Goal: Task Accomplishment & Management: Use online tool/utility

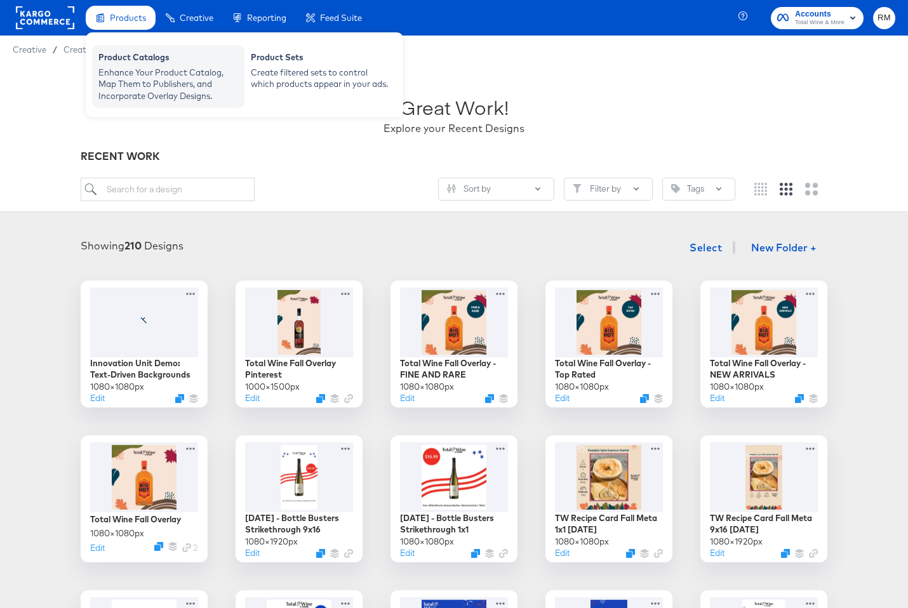
click at [151, 74] on div "Enhance Your Product Catalog, Map Them to Publishers, and Incorporate Overlay D…" at bounding box center [168, 85] width 140 height 36
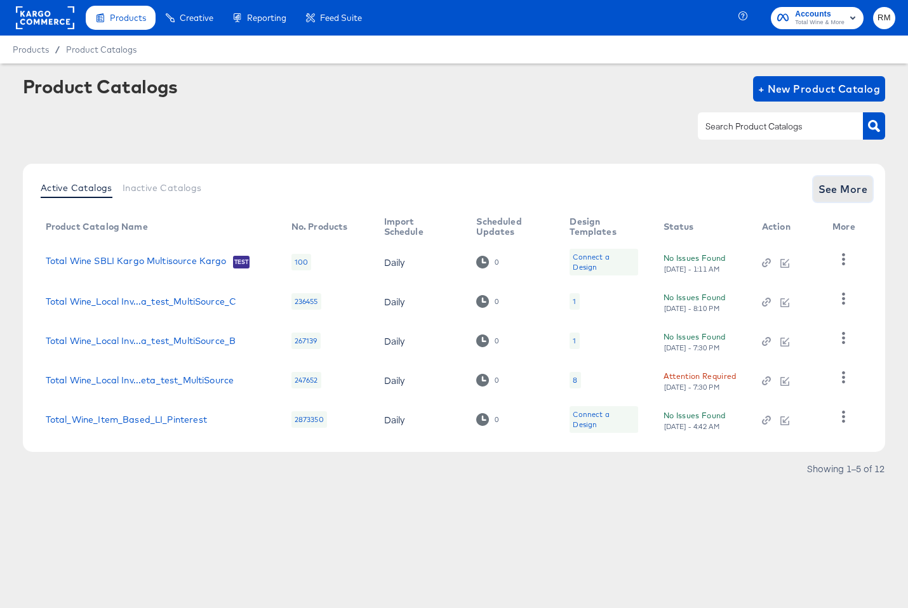
click at [850, 190] on span "See More" at bounding box center [843, 189] width 50 height 18
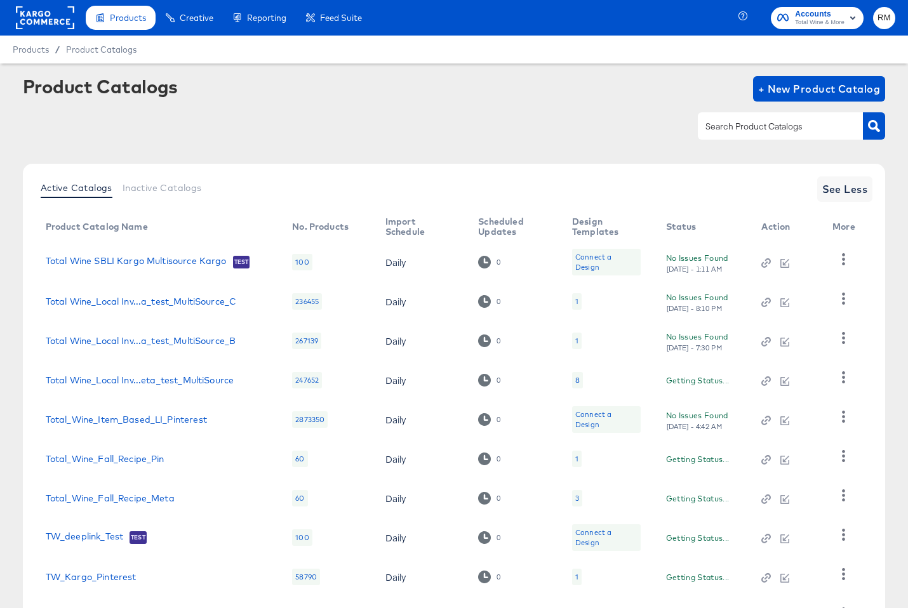
scroll to position [112, 0]
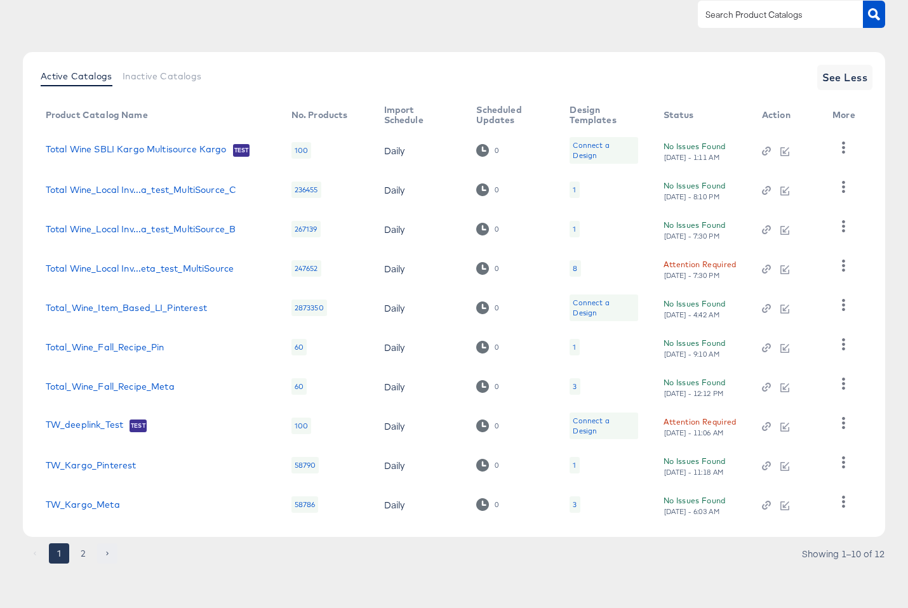
click at [98, 561] on button "Go to next page" at bounding box center [107, 553] width 20 height 20
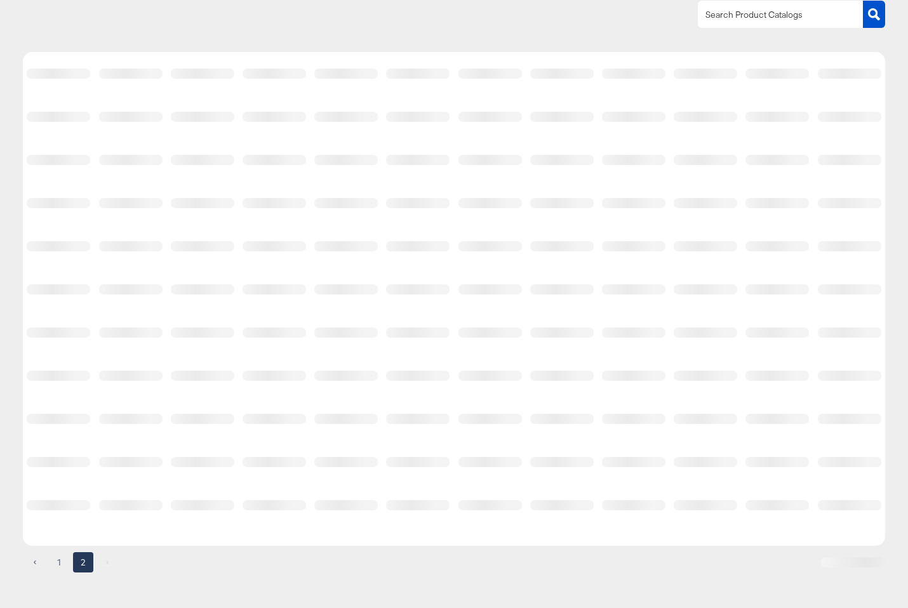
scroll to position [0, 0]
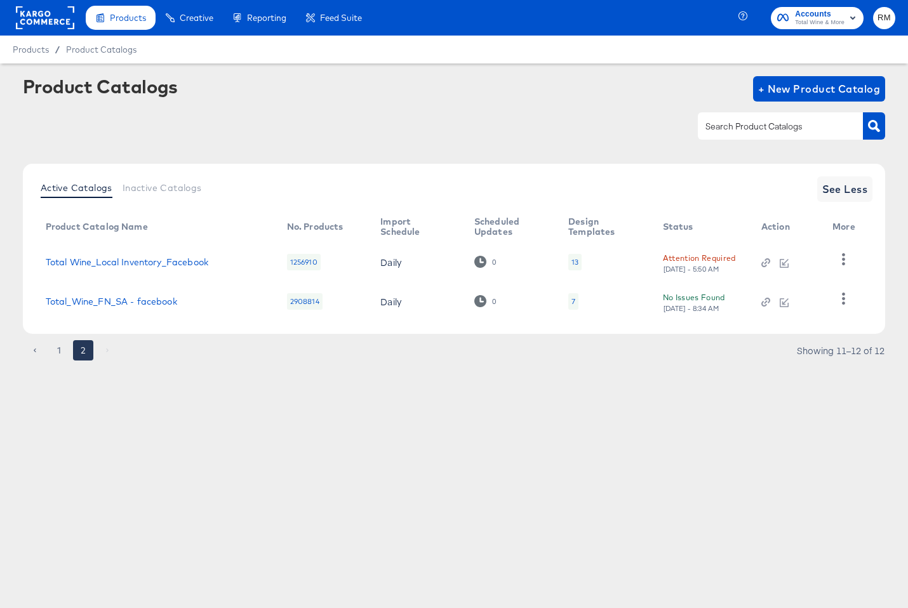
click at [151, 268] on td "Total Wine_Local Inventory_Facebook" at bounding box center [156, 261] width 241 height 39
click at [157, 246] on td "Total Wine_Local Inventory_Facebook" at bounding box center [156, 261] width 241 height 39
click at [156, 256] on td "Total Wine_Local Inventory_Facebook" at bounding box center [156, 261] width 241 height 39
click at [156, 260] on link "Total Wine_Local Inventory_Facebook" at bounding box center [127, 262] width 163 height 10
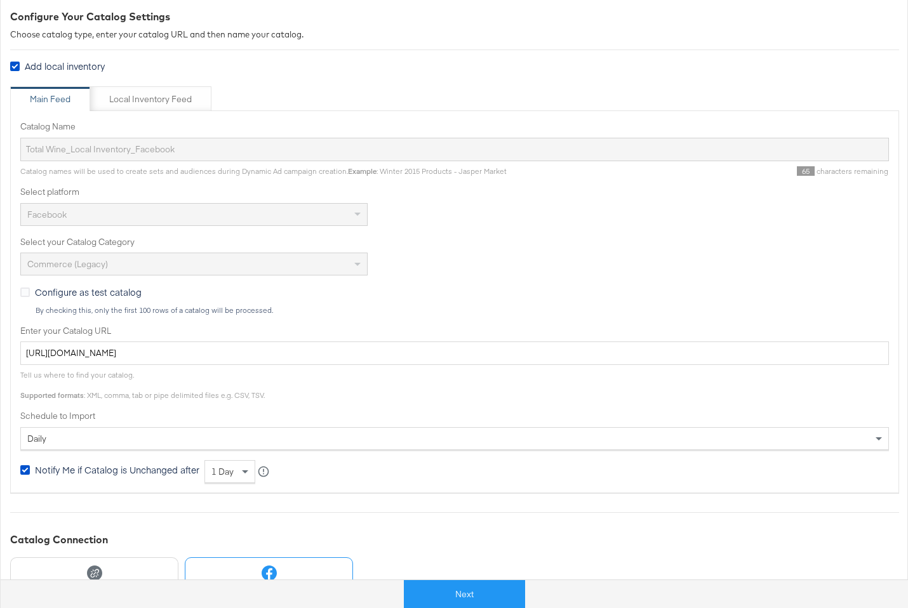
scroll to position [182, 0]
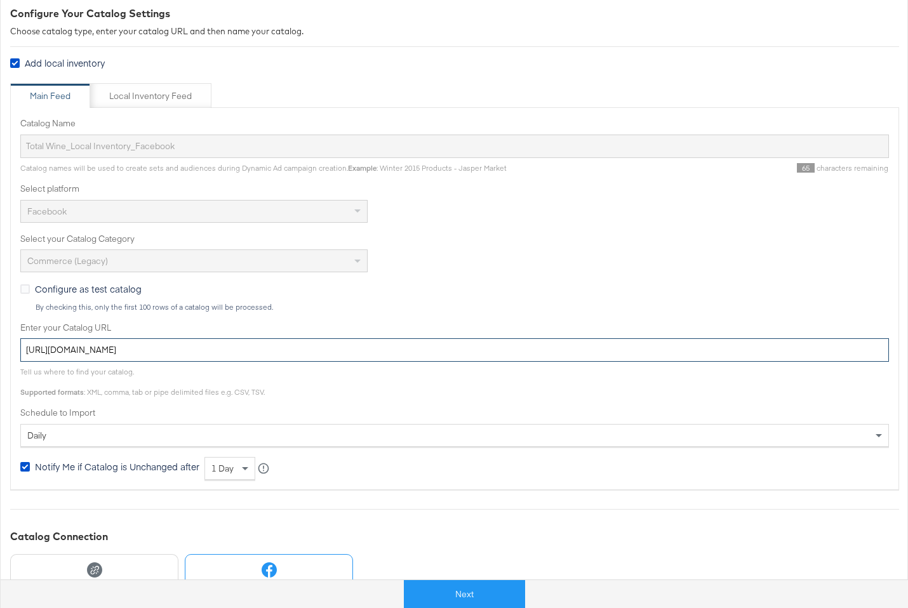
click at [217, 345] on input "https://ace.stitcherads.com/exports/1313/universal/none/universal/export.tsv" at bounding box center [454, 349] width 868 height 23
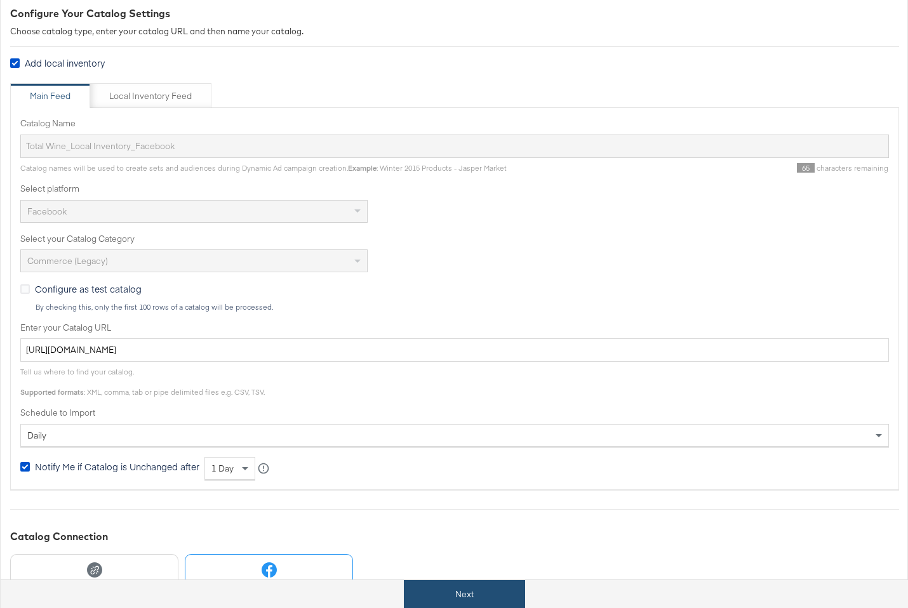
click at [490, 601] on button "Next" at bounding box center [464, 594] width 121 height 29
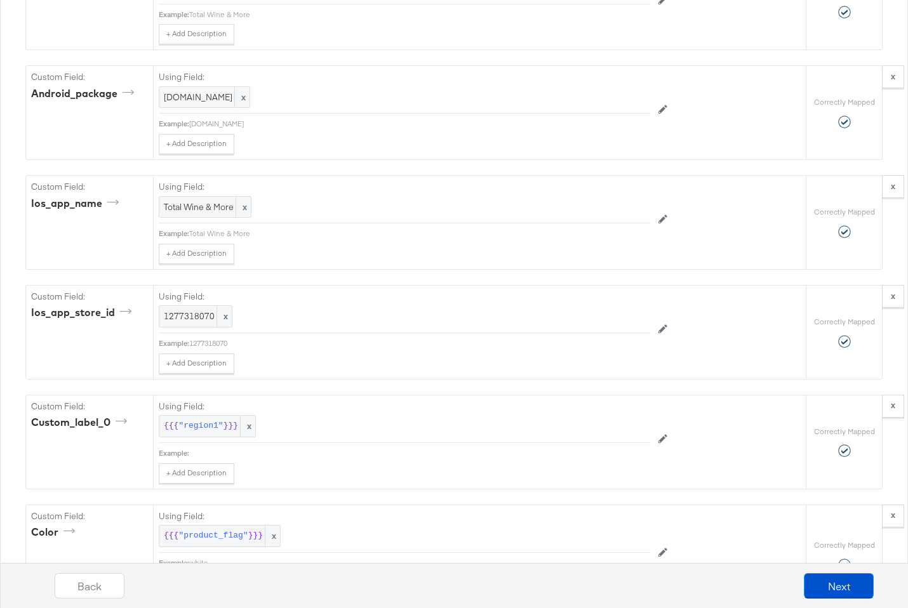
scroll to position [1924, 0]
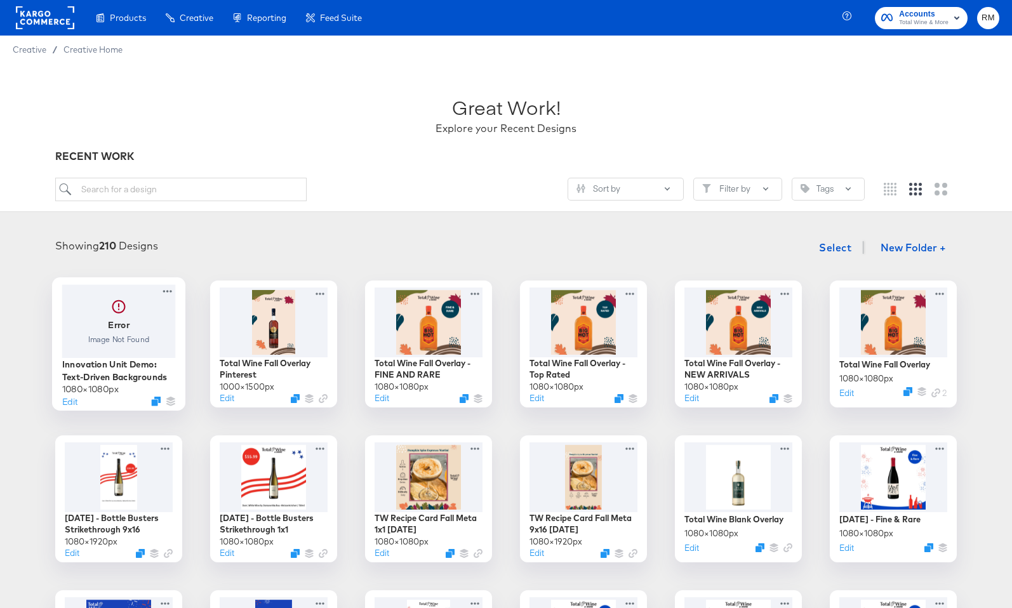
click at [140, 331] on div at bounding box center [119, 320] width 114 height 73
click at [437, 486] on div at bounding box center [429, 476] width 114 height 74
click at [140, 339] on div at bounding box center [119, 320] width 114 height 73
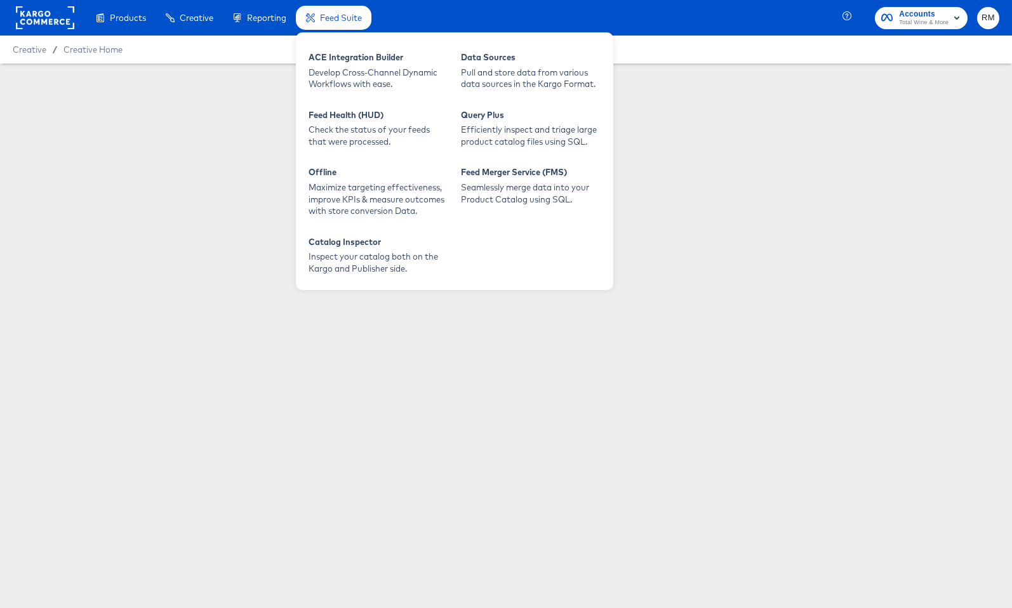
type input "Innovation Unit Demo: Text-Driven Backgrounds"
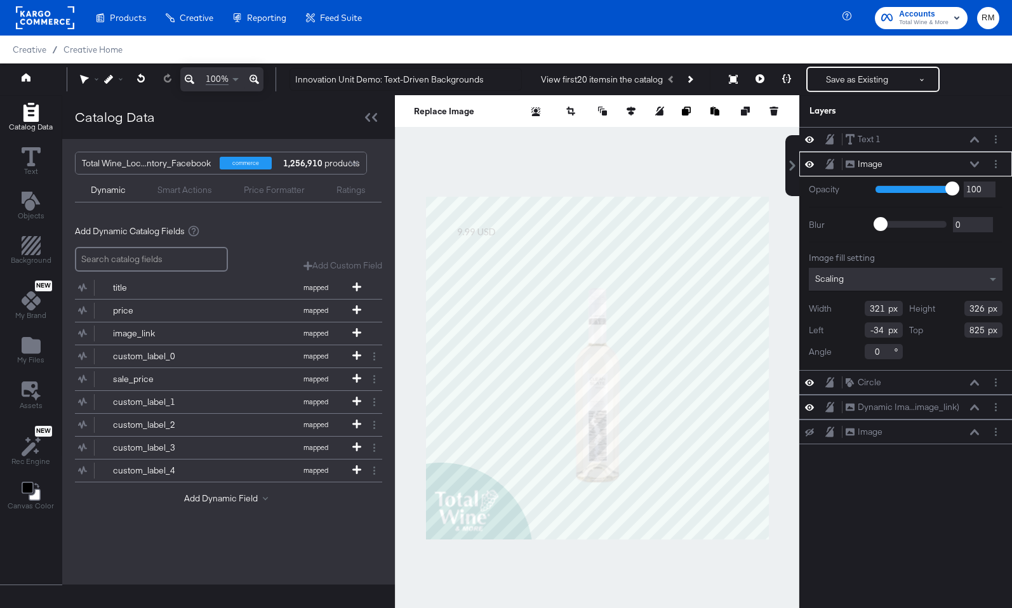
click at [528, 176] on div at bounding box center [597, 367] width 404 height 545
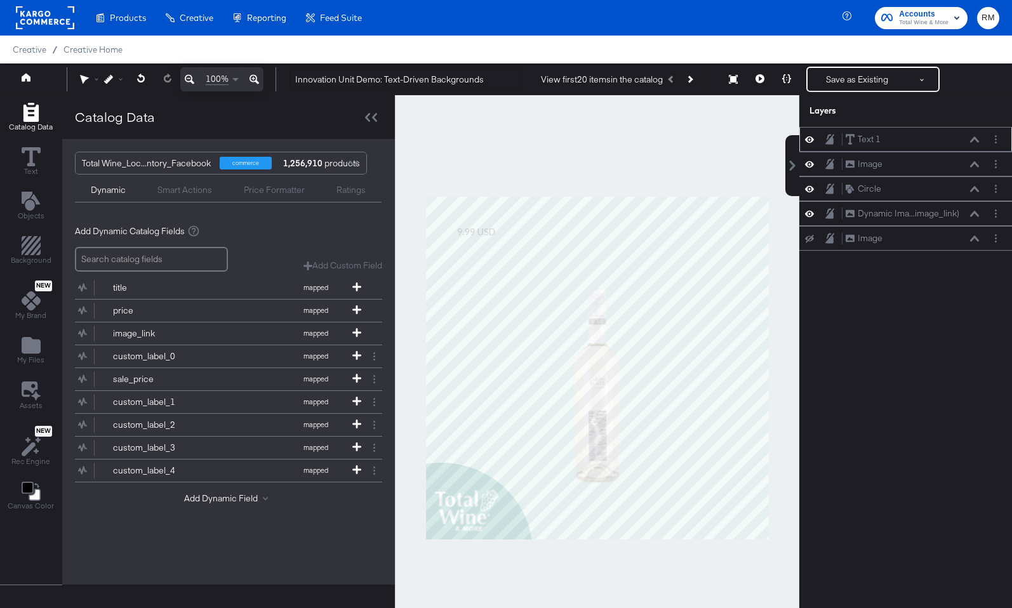
click at [973, 143] on div "Text 1 Text 1" at bounding box center [912, 139] width 135 height 13
click at [974, 135] on div "Text 1 Text 1" at bounding box center [912, 139] width 135 height 13
click at [974, 136] on button at bounding box center [974, 140] width 10 height 8
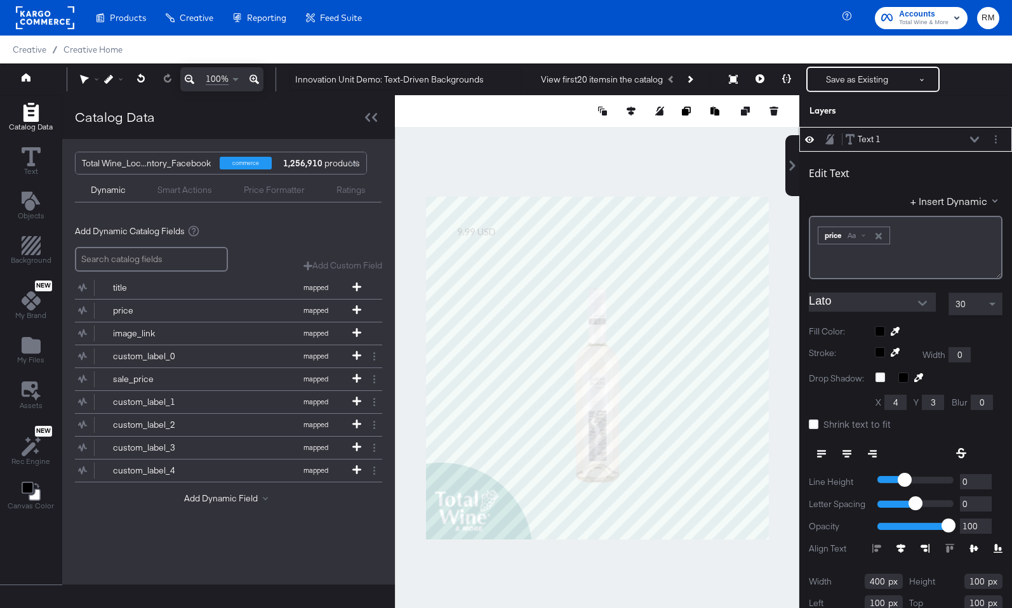
scroll to position [13, 0]
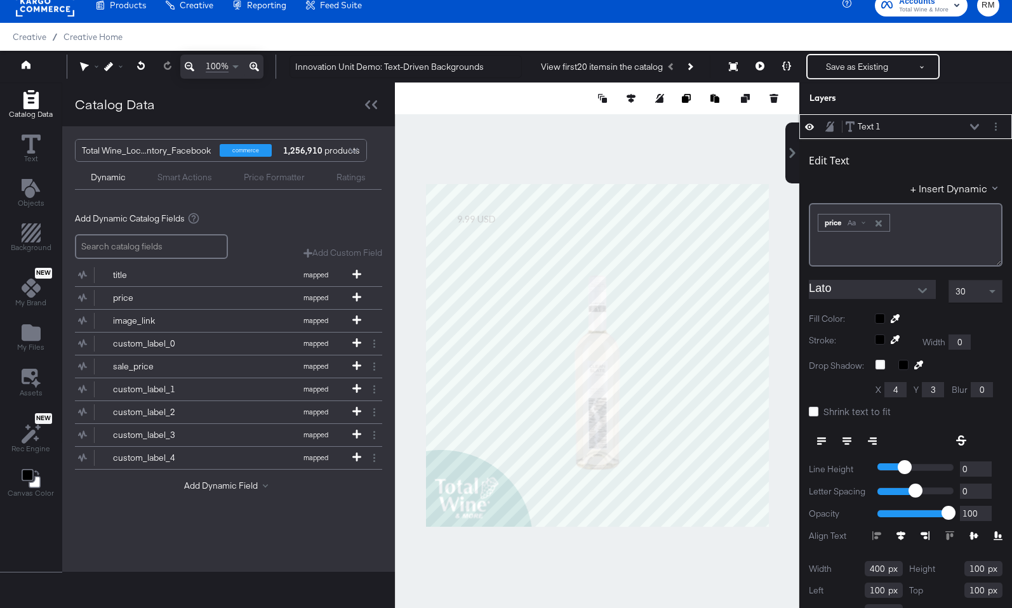
click at [862, 285] on input "Lato" at bounding box center [863, 289] width 108 height 19
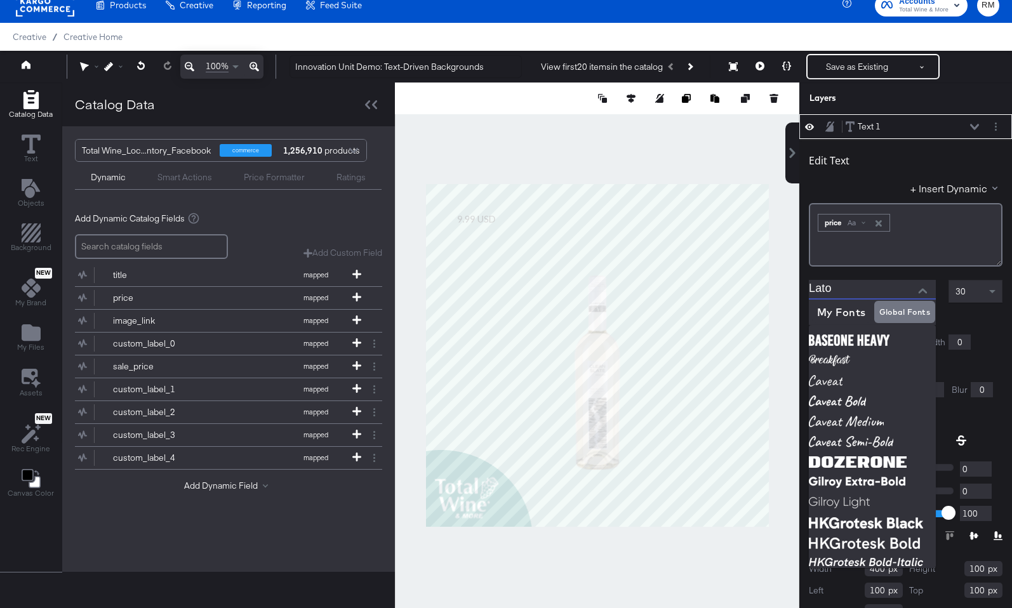
click at [922, 273] on div "Edit Text + Insert Dynamic ﻿ ﻿ price Aa ﻿ Lato 30 Fill Color: Stroke: Width 0 D…" at bounding box center [905, 384] width 213 height 491
click at [357, 385] on icon at bounding box center [356, 388] width 9 height 9
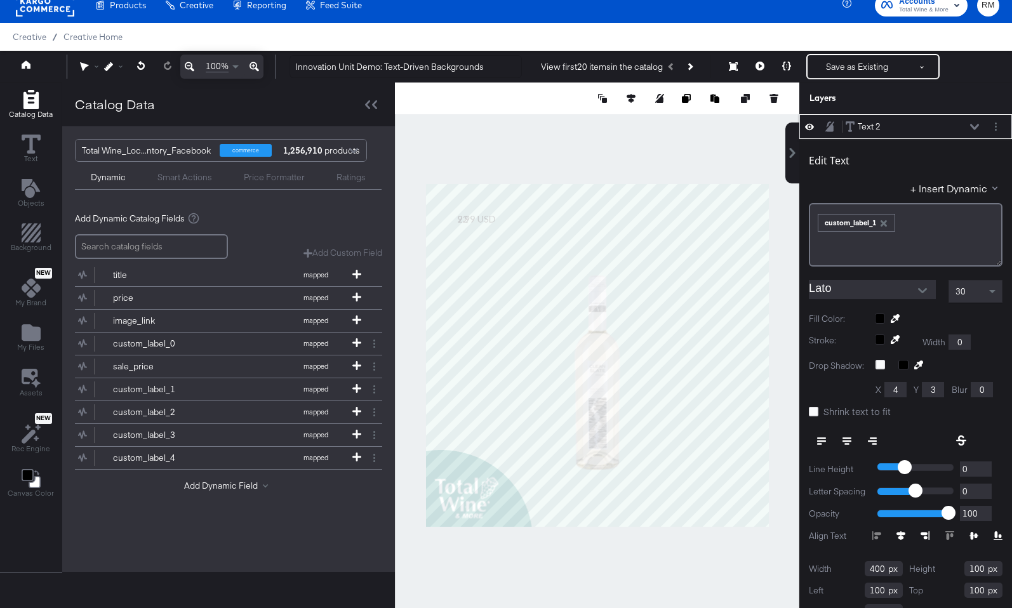
click at [885, 224] on icon "button" at bounding box center [883, 223] width 6 height 6
click at [866, 234] on div "﻿" at bounding box center [906, 234] width 194 height 63
click at [948, 185] on button "+ Insert Dynamic" at bounding box center [956, 188] width 92 height 13
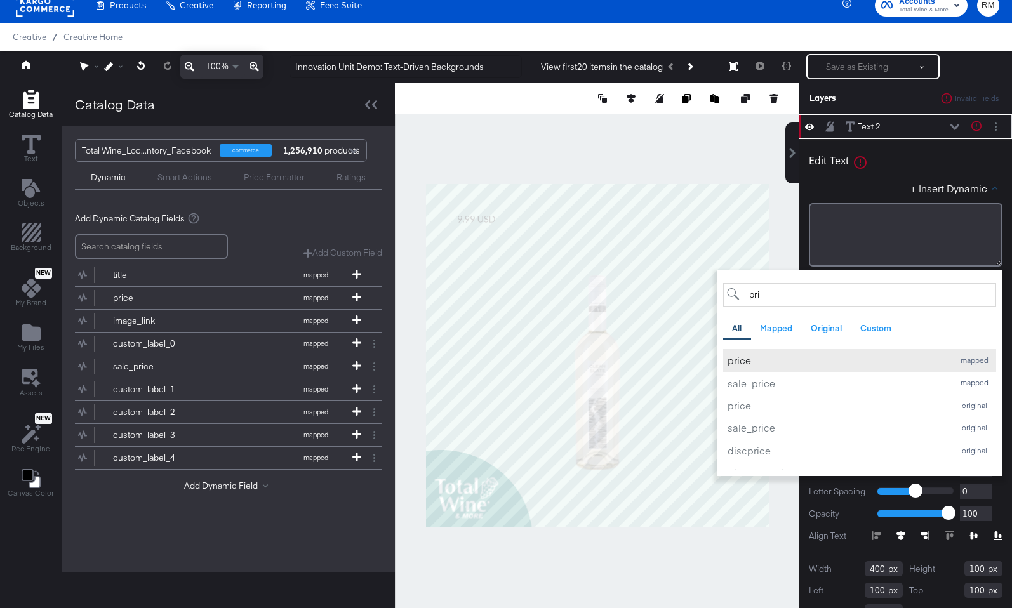
type input "pri"
click at [858, 350] on button "price mapped" at bounding box center [859, 360] width 273 height 22
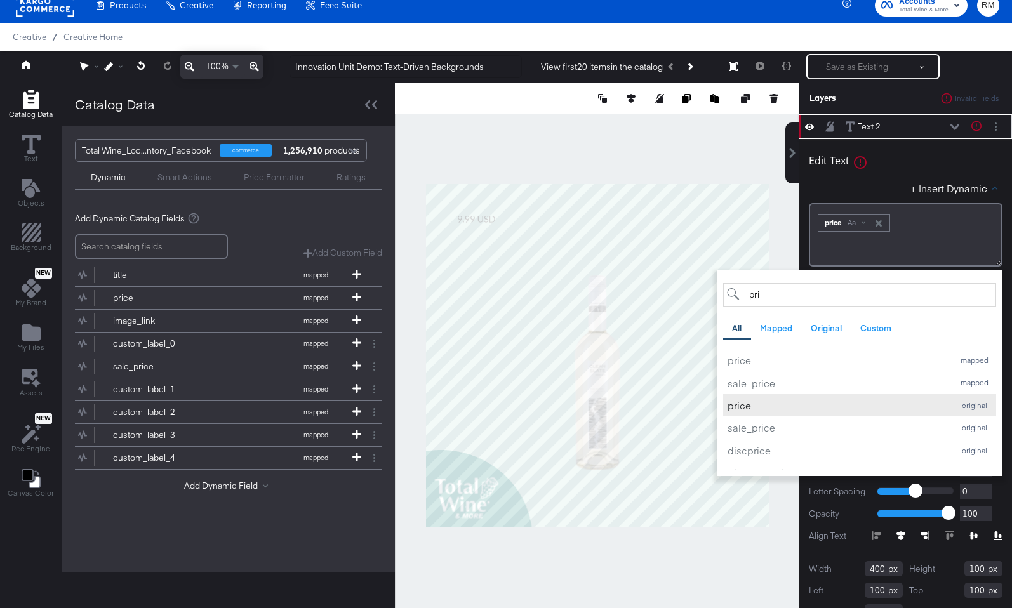
click at [921, 406] on div "price" at bounding box center [837, 405] width 220 height 13
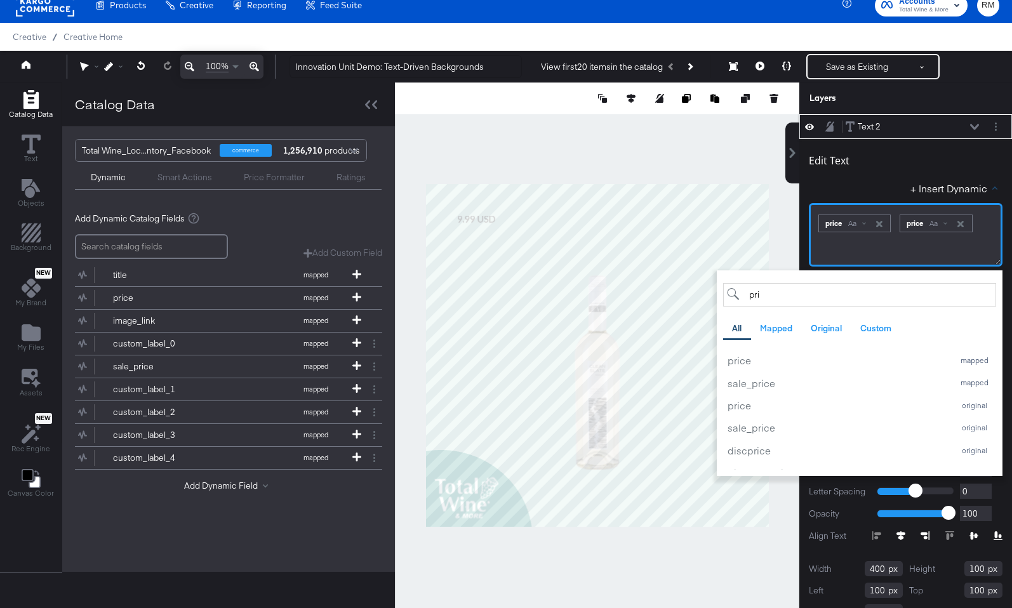
click at [899, 251] on div "﻿ ﻿ price Aa ﻿ ﻿ price Aa ﻿" at bounding box center [906, 234] width 194 height 63
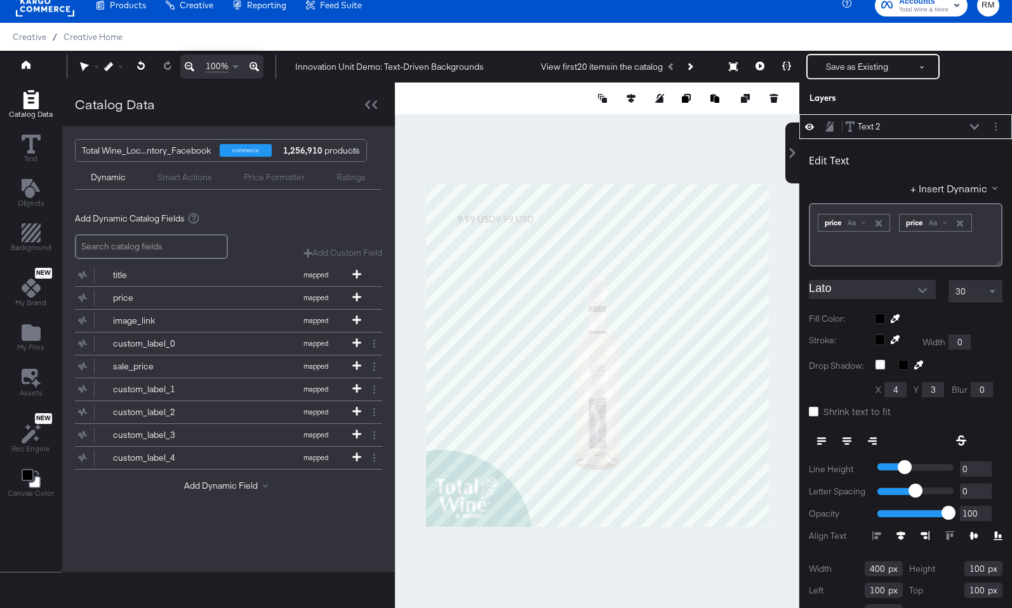
click at [882, 222] on icon "button" at bounding box center [878, 223] width 9 height 9
click at [856, 220] on span "Aa" at bounding box center [852, 223] width 8 height 10
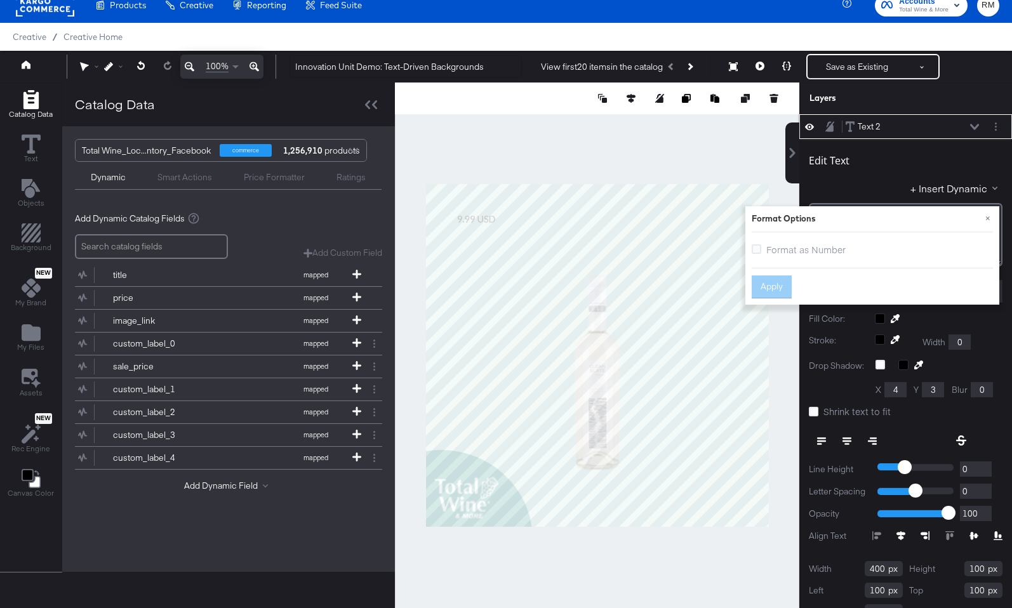
click at [765, 253] on label "Format as Number" at bounding box center [801, 249] width 99 height 13
click at [0, 0] on input "Format as Number" at bounding box center [0, 0] width 0 height 0
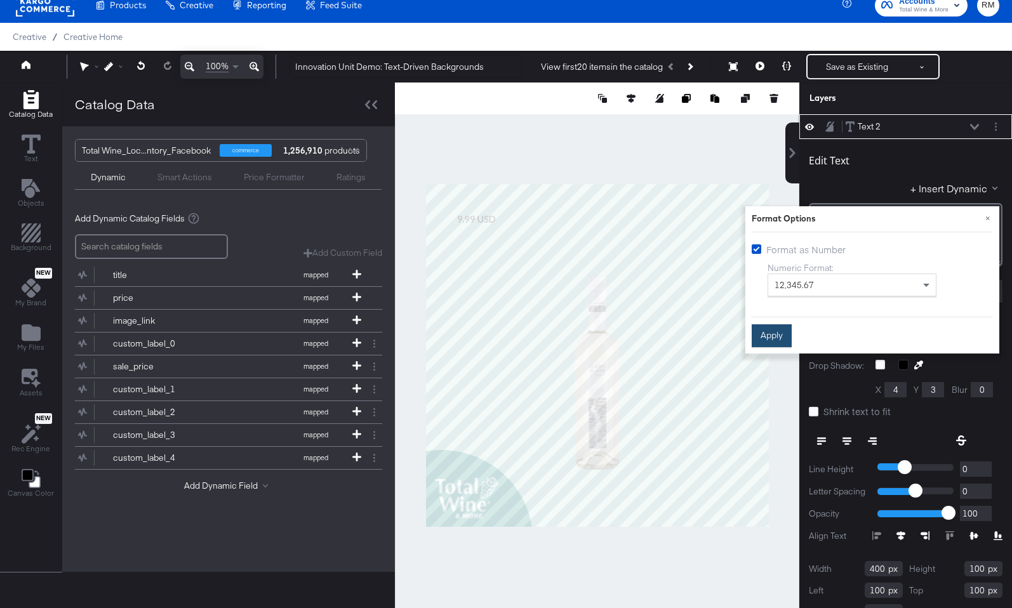
click at [775, 340] on button "Apply" at bounding box center [772, 335] width 40 height 23
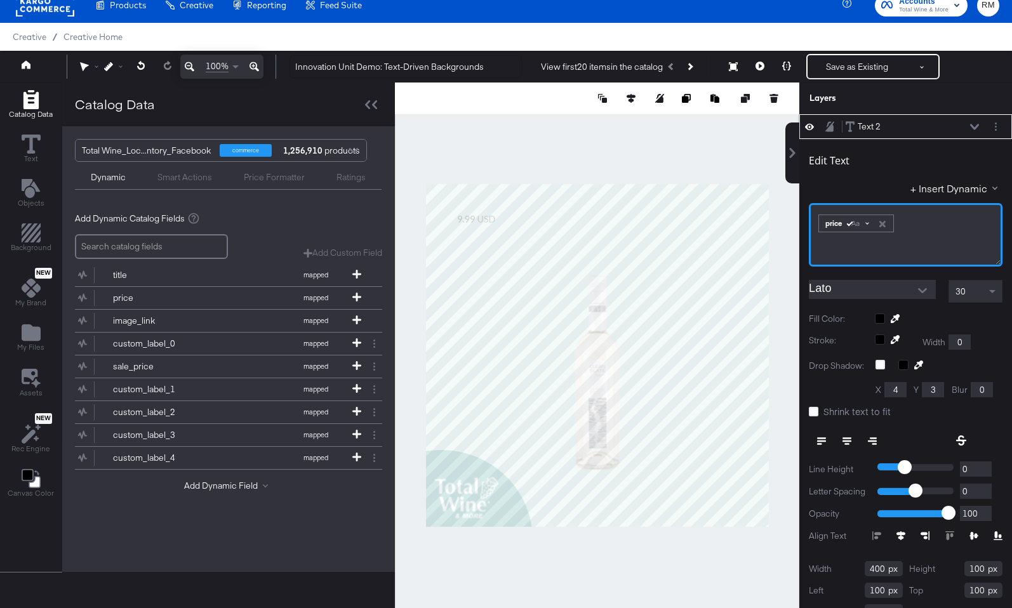
click at [868, 221] on div "Aa" at bounding box center [858, 223] width 33 height 10
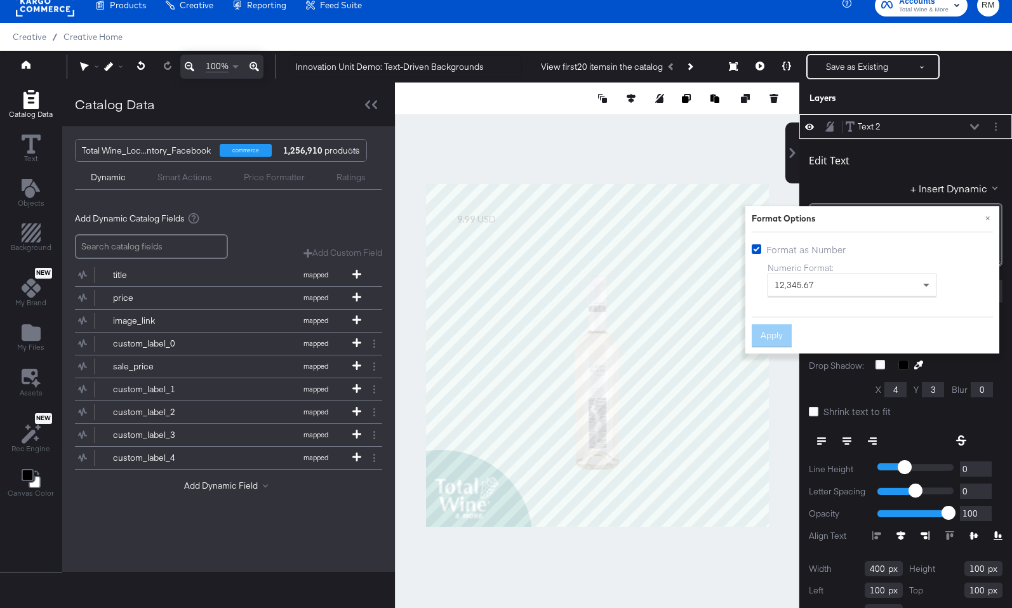
click at [878, 176] on div "Edit Text + Insert Dynamic ﻿ ﻿ price Aa ﻿ × Format Options Format as Number Num…" at bounding box center [906, 205] width 194 height 123
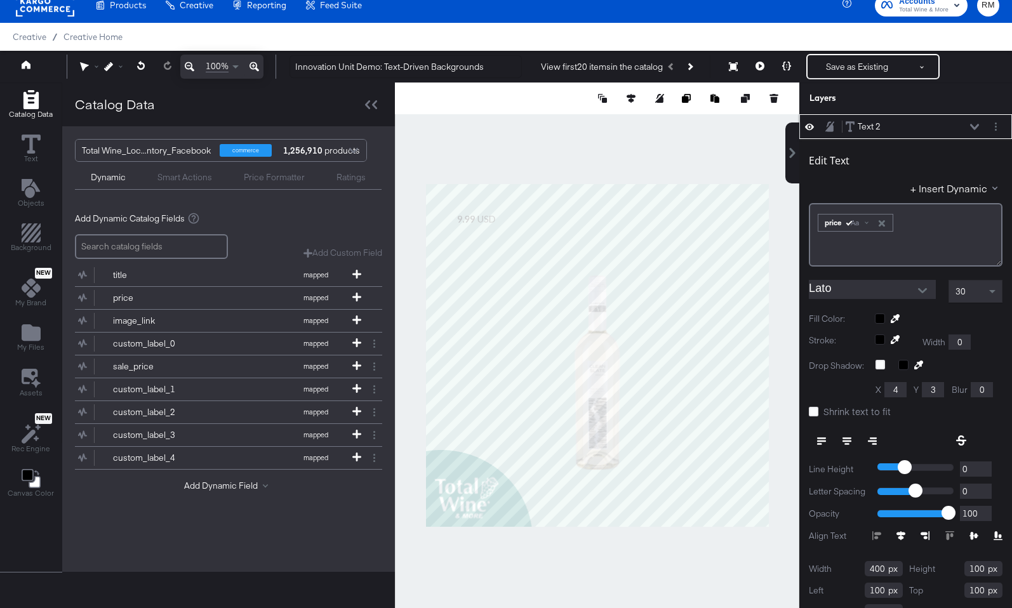
click at [975, 123] on div "Text 2 Text 2" at bounding box center [912, 126] width 135 height 13
click at [974, 124] on icon at bounding box center [974, 127] width 9 height 6
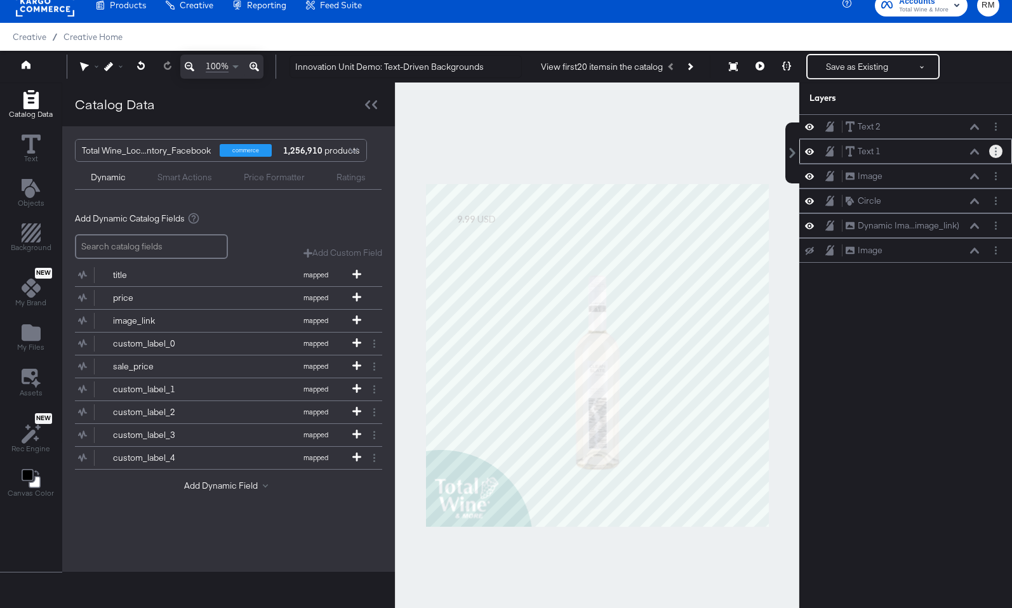
click at [990, 152] on button "Layer Options" at bounding box center [995, 151] width 13 height 13
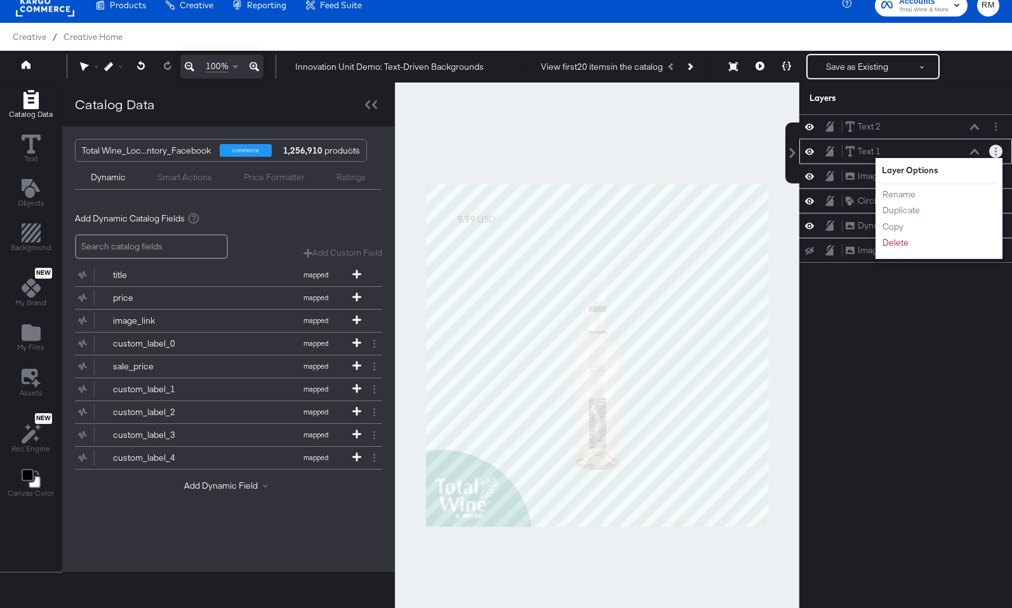
click at [903, 251] on div "Rename Duplicate Copy Delete" at bounding box center [917, 219] width 70 height 68
click at [903, 246] on button "Delete" at bounding box center [895, 242] width 27 height 13
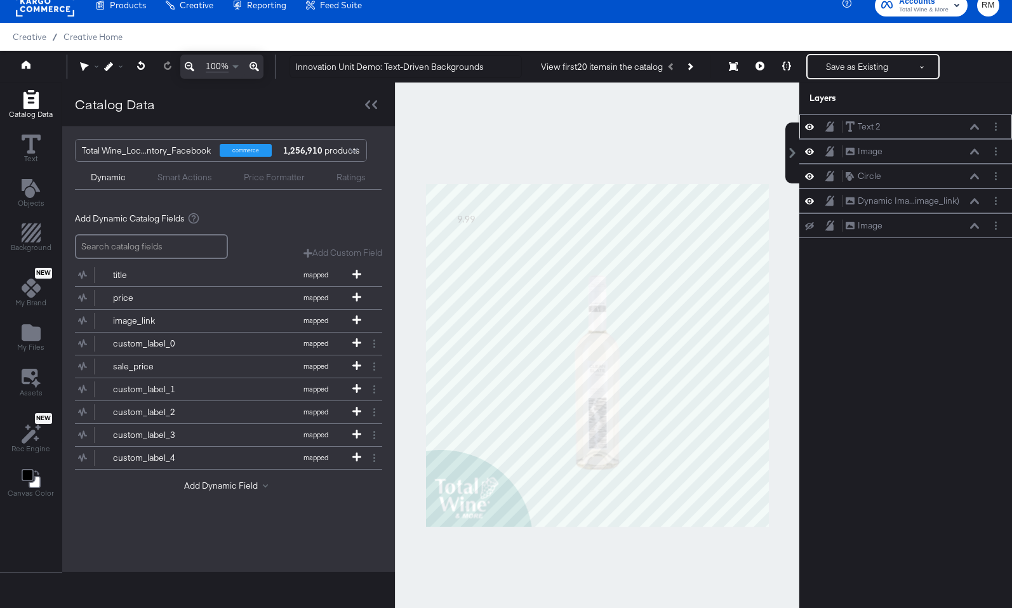
click at [976, 125] on icon at bounding box center [974, 127] width 9 height 6
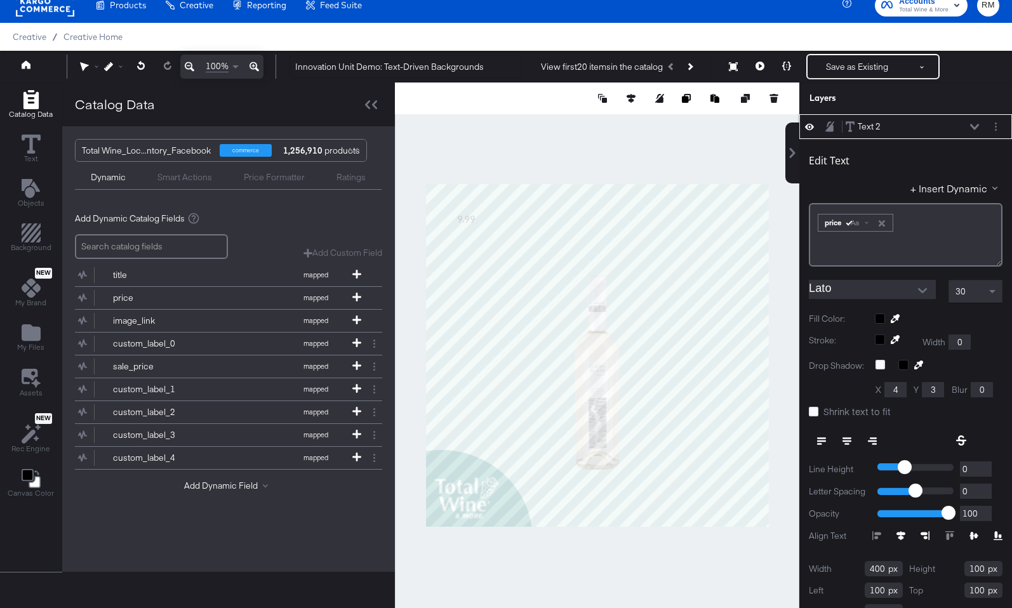
click at [849, 446] on button at bounding box center [846, 441] width 25 height 23
type input "336"
type input "114"
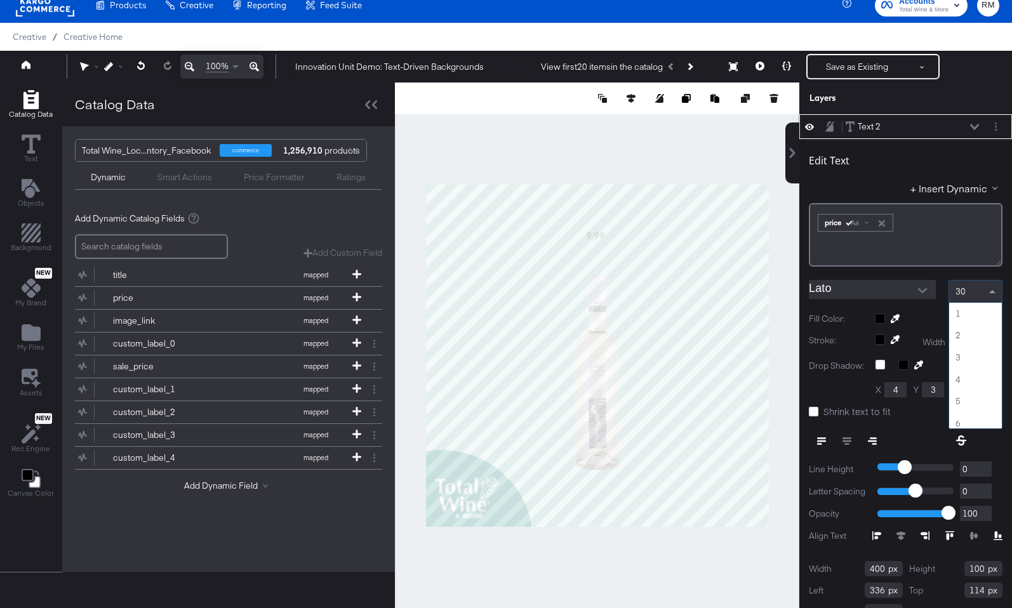
click at [969, 284] on div "30" at bounding box center [975, 292] width 53 height 22
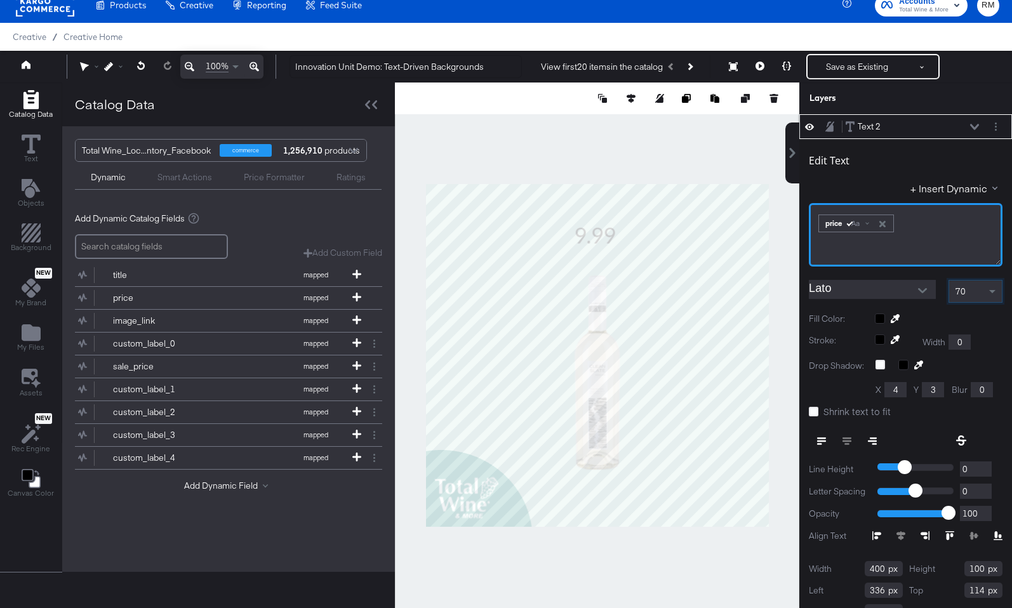
click at [816, 216] on div "﻿ ﻿ price Aa ﻿" at bounding box center [906, 234] width 194 height 63
click at [816, 220] on div "﻿ ﻿ price Aa ﻿" at bounding box center [906, 234] width 194 height 63
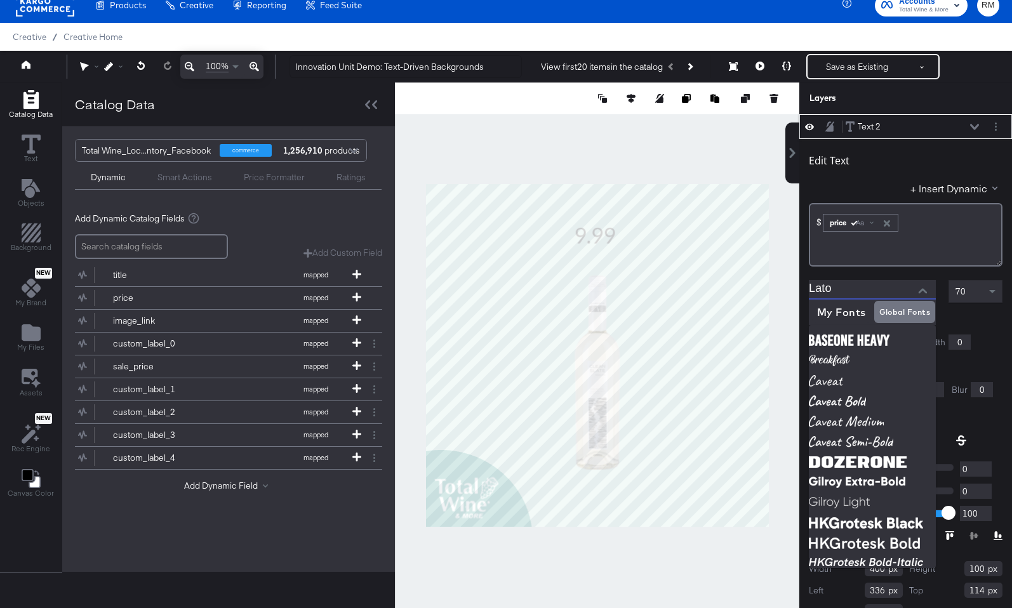
click at [865, 285] on input "Lato" at bounding box center [863, 289] width 108 height 19
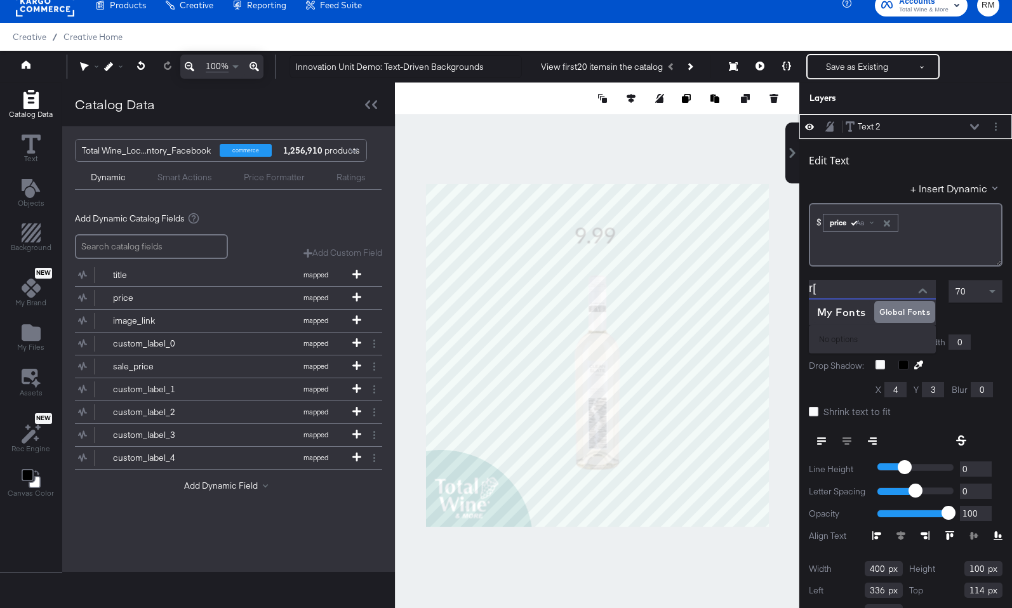
type input "r"
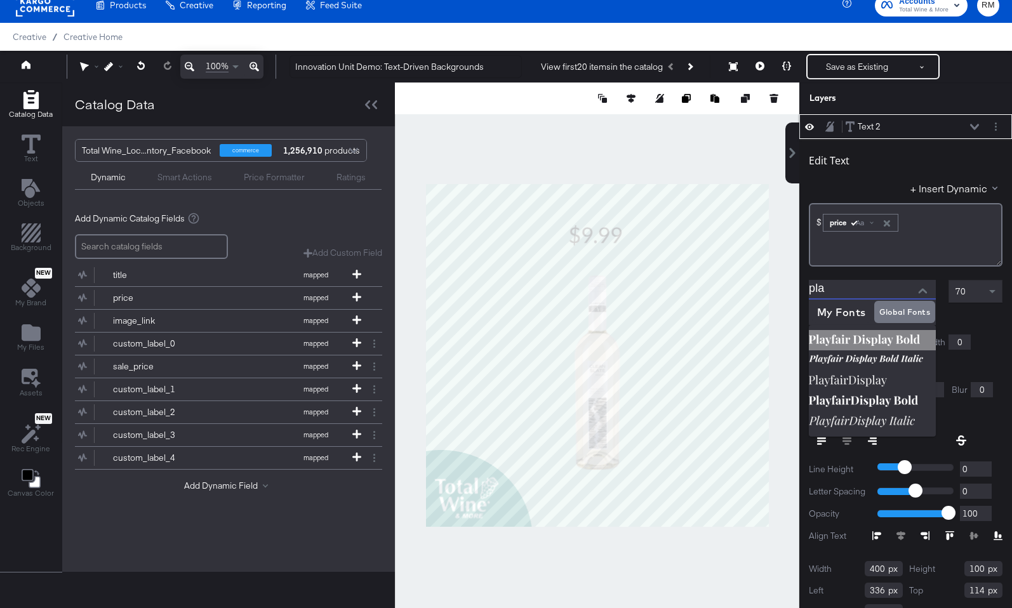
click at [865, 336] on img at bounding box center [872, 340] width 127 height 20
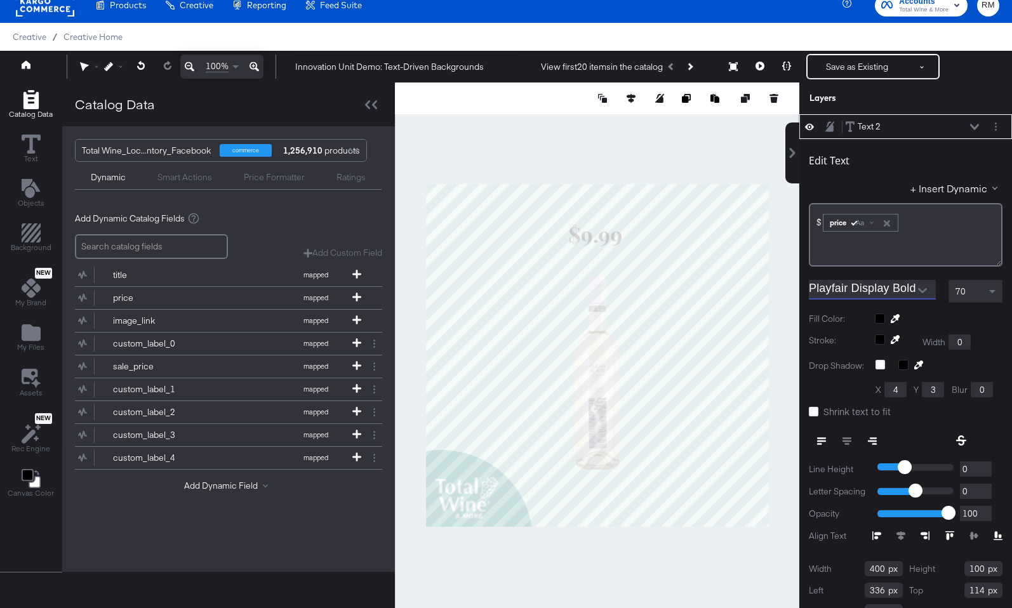
click at [844, 284] on input "Playfair Display Bold" at bounding box center [863, 289] width 108 height 19
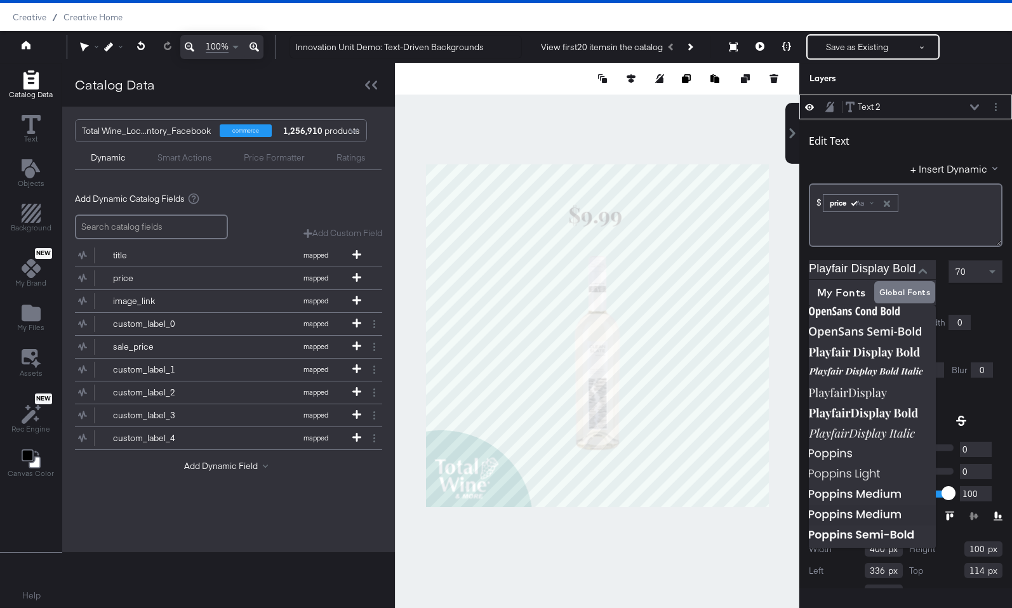
scroll to position [667, 0]
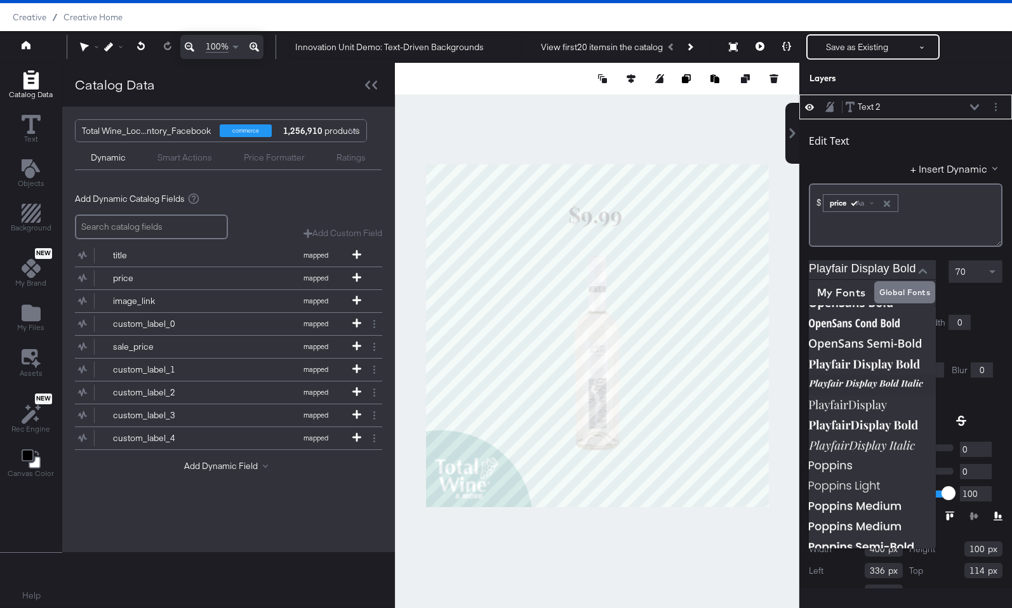
click at [868, 386] on img at bounding box center [872, 385] width 127 height 20
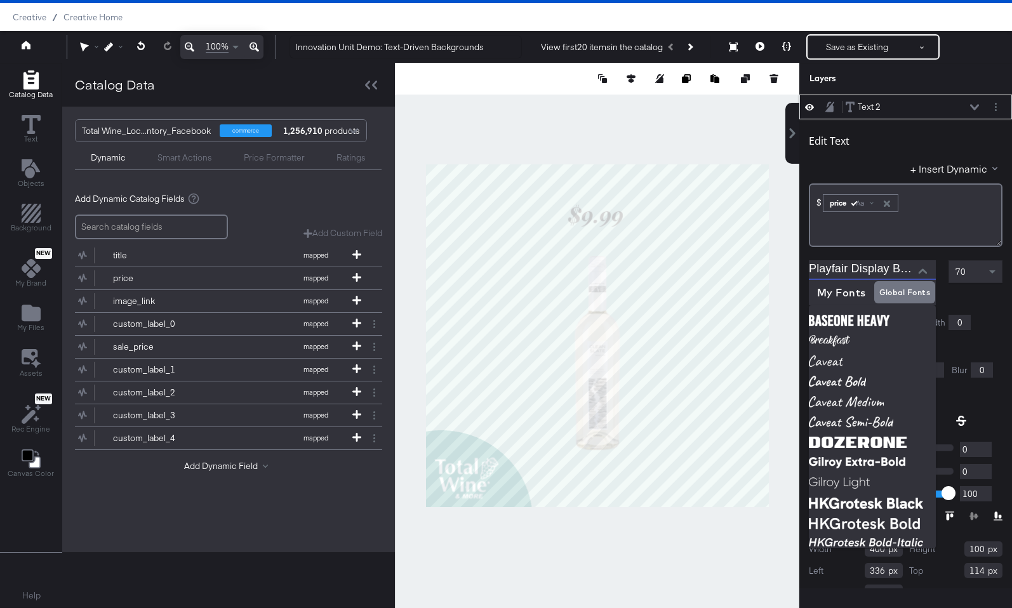
click at [879, 270] on input "Playfair Display Bold Italic" at bounding box center [863, 269] width 108 height 19
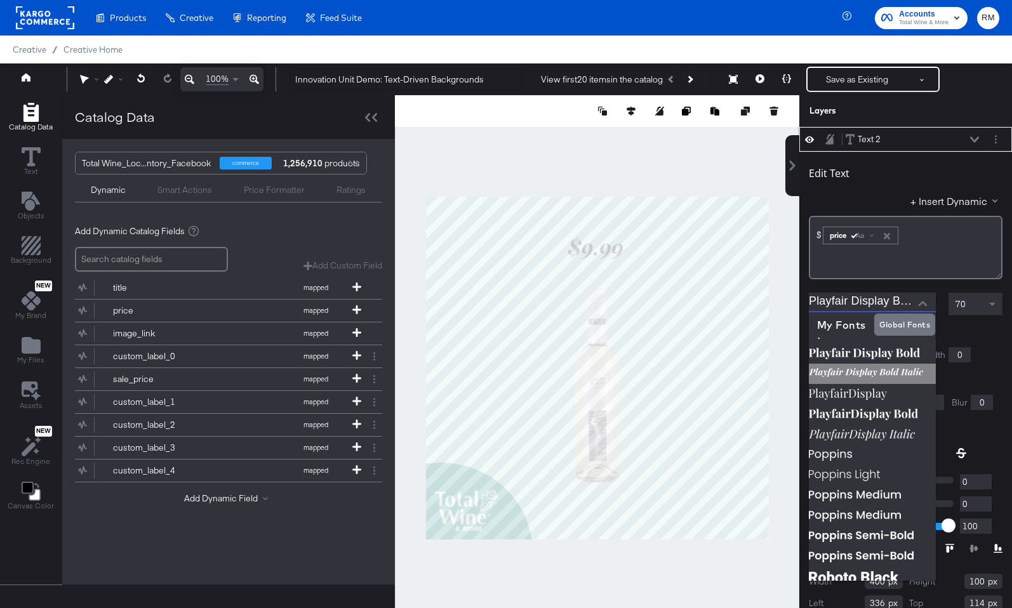
scroll to position [683, 0]
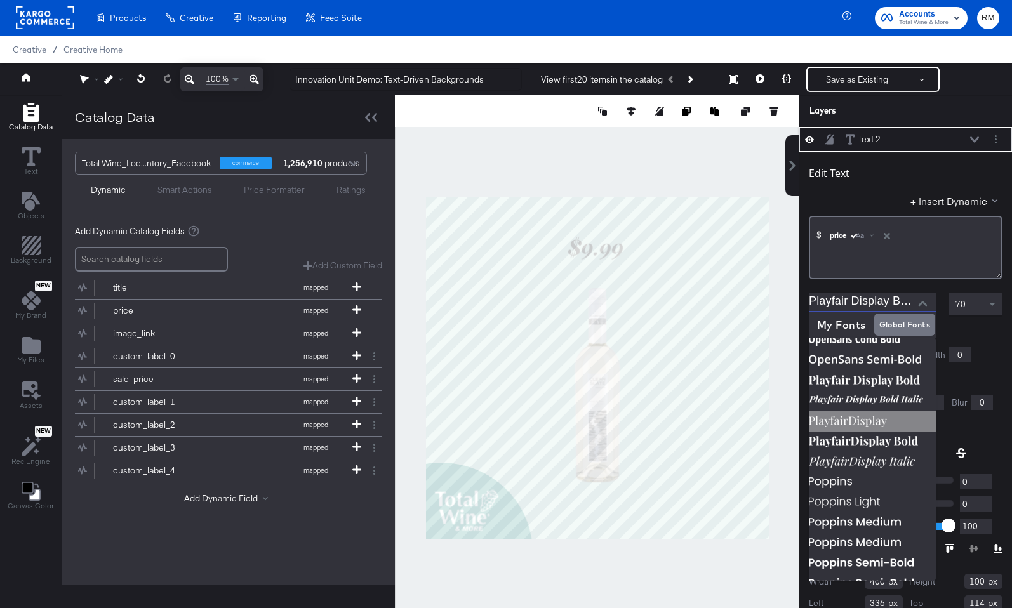
click at [856, 418] on img at bounding box center [872, 421] width 127 height 20
type input "PlayfairDisplay"
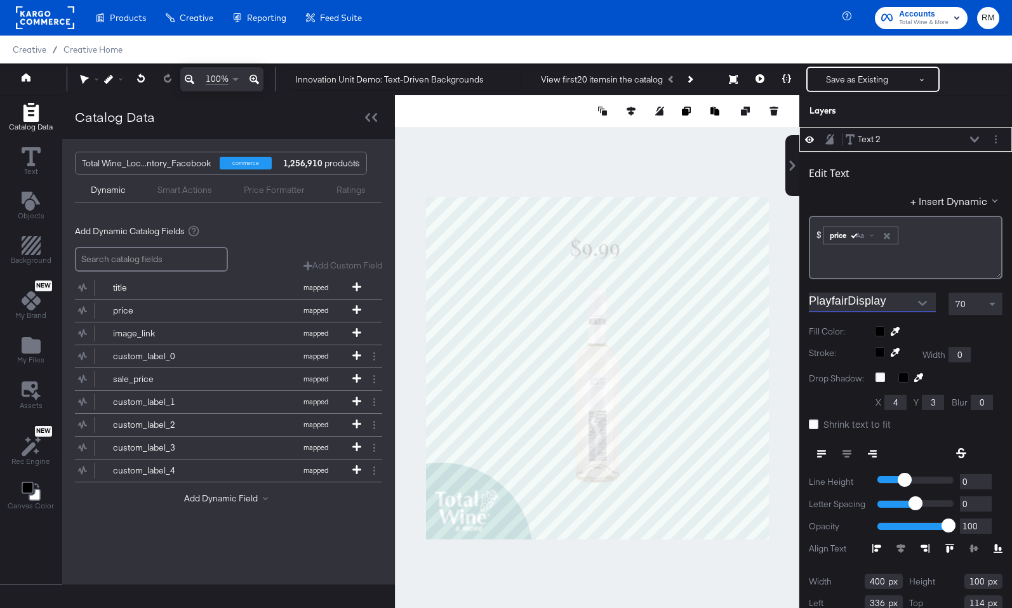
click at [880, 333] on div at bounding box center [939, 331] width 128 height 10
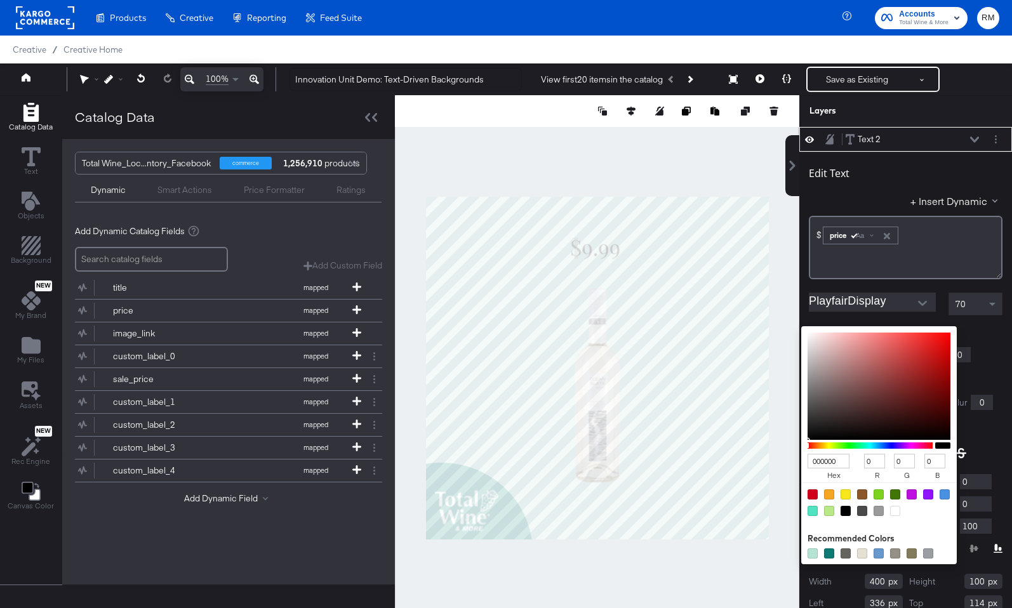
click at [837, 463] on input "000000" at bounding box center [828, 461] width 42 height 15
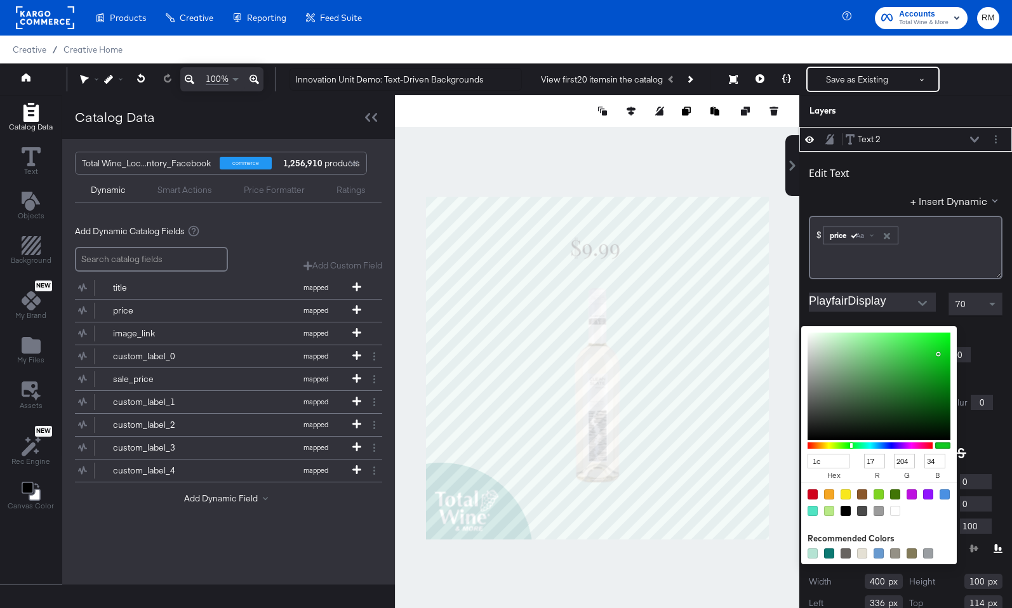
type input "1c2"
type input "17"
type input "204"
type input "34"
type input "1c252a"
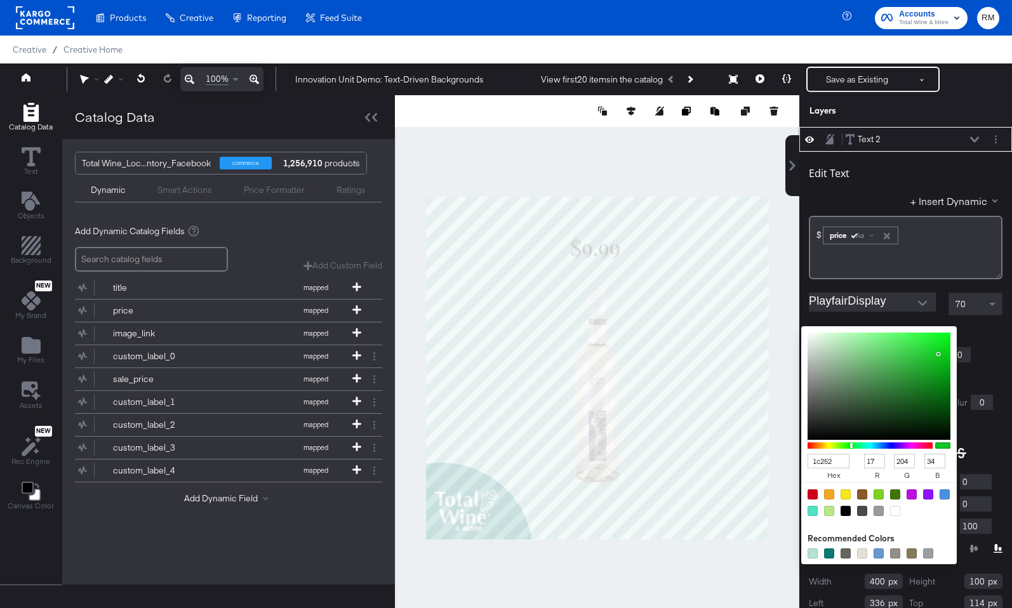
type input "28"
type input "37"
type input "42"
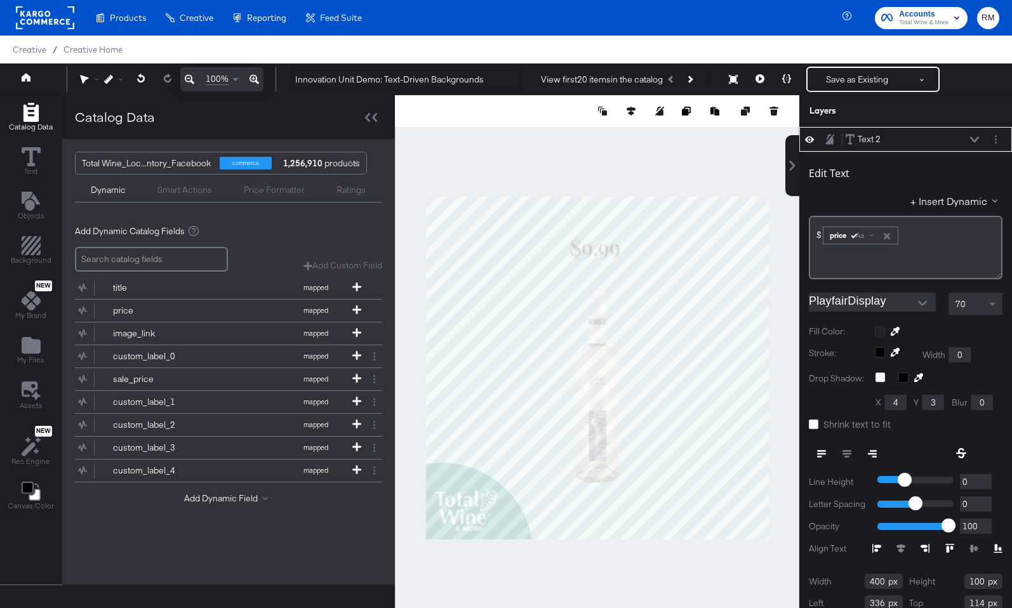
click at [972, 136] on button at bounding box center [974, 140] width 10 height 8
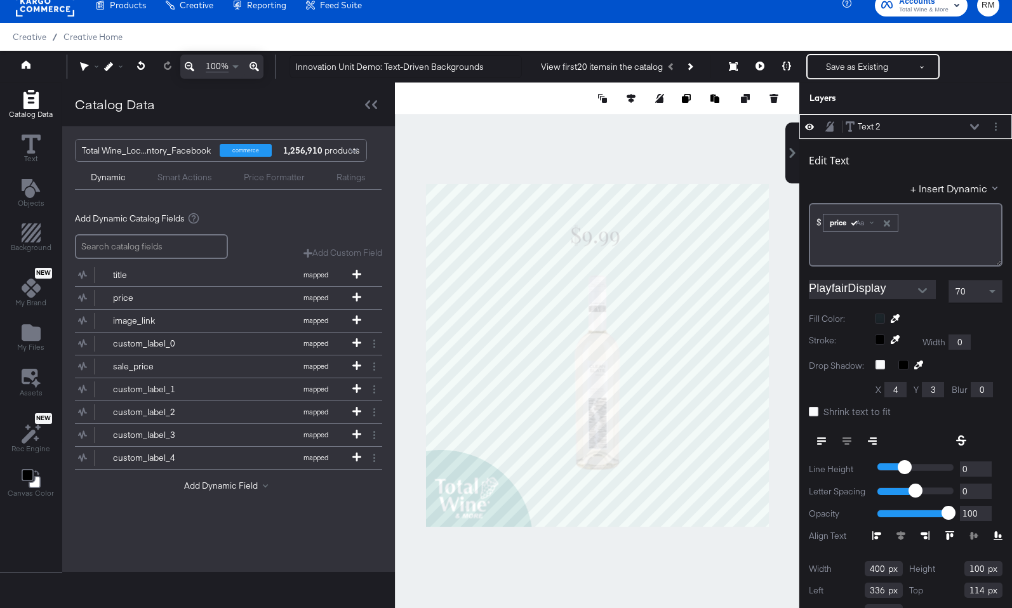
click at [913, 296] on div at bounding box center [922, 290] width 27 height 19
click at [920, 293] on icon "Open" at bounding box center [922, 290] width 9 height 9
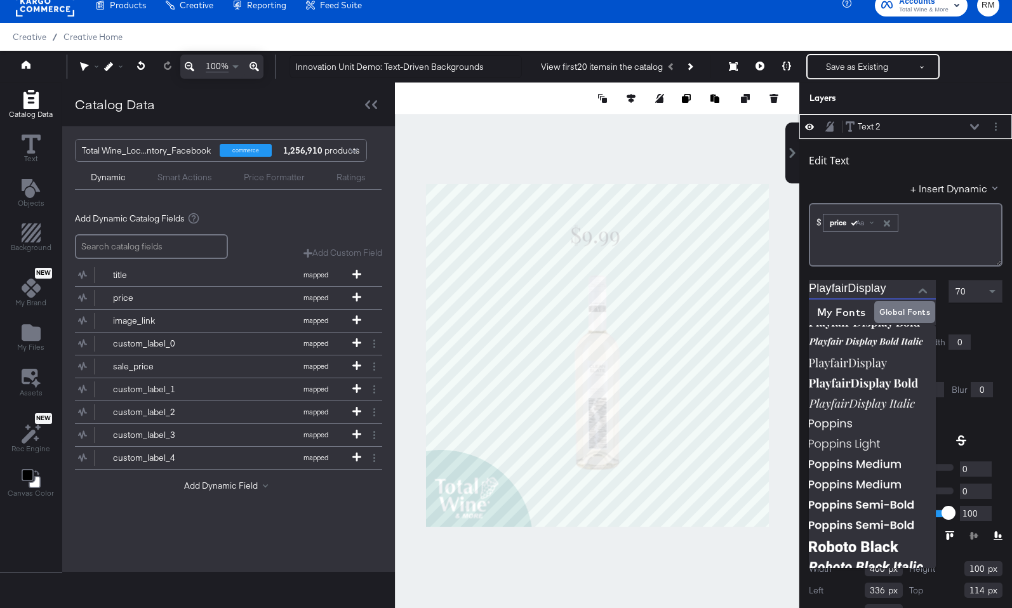
scroll to position [719, 0]
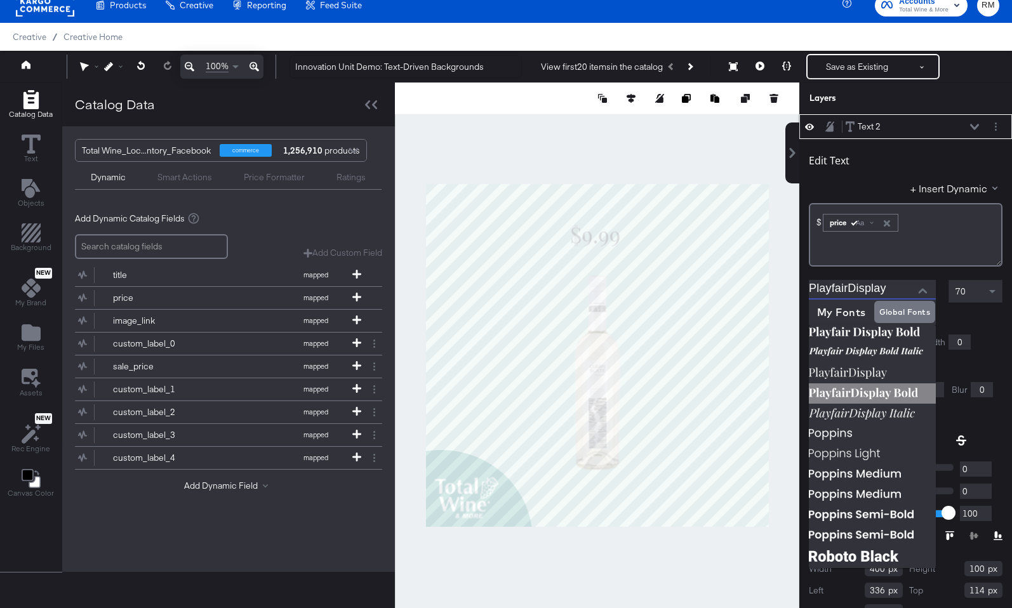
click at [887, 387] on img at bounding box center [872, 393] width 127 height 20
type input "PlayfairDisplay Bold"
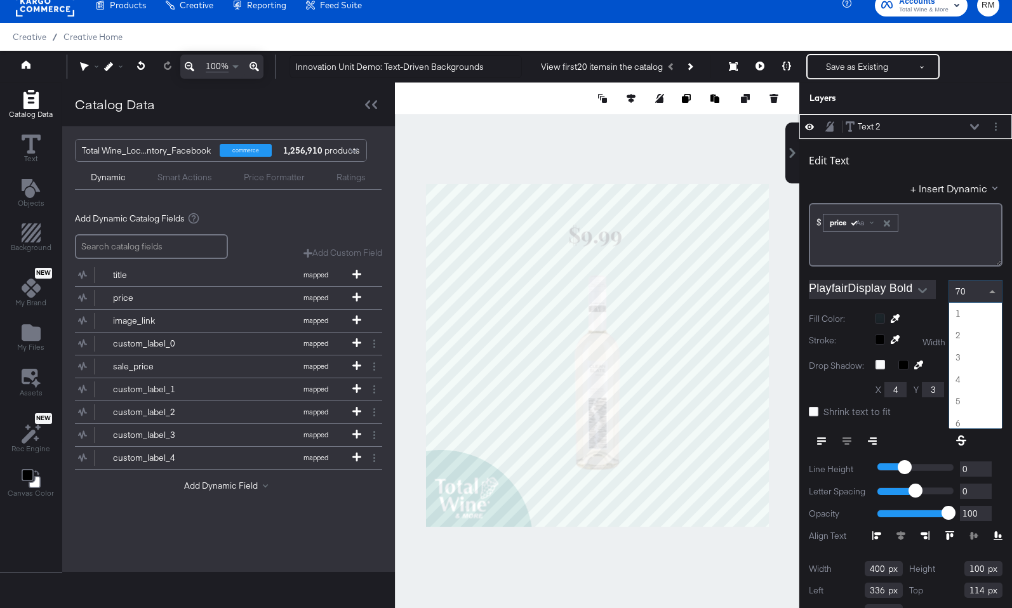
click at [987, 294] on span at bounding box center [994, 292] width 16 height 22
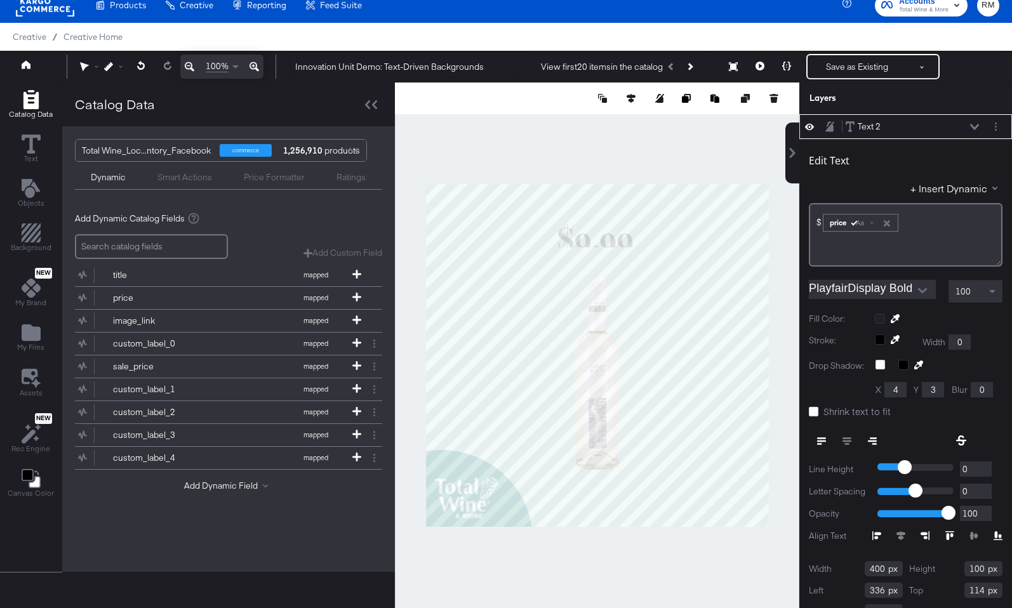
type input "263"
type input "118"
click at [976, 127] on icon at bounding box center [974, 127] width 9 height 6
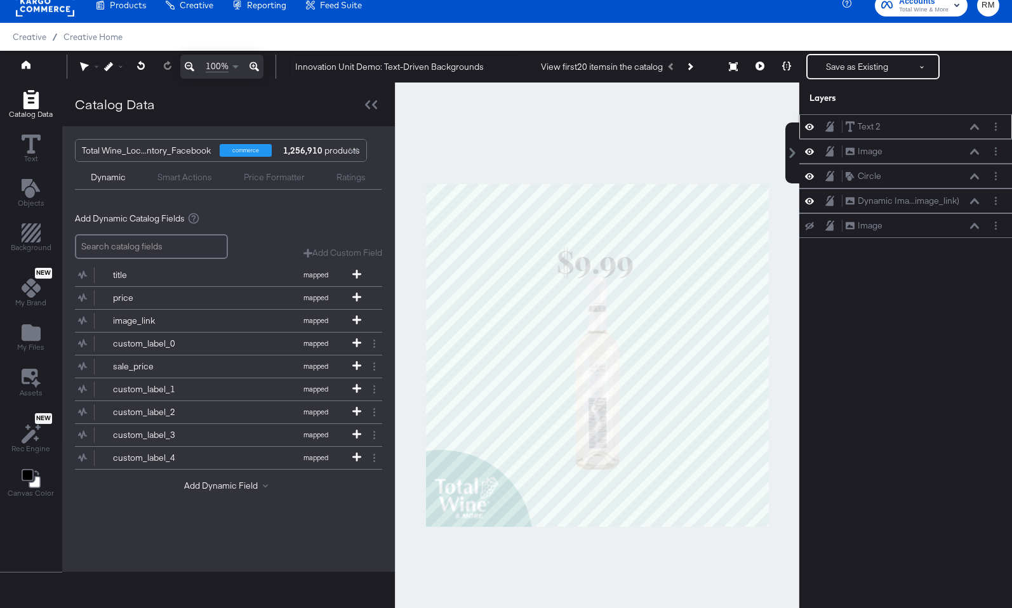
scroll to position [8, 0]
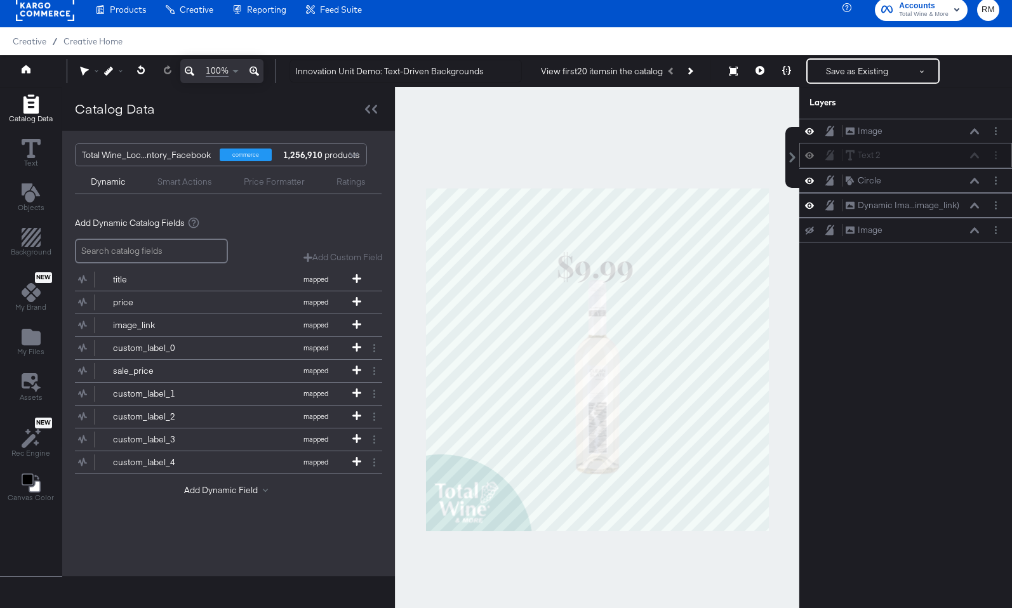
drag, startPoint x: 960, startPoint y: 127, endPoint x: 960, endPoint y: 161, distance: 33.6
click at [960, 161] on div "Text 2 Text 2" at bounding box center [912, 155] width 135 height 13
click at [811, 131] on icon at bounding box center [809, 131] width 9 height 11
click at [811, 131] on icon at bounding box center [809, 132] width 9 height 8
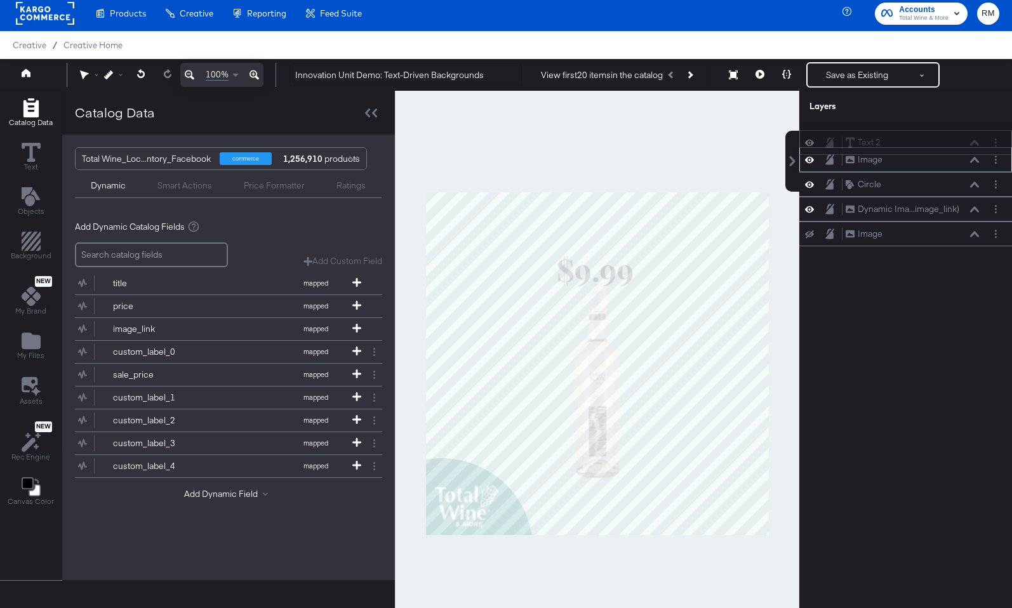
scroll to position [0, 0]
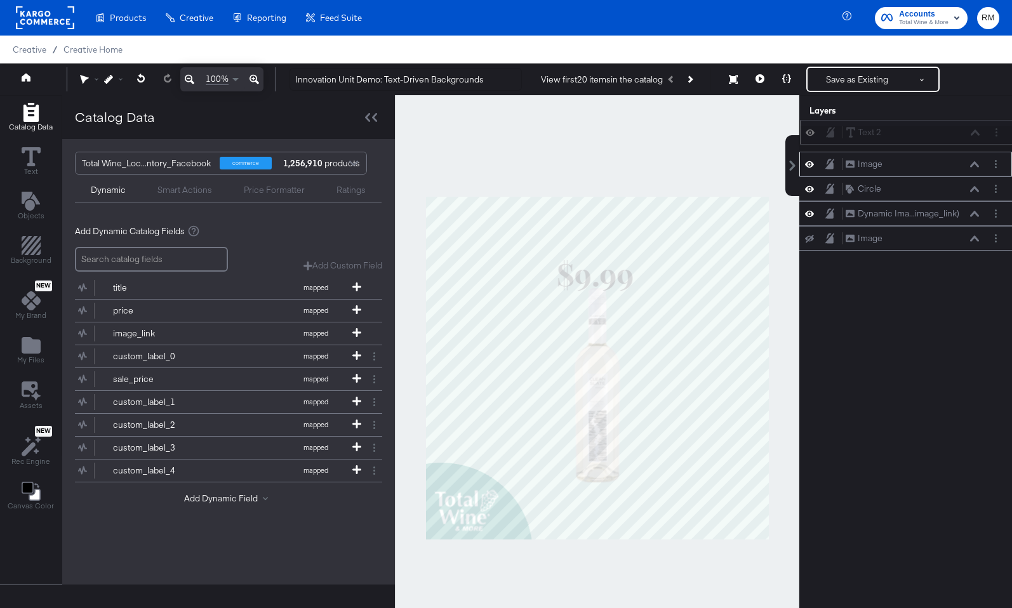
drag, startPoint x: 919, startPoint y: 154, endPoint x: 920, endPoint y: 135, distance: 19.1
click at [920, 135] on div "Text 2 Text 2" at bounding box center [913, 132] width 135 height 13
drag, startPoint x: 967, startPoint y: 209, endPoint x: 963, endPoint y: 134, distance: 75.0
click at [963, 134] on div "Text 2 Text 2 Image Image Circle Circle Dynamic Ima...image_link) Dynamic Image…" at bounding box center [905, 189] width 213 height 124
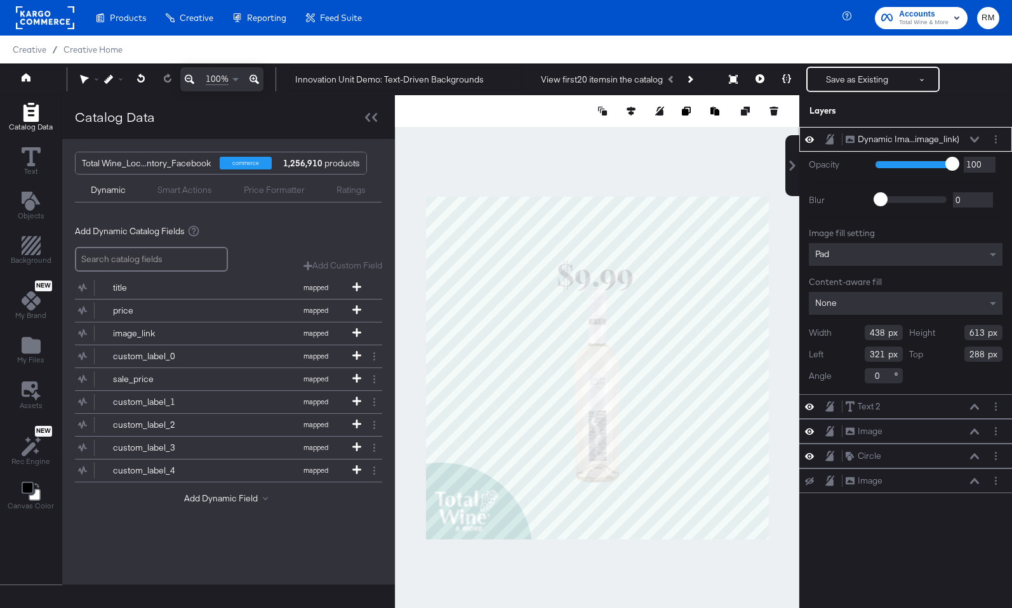
click at [977, 140] on icon at bounding box center [974, 139] width 9 height 6
type input "336"
type input "280"
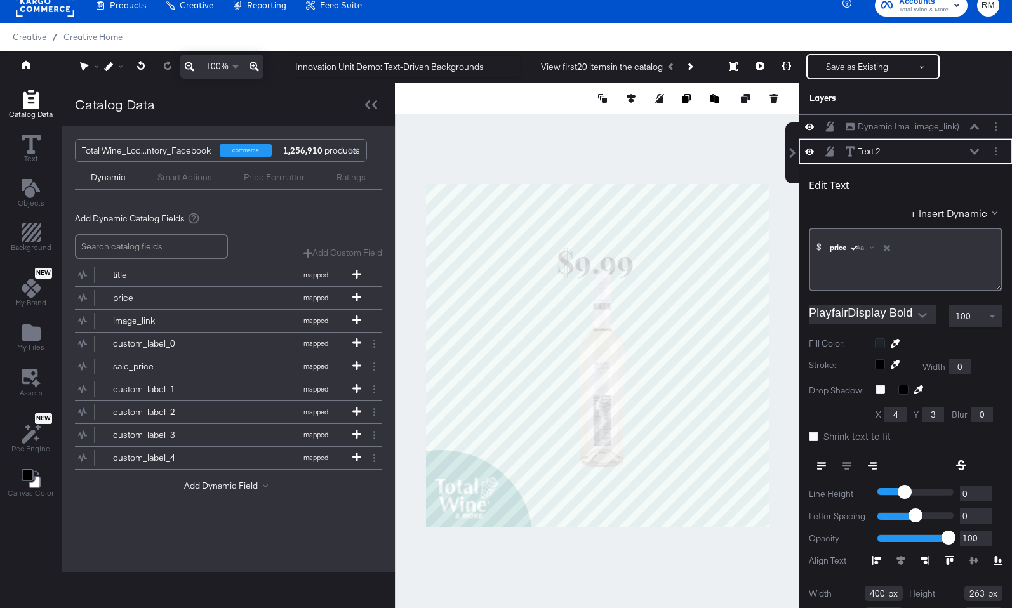
scroll to position [25, 0]
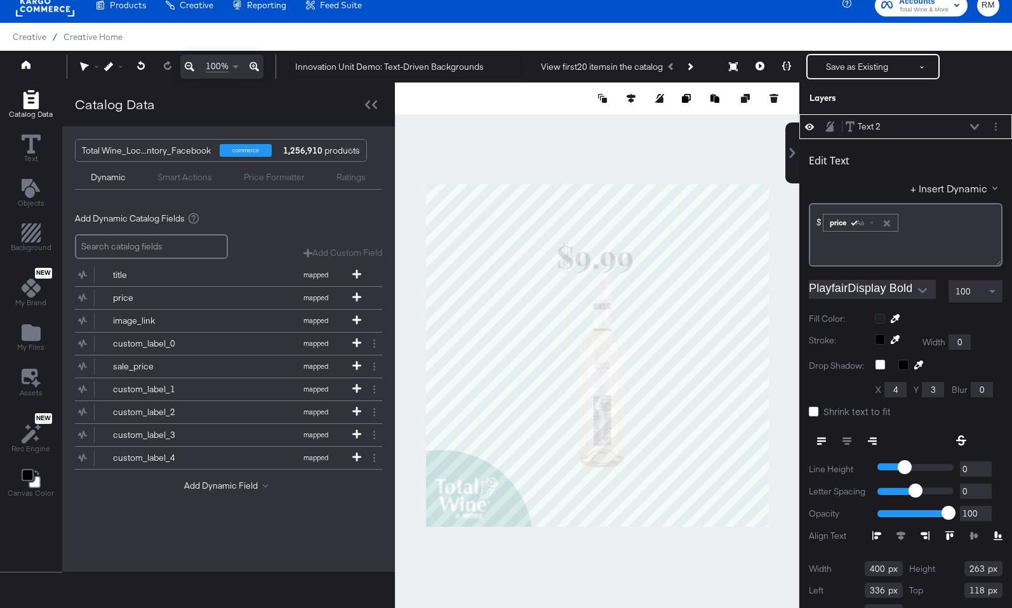
type input "104"
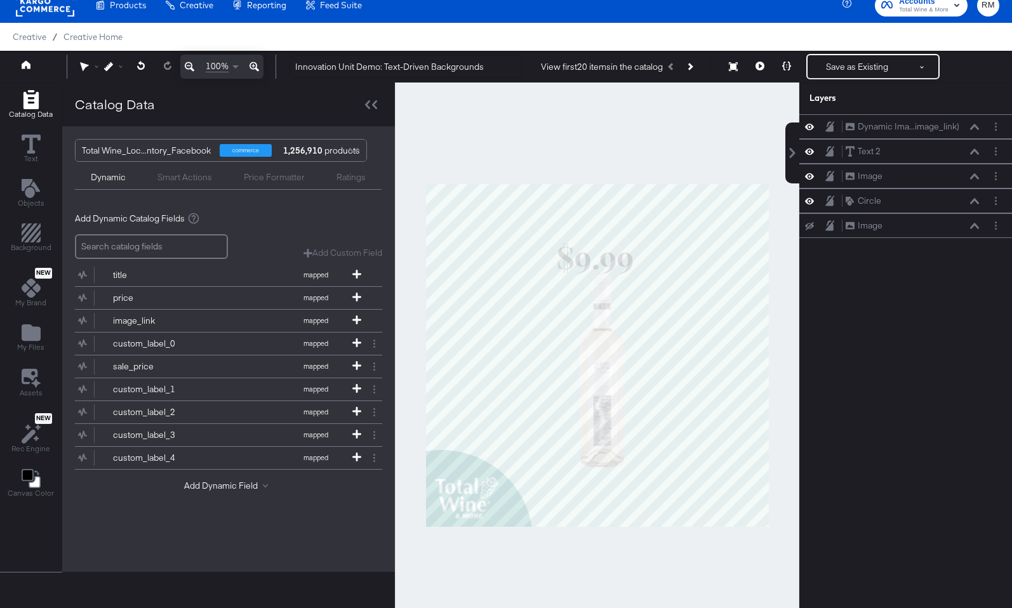
scroll to position [0, 0]
click at [672, 156] on div at bounding box center [597, 355] width 404 height 545
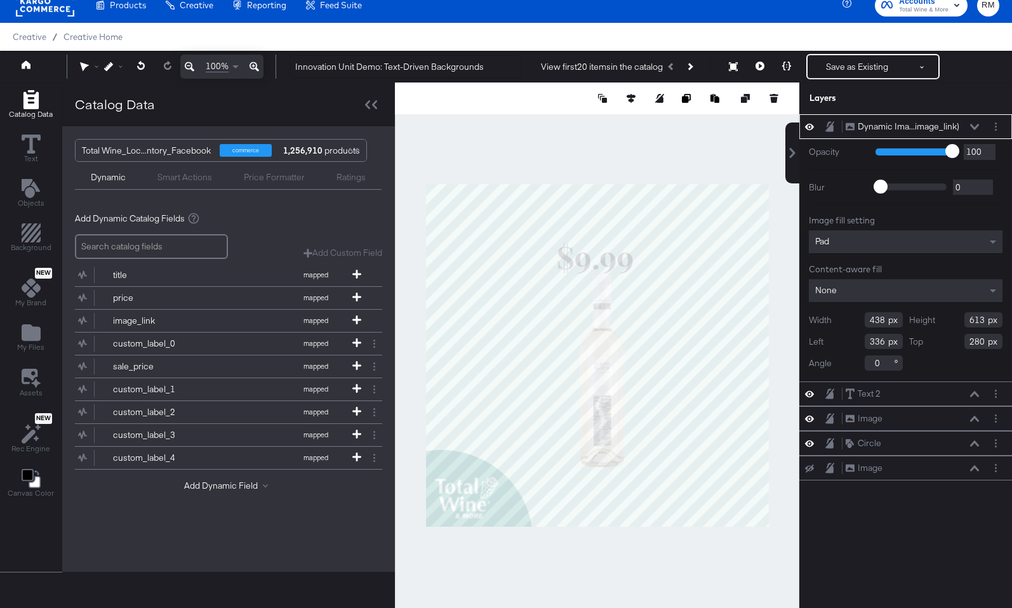
type input "485"
type input "678"
type input "293"
type input "224"
type input "298"
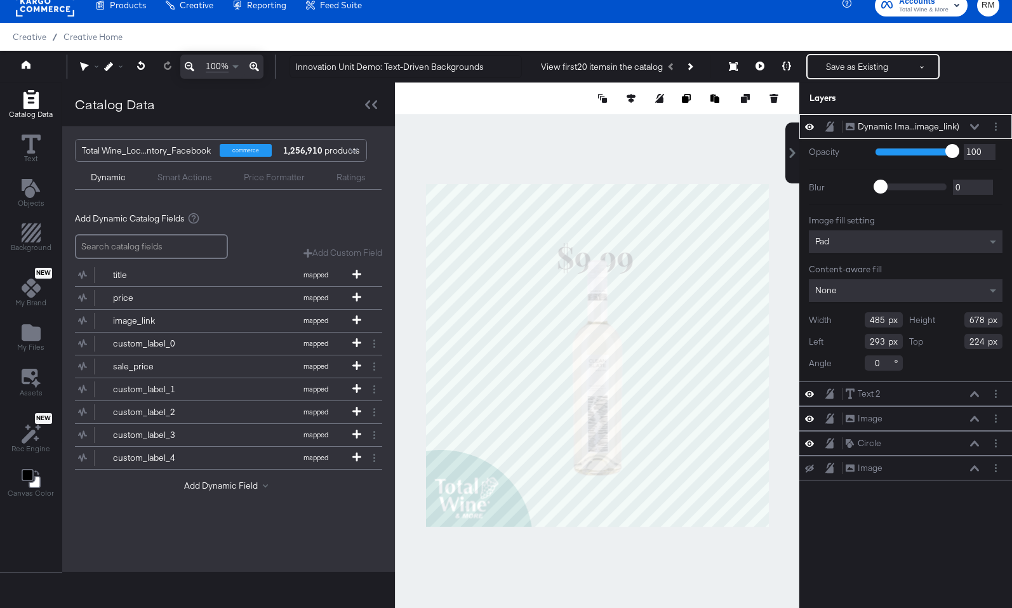
type input "246"
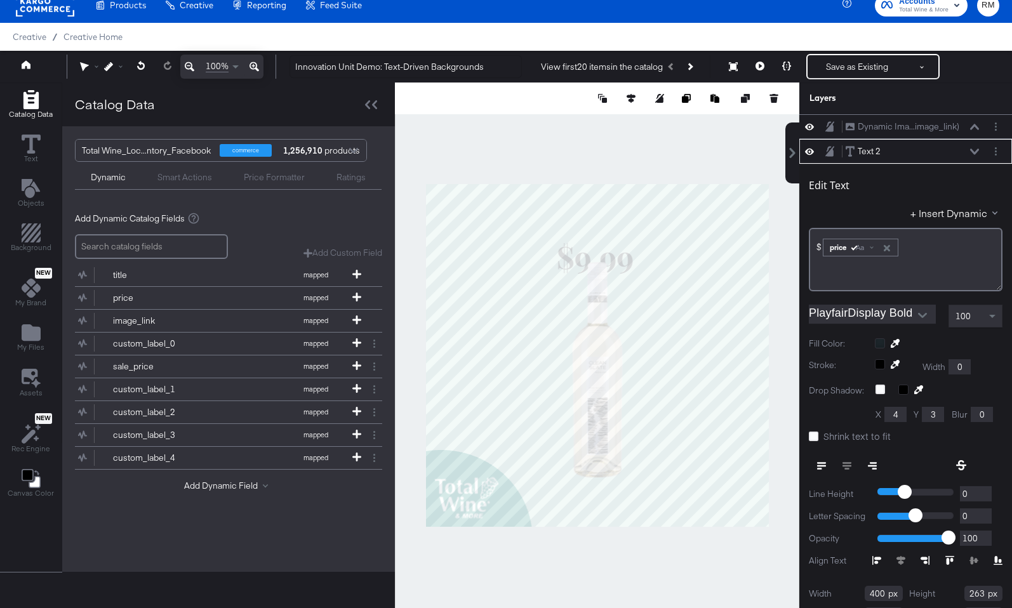
scroll to position [25, 0]
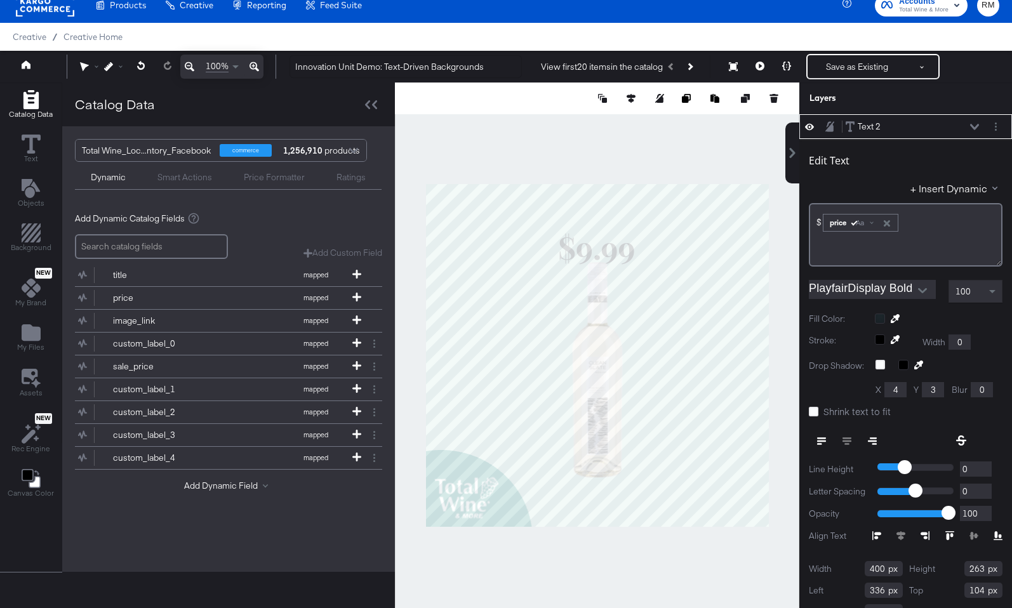
type input "340"
type input "76"
click at [670, 143] on div at bounding box center [597, 355] width 404 height 545
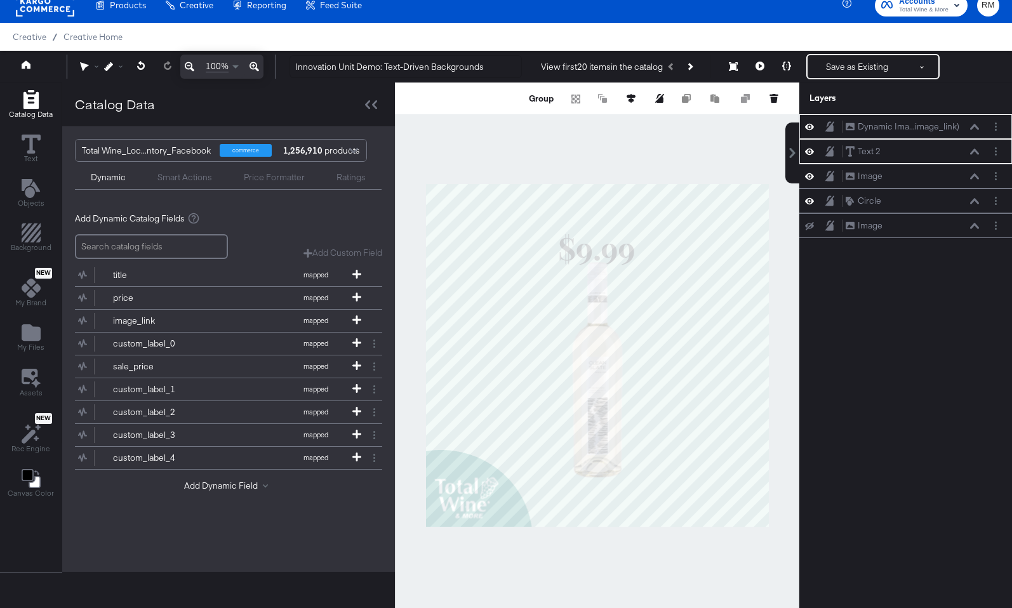
click at [651, 166] on div at bounding box center [597, 355] width 404 height 545
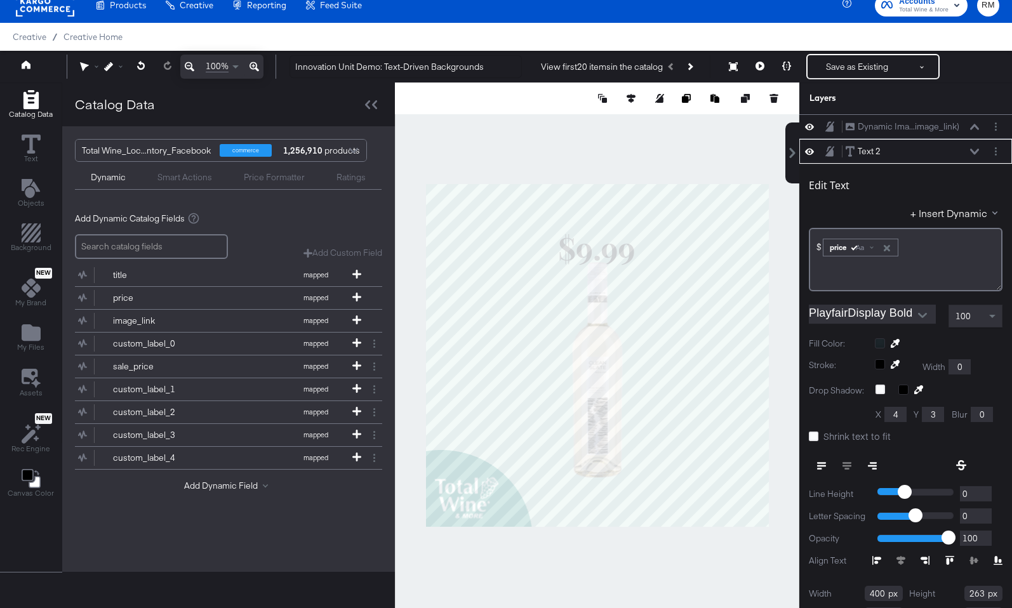
scroll to position [25, 0]
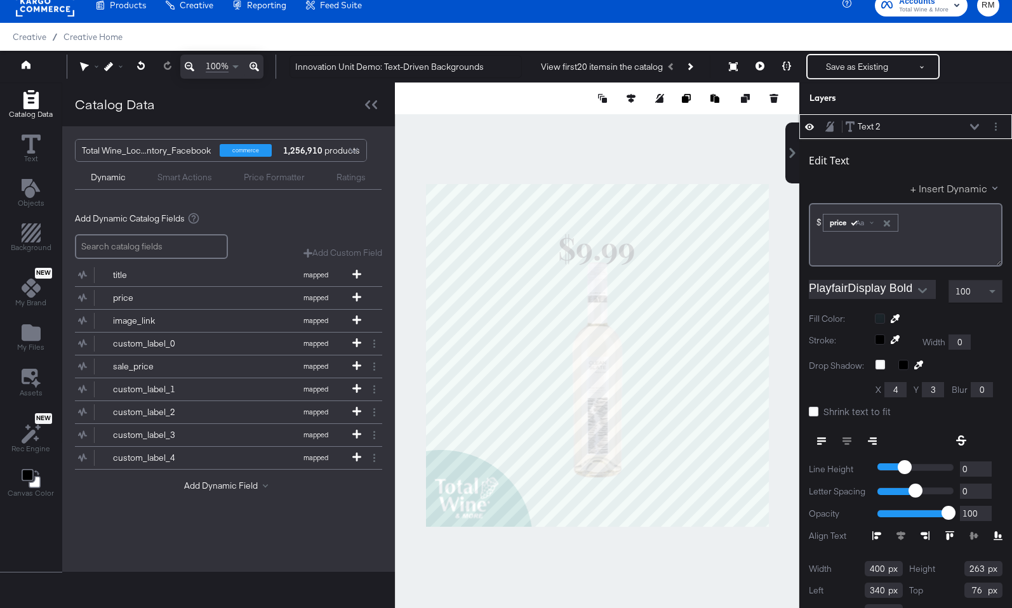
click at [944, 187] on button "+ Insert Dynamic" at bounding box center [956, 188] width 92 height 13
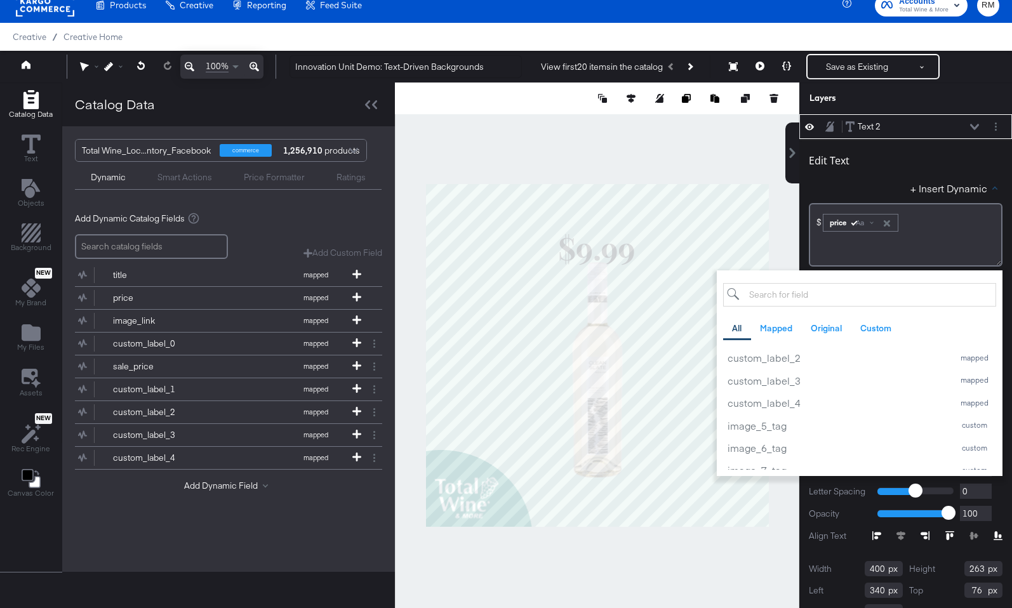
scroll to position [545, 0]
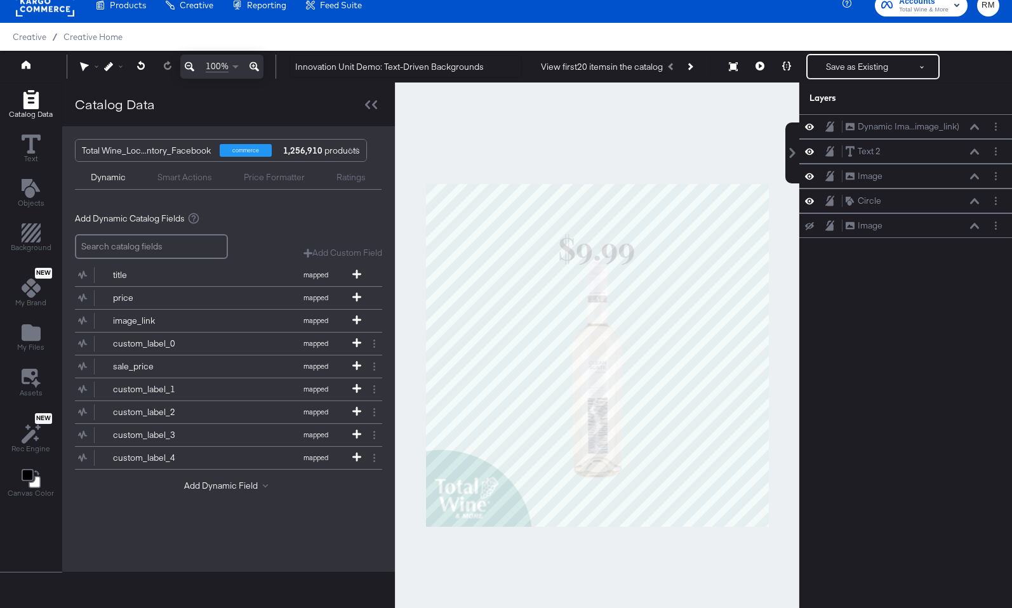
click at [734, 145] on div at bounding box center [597, 355] width 404 height 545
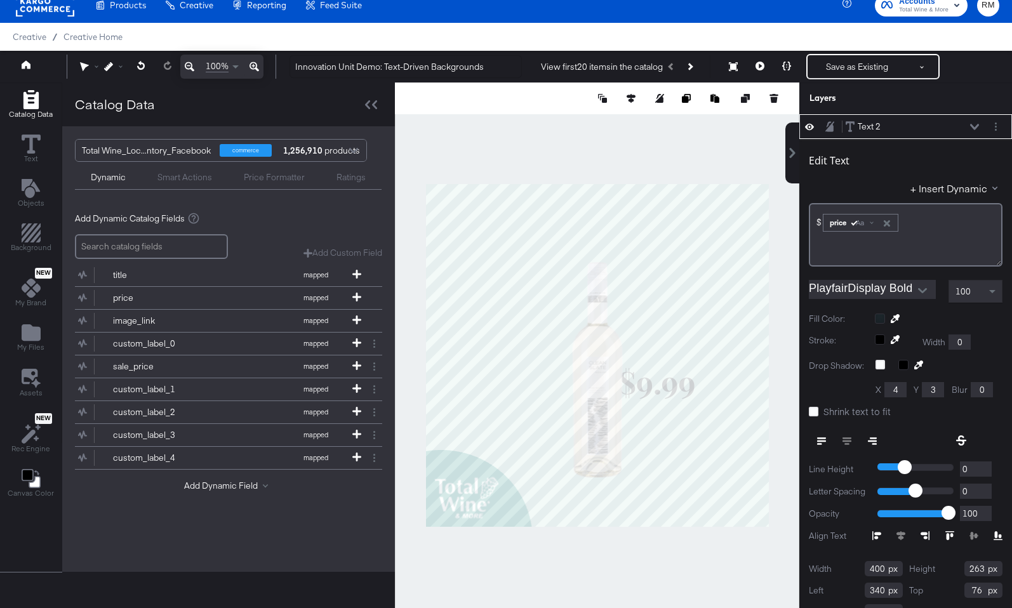
type input "526"
type input "498"
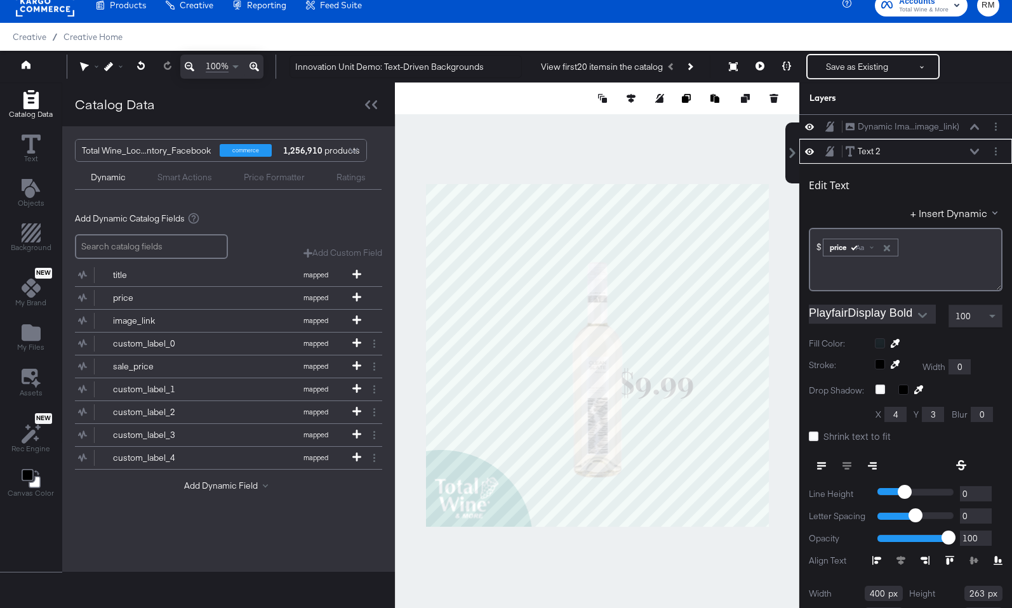
click at [682, 581] on div at bounding box center [597, 355] width 404 height 545
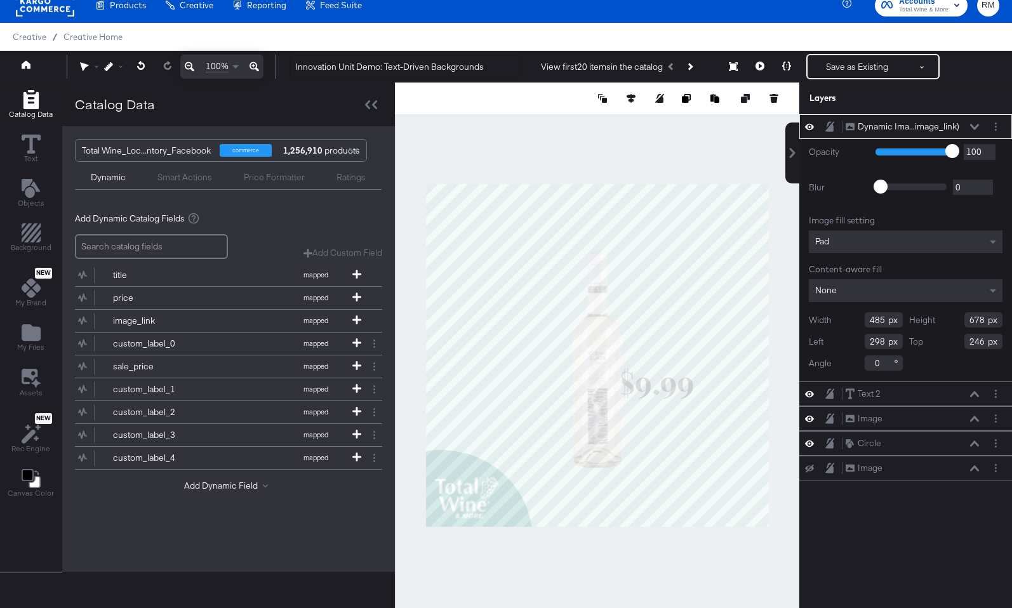
type input "216"
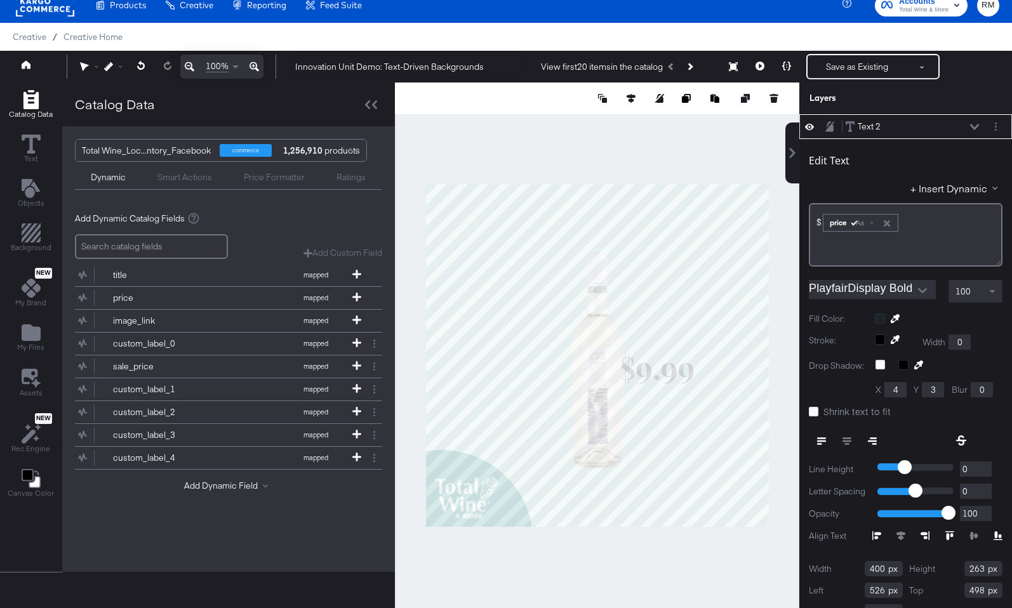
type input "452"
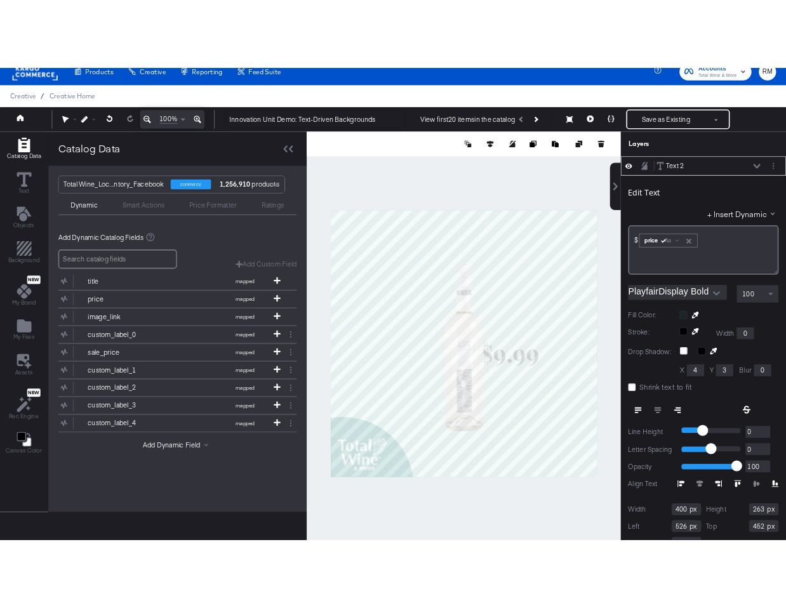
scroll to position [0, 0]
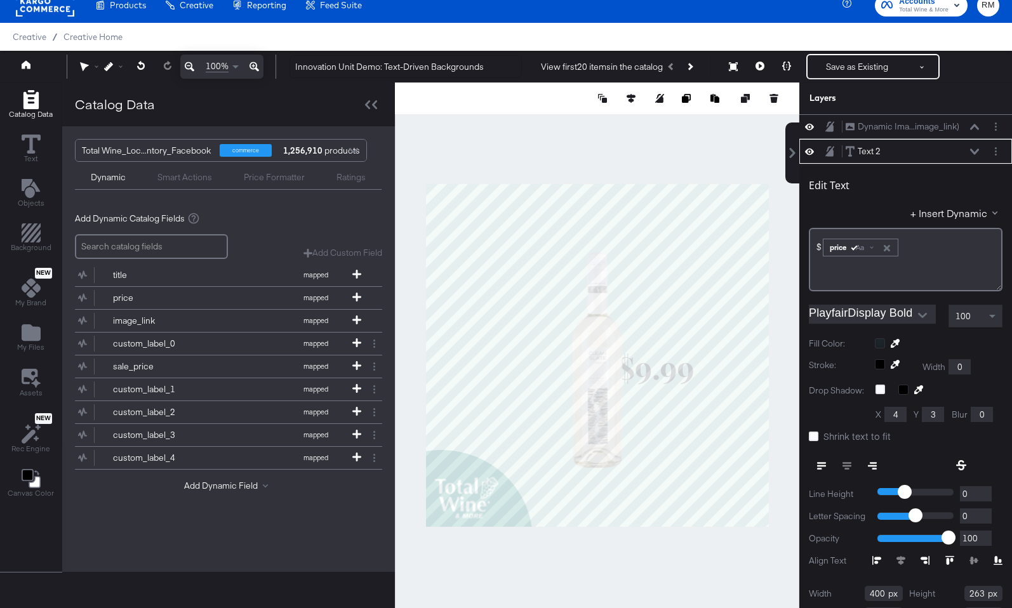
click at [685, 566] on div at bounding box center [597, 355] width 404 height 545
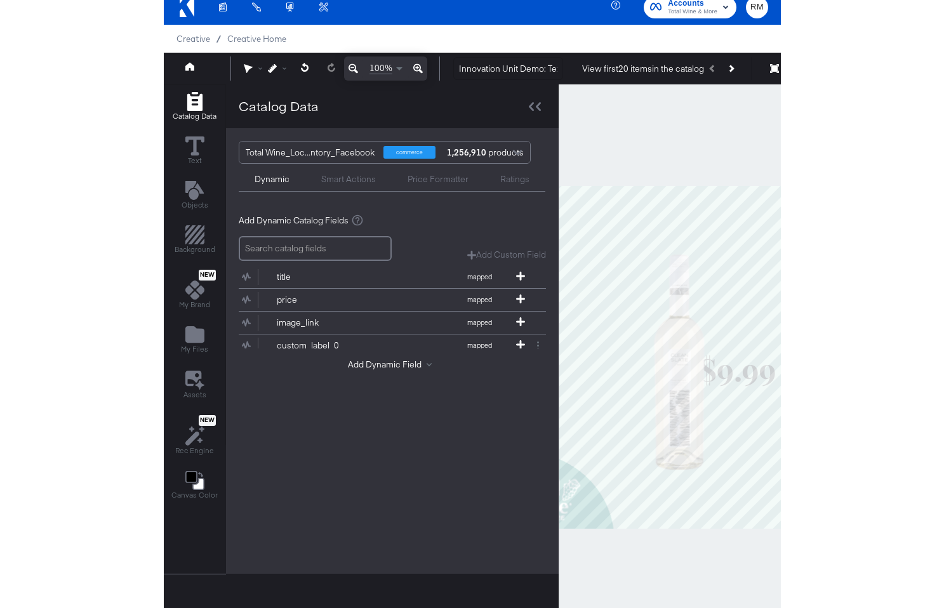
scroll to position [13, 0]
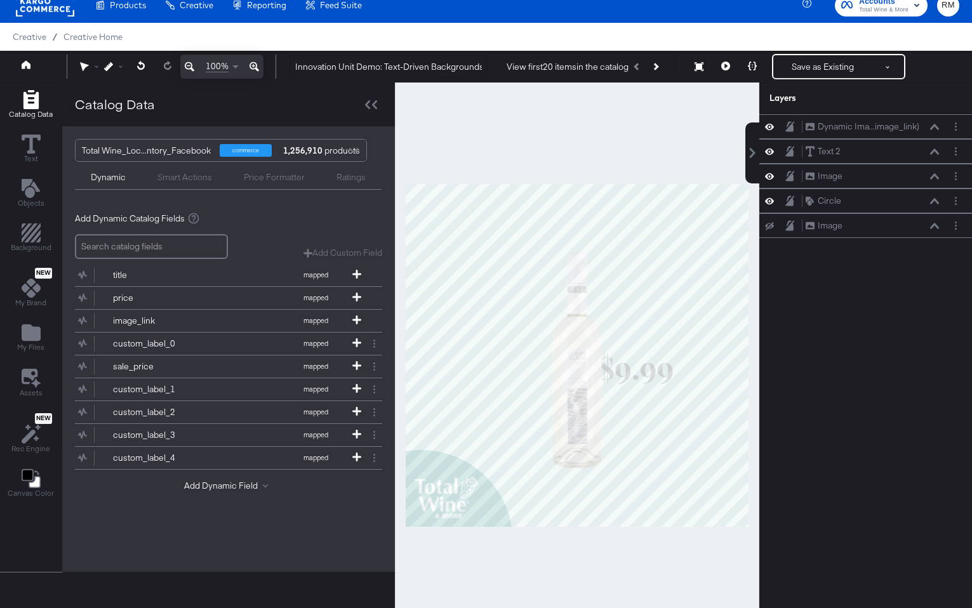
click at [594, 561] on div at bounding box center [577, 355] width 364 height 545
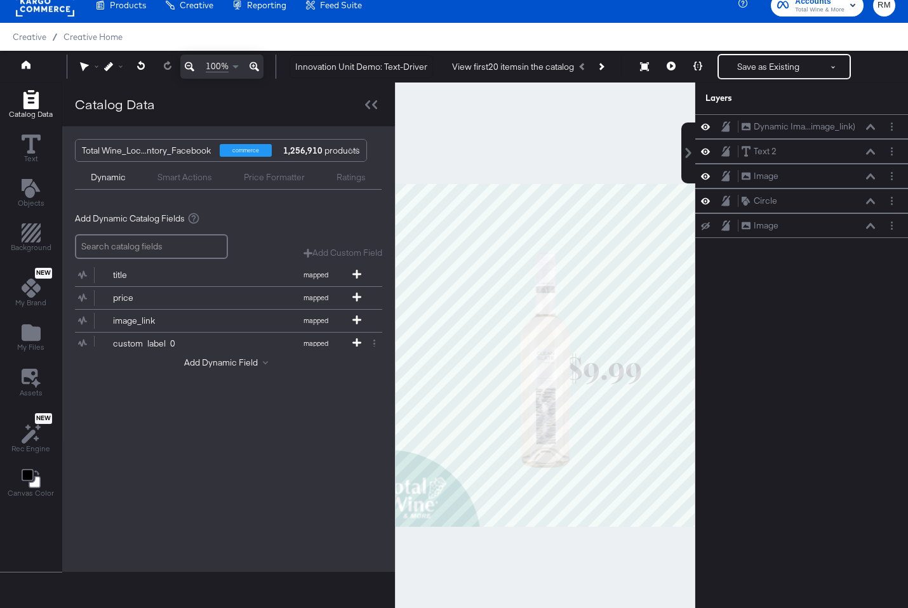
click at [350, 110] on div "Catalog Data" at bounding box center [228, 105] width 333 height 44
click at [370, 107] on icon at bounding box center [371, 104] width 12 height 9
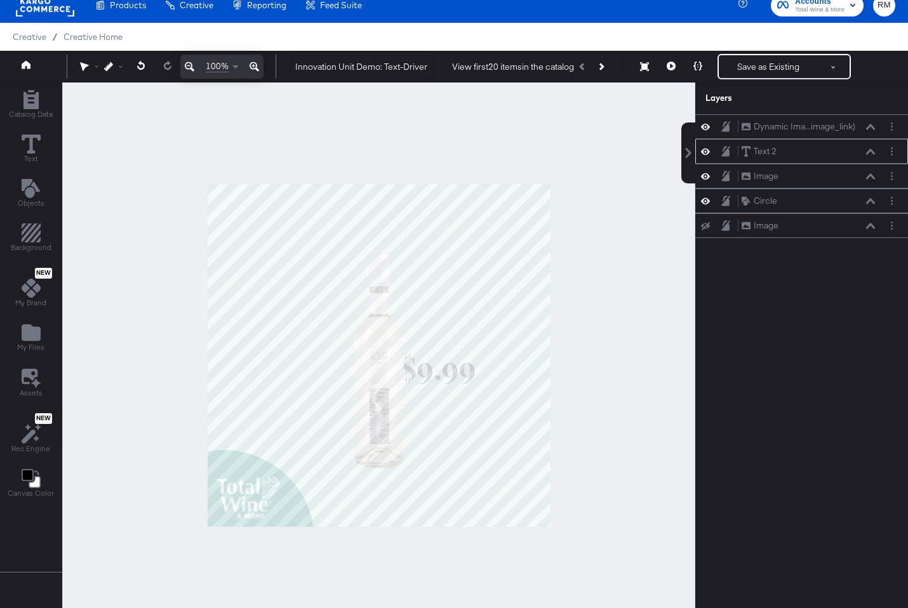
click at [705, 156] on icon at bounding box center [705, 151] width 9 height 11
click at [46, 96] on div "Catalog Data" at bounding box center [31, 104] width 44 height 29
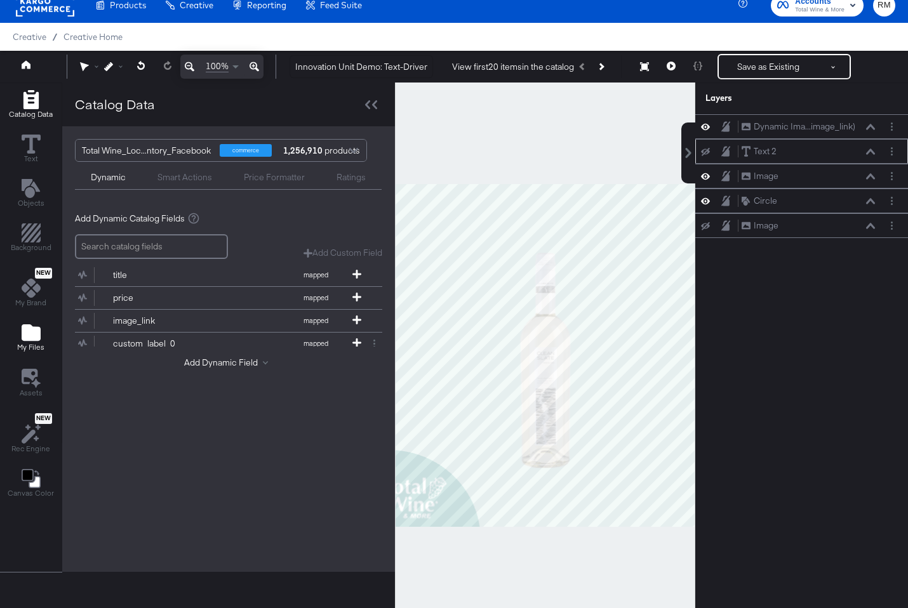
click at [43, 343] on span "My Files" at bounding box center [30, 347] width 27 height 10
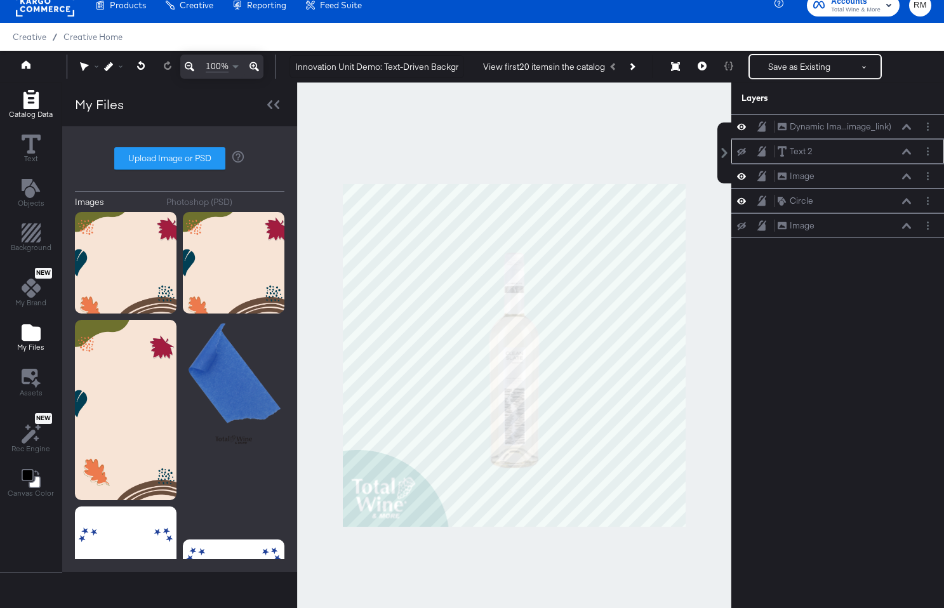
click at [36, 110] on span "Catalog Data" at bounding box center [31, 114] width 44 height 10
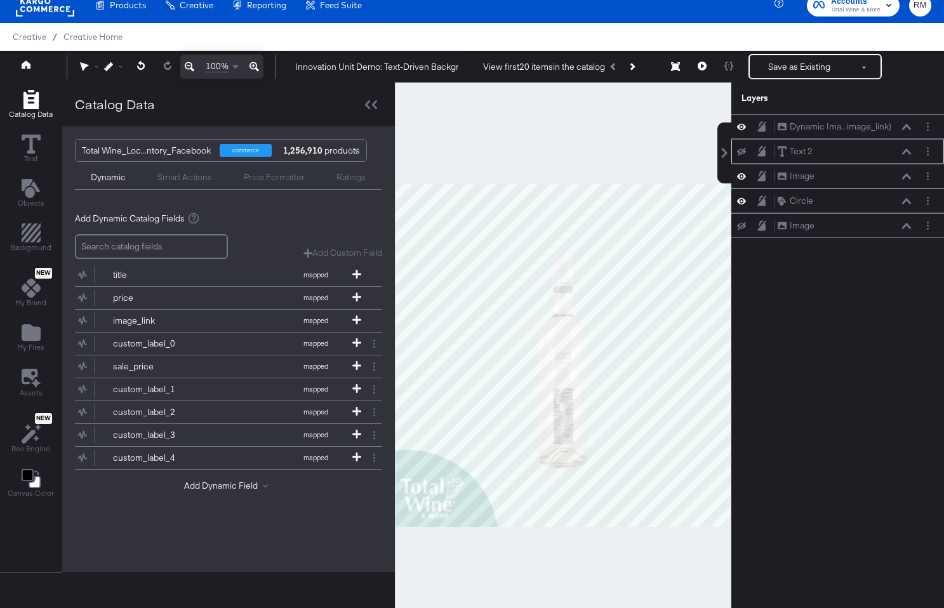
click at [193, 187] on div "Dynamic Smart Actions Price Formatter Ratings" at bounding box center [228, 176] width 307 height 28
click at [182, 181] on div "Smart Actions" at bounding box center [184, 177] width 55 height 12
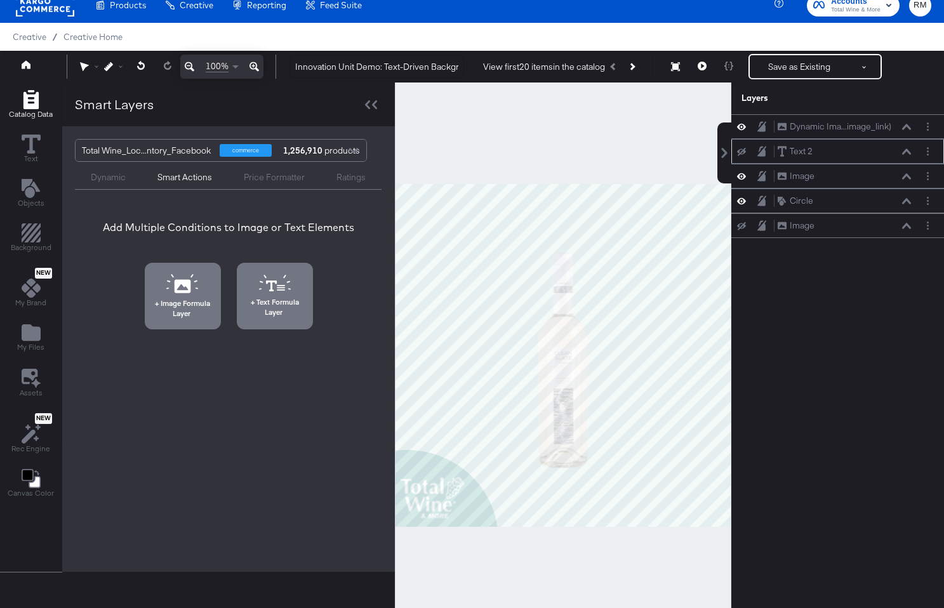
click at [263, 169] on div "Price Formatter" at bounding box center [274, 175] width 93 height 15
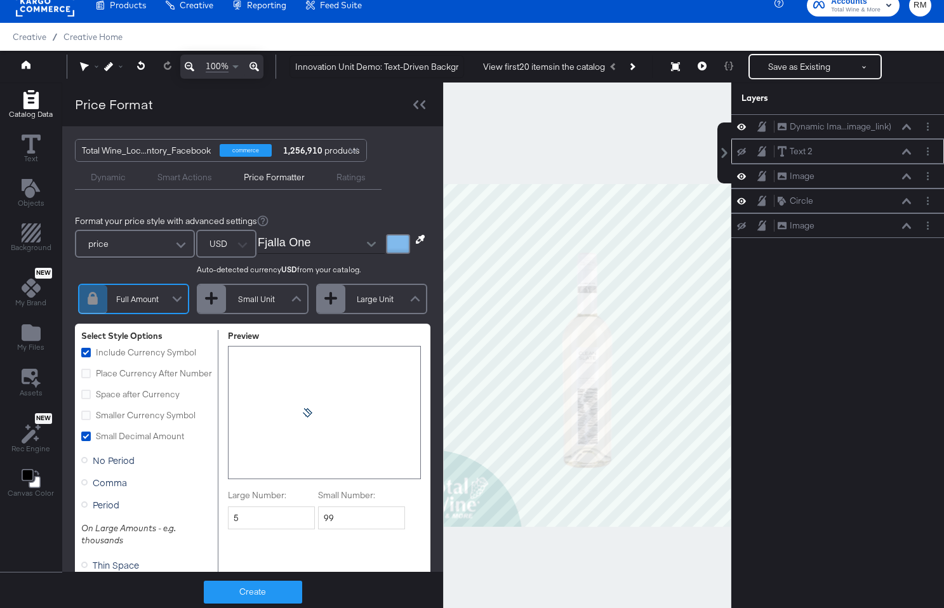
click at [350, 170] on div "Ratings" at bounding box center [351, 175] width 61 height 15
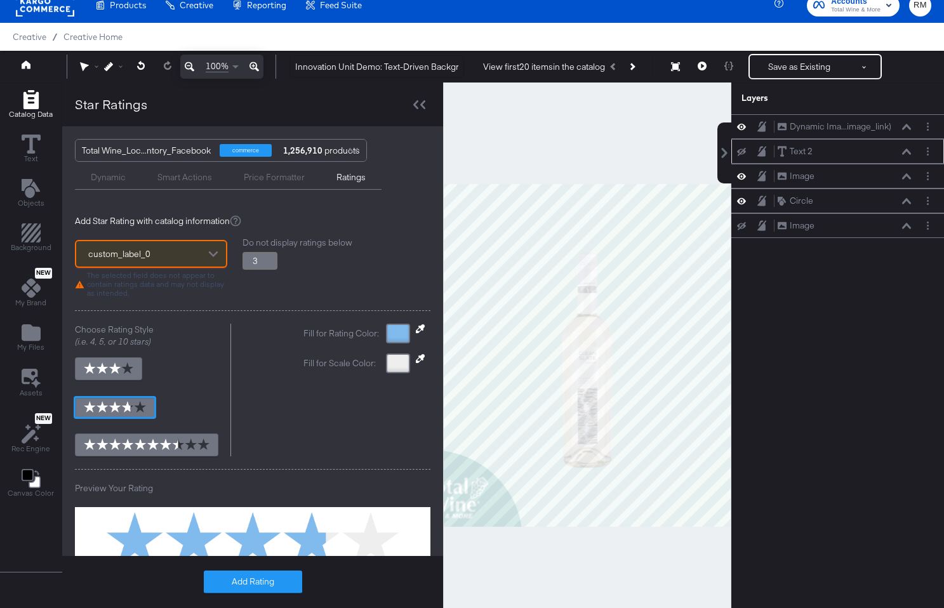
click at [190, 188] on div "Dynamic Smart Actions Price Formatter Ratings" at bounding box center [228, 176] width 307 height 28
click at [192, 177] on div "Smart Actions" at bounding box center [184, 177] width 55 height 12
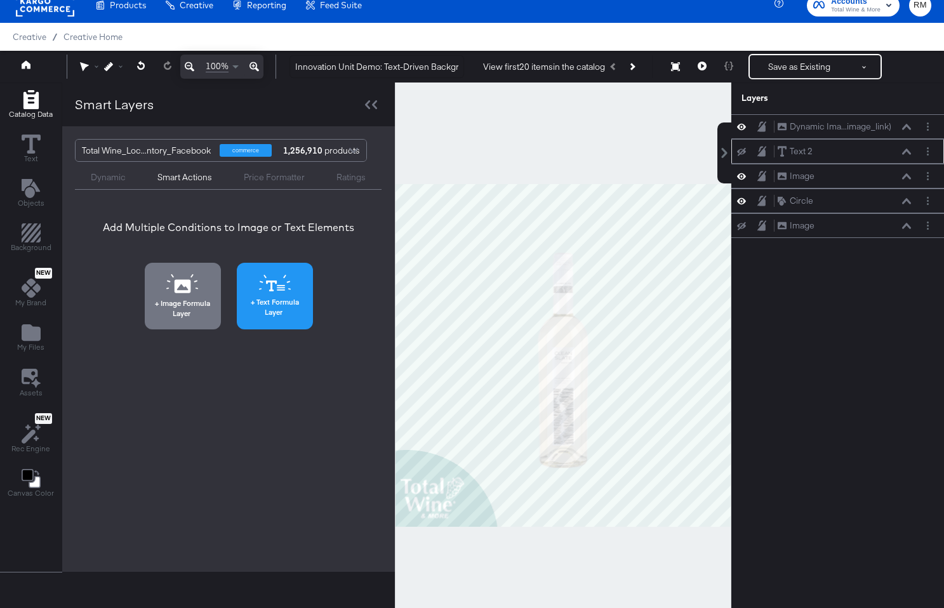
click at [272, 296] on button "Text Formula Layer" at bounding box center [275, 296] width 76 height 67
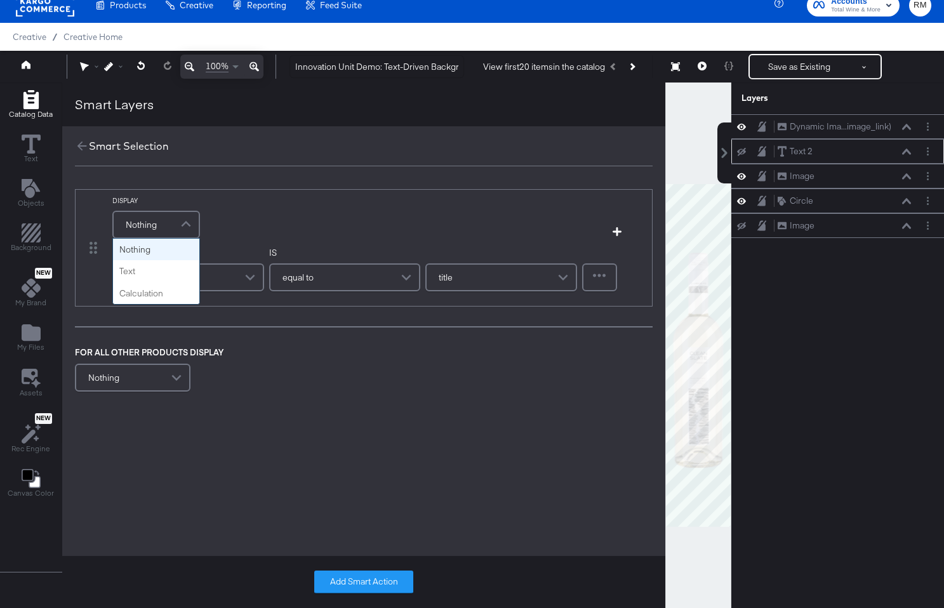
click at [189, 227] on span at bounding box center [187, 224] width 22 height 25
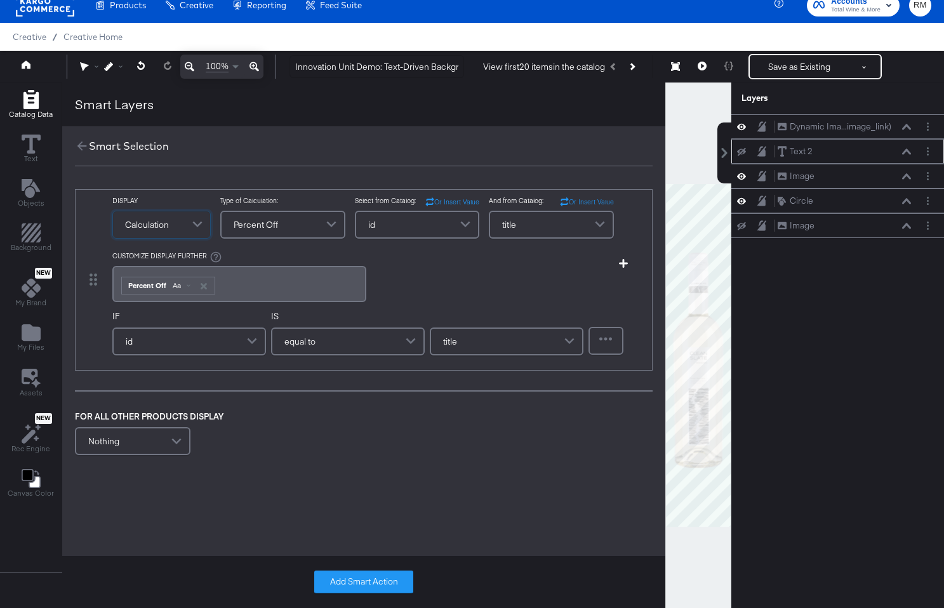
click at [444, 234] on div "id" at bounding box center [417, 224] width 123 height 25
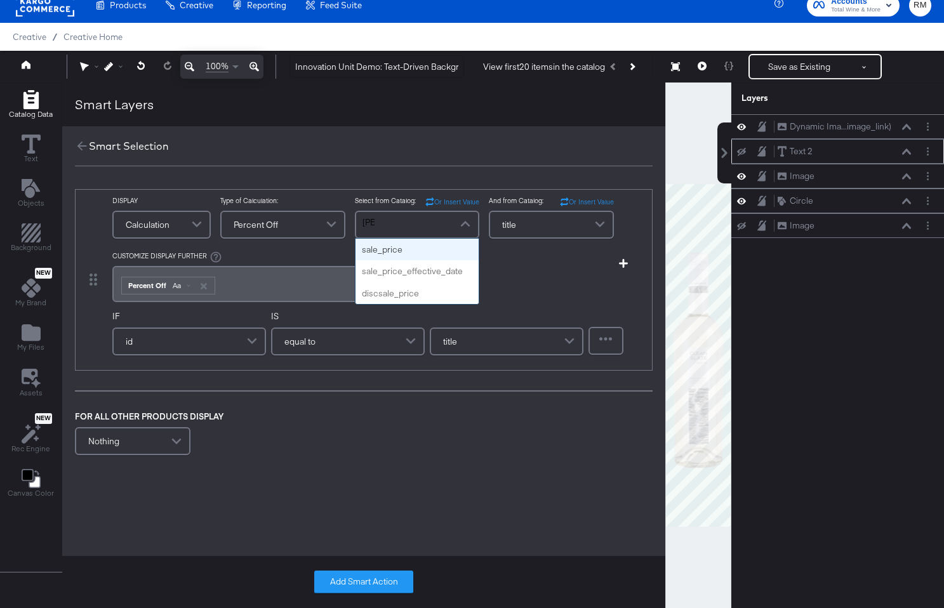
type input "sale"
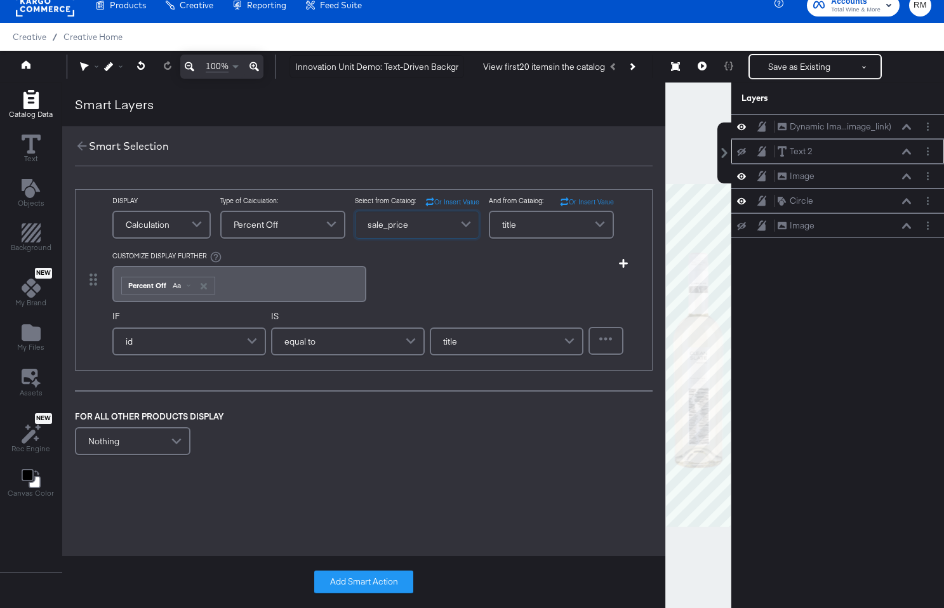
click at [534, 228] on div "title" at bounding box center [551, 224] width 123 height 25
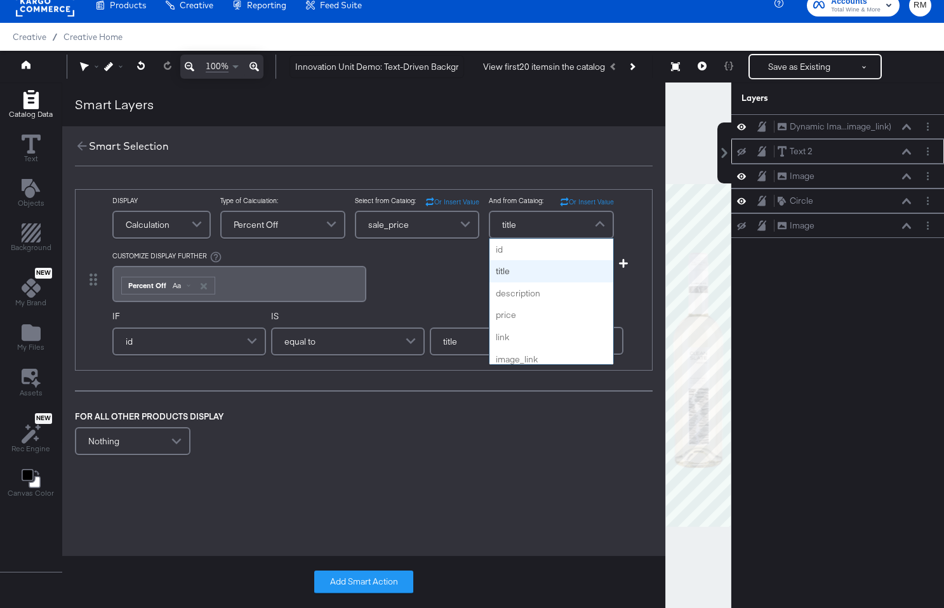
scroll to position [22, 0]
type input "r"
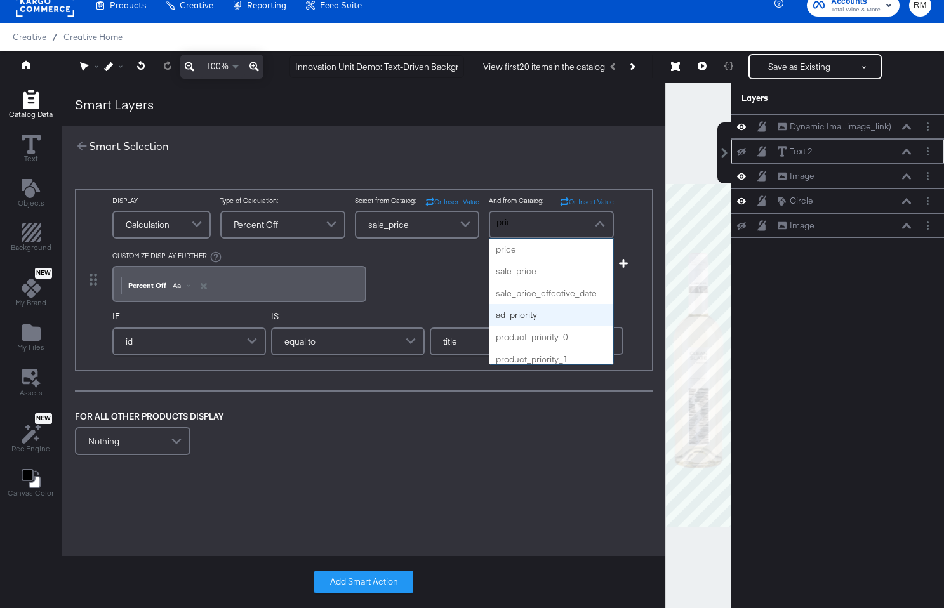
type input "price"
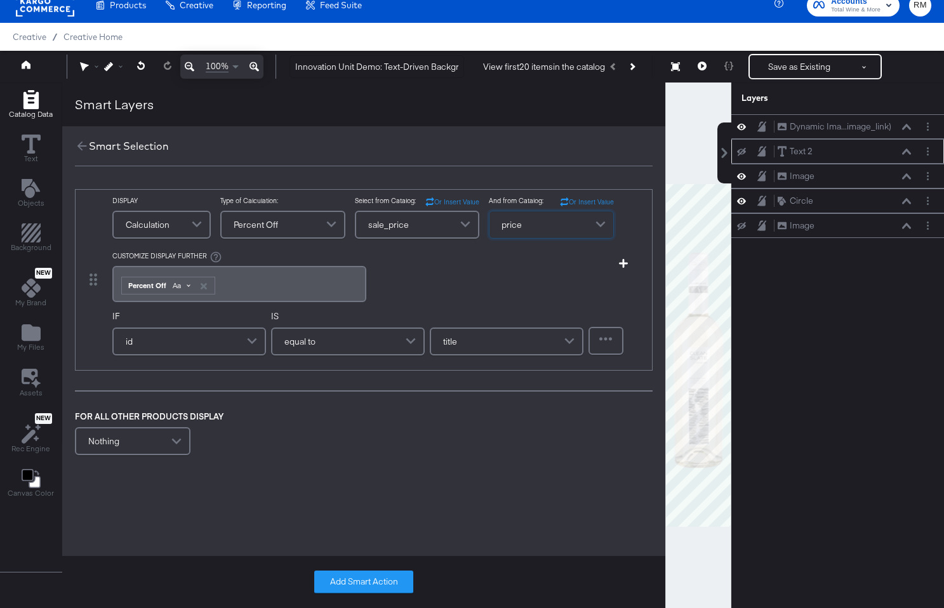
click at [182, 285] on div "Aa" at bounding box center [181, 286] width 30 height 10
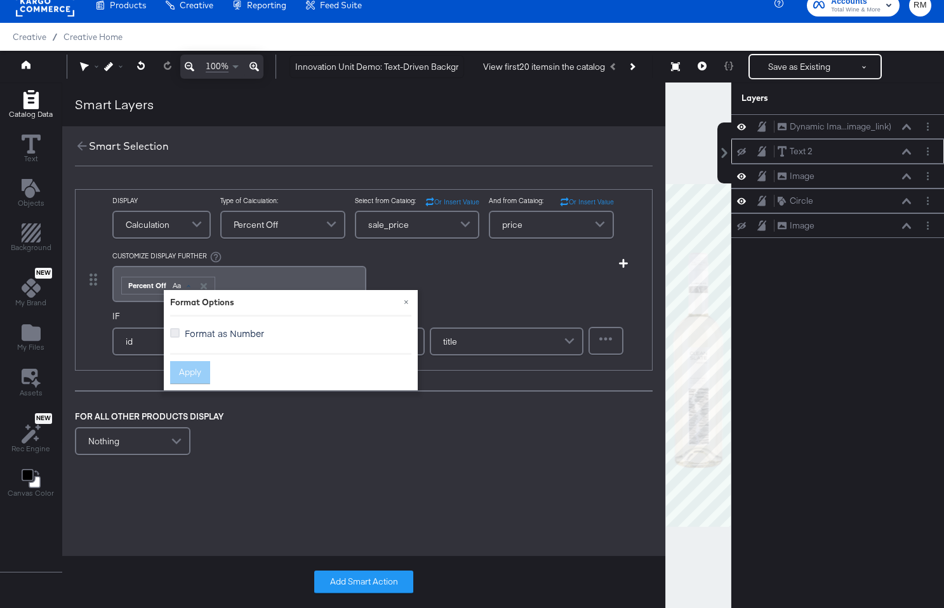
click at [176, 334] on icon at bounding box center [175, 333] width 10 height 10
click at [0, 0] on input "Format as Number" at bounding box center [0, 0] width 0 height 0
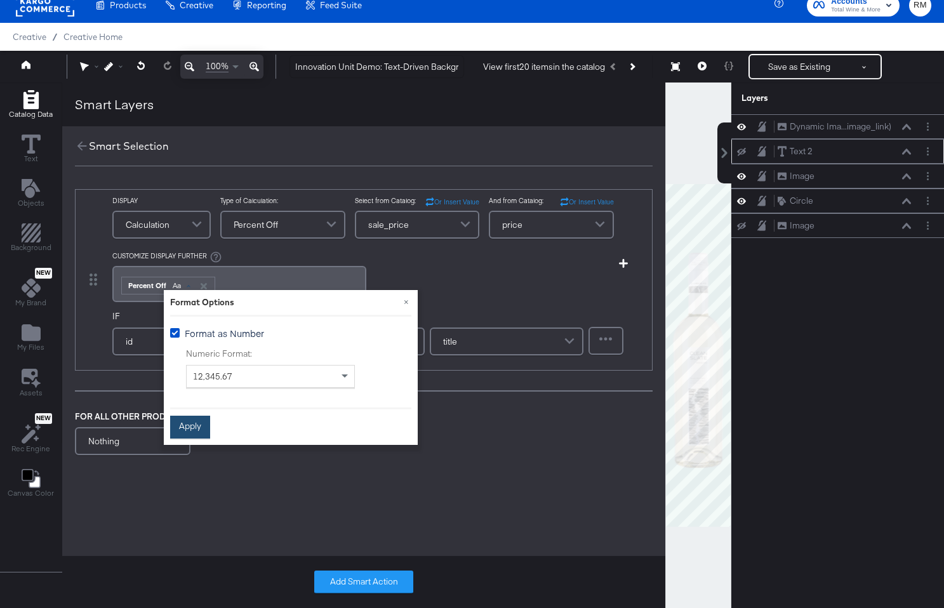
click at [187, 425] on button "Apply" at bounding box center [190, 427] width 40 height 23
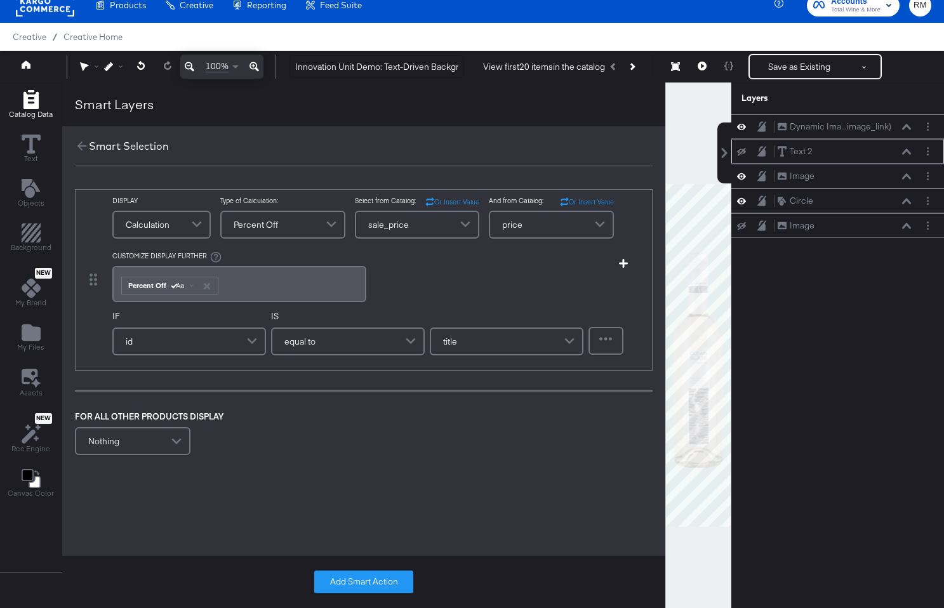
click at [180, 333] on div "id" at bounding box center [189, 341] width 151 height 25
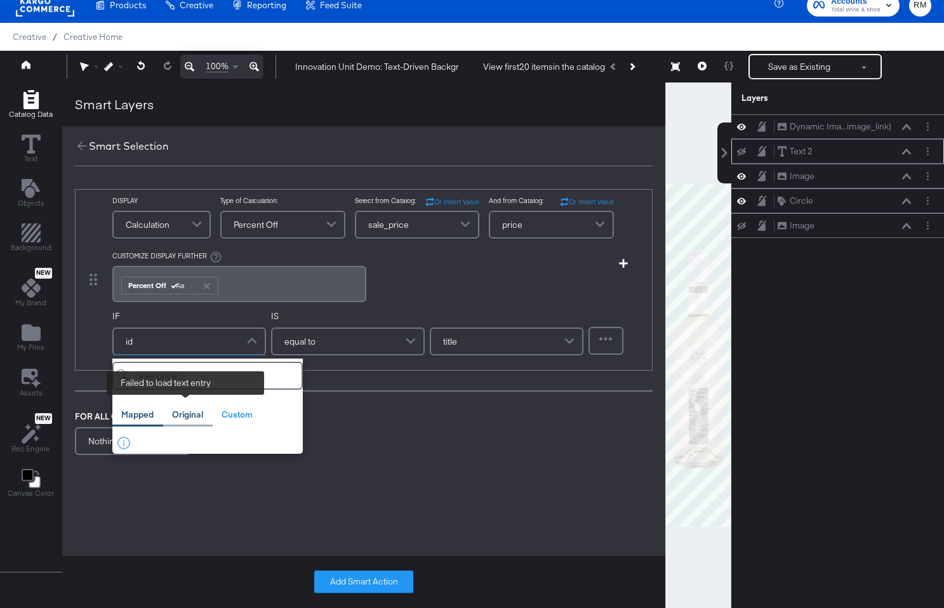
click at [185, 412] on div "Original" at bounding box center [187, 415] width 31 height 12
click at [222, 412] on div "Custom" at bounding box center [237, 415] width 31 height 12
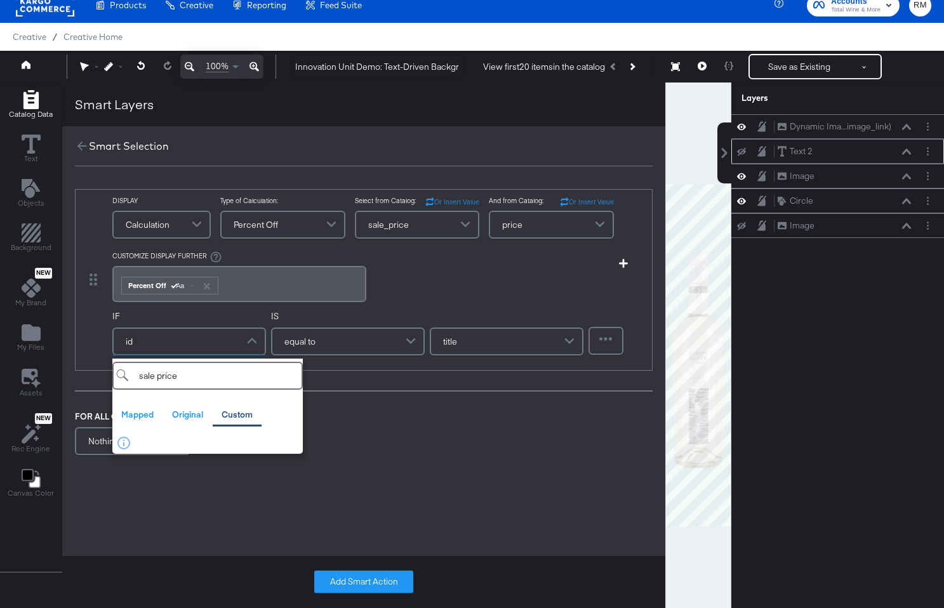
click at [171, 368] on input "sale price" at bounding box center [207, 376] width 190 height 28
drag, startPoint x: 190, startPoint y: 382, endPoint x: 128, endPoint y: 376, distance: 61.8
click at [128, 376] on input "sale price" at bounding box center [207, 376] width 190 height 28
type input "sale"
click at [143, 410] on div "Mapped" at bounding box center [137, 415] width 32 height 12
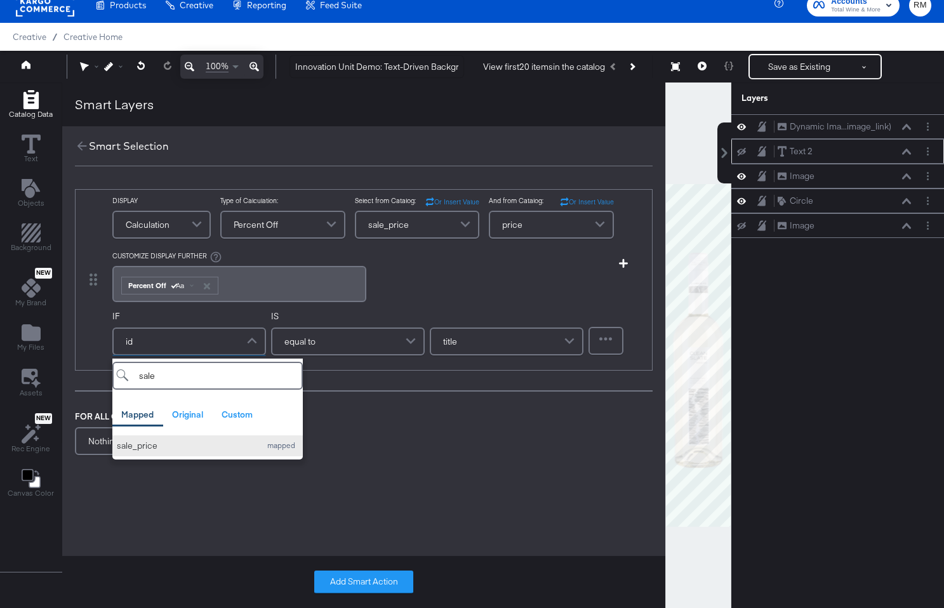
click at [169, 447] on div "sale_price" at bounding box center [185, 446] width 137 height 12
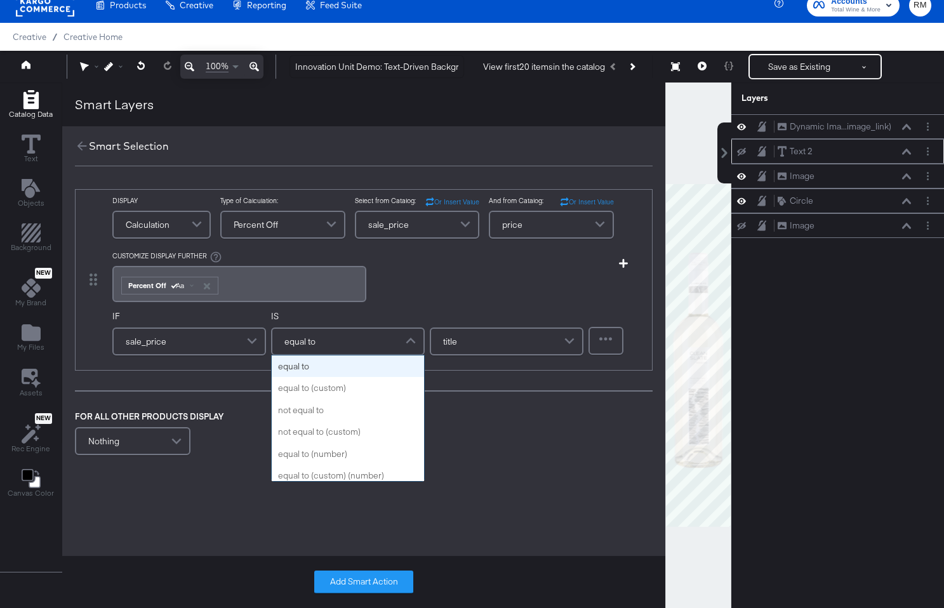
click at [274, 340] on div "equal to" at bounding box center [347, 341] width 151 height 25
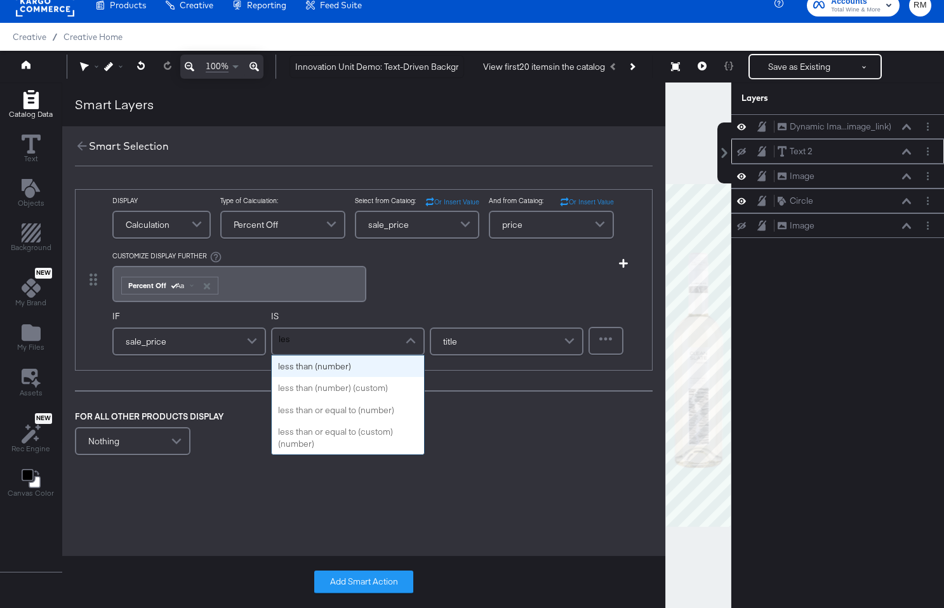
type input "less"
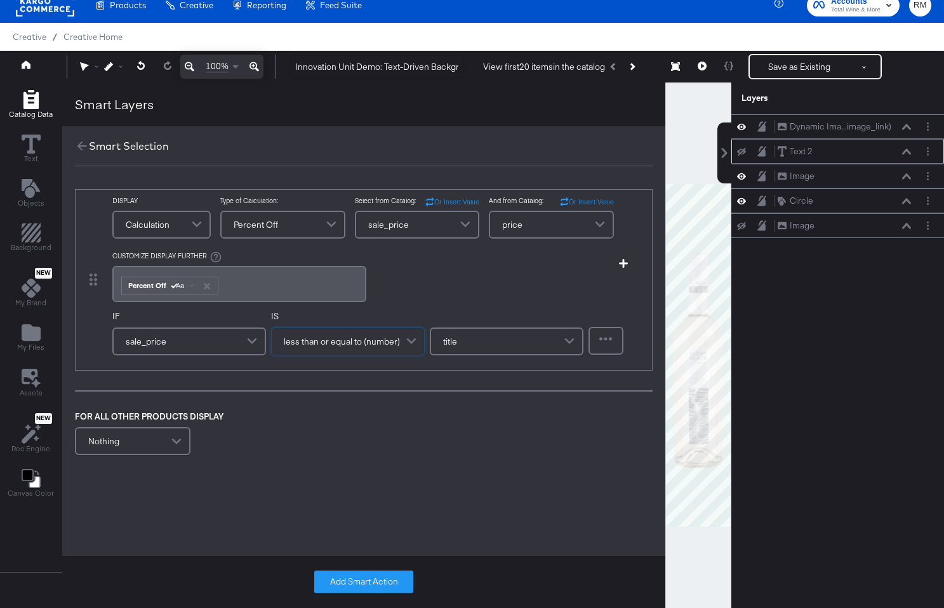
click at [500, 340] on div "title" at bounding box center [506, 341] width 151 height 25
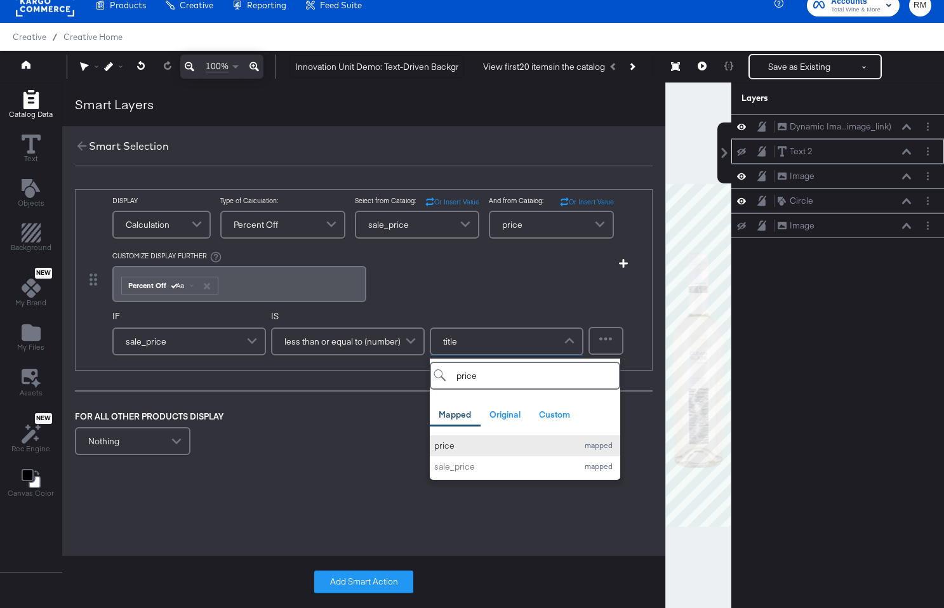
type input "price"
click at [460, 444] on div "price" at bounding box center [502, 446] width 137 height 12
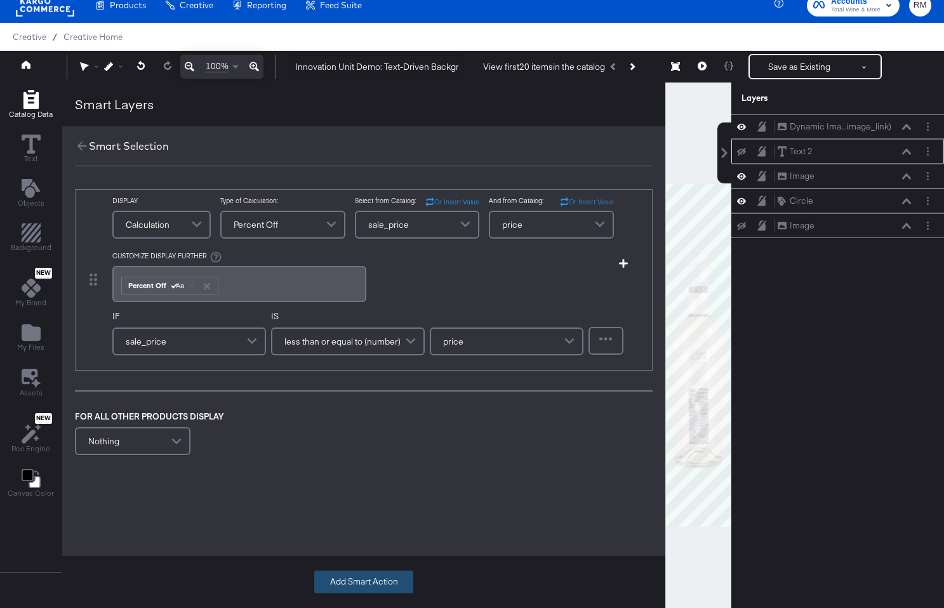
click at [344, 578] on button "Add Smart Action" at bounding box center [363, 582] width 99 height 23
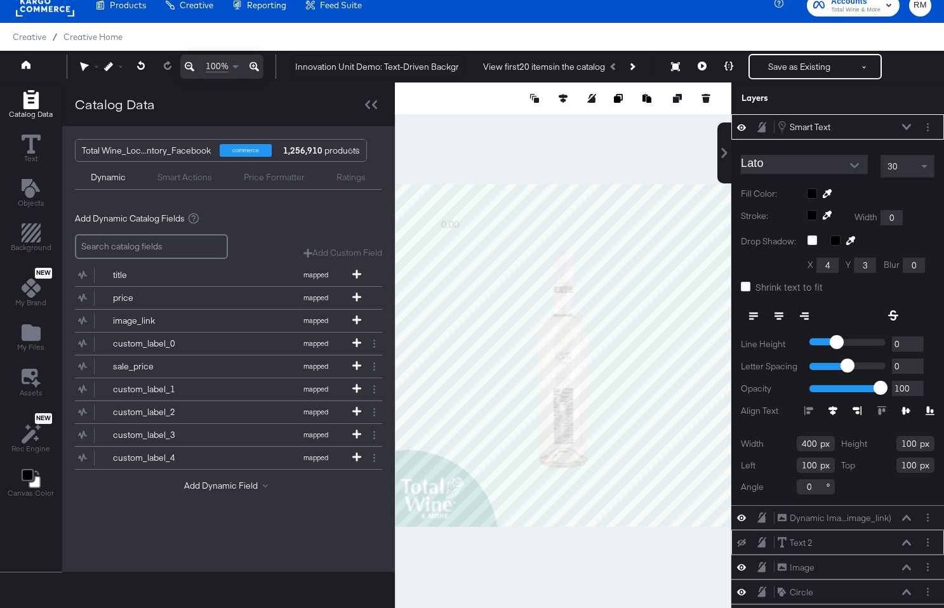
type input "322"
type input "158"
click at [781, 315] on icon at bounding box center [778, 316] width 9 height 9
click at [934, 128] on div at bounding box center [930, 127] width 18 height 13
click at [926, 128] on button "Layer Options" at bounding box center [927, 127] width 13 height 13
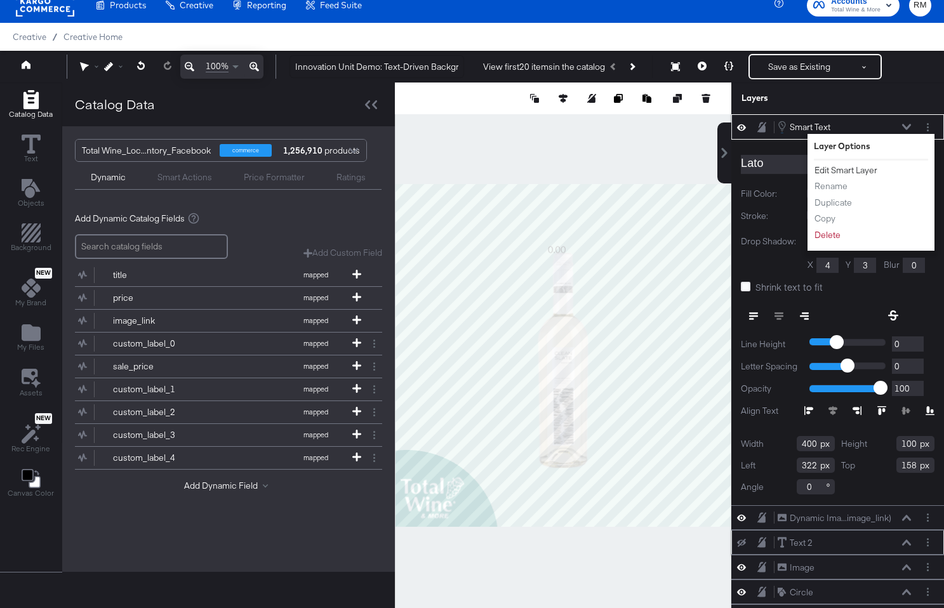
click at [858, 170] on button "Edit Smart Layer" at bounding box center [846, 170] width 64 height 13
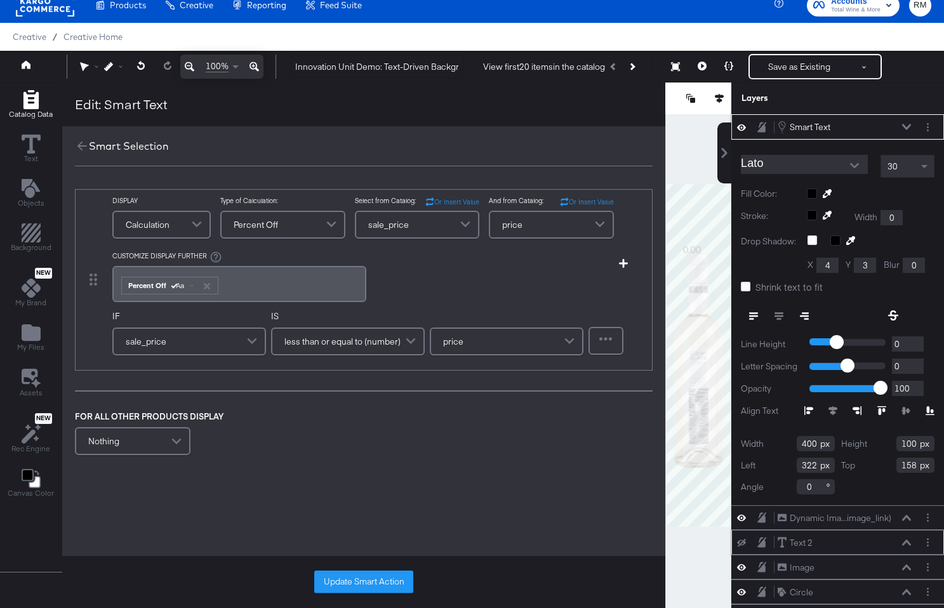
click at [266, 264] on div "﻿ ﻿ Percent Off Aa ﻿" at bounding box center [239, 284] width 254 height 43
click at [262, 276] on div "﻿ ﻿ Percent Off Aa ﻿" at bounding box center [239, 284] width 239 height 21
click at [251, 287] on div "﻿ ﻿ Percent Off Aa ﻿" at bounding box center [239, 284] width 239 height 21
click at [377, 582] on button "Update Smart Action" at bounding box center [363, 582] width 99 height 23
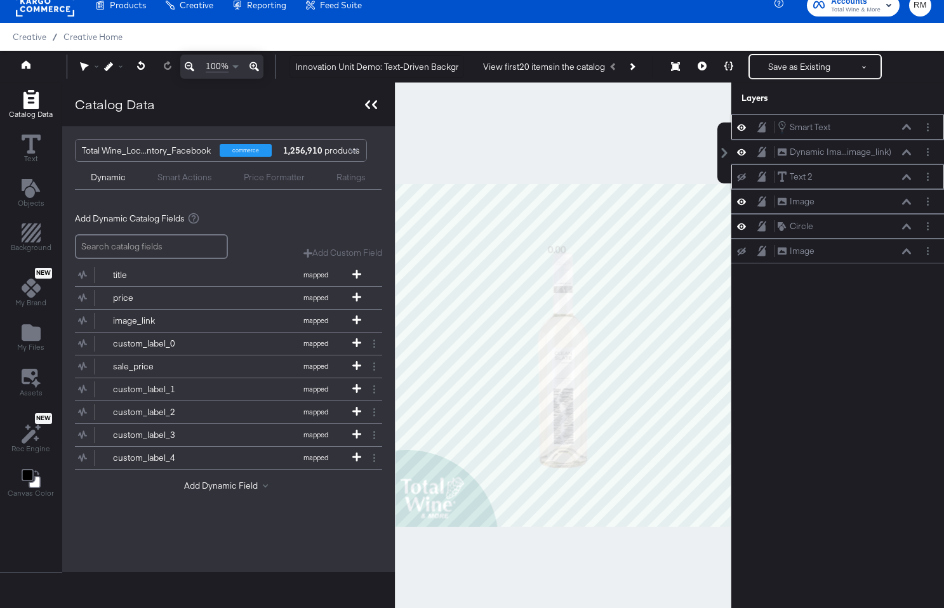
click at [372, 104] on icon at bounding box center [374, 104] width 5 height 9
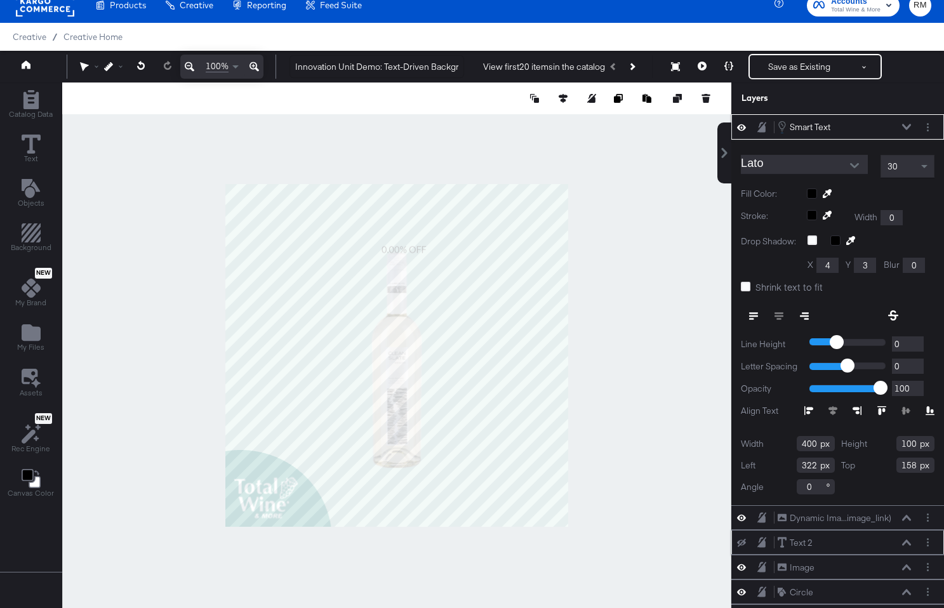
type input "340"
type input "730"
type input "182"
type input "196"
type input "98"
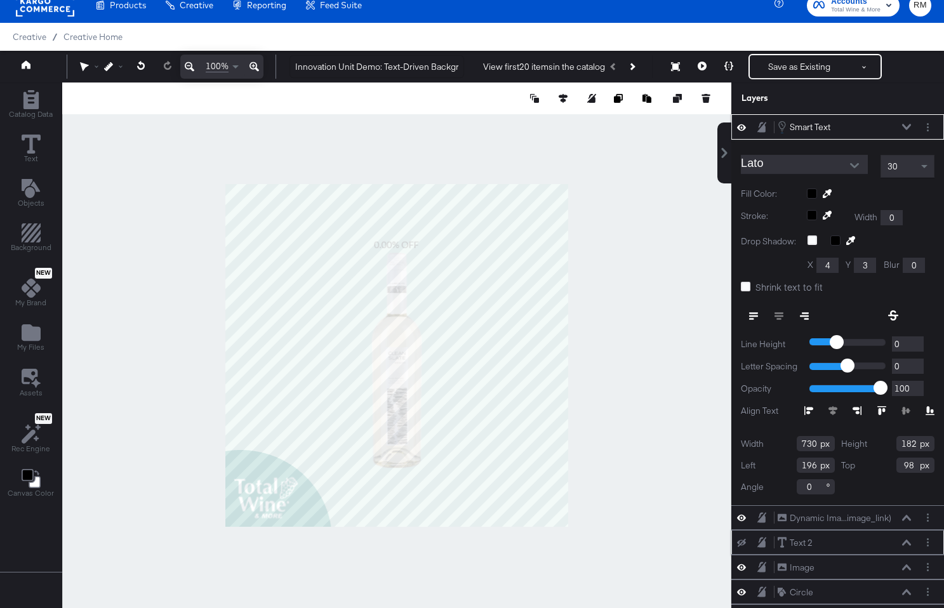
type input "175"
type input "102"
click at [924, 170] on span at bounding box center [926, 167] width 16 height 22
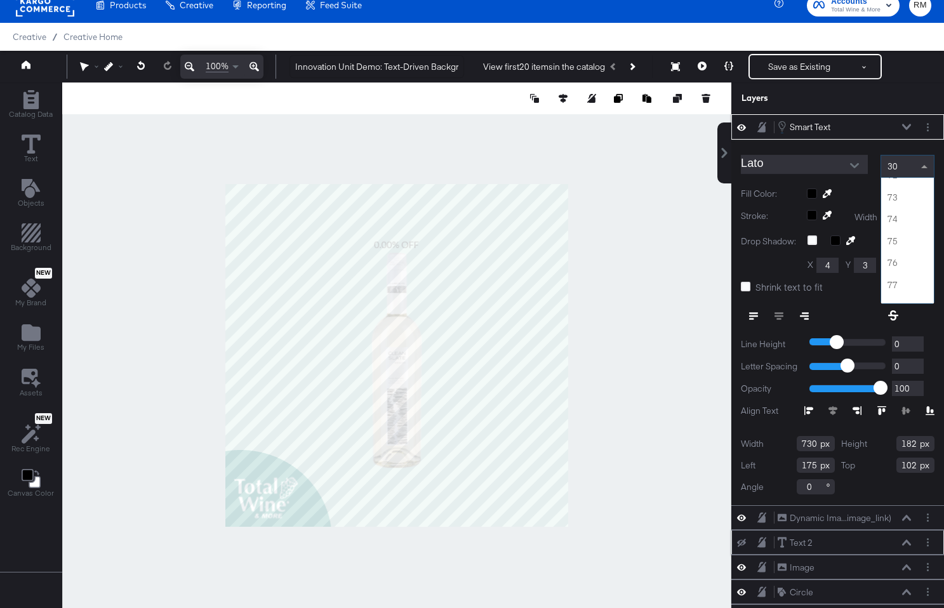
scroll to position [1569, 0]
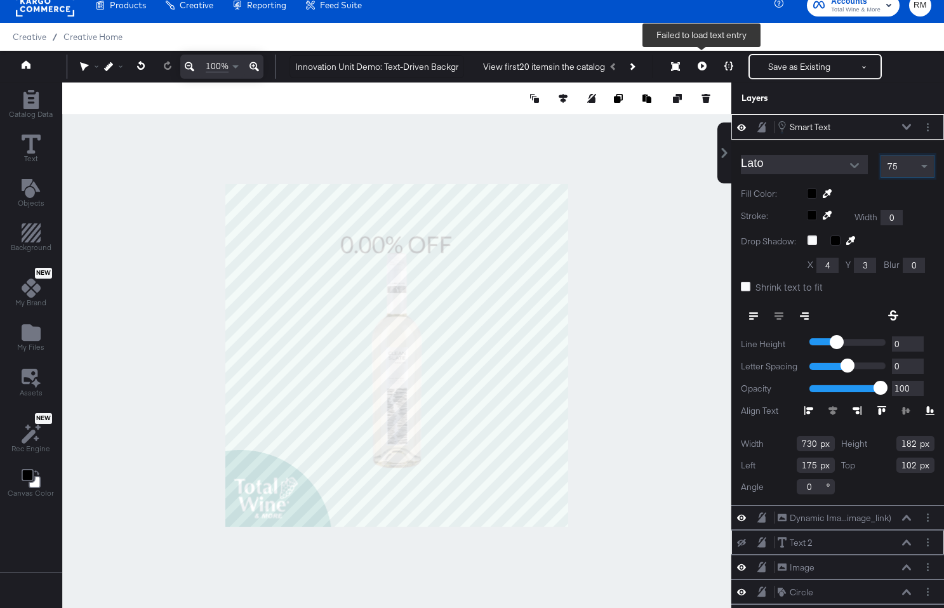
click at [705, 64] on icon at bounding box center [702, 66] width 9 height 9
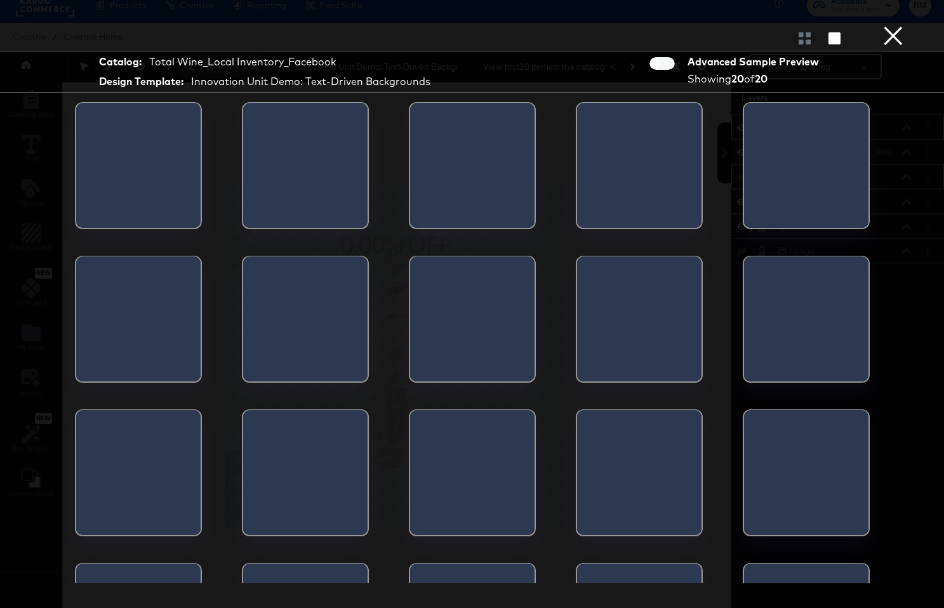
click at [891, 25] on button "×" at bounding box center [892, 12] width 25 height 25
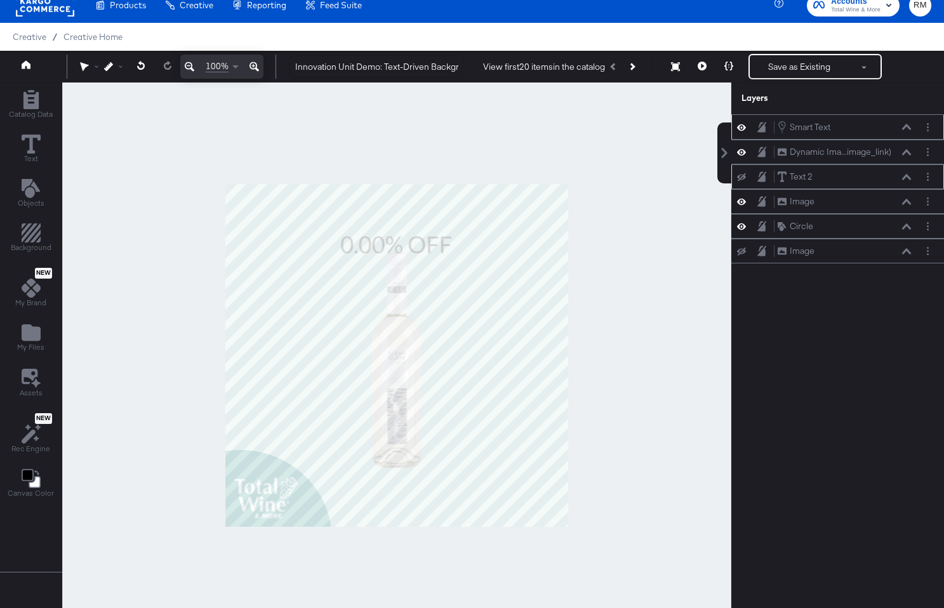
click at [908, 124] on icon at bounding box center [906, 127] width 9 height 6
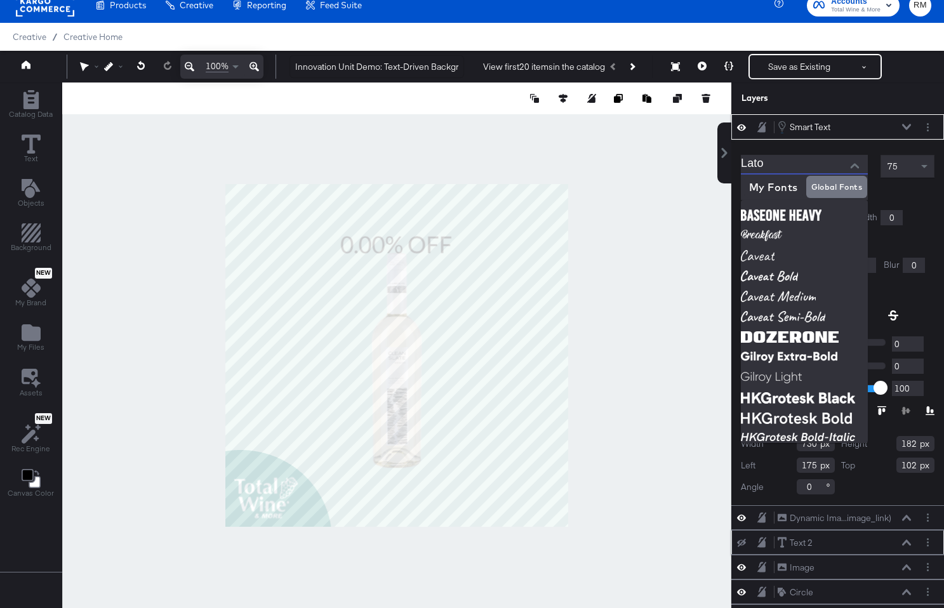
click at [837, 166] on input "Lato" at bounding box center [795, 164] width 108 height 19
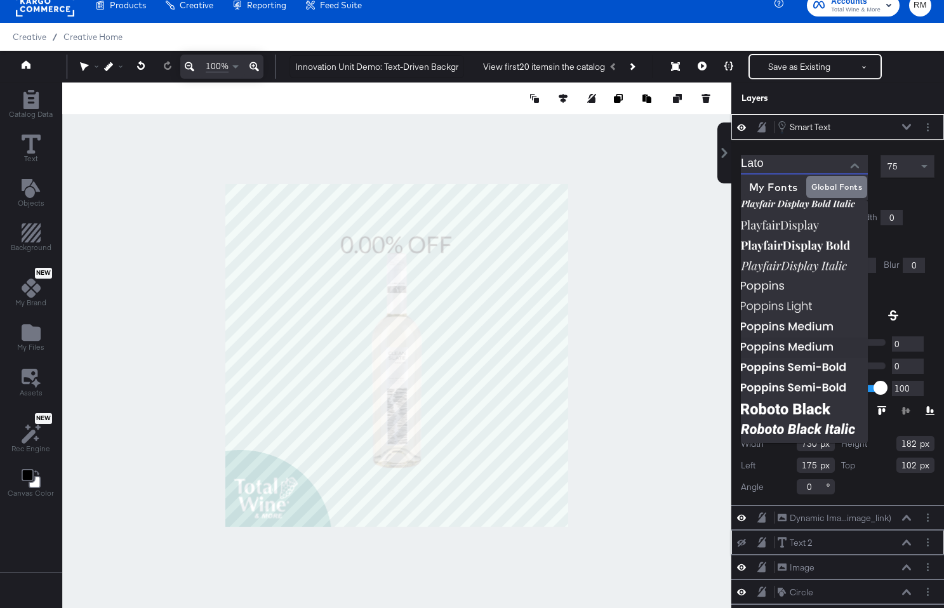
scroll to position [720, 0]
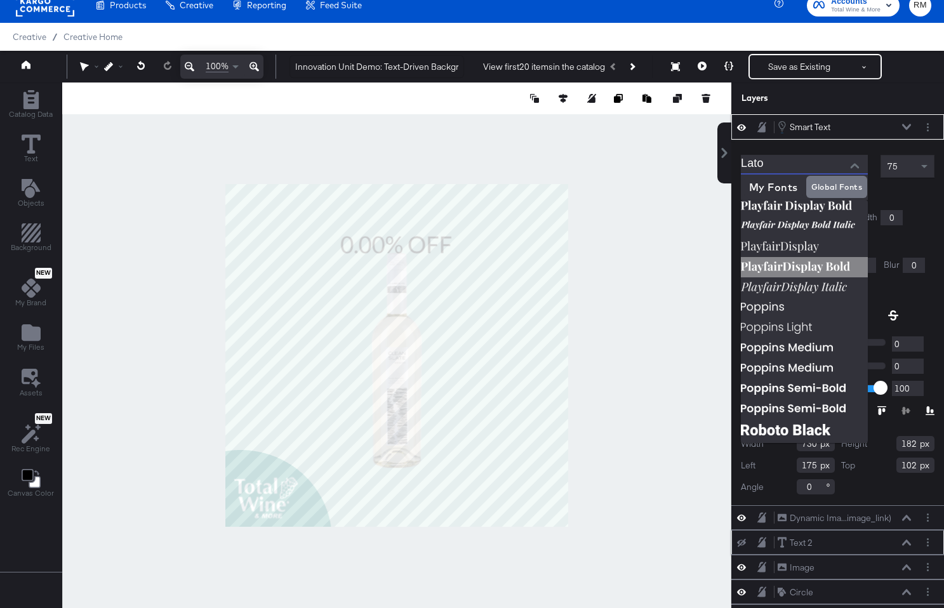
click at [797, 268] on img at bounding box center [804, 267] width 127 height 20
type input "PlayfairDisplay Bold"
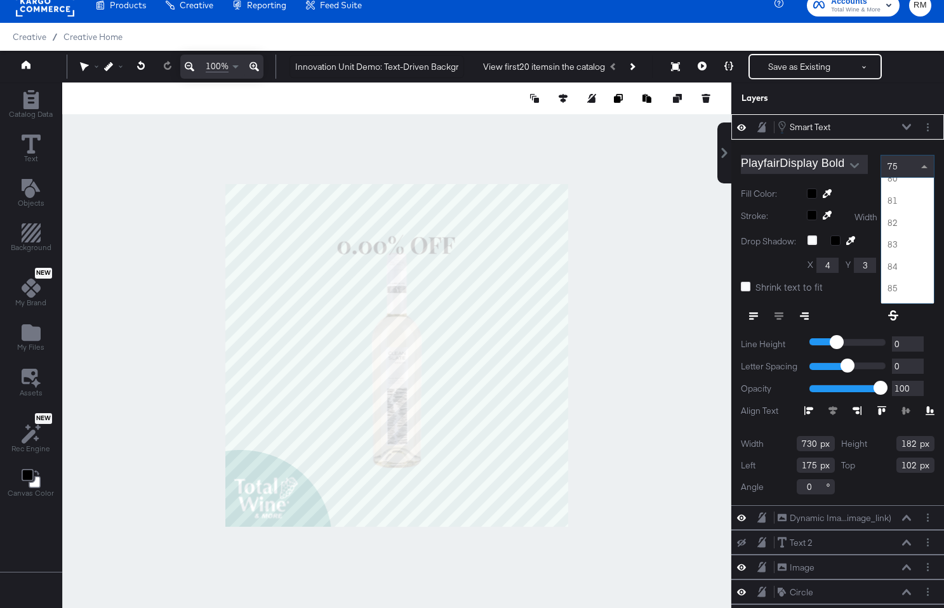
scroll to position [1754, 0]
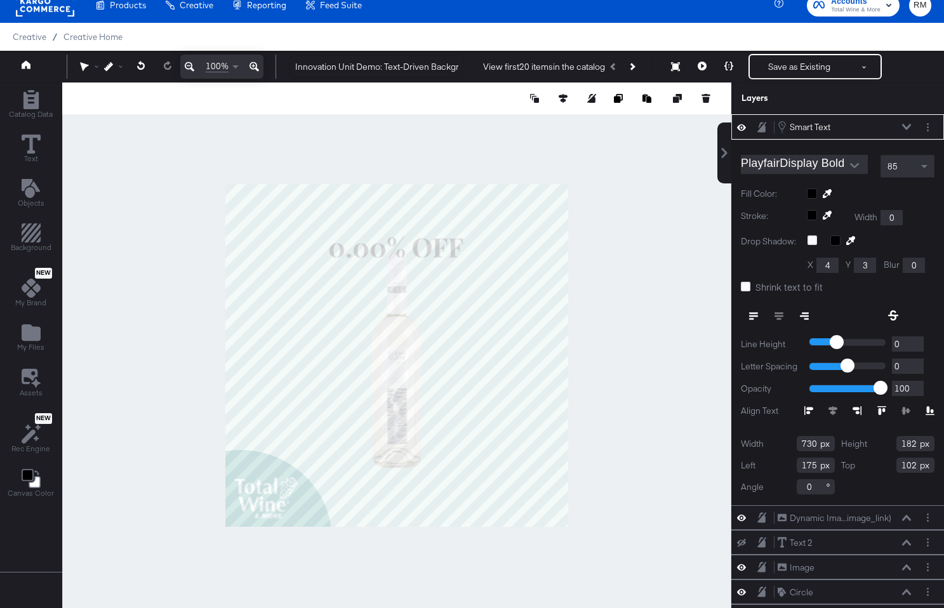
type input "110"
click at [903, 126] on icon at bounding box center [906, 127] width 9 height 6
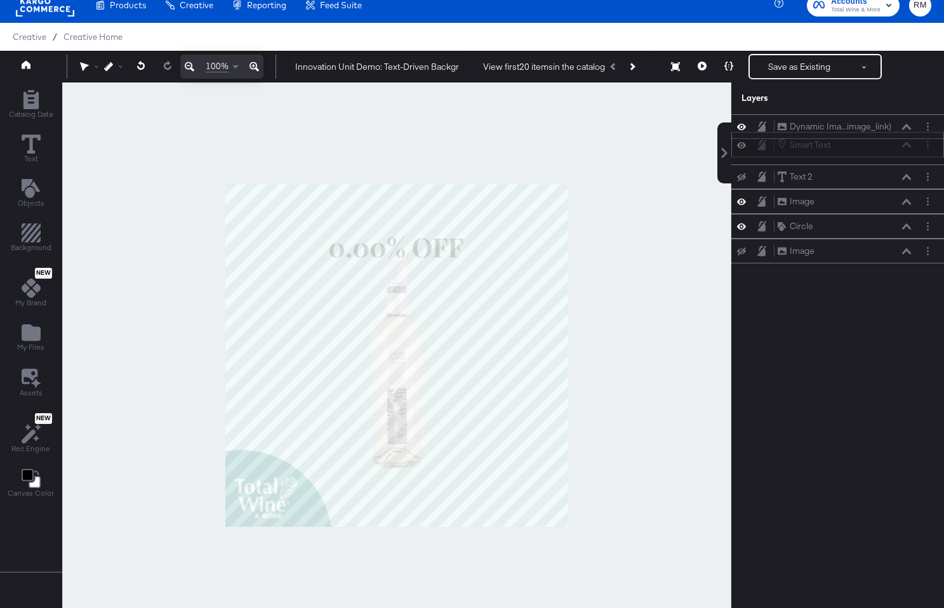
scroll to position [7, 0]
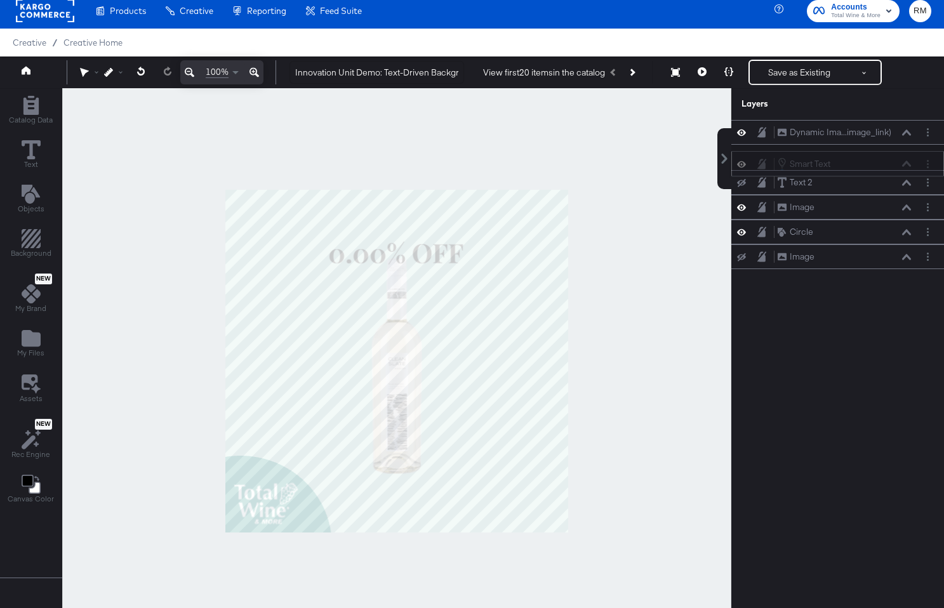
drag, startPoint x: 891, startPoint y: 123, endPoint x: 891, endPoint y: 163, distance: 39.4
click at [891, 163] on div "Smart Text Smart Text" at bounding box center [844, 164] width 135 height 14
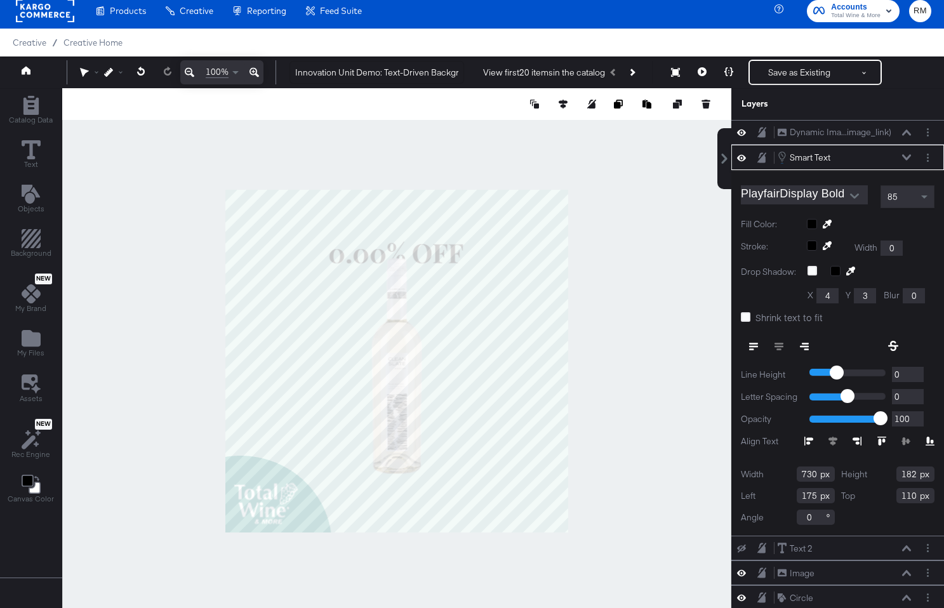
type input "106"
click at [623, 263] on div at bounding box center [396, 360] width 669 height 545
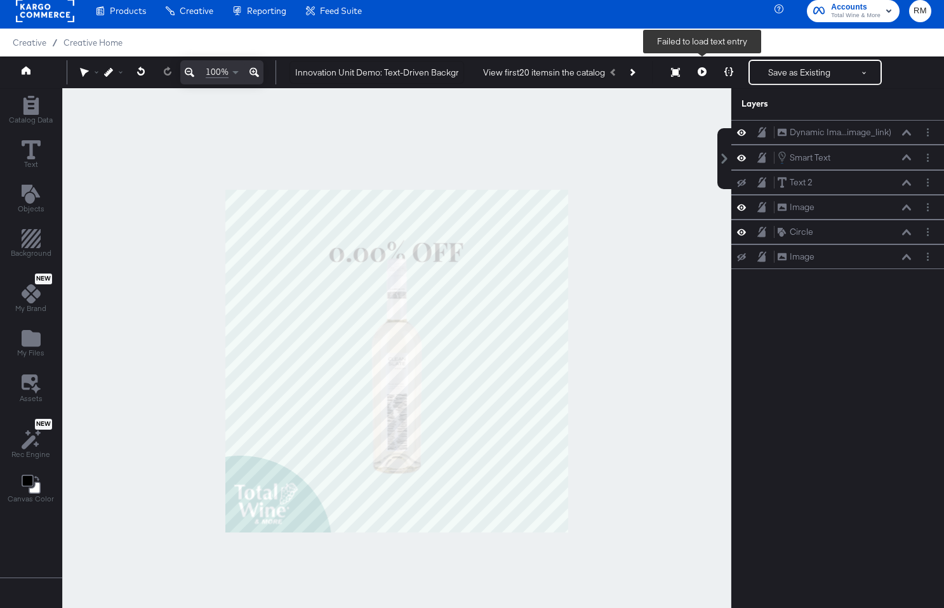
click at [703, 78] on button at bounding box center [702, 72] width 27 height 25
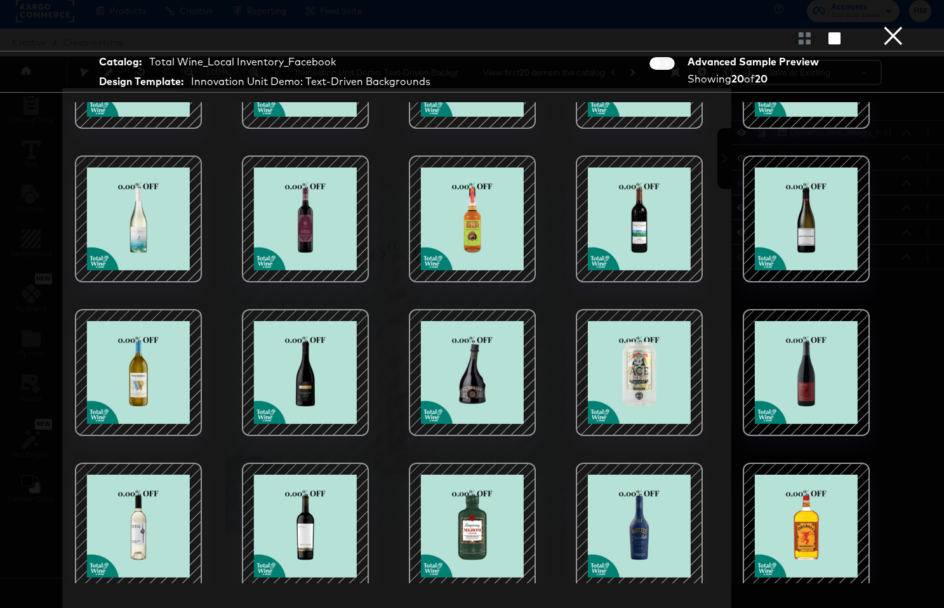
scroll to position [107, 0]
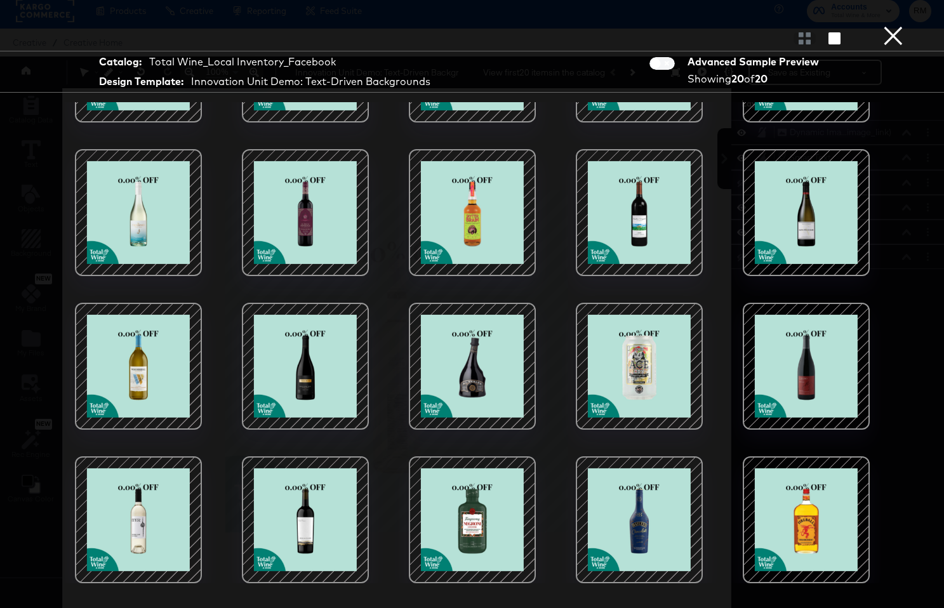
click at [888, 25] on button "×" at bounding box center [892, 12] width 25 height 25
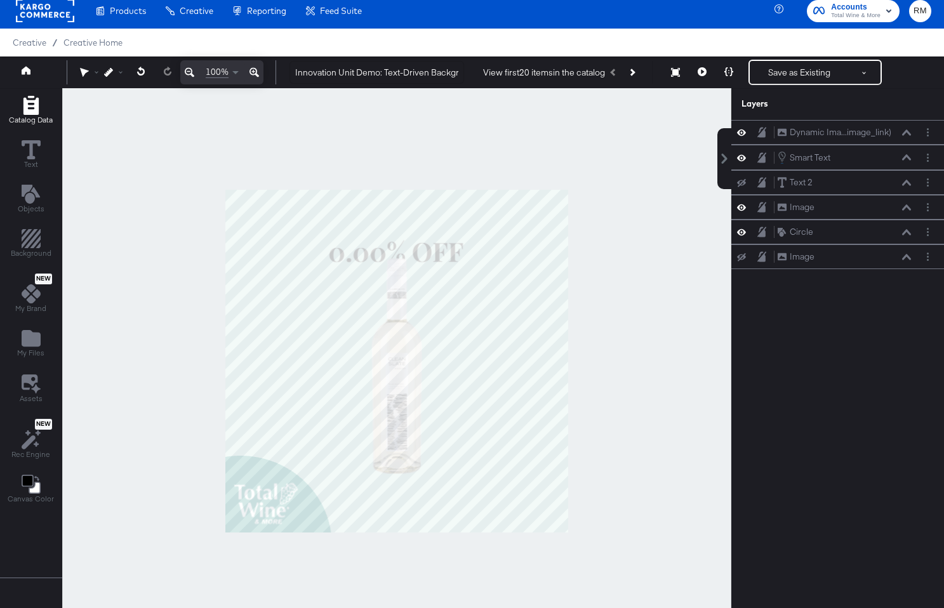
click at [45, 125] on button "Catalog Data" at bounding box center [30, 111] width 59 height 36
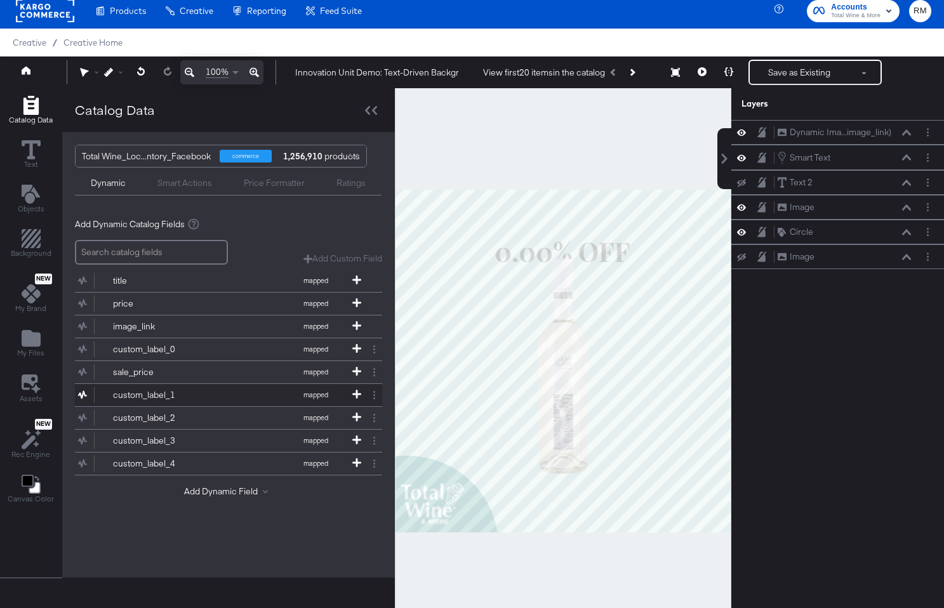
scroll to position [32, 0]
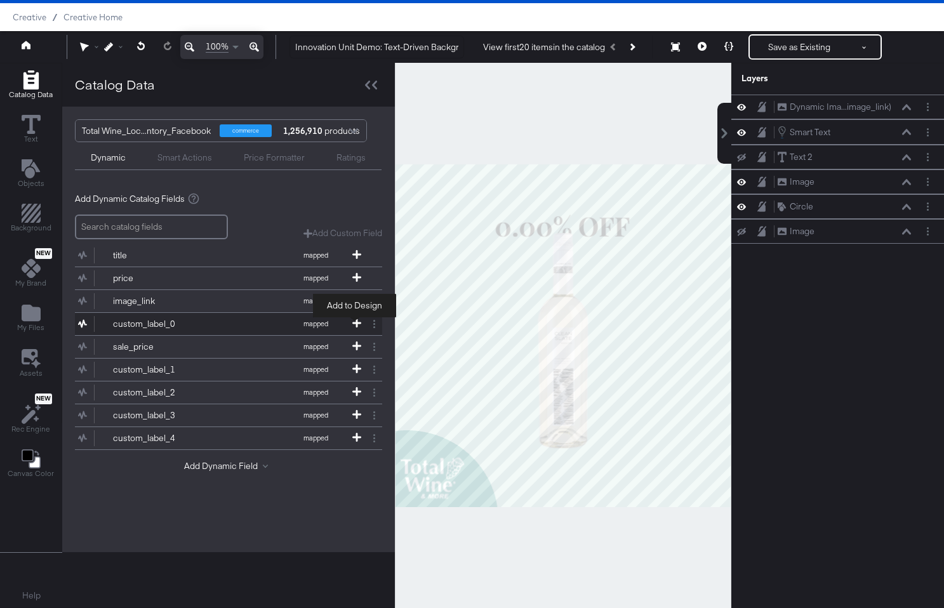
click at [357, 319] on icon at bounding box center [356, 323] width 9 height 9
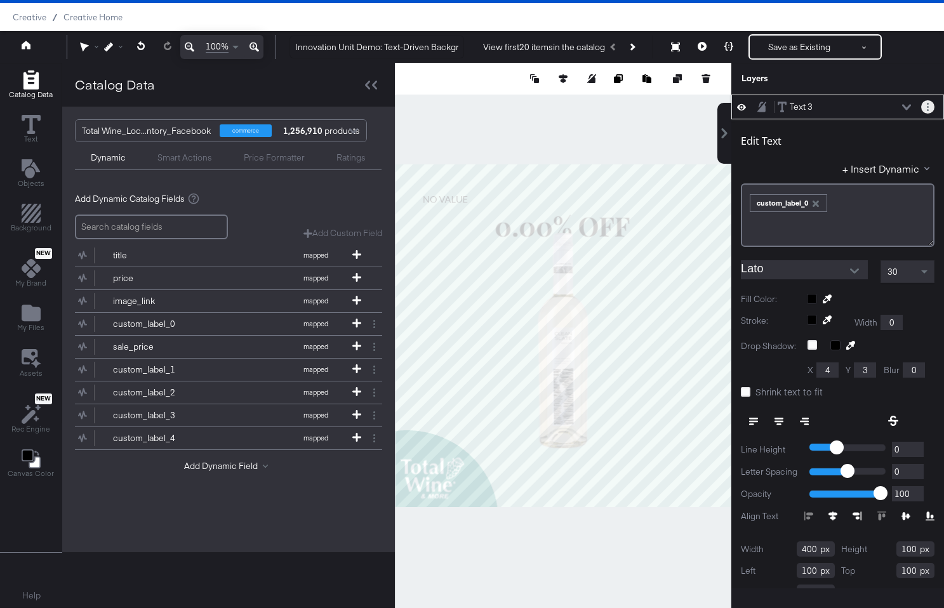
click at [924, 103] on button "Layer Options" at bounding box center [927, 106] width 13 height 13
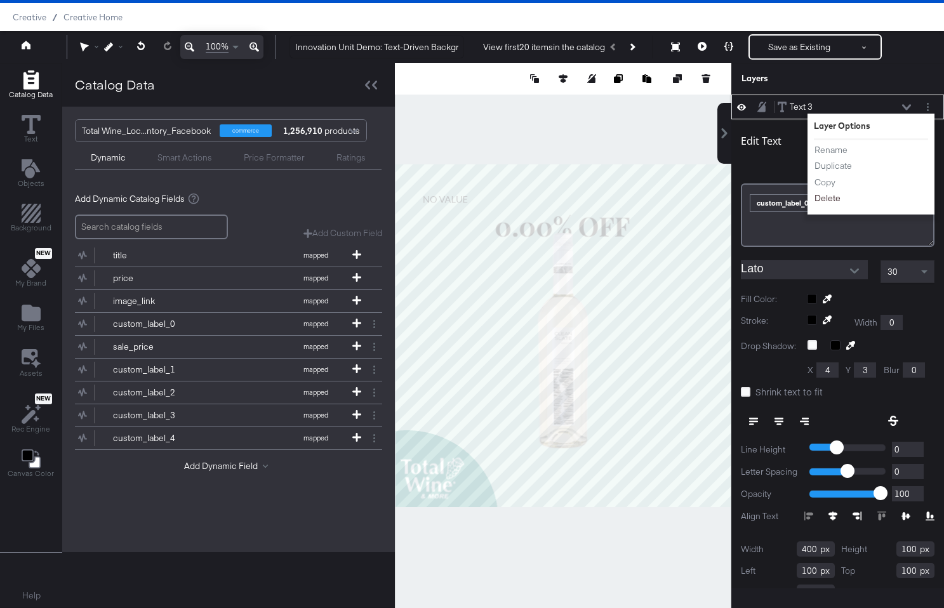
click at [828, 198] on button "Delete" at bounding box center [827, 198] width 27 height 13
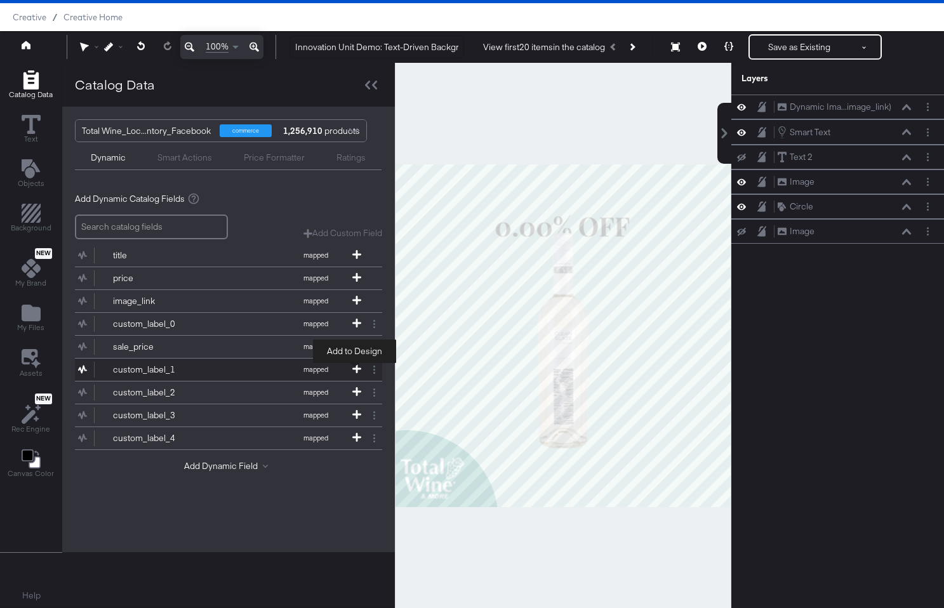
click at [352, 371] on icon at bounding box center [356, 368] width 9 height 9
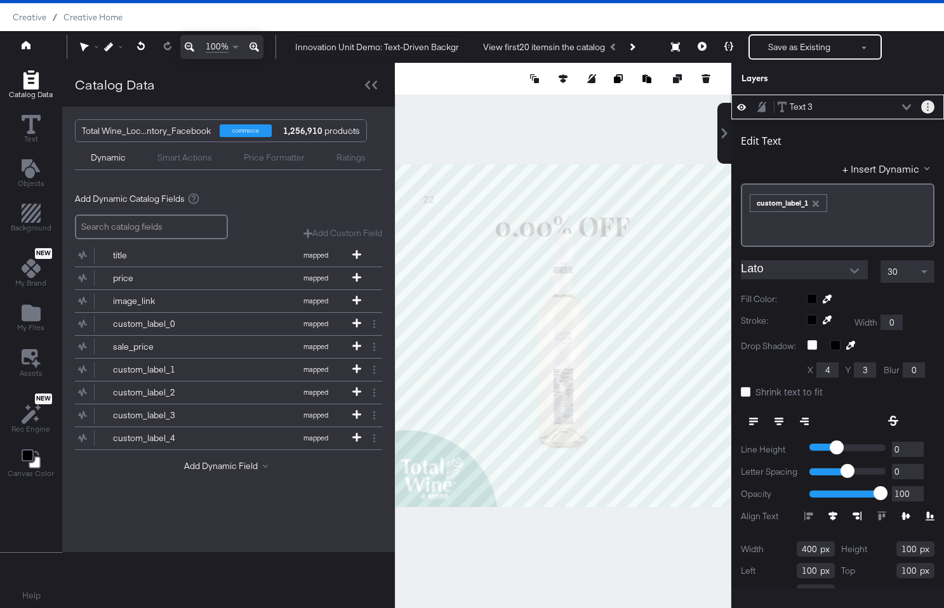
click at [924, 107] on button "Layer Options" at bounding box center [927, 106] width 13 height 13
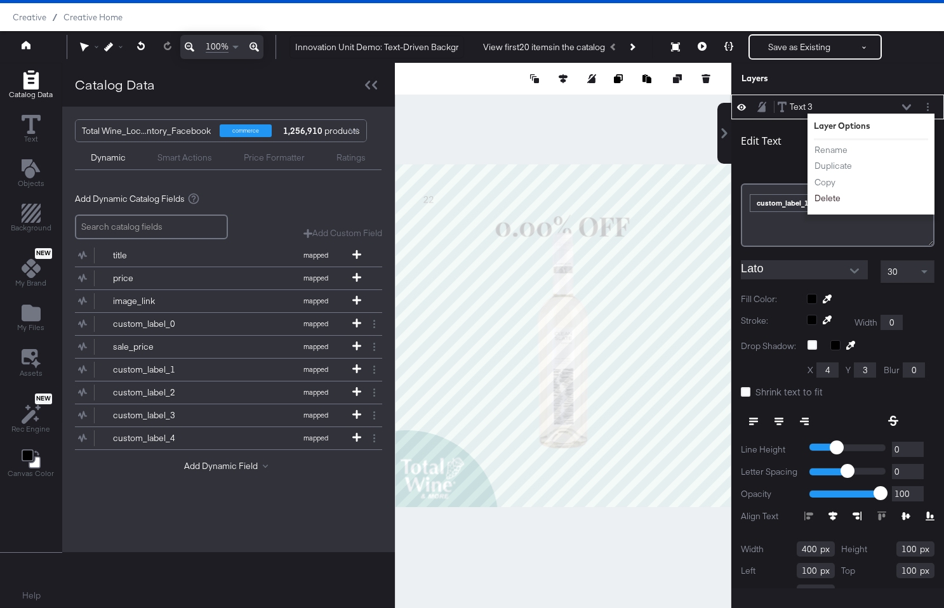
click at [828, 199] on button "Delete" at bounding box center [827, 198] width 27 height 13
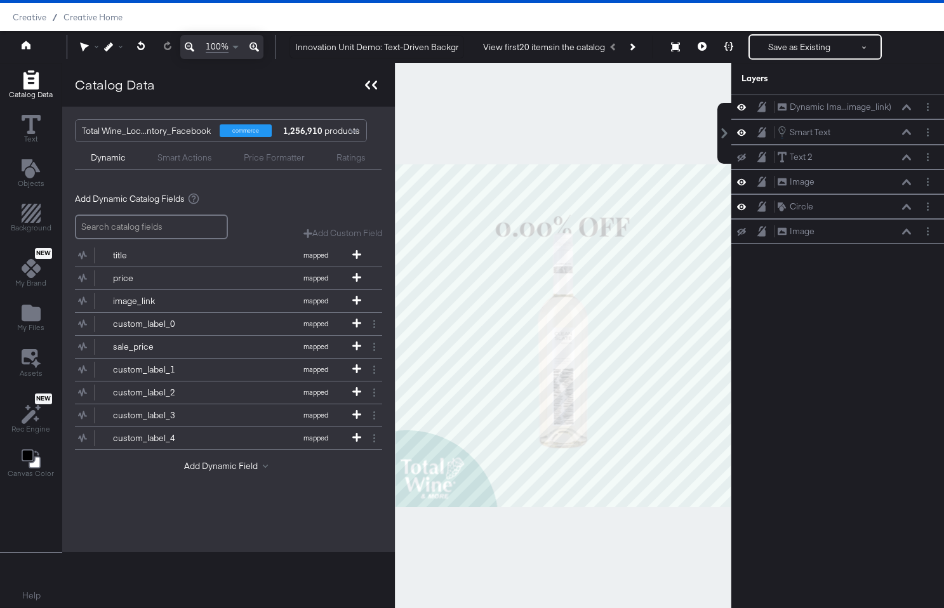
click at [375, 86] on div at bounding box center [371, 85] width 22 height 18
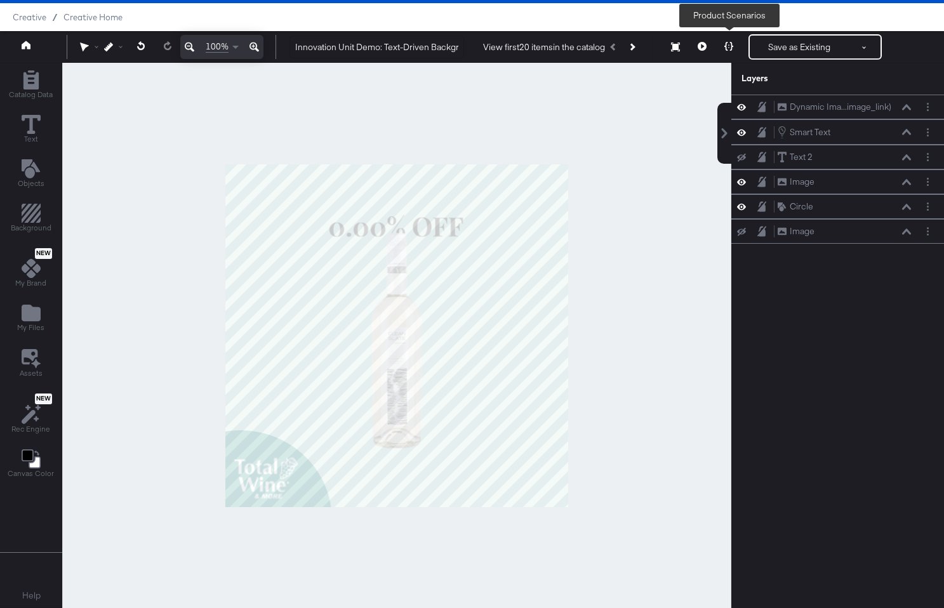
click at [731, 48] on icon at bounding box center [728, 46] width 9 height 9
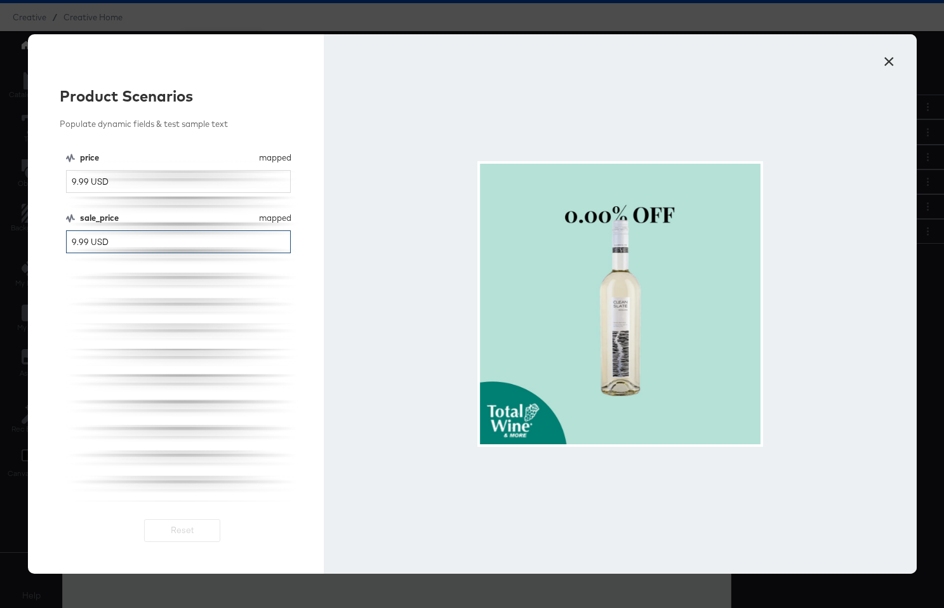
drag, startPoint x: 85, startPoint y: 241, endPoint x: 56, endPoint y: 241, distance: 29.2
click at [56, 241] on div "Product Scenarios Populate dynamic fields & test sample text price mapped price…" at bounding box center [176, 304] width 296 height 540
click at [76, 244] on input "9.99 USD" at bounding box center [178, 241] width 225 height 23
type input "8.99 USD"
click at [893, 68] on button "×" at bounding box center [889, 58] width 23 height 23
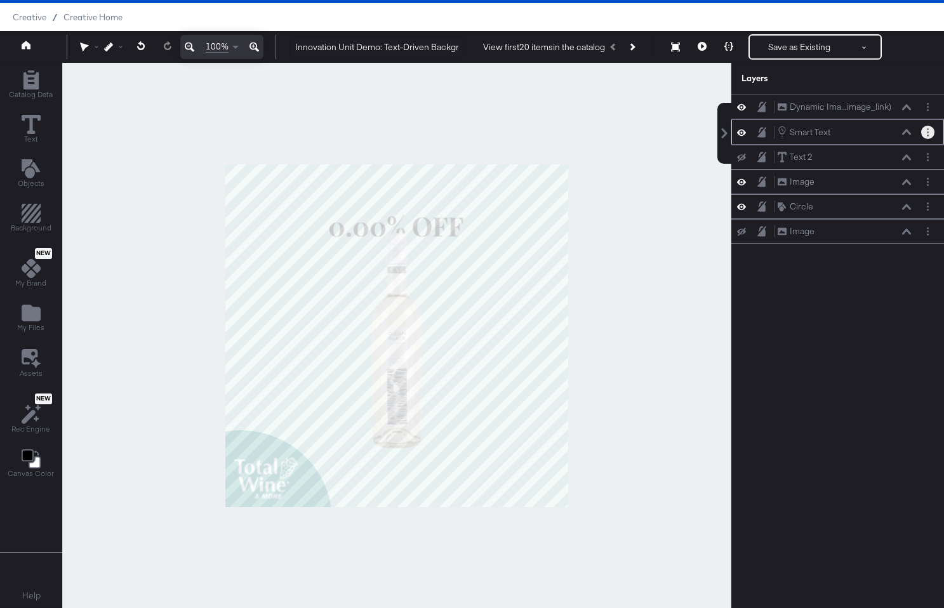
click at [928, 133] on icon "Layer Options" at bounding box center [928, 132] width 2 height 8
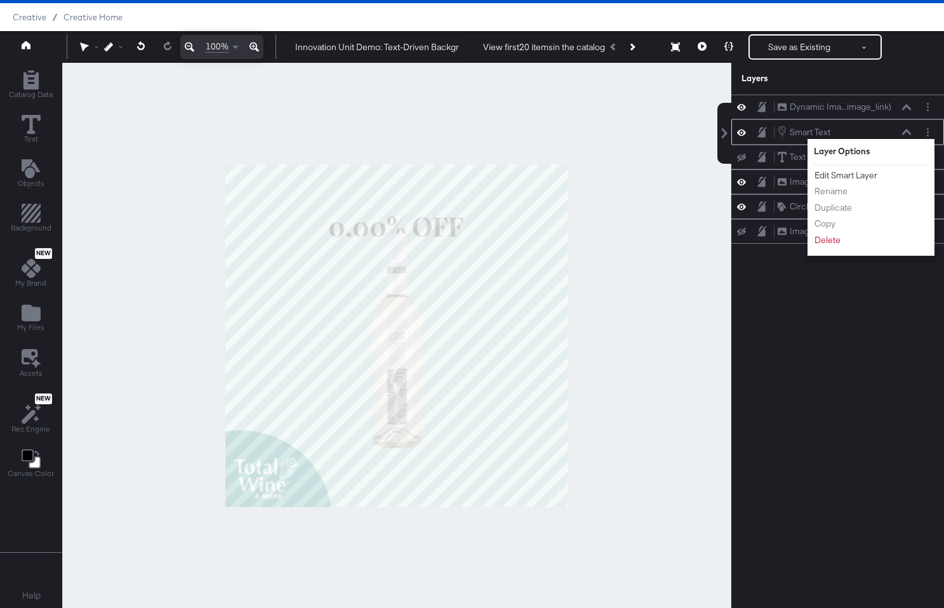
click at [846, 175] on button "Edit Smart Layer" at bounding box center [846, 175] width 64 height 13
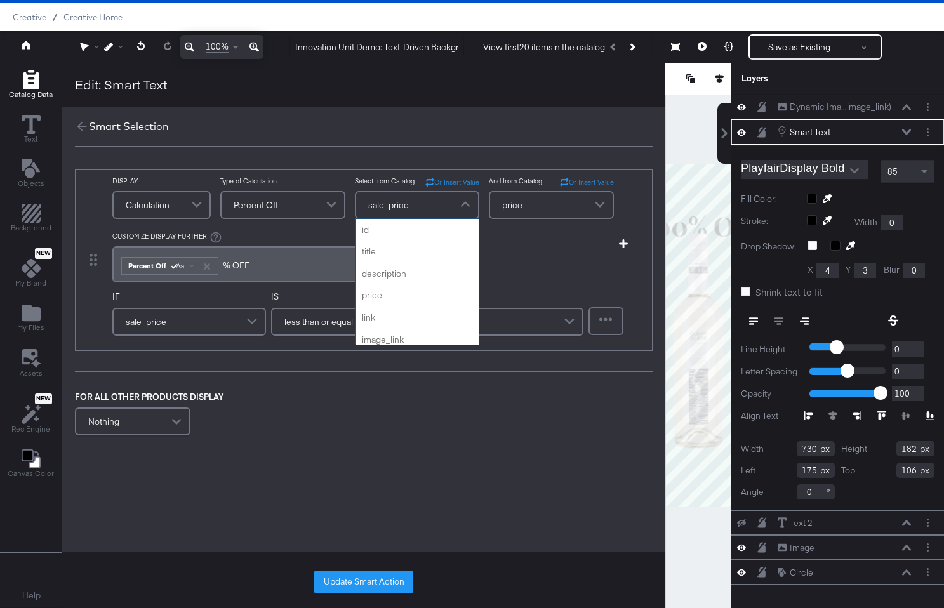
click at [451, 202] on div "sale_price" at bounding box center [417, 204] width 123 height 25
type input "pric"
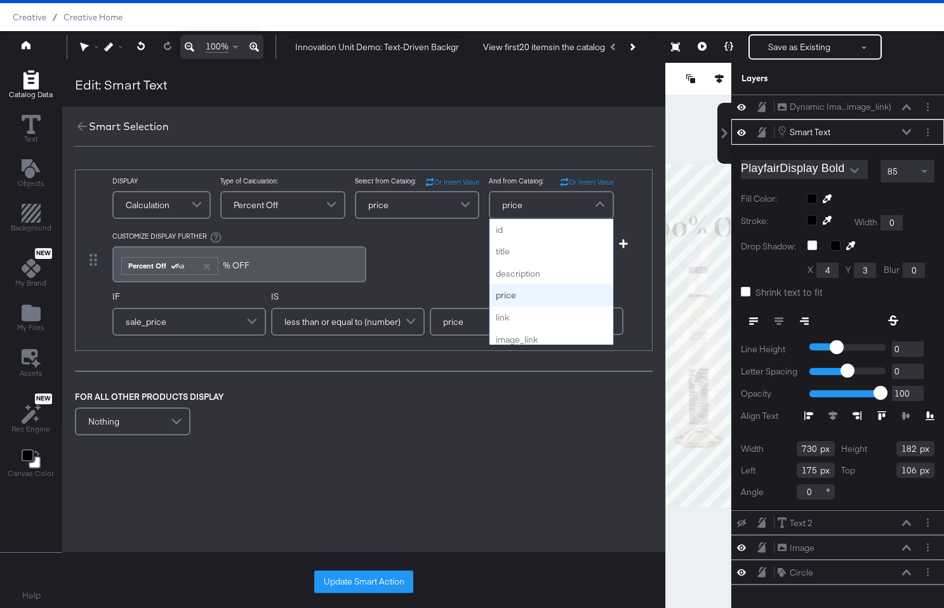
click at [520, 207] on span "price" at bounding box center [512, 205] width 20 height 22
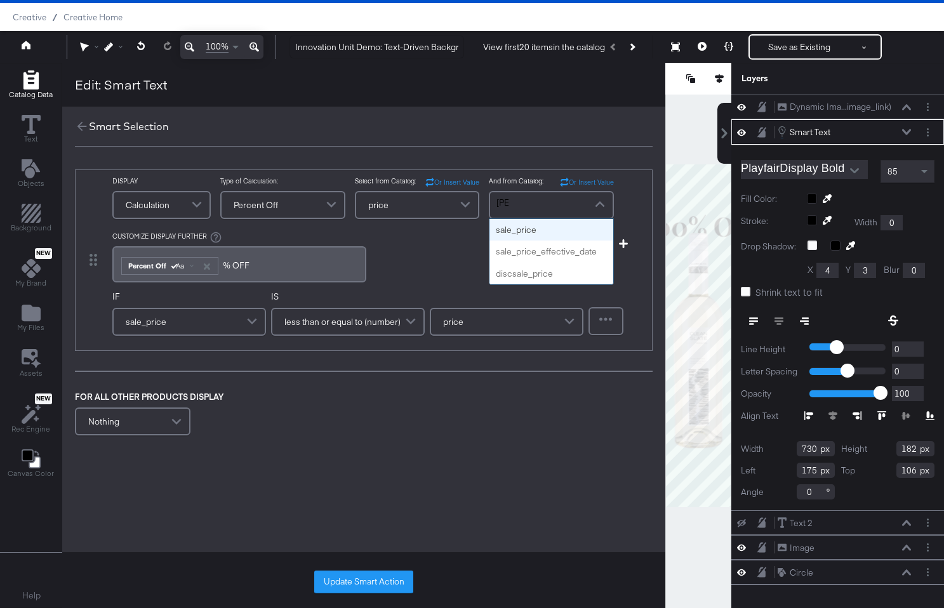
type input "sale"
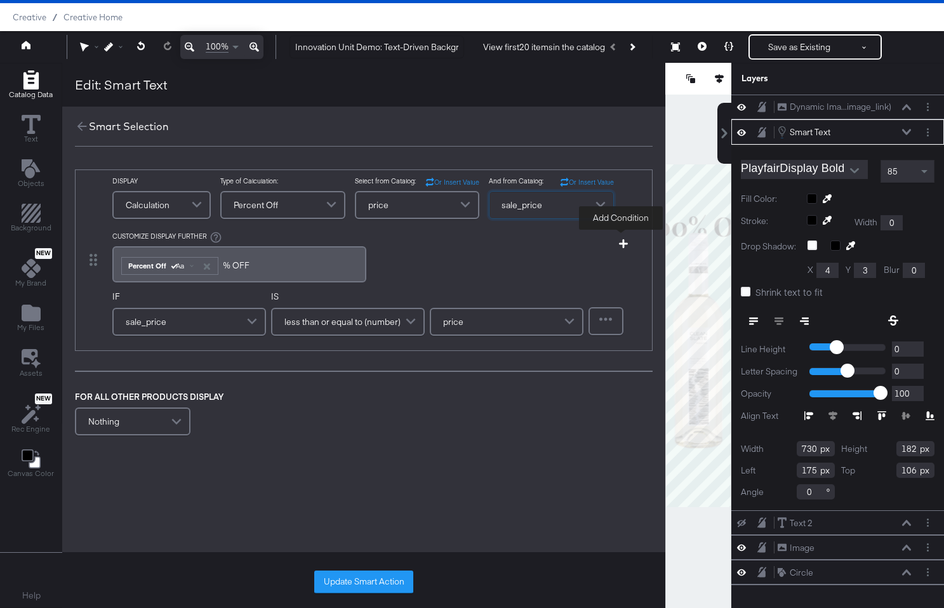
click at [621, 244] on icon "button" at bounding box center [623, 243] width 9 height 9
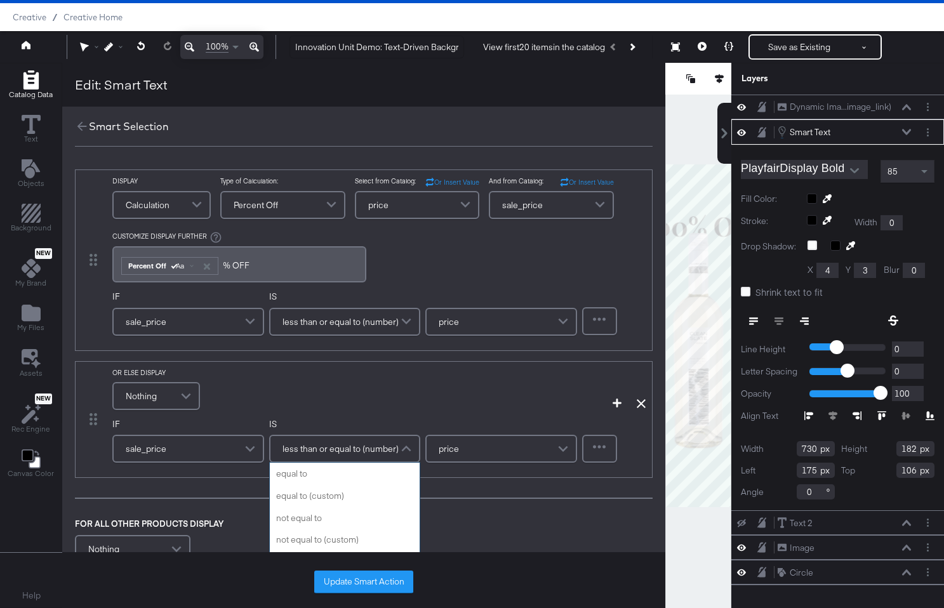
click at [371, 446] on span "less than or equal to (number)" at bounding box center [340, 449] width 116 height 22
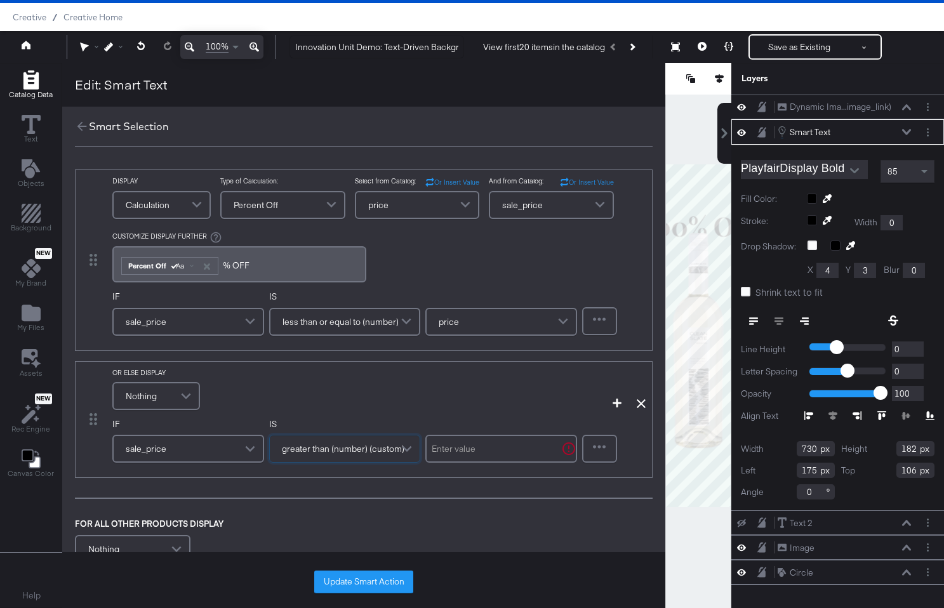
click at [463, 446] on input "text" at bounding box center [501, 449] width 152 height 28
type input "0"
click at [489, 470] on div "IF sale_price IS greater than (number) (custom) 0" at bounding box center [344, 444] width 465 height 53
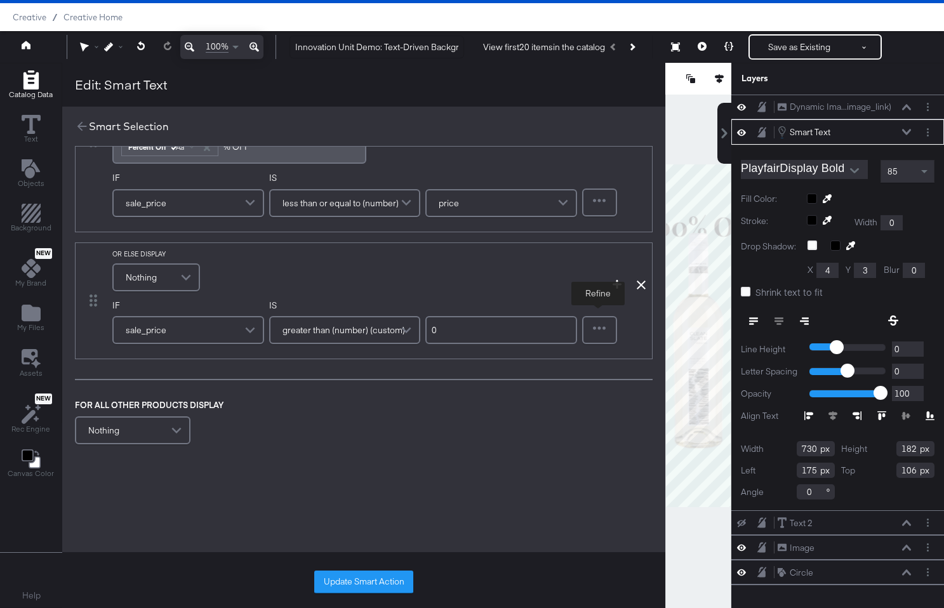
click at [594, 338] on div at bounding box center [599, 329] width 32 height 25
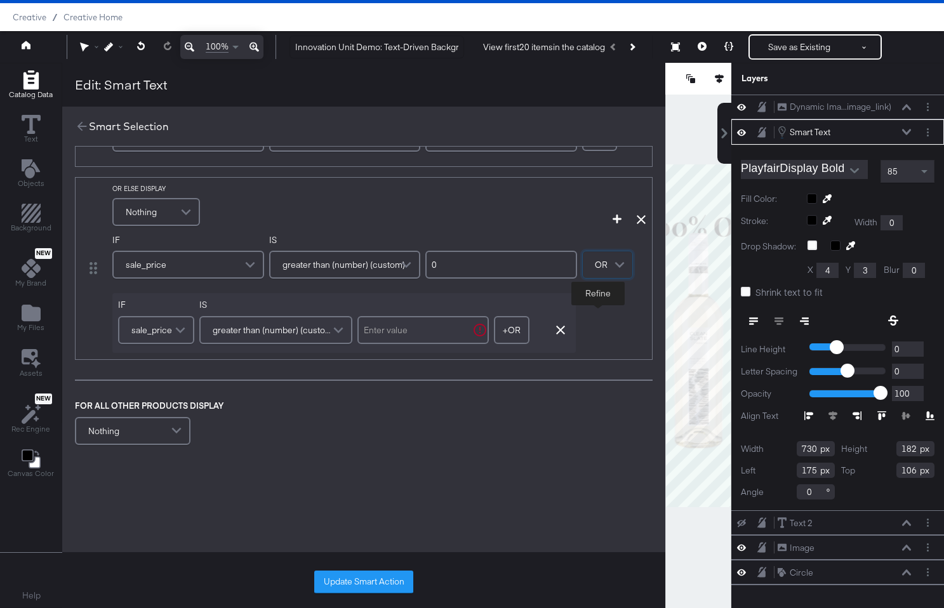
click at [313, 335] on span "greater than (number) (custom)" at bounding box center [274, 330] width 123 height 22
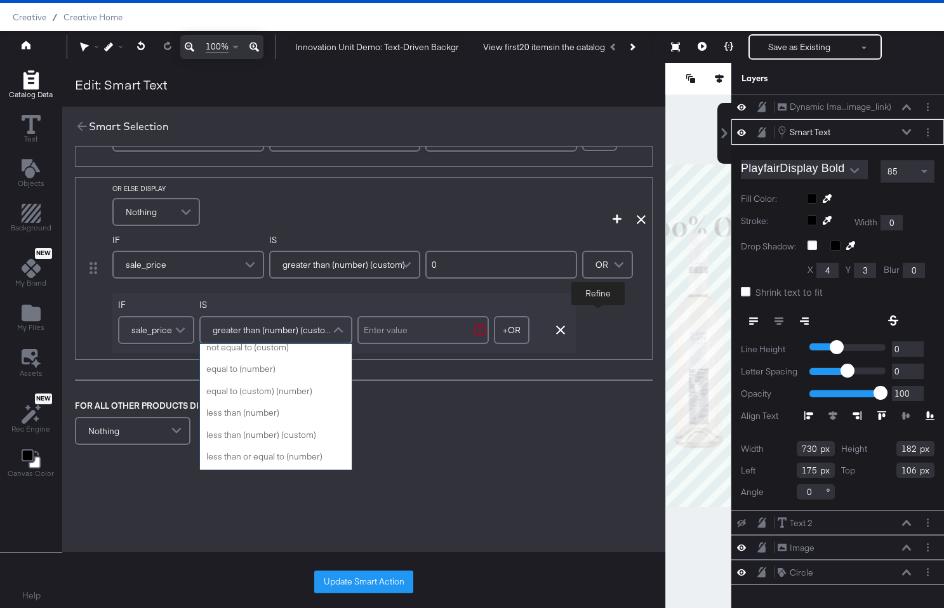
scroll to position [45, 0]
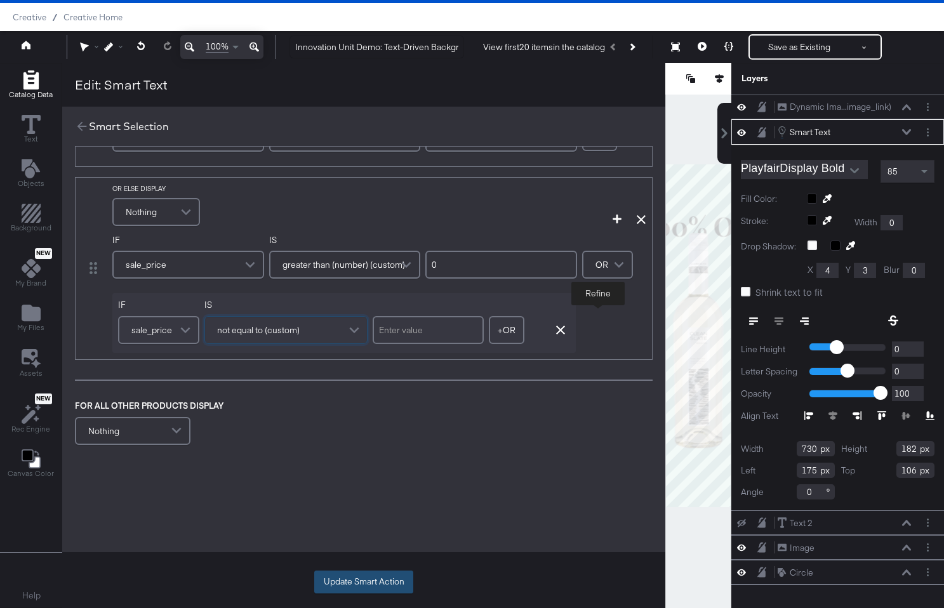
click at [382, 584] on button "Update Smart Action" at bounding box center [363, 582] width 99 height 23
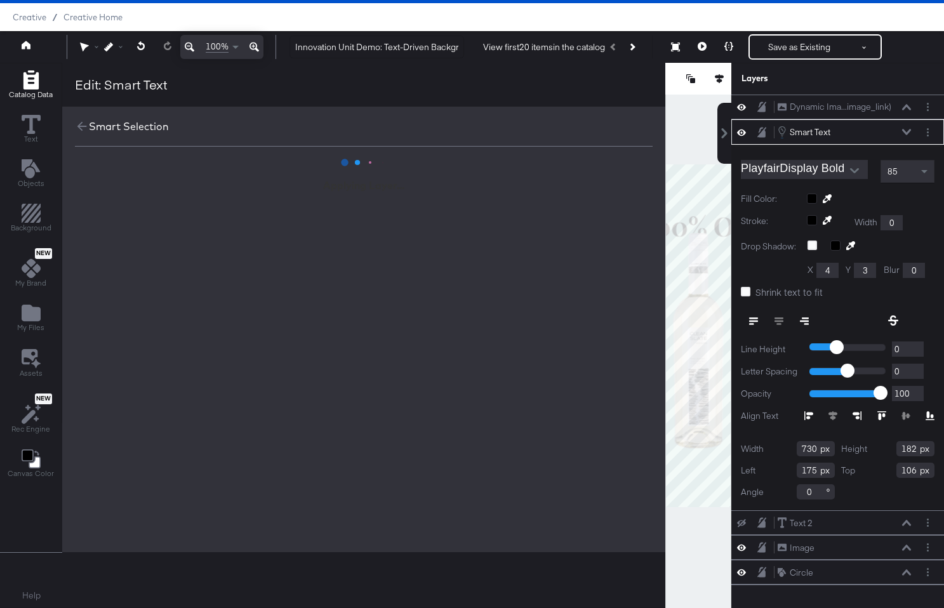
scroll to position [0, 0]
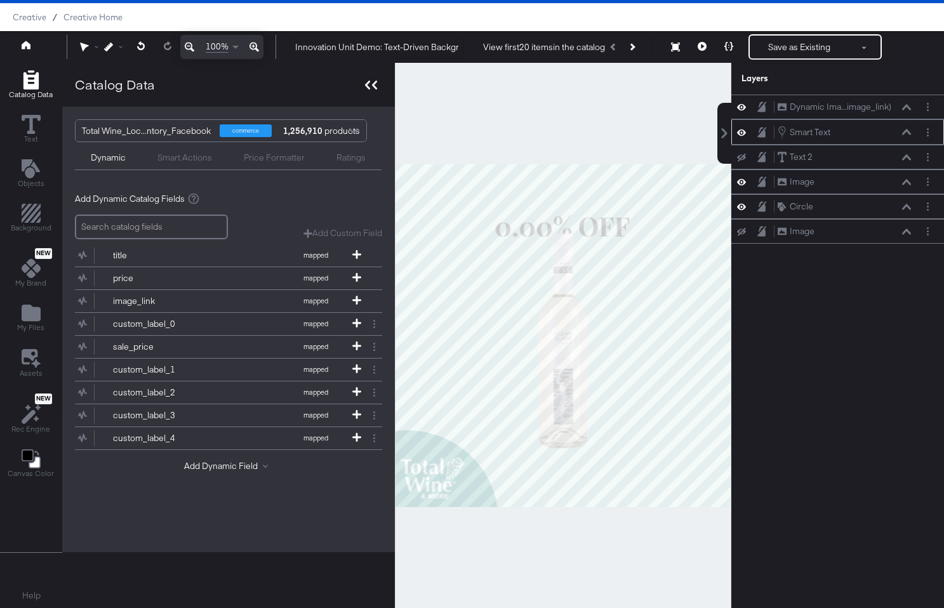
click at [375, 82] on icon at bounding box center [371, 85] width 12 height 9
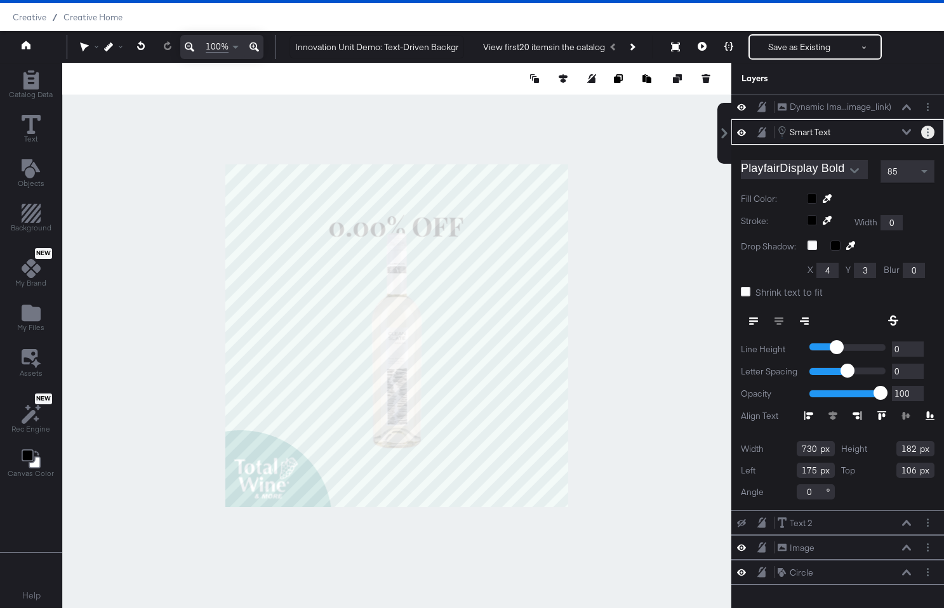
click at [926, 128] on button "Layer Options" at bounding box center [927, 132] width 13 height 13
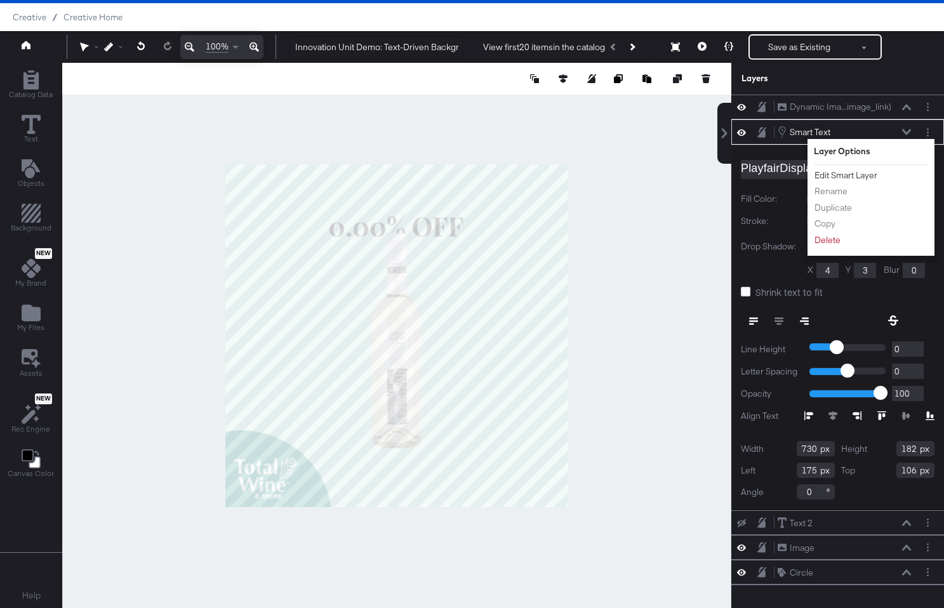
click at [857, 179] on button "Edit Smart Layer" at bounding box center [846, 175] width 64 height 13
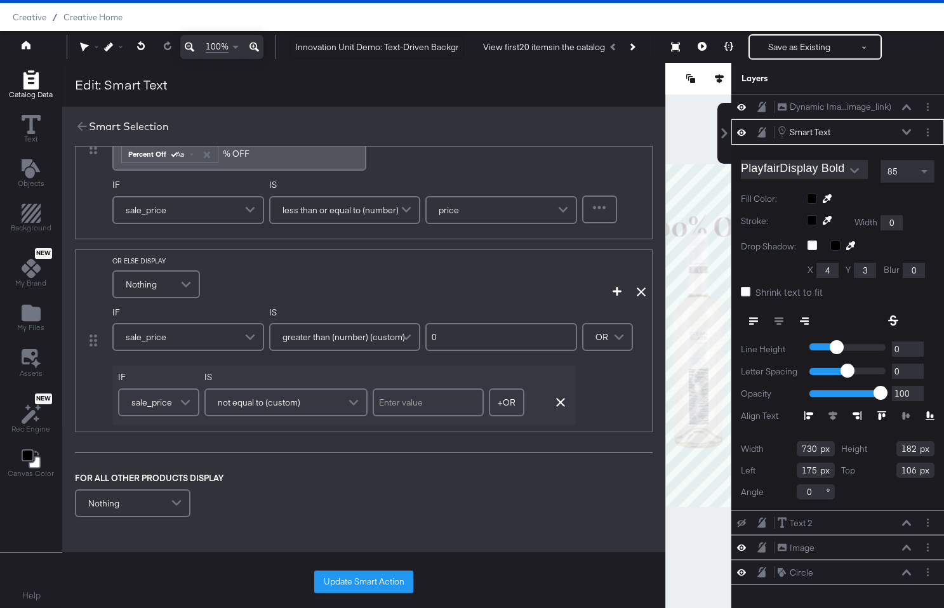
scroll to position [126, 0]
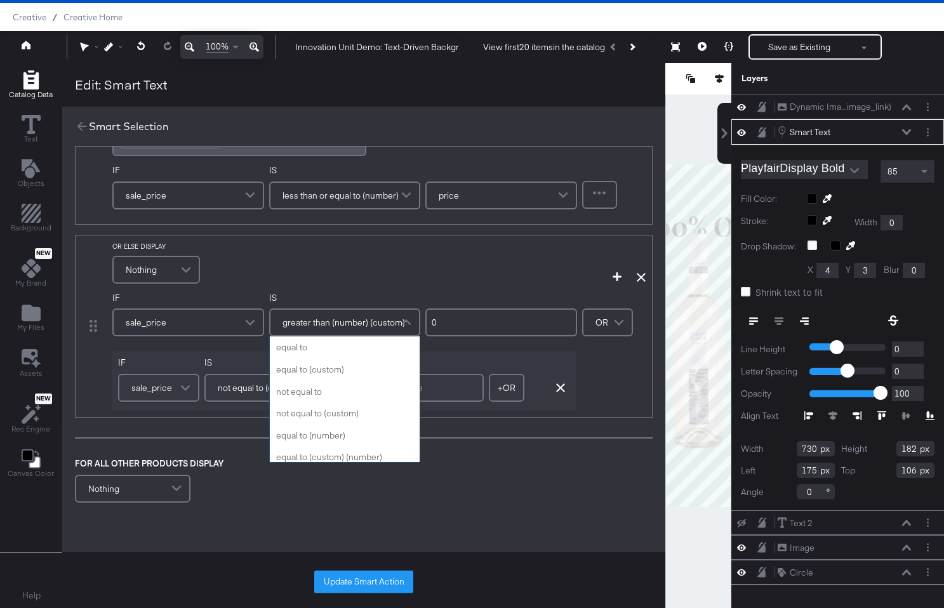
click at [362, 315] on span "greater than (number) (custom)" at bounding box center [343, 323] width 123 height 22
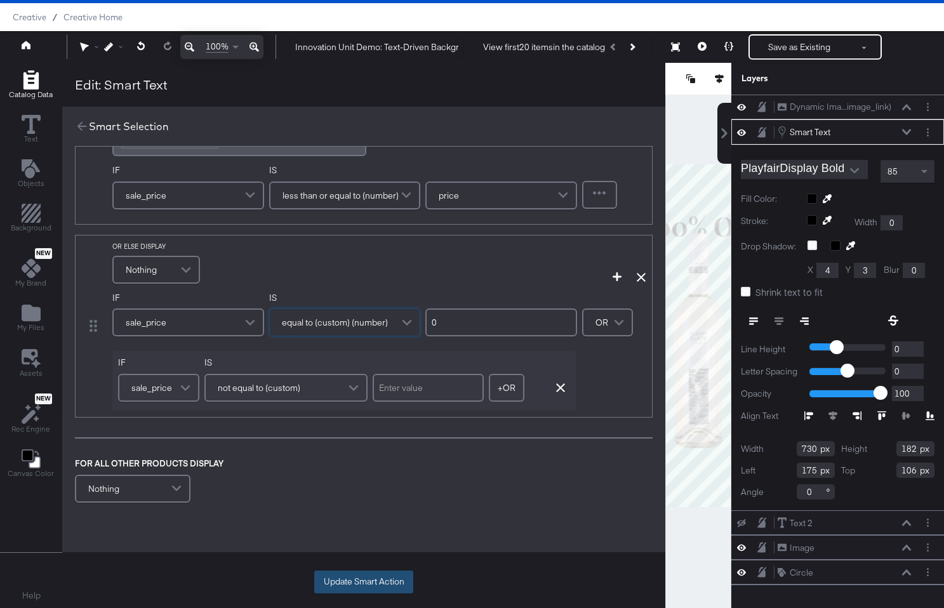
click at [366, 579] on button "Update Smart Action" at bounding box center [363, 582] width 99 height 23
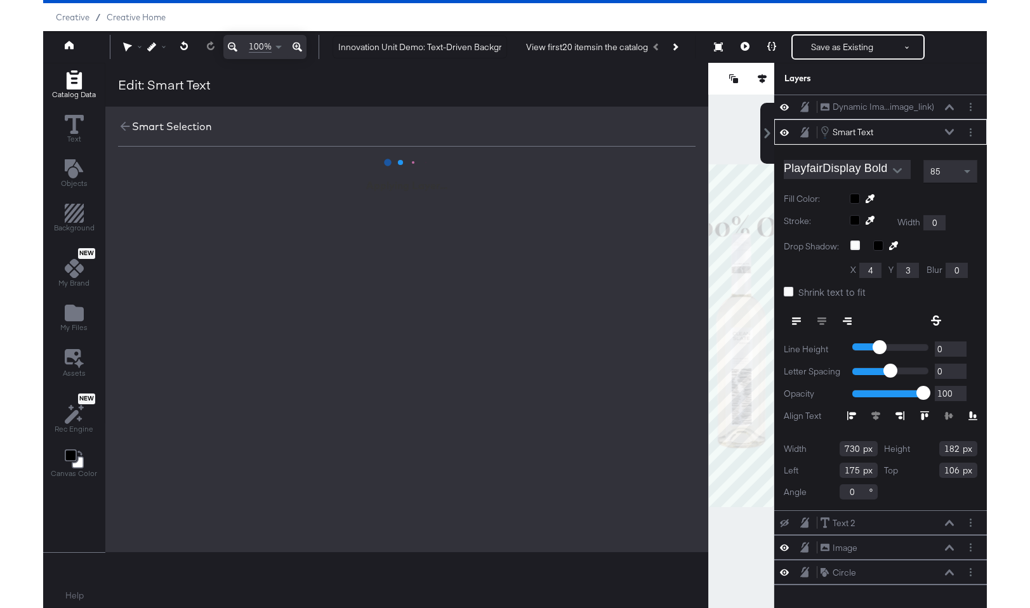
scroll to position [0, 0]
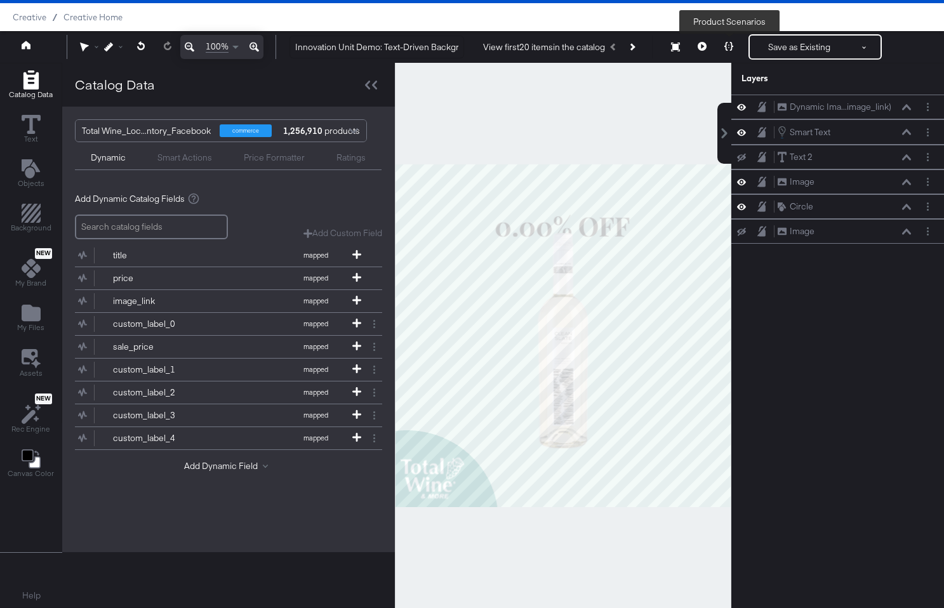
click at [734, 46] on button at bounding box center [728, 46] width 27 height 25
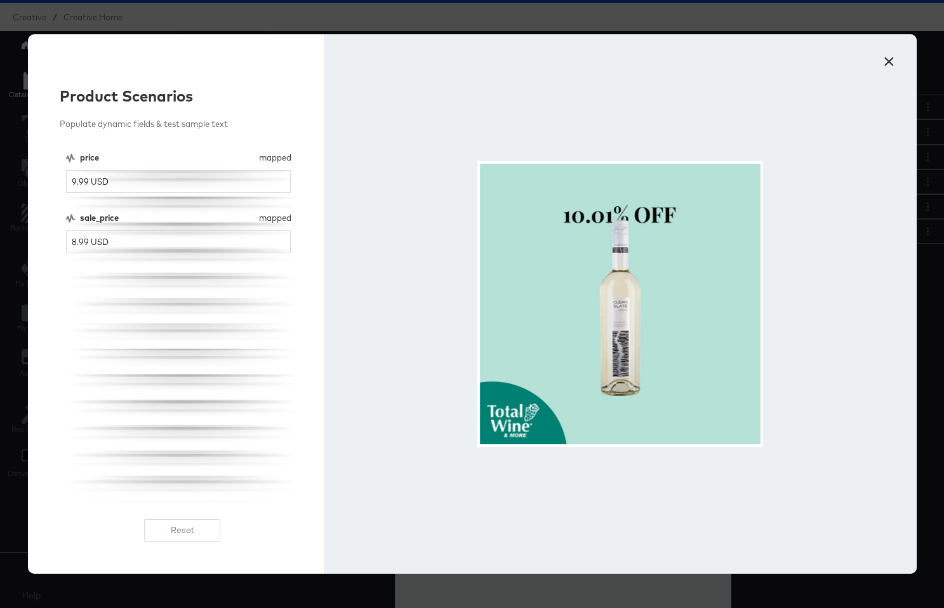
click at [891, 61] on button "×" at bounding box center [889, 58] width 23 height 23
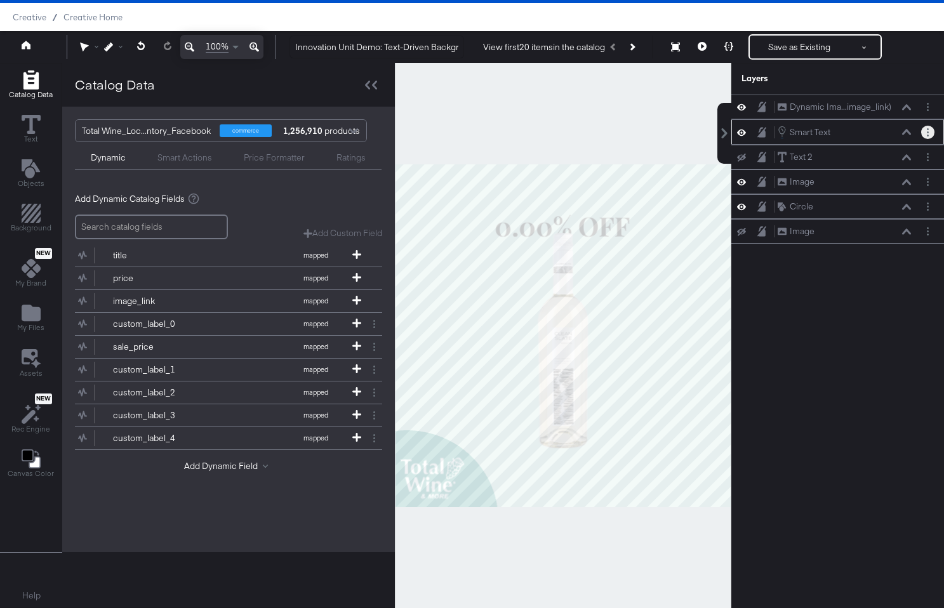
click at [921, 130] on button "Layer Options" at bounding box center [927, 132] width 13 height 13
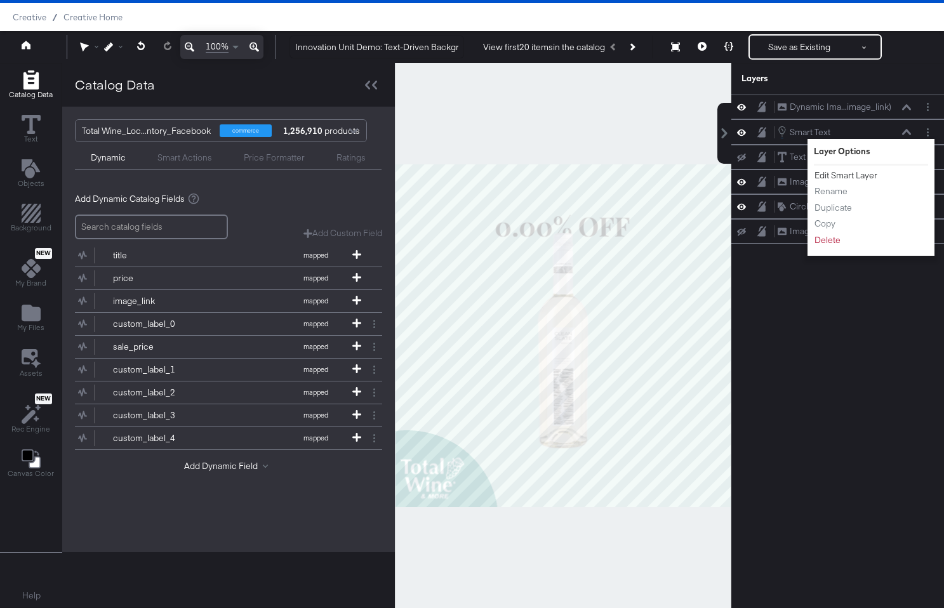
click at [844, 175] on button "Edit Smart Layer" at bounding box center [846, 175] width 64 height 13
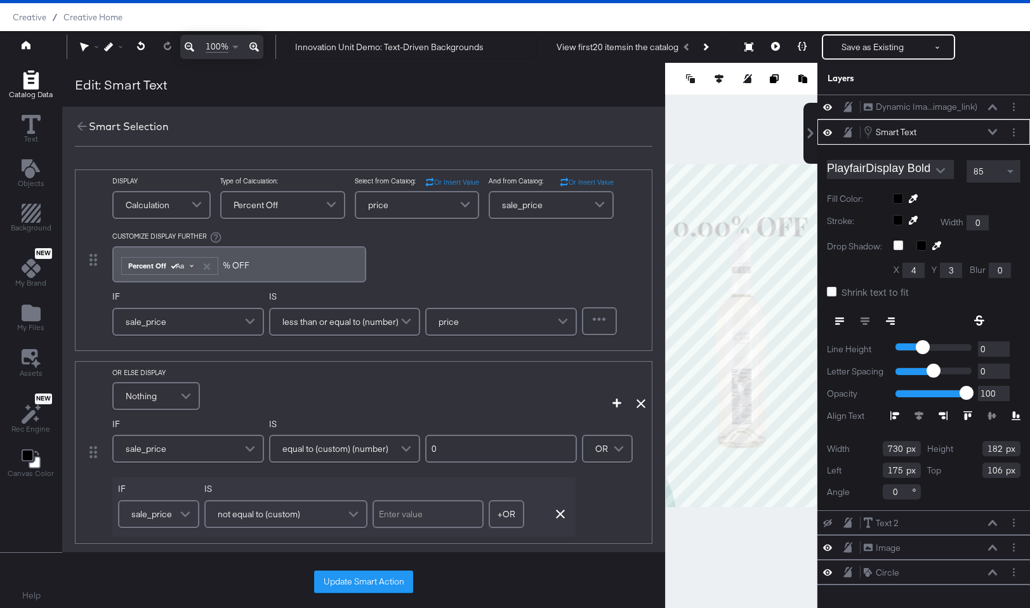
click at [177, 265] on span "Aa" at bounding box center [178, 266] width 11 height 10
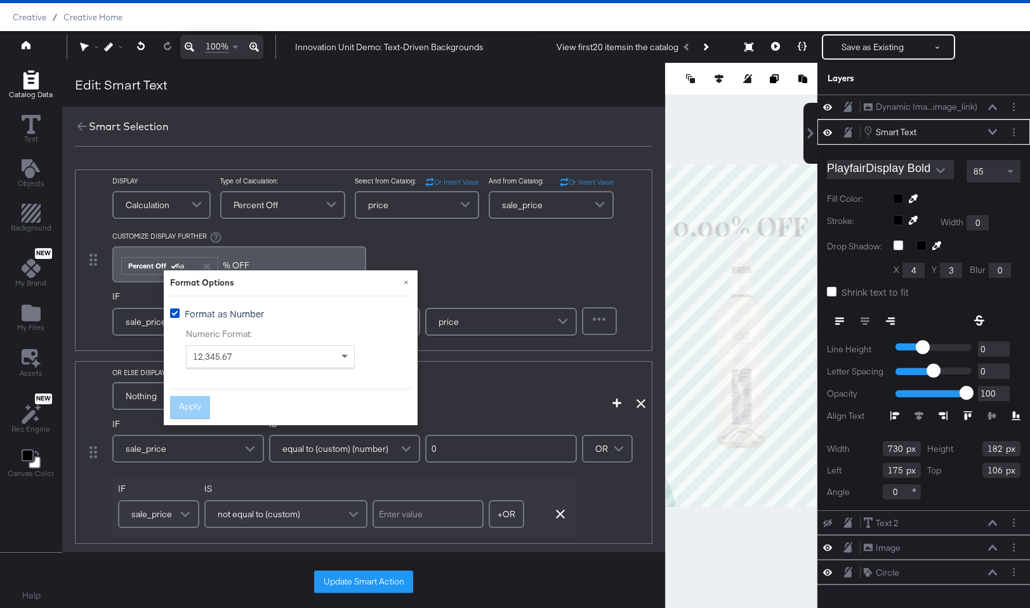
click at [205, 348] on div "12,345.67" at bounding box center [271, 357] width 168 height 22
click at [180, 399] on button "Apply" at bounding box center [190, 407] width 40 height 23
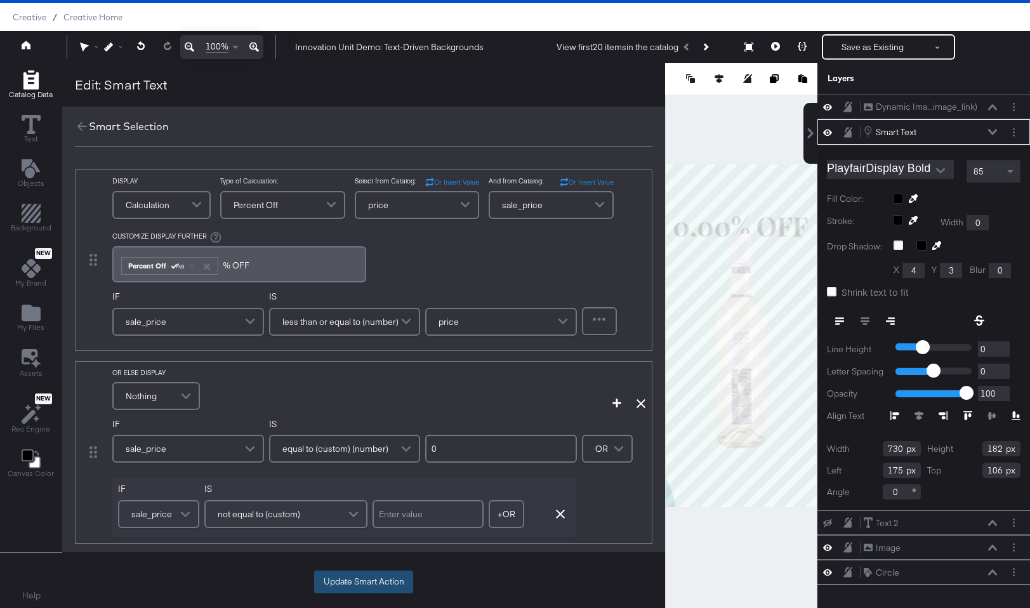
click at [347, 588] on button "Update Smart Action" at bounding box center [363, 582] width 99 height 23
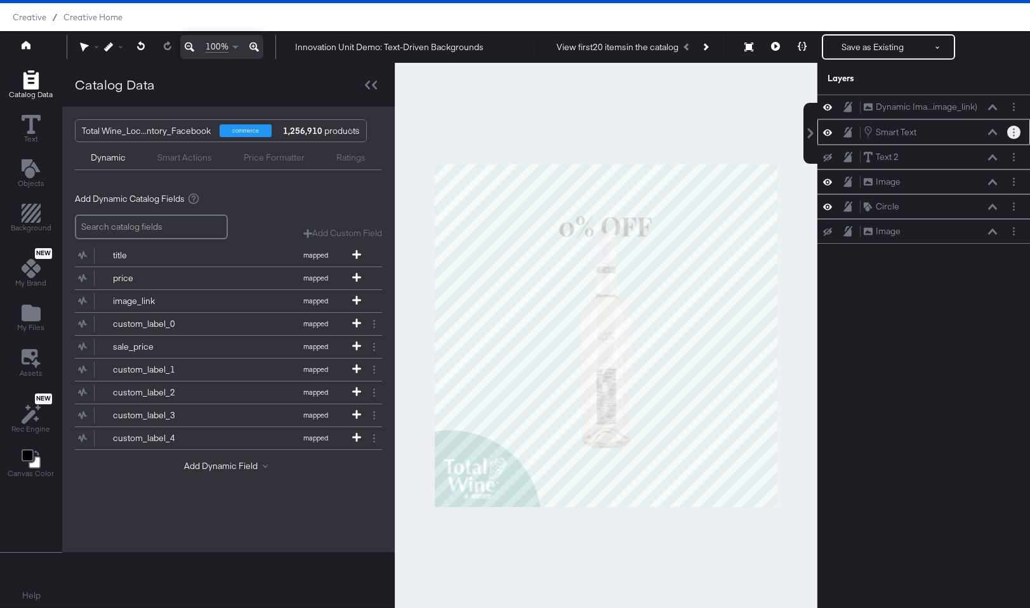
click at [943, 137] on button "Layer Options" at bounding box center [1013, 132] width 13 height 13
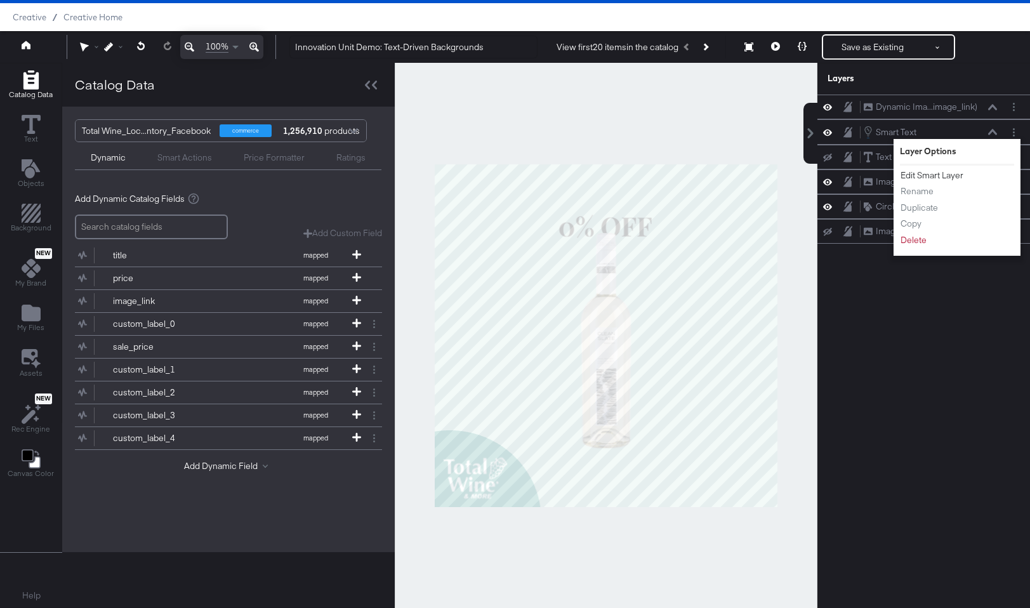
click at [943, 175] on button "Edit Smart Layer" at bounding box center [932, 175] width 64 height 13
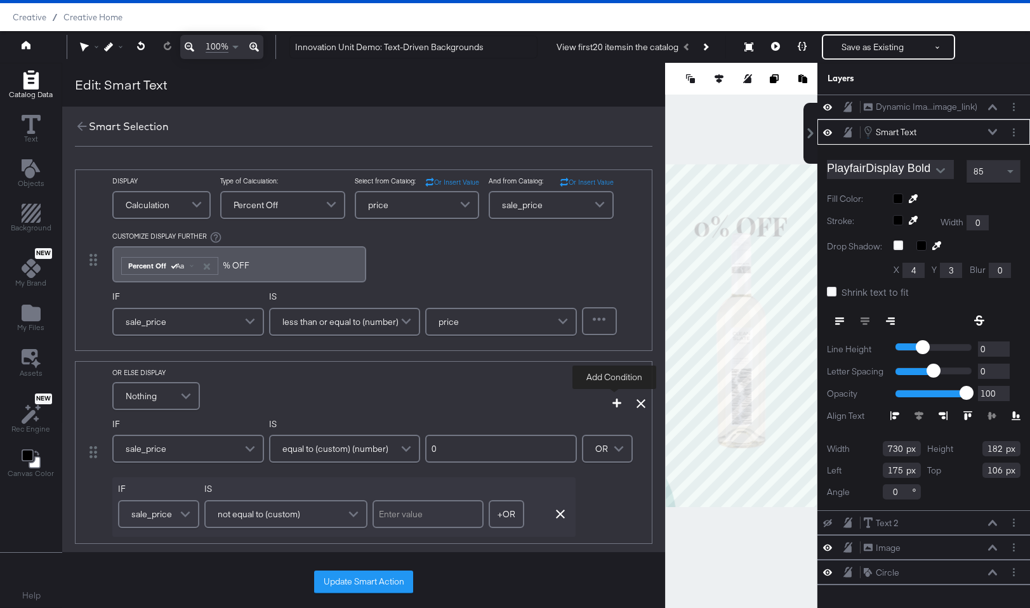
click at [616, 402] on icon "button" at bounding box center [617, 403] width 9 height 9
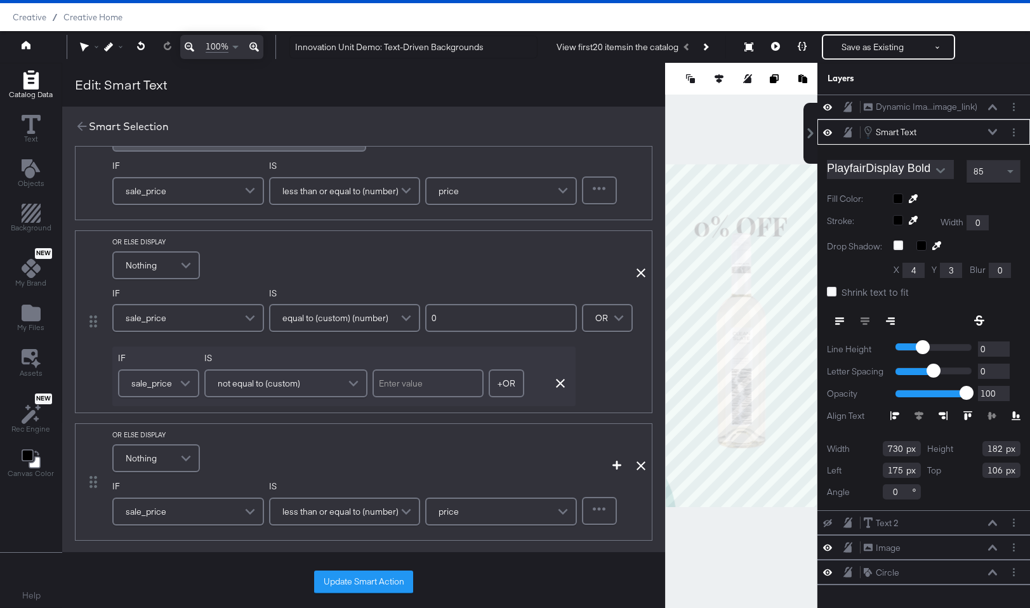
scroll to position [204, 0]
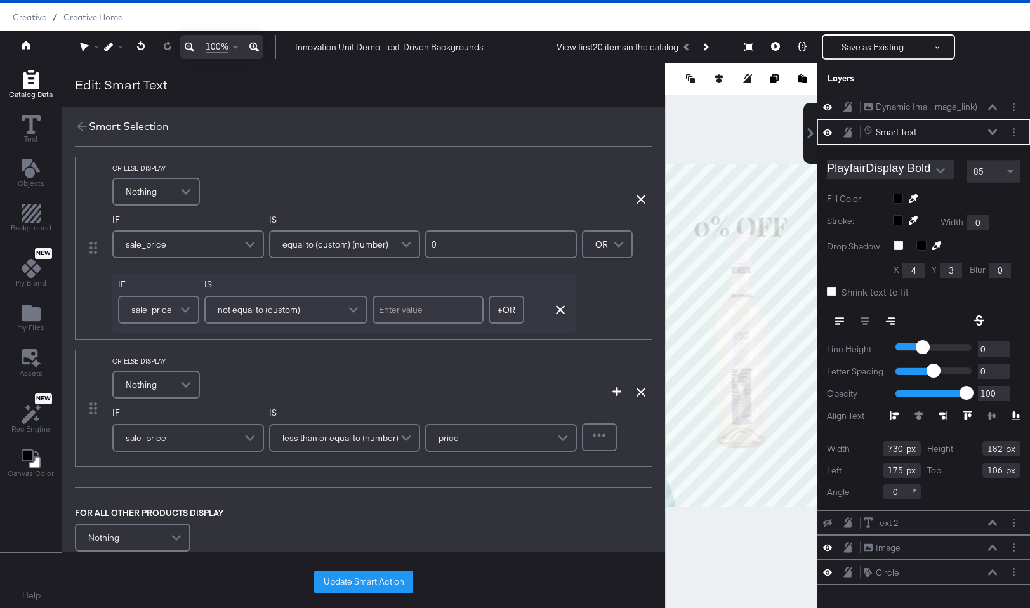
click at [195, 451] on div "sale_price" at bounding box center [188, 438] width 152 height 28
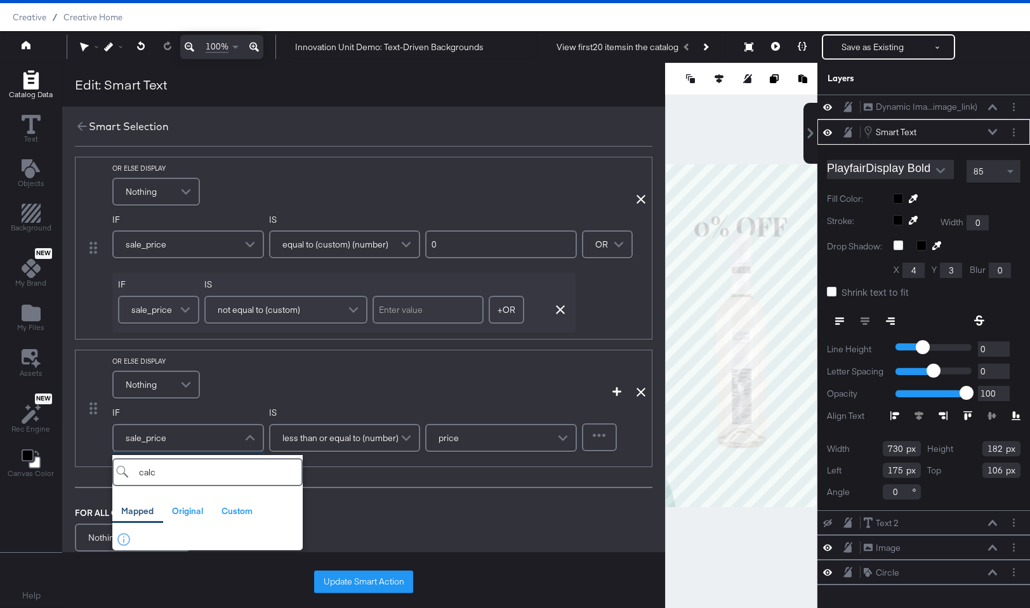
scroll to position [362, 0]
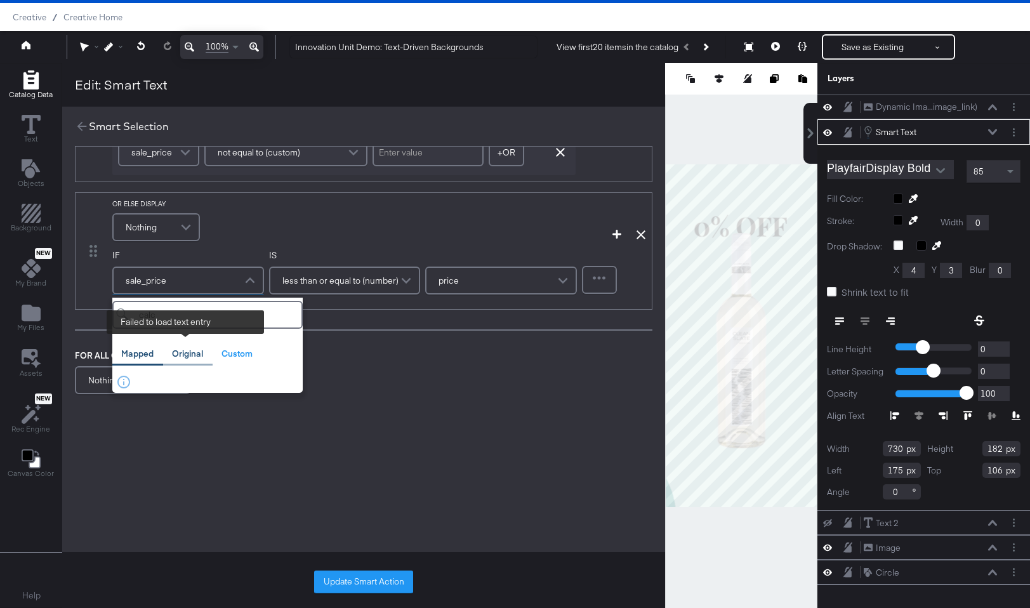
type input "calc"
click at [190, 359] on div "Original" at bounding box center [187, 354] width 31 height 12
click at [230, 355] on div "Custom" at bounding box center [237, 354] width 31 height 12
click at [291, 352] on div "Mapped Original Custom Failed to load text entry" at bounding box center [207, 354] width 190 height 25
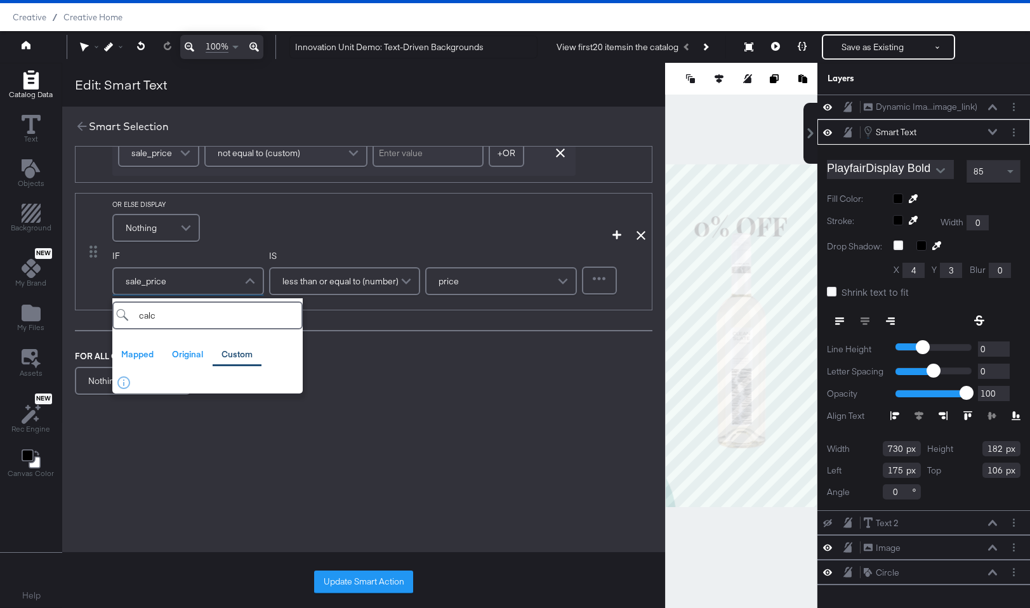
scroll to position [370, 0]
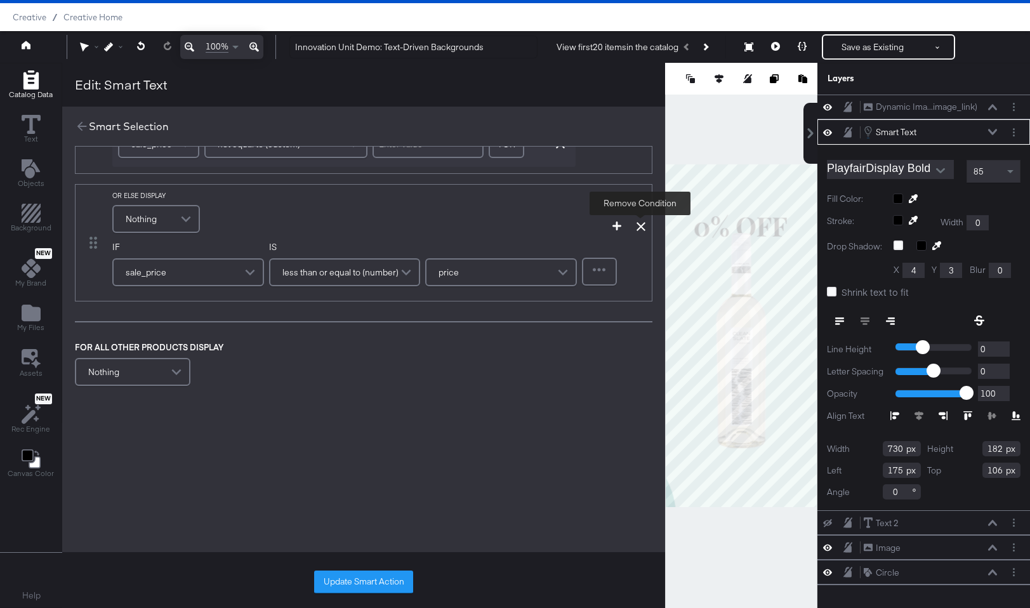
click at [642, 225] on icon at bounding box center [641, 226] width 9 height 9
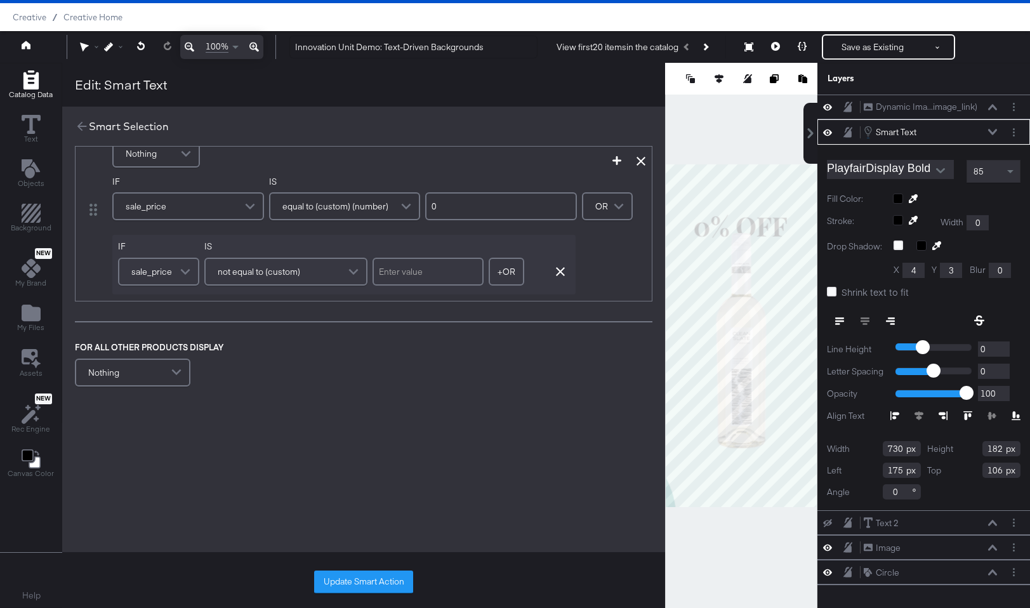
scroll to position [0, 0]
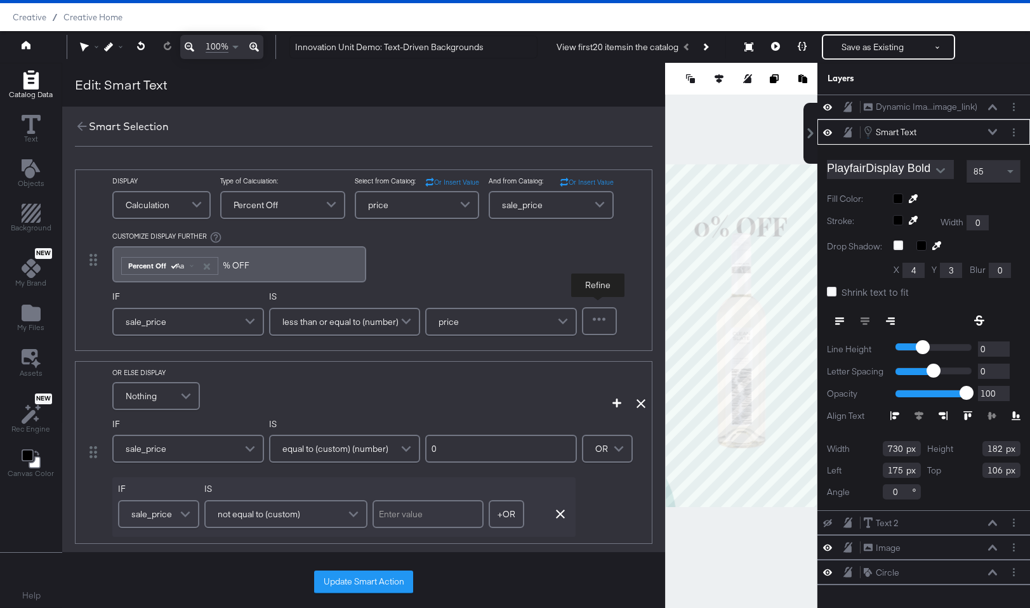
click at [588, 314] on div at bounding box center [599, 321] width 32 height 25
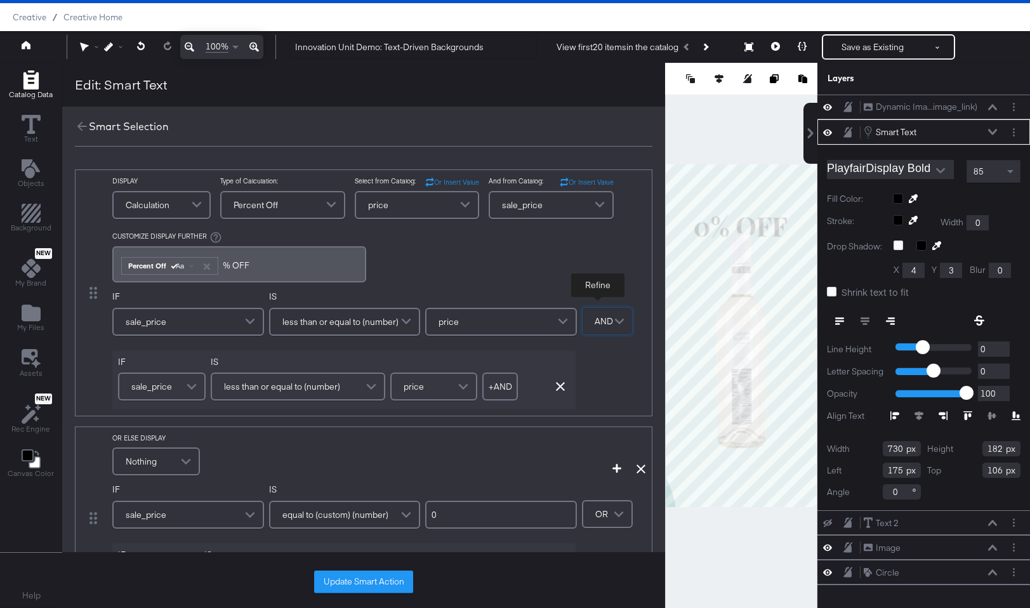
click at [150, 382] on span "sale_price" at bounding box center [151, 387] width 41 height 22
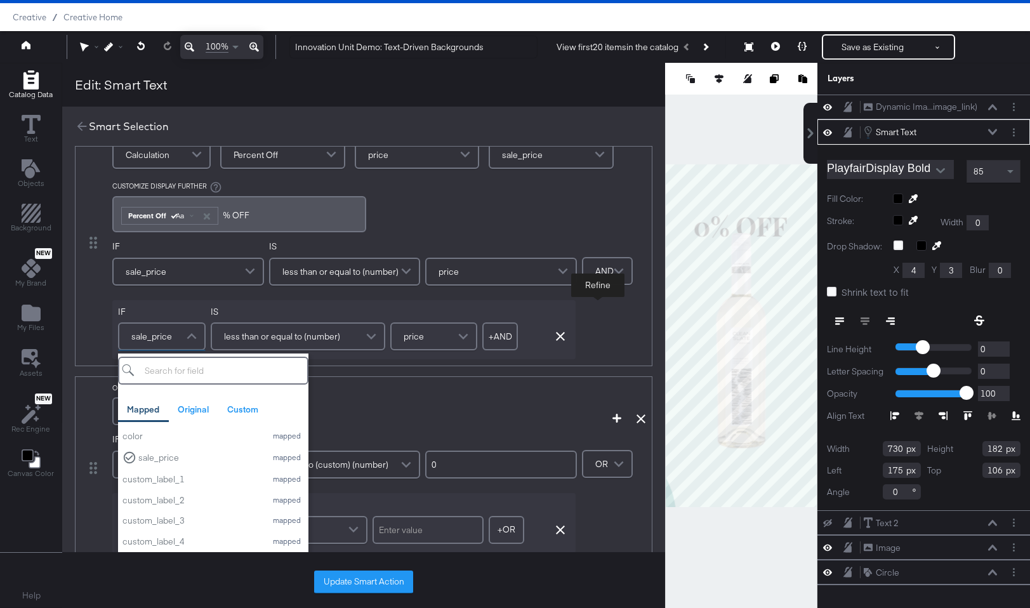
scroll to position [65, 0]
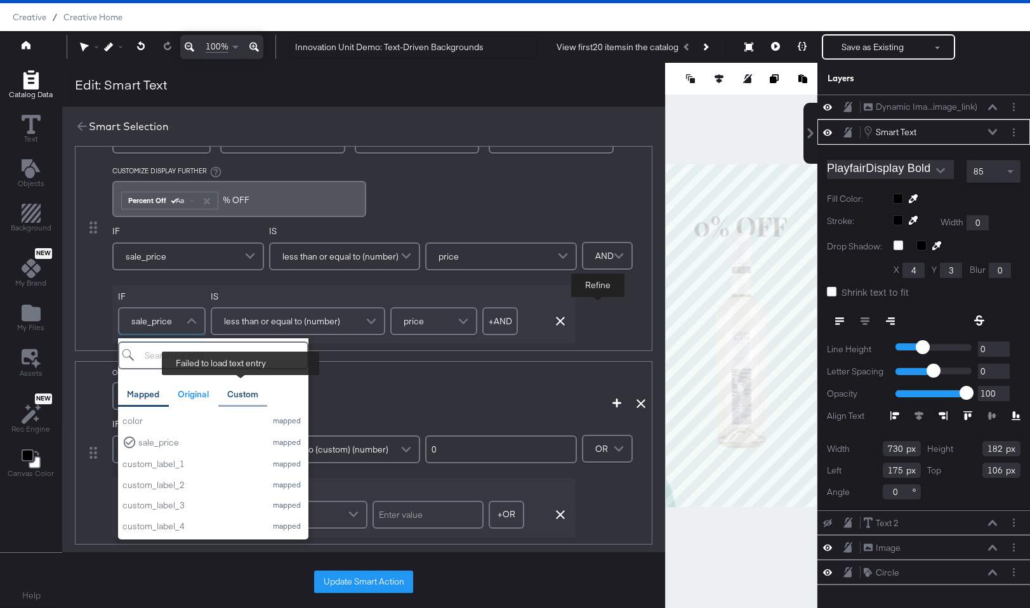
click at [232, 394] on div "Custom" at bounding box center [242, 394] width 31 height 12
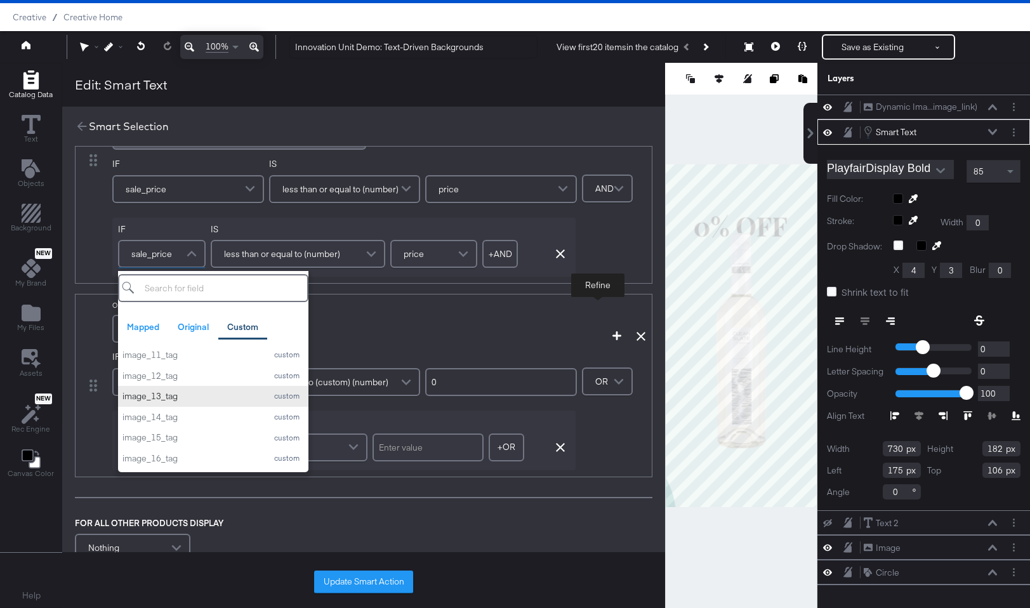
scroll to position [0, 0]
click at [345, 312] on div "OR ELSE DISPLAY Nothing" at bounding box center [330, 323] width 437 height 45
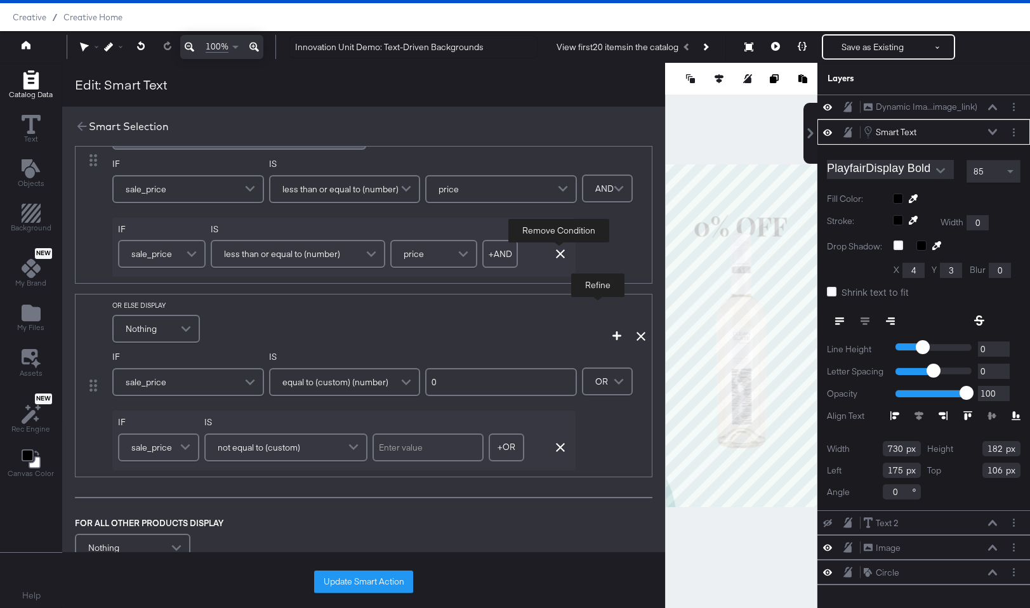
click at [557, 257] on icon "button" at bounding box center [560, 253] width 9 height 9
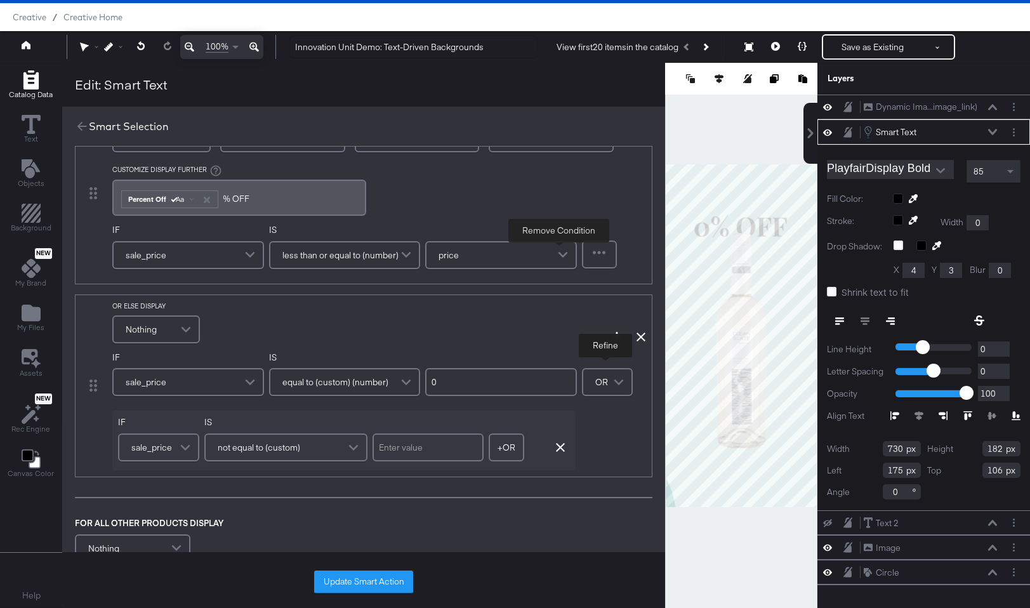
click at [612, 385] on span at bounding box center [620, 381] width 22 height 25
click at [345, 570] on div "Update Smart Action" at bounding box center [363, 582] width 603 height 52
click at [344, 582] on button "Update Smart Action" at bounding box center [363, 582] width 99 height 23
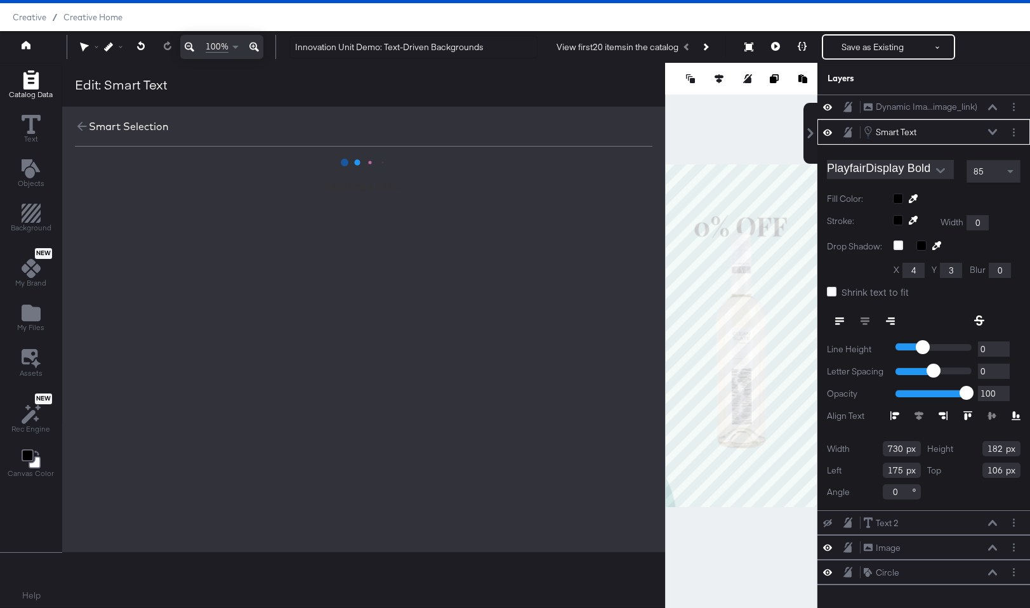
scroll to position [0, 0]
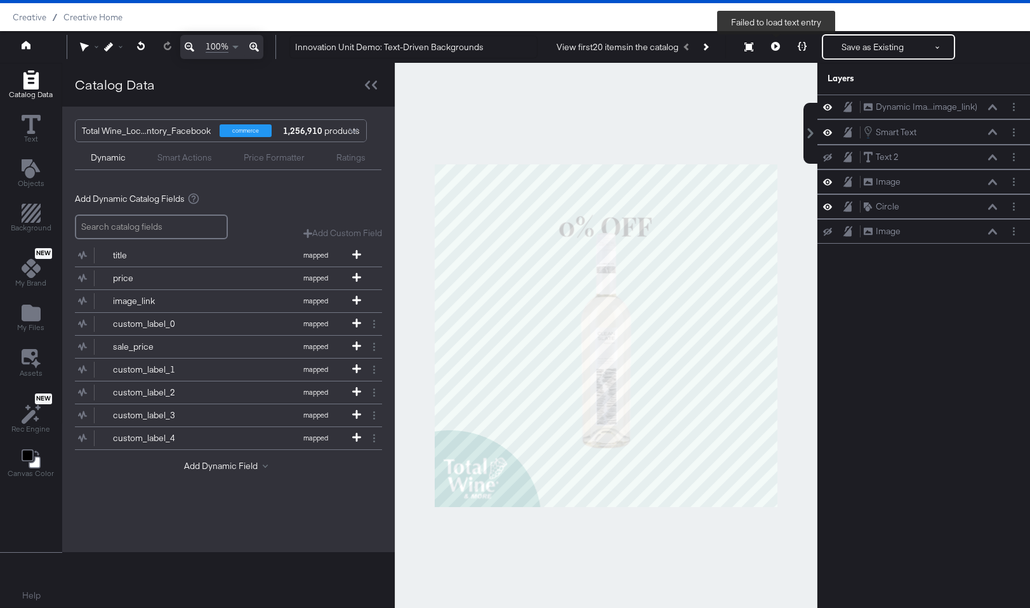
click at [777, 48] on icon at bounding box center [775, 46] width 9 height 9
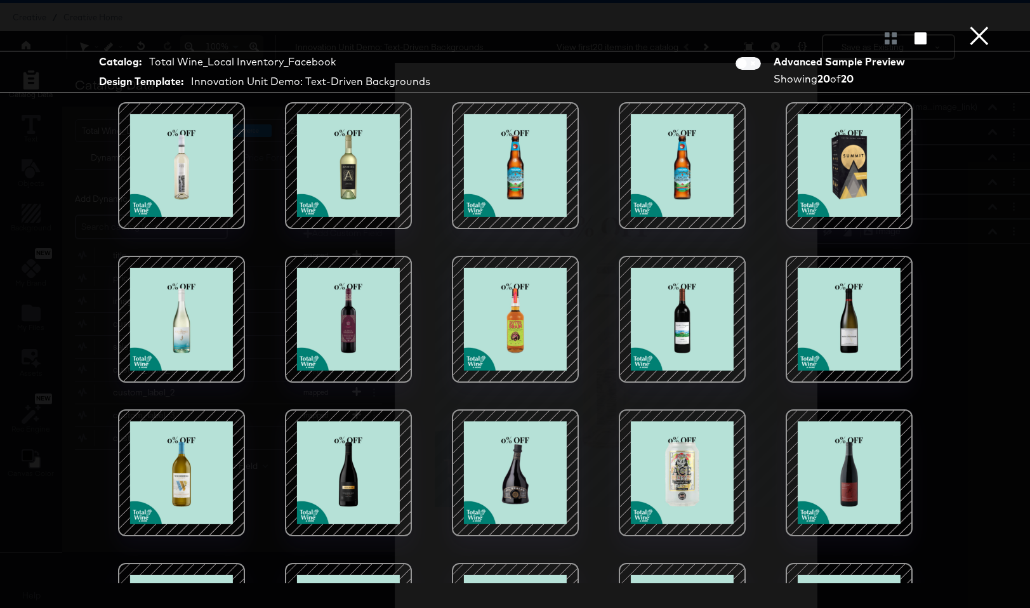
scroll to position [107, 0]
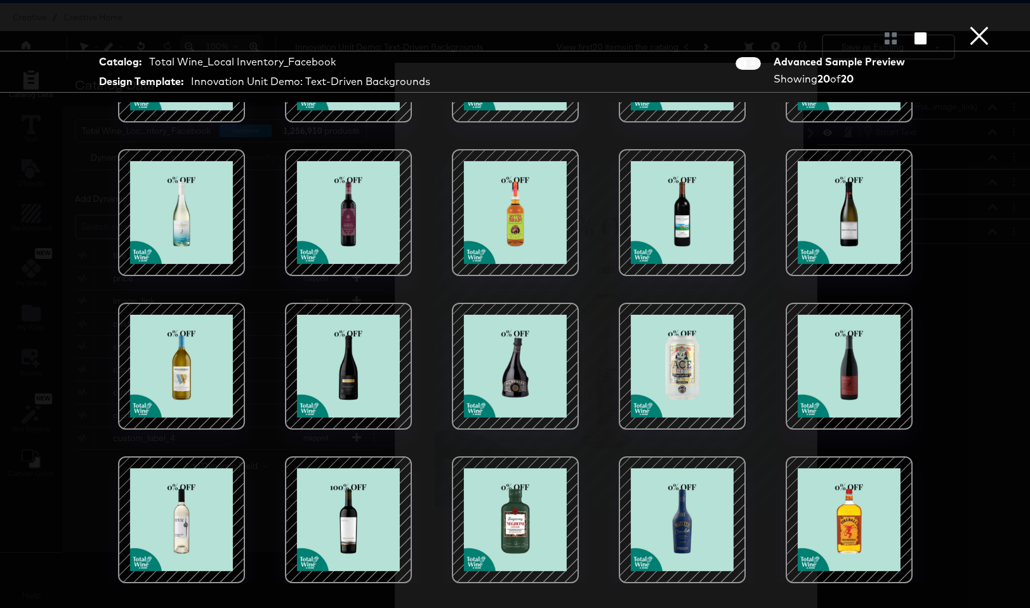
click at [367, 522] on div at bounding box center [349, 520] width 108 height 108
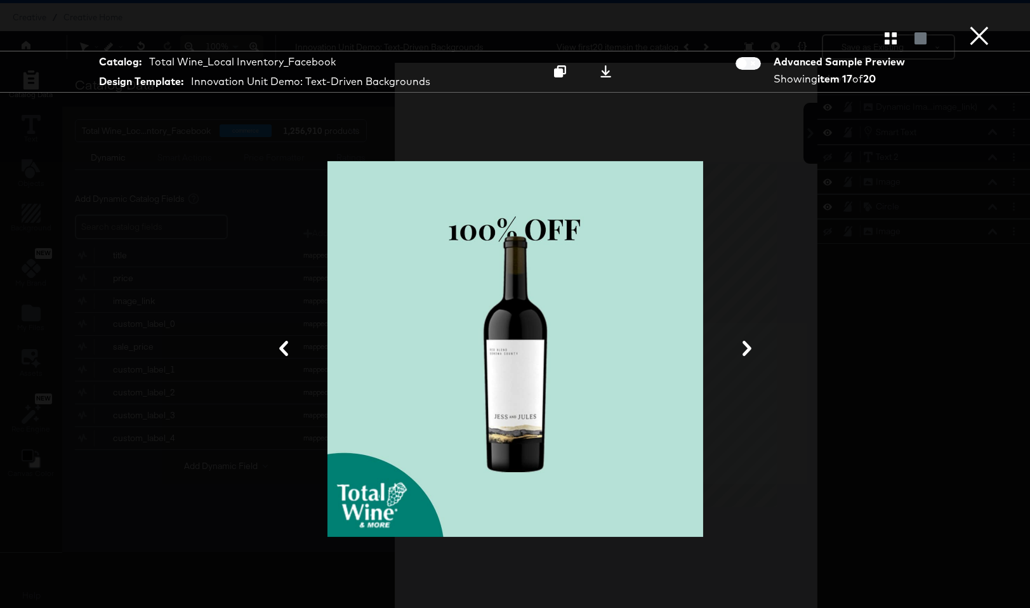
click at [943, 25] on button "×" at bounding box center [979, 12] width 25 height 25
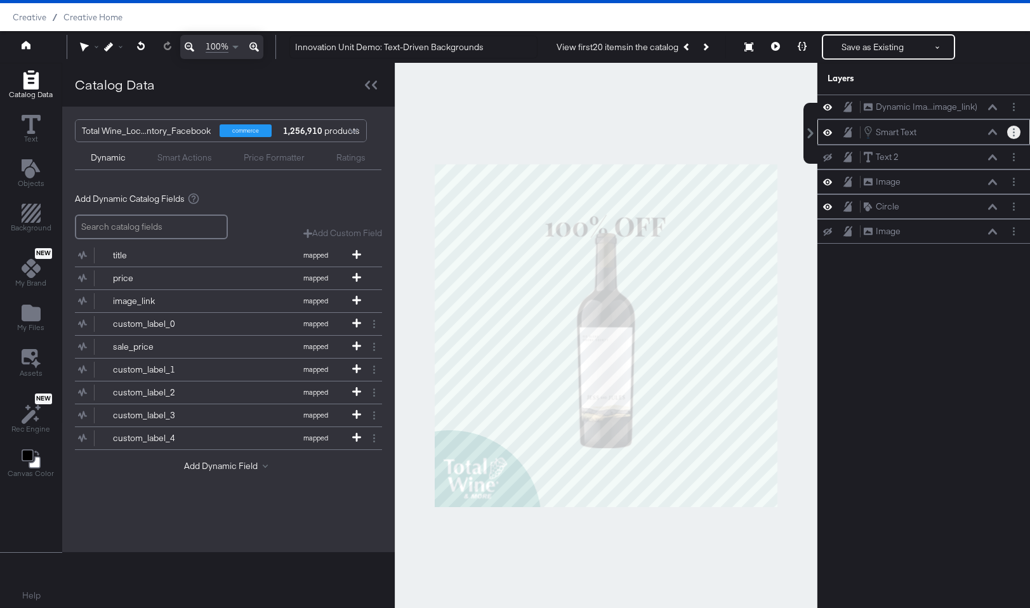
click at [943, 131] on button "Layer Options" at bounding box center [1013, 132] width 13 height 13
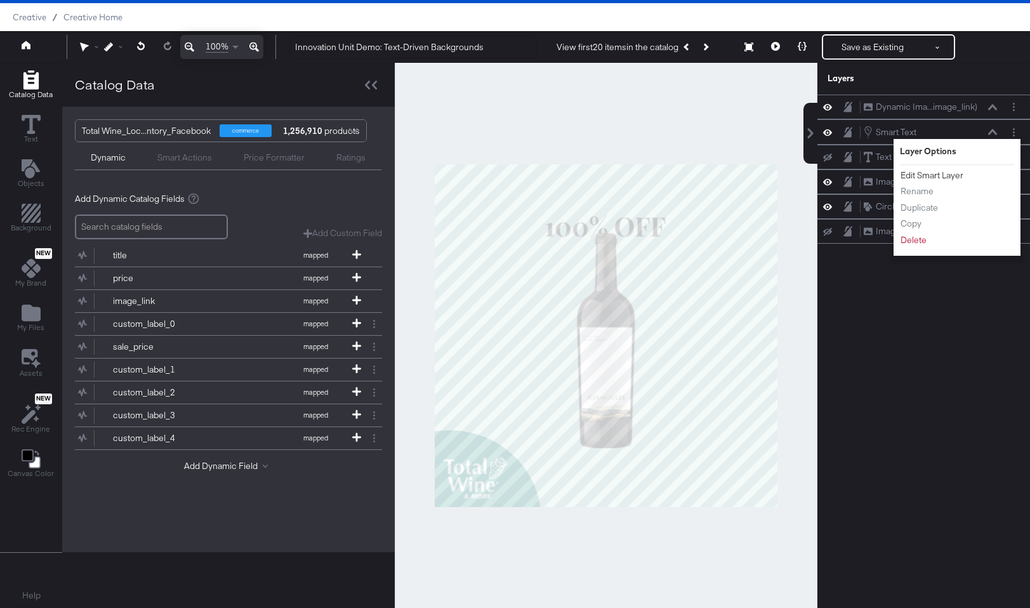
click at [943, 175] on button "Edit Smart Layer" at bounding box center [932, 175] width 64 height 13
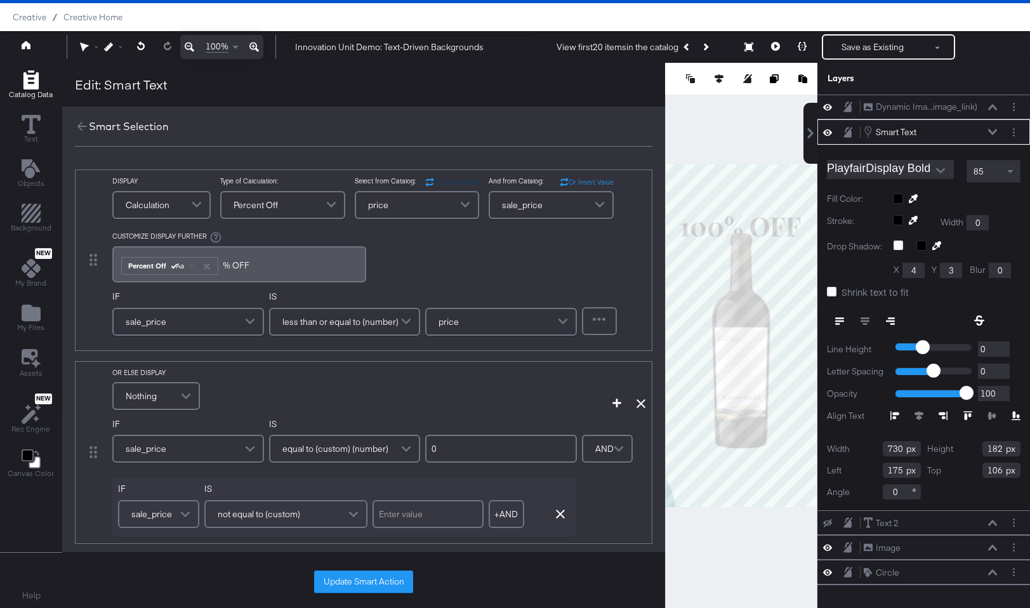
click at [450, 180] on span "Or Insert Value" at bounding box center [456, 182] width 45 height 9
click at [450, 180] on span "Select from Catalog" at bounding box center [450, 182] width 60 height 9
click at [425, 180] on icon at bounding box center [429, 182] width 9 height 9
click at [424, 180] on span "Select from Catalog" at bounding box center [450, 182] width 60 height 9
click at [426, 209] on div "id" at bounding box center [417, 204] width 123 height 25
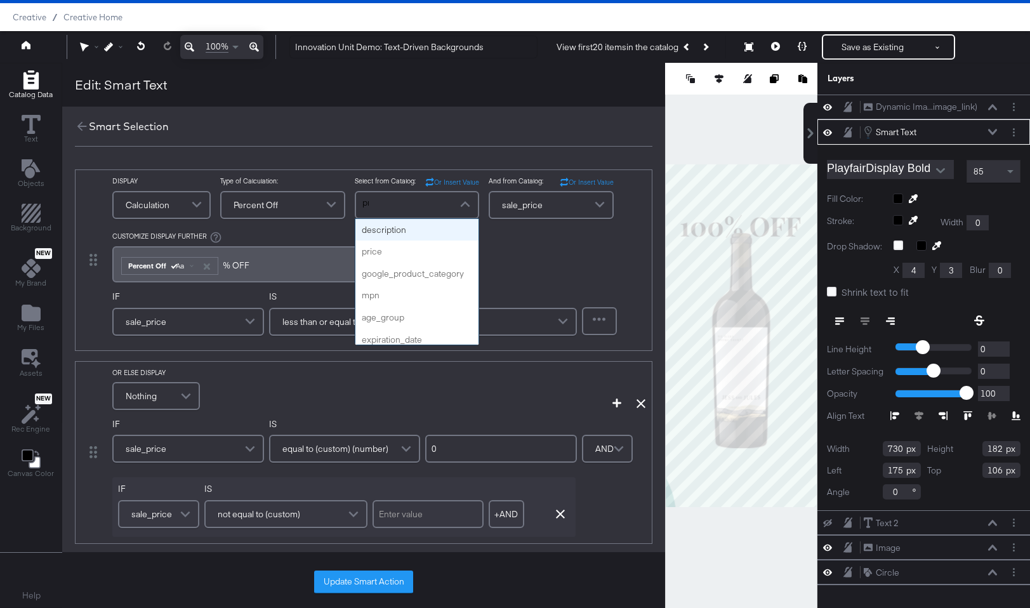
type input "pri"
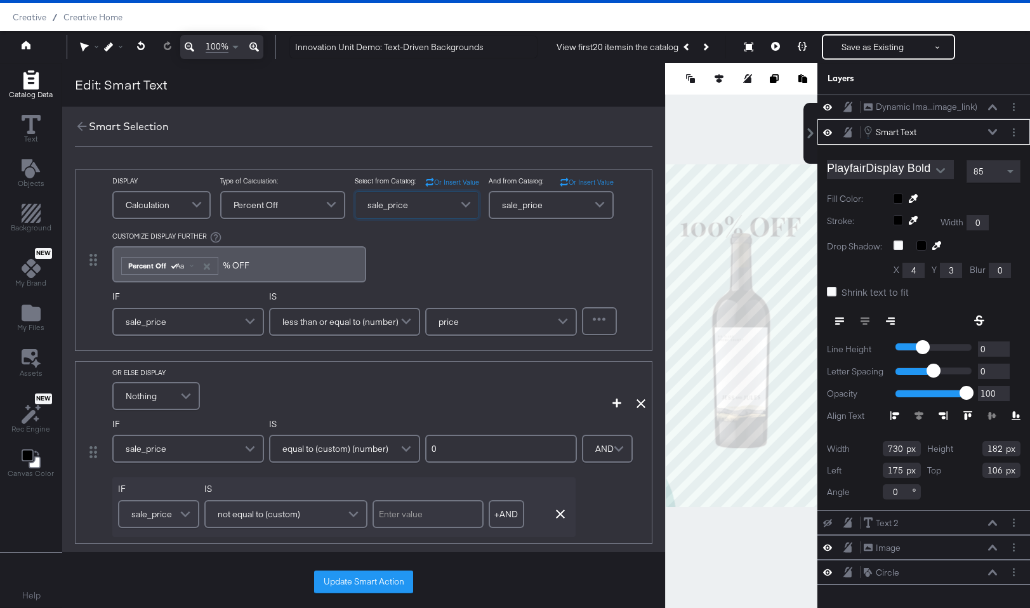
click at [510, 201] on span "sale_price" at bounding box center [522, 205] width 41 height 22
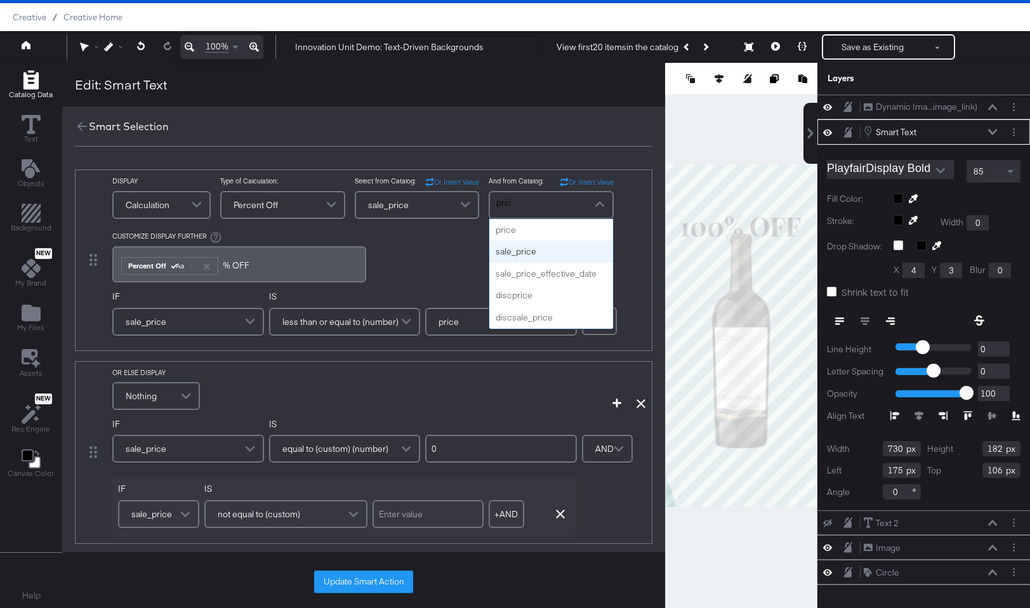
scroll to position [0, 0]
type input "price"
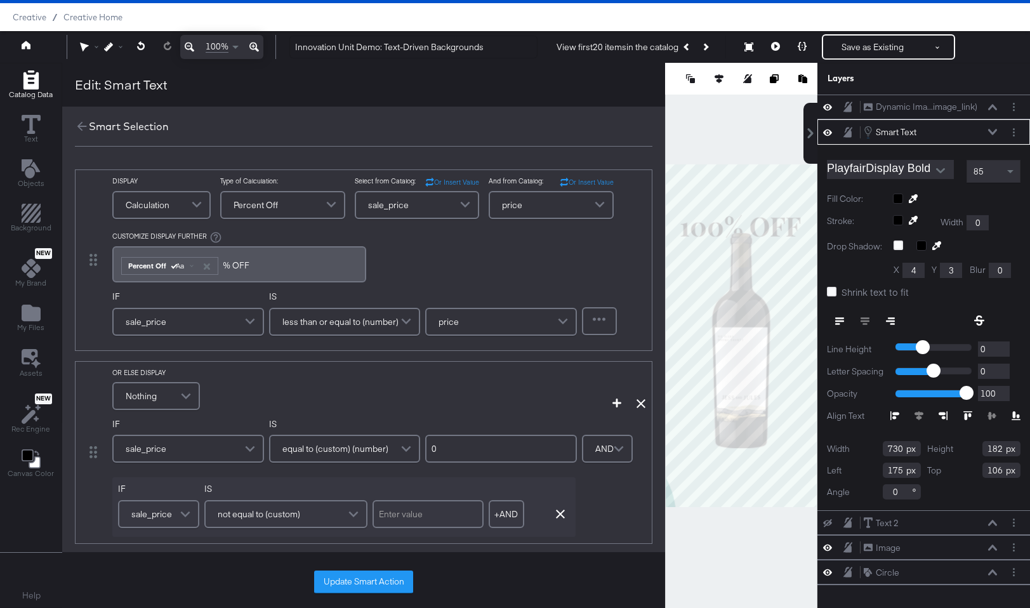
click at [511, 246] on div "DISPLAY Calculation Type of Calculation: Percent Off Select from Catalog: Or In…" at bounding box center [358, 230] width 492 height 109
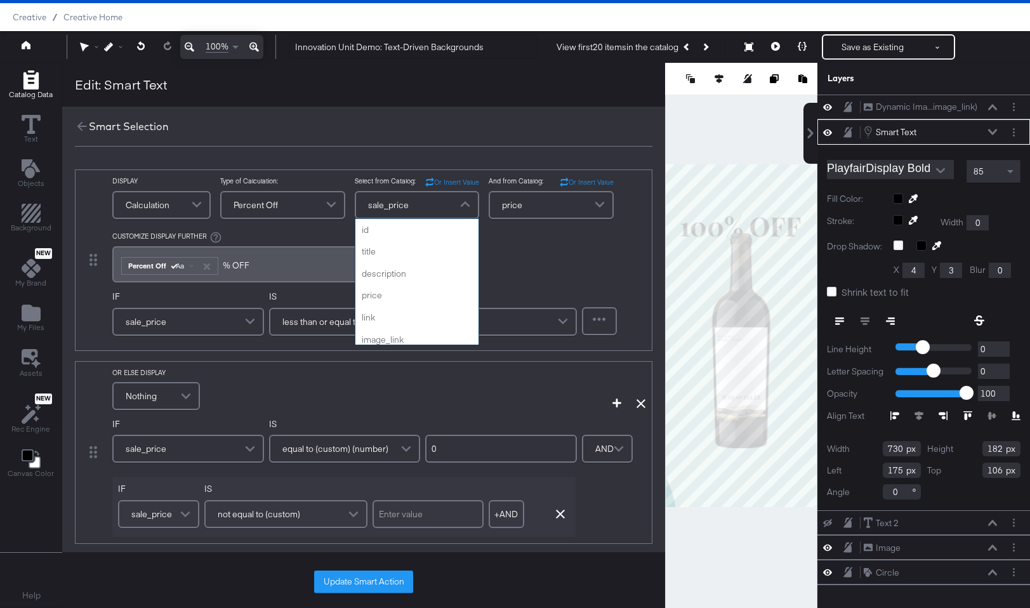
click at [463, 208] on span at bounding box center [467, 204] width 22 height 25
type input "price"
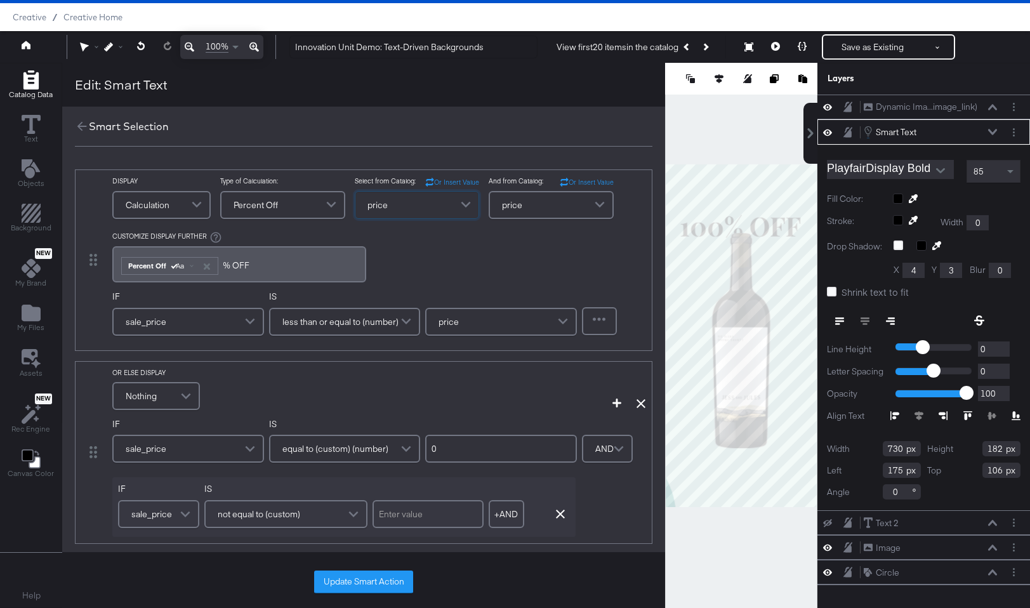
click at [512, 213] on span "price" at bounding box center [512, 205] width 20 height 22
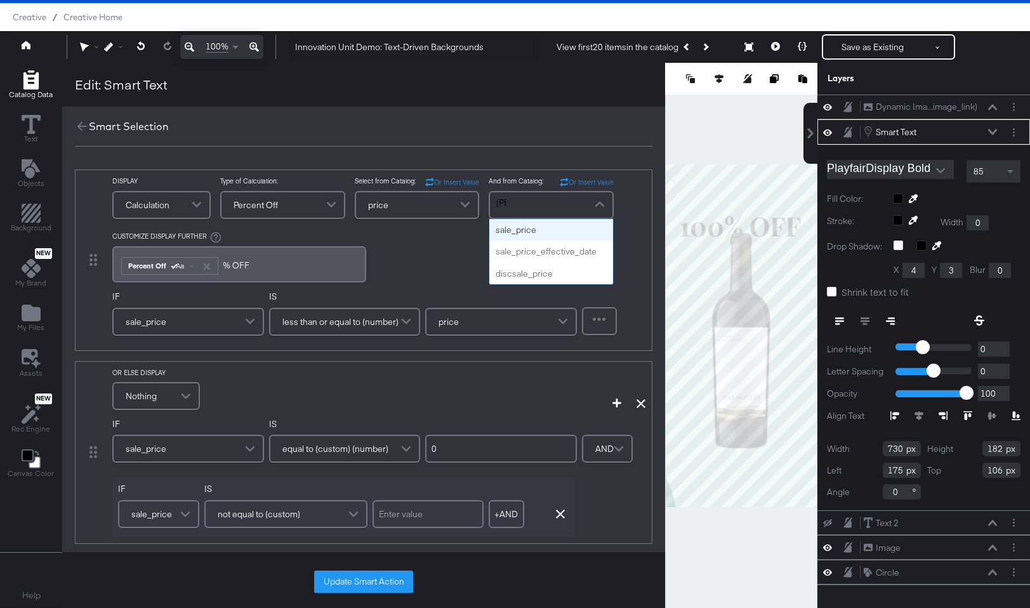
type input "sale"
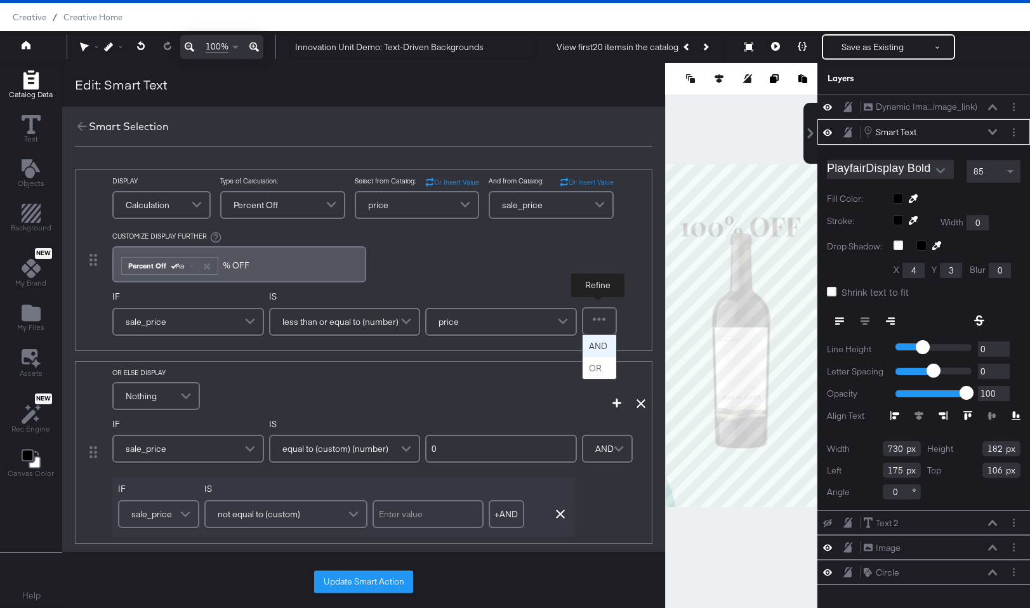
click at [597, 328] on div at bounding box center [599, 321] width 32 height 25
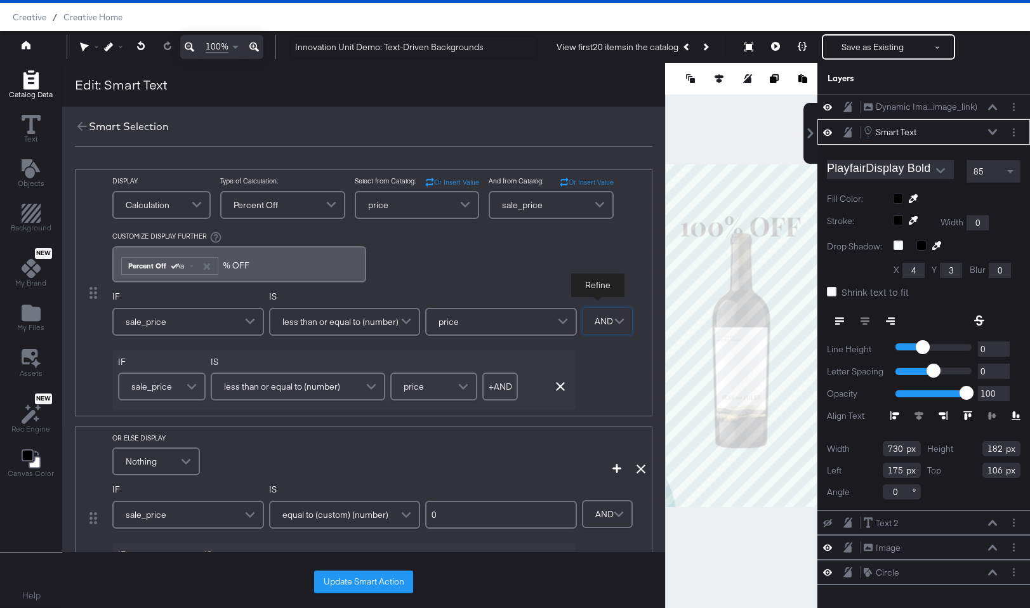
click at [292, 383] on span "less than or equal to (number)" at bounding box center [282, 387] width 116 height 22
click at [642, 463] on div "Add Condition Remove Condition" at bounding box center [603, 456] width 88 height 35
click at [642, 468] on icon at bounding box center [641, 469] width 9 height 9
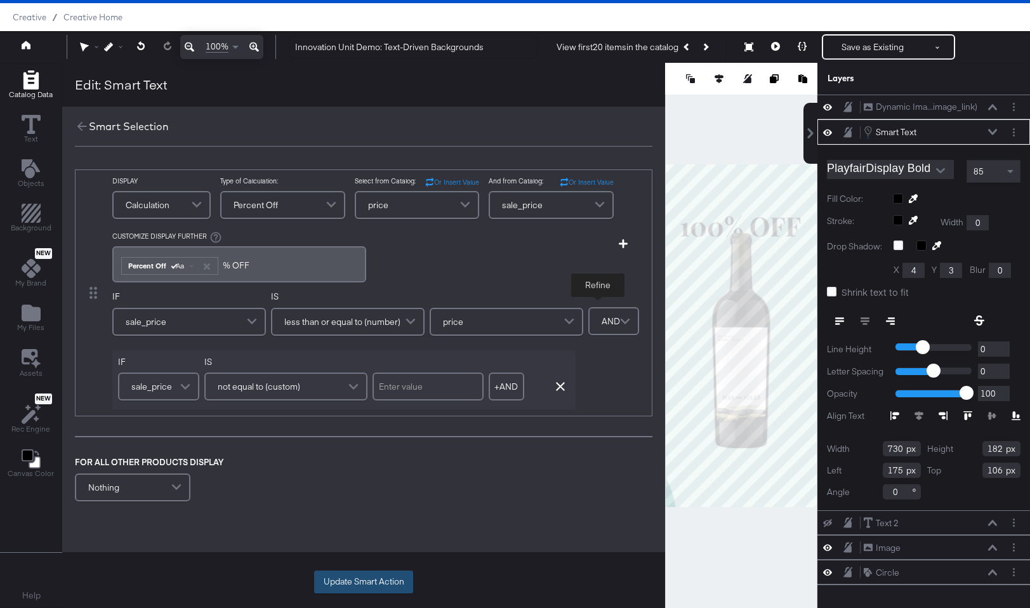
click at [348, 574] on button "Update Smart Action" at bounding box center [363, 582] width 99 height 23
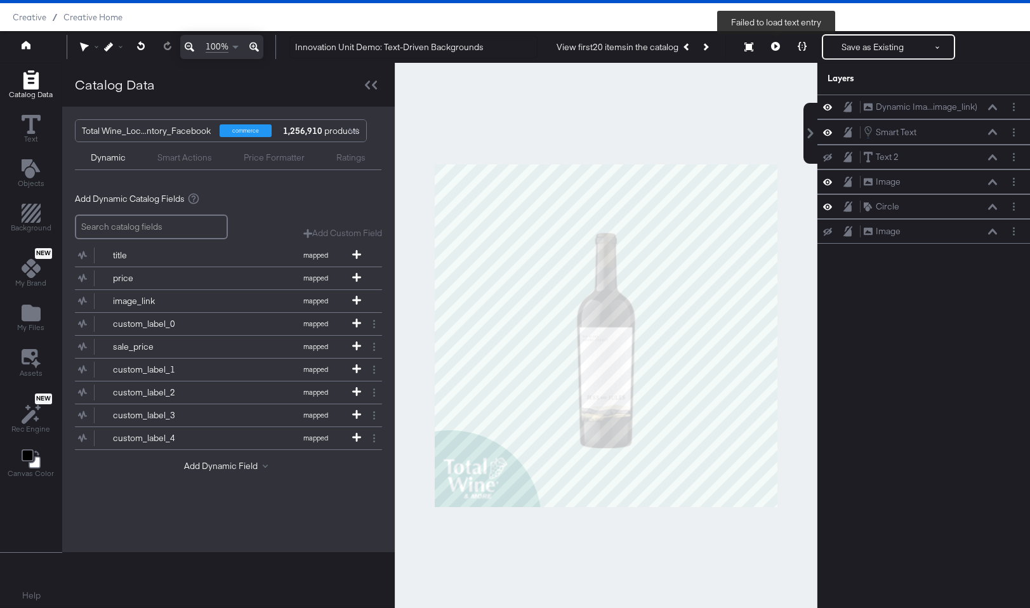
click at [774, 42] on icon at bounding box center [775, 46] width 9 height 9
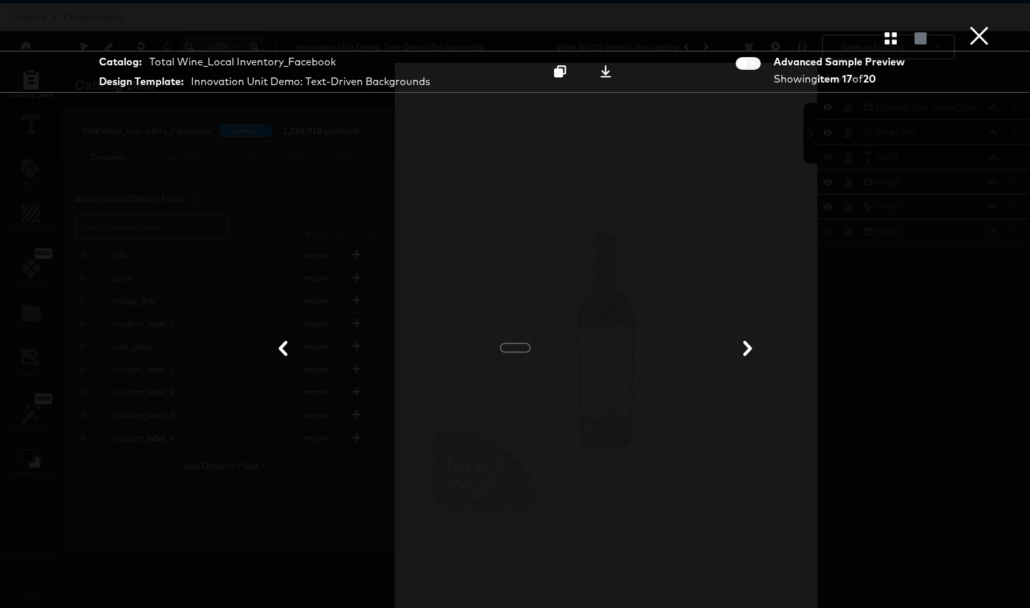
click at [887, 45] on div "Gallery View" at bounding box center [515, 37] width 1030 height 25
click at [886, 38] on icon "button" at bounding box center [891, 38] width 12 height 12
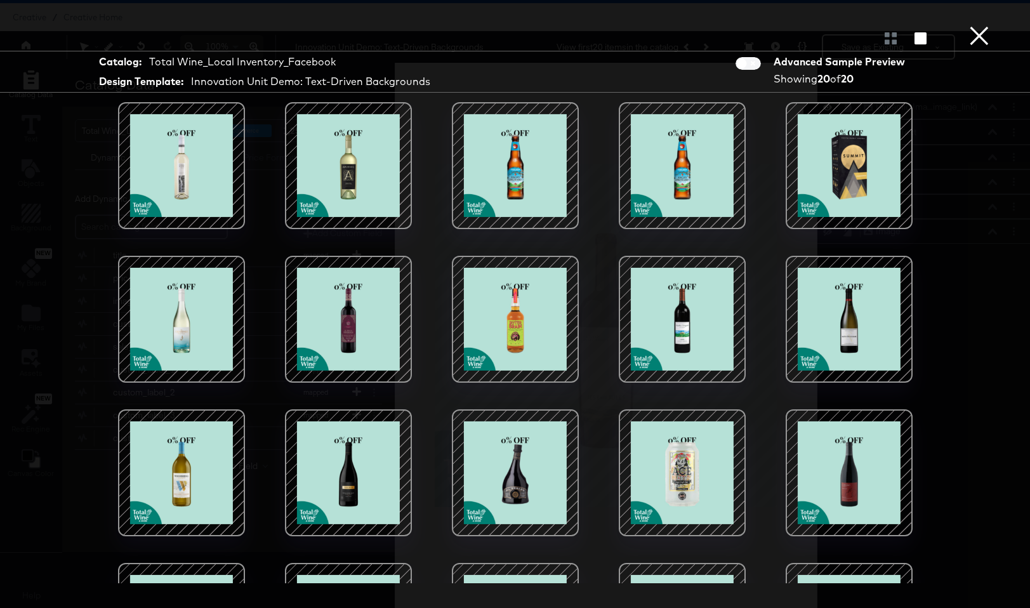
click at [943, 25] on button "×" at bounding box center [979, 12] width 25 height 25
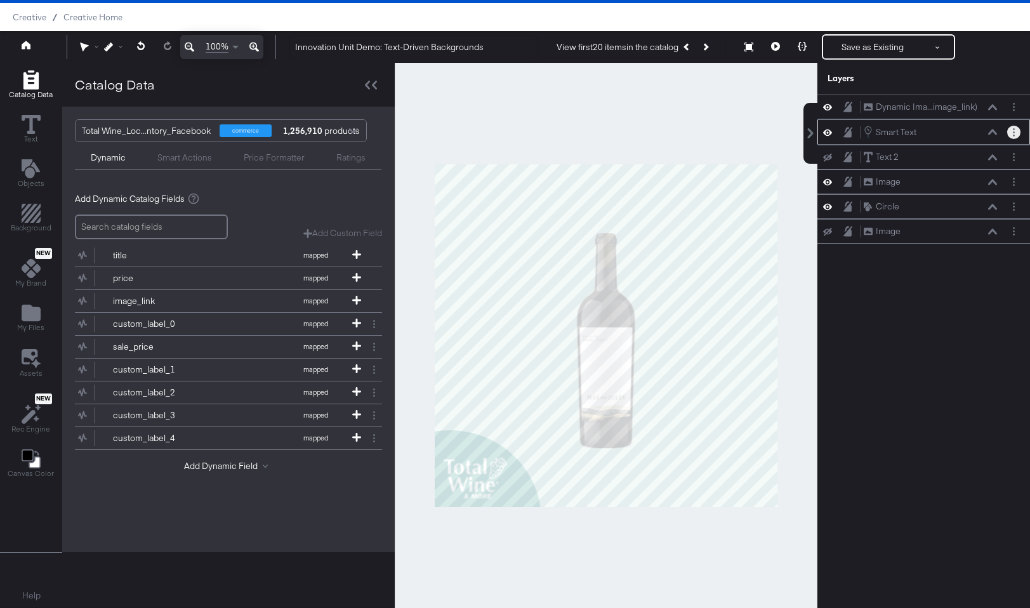
click at [943, 133] on button "Layer Options" at bounding box center [1013, 132] width 13 height 13
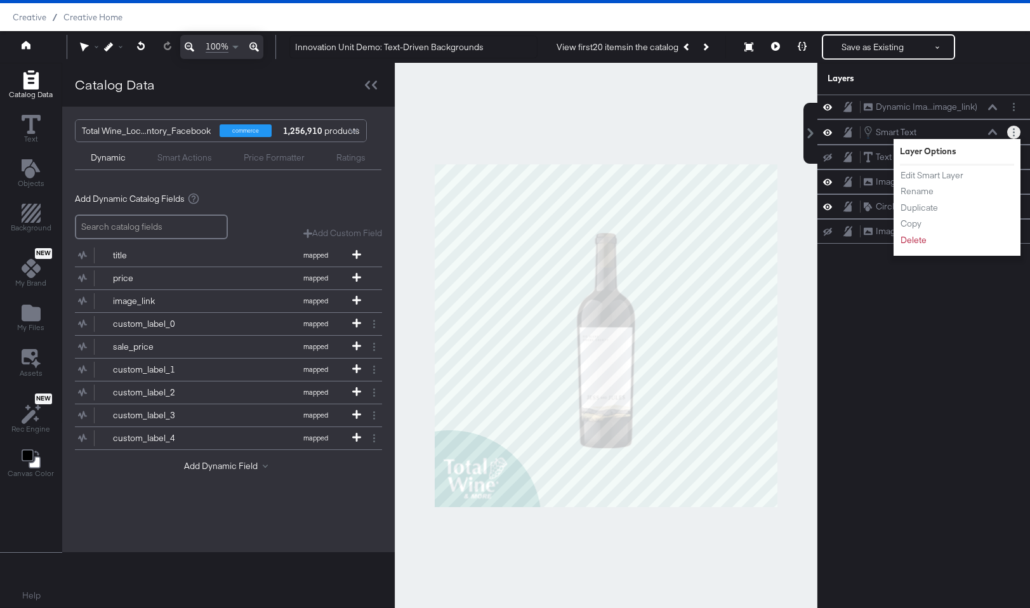
click at [912, 233] on ul "Edit Smart Layer Rename Duplicate Copy Delete" at bounding box center [935, 208] width 70 height 78
click at [911, 241] on button "Delete" at bounding box center [913, 240] width 27 height 13
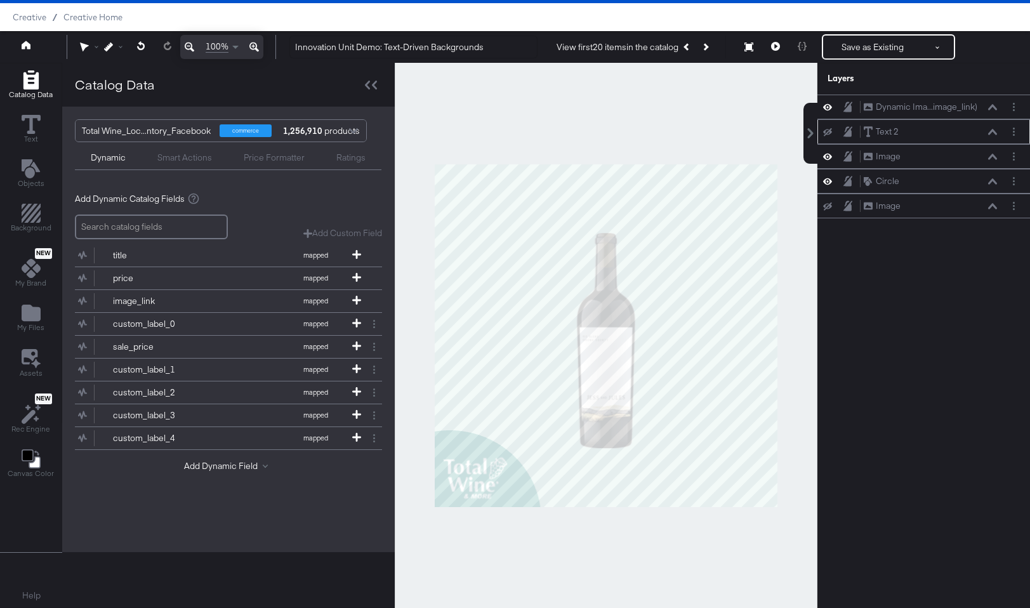
click at [826, 133] on icon at bounding box center [827, 132] width 9 height 8
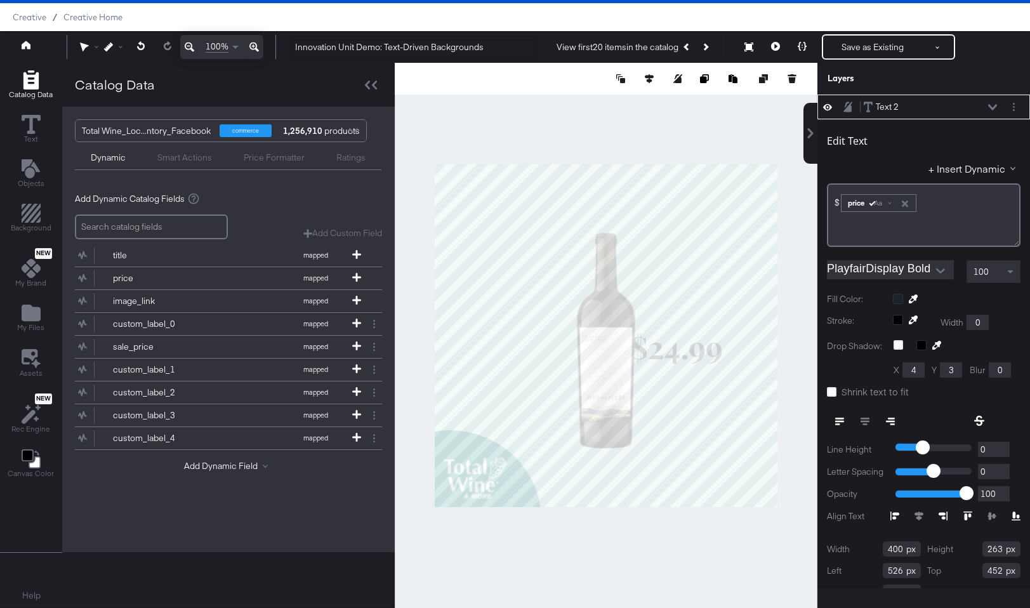
type input "564"
type input "454"
type input "361"
click at [842, 421] on icon at bounding box center [839, 421] width 9 height 1
type input "621"
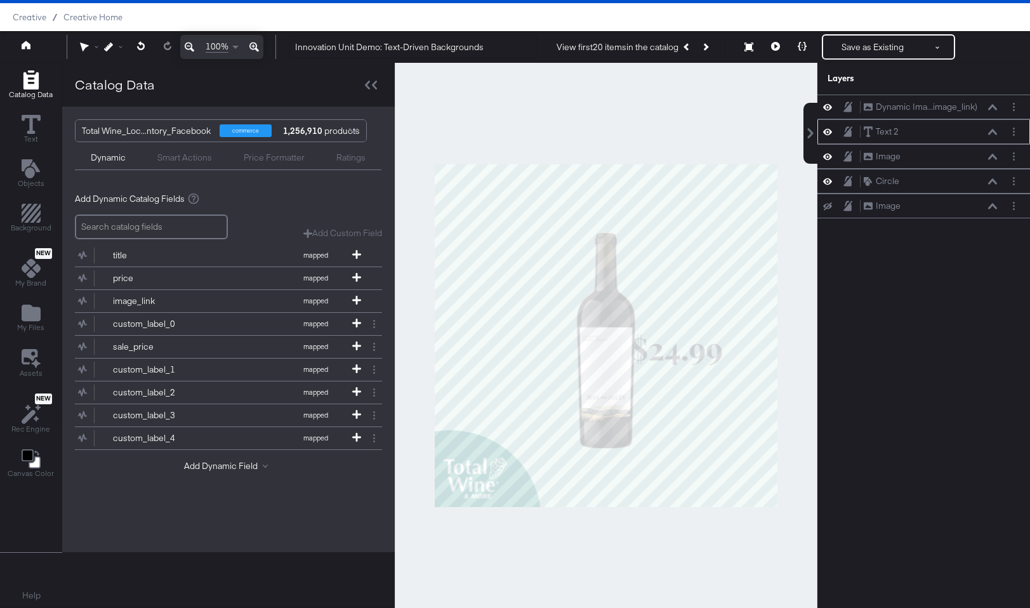
scroll to position [0, 0]
click at [722, 563] on div at bounding box center [606, 335] width 423 height 545
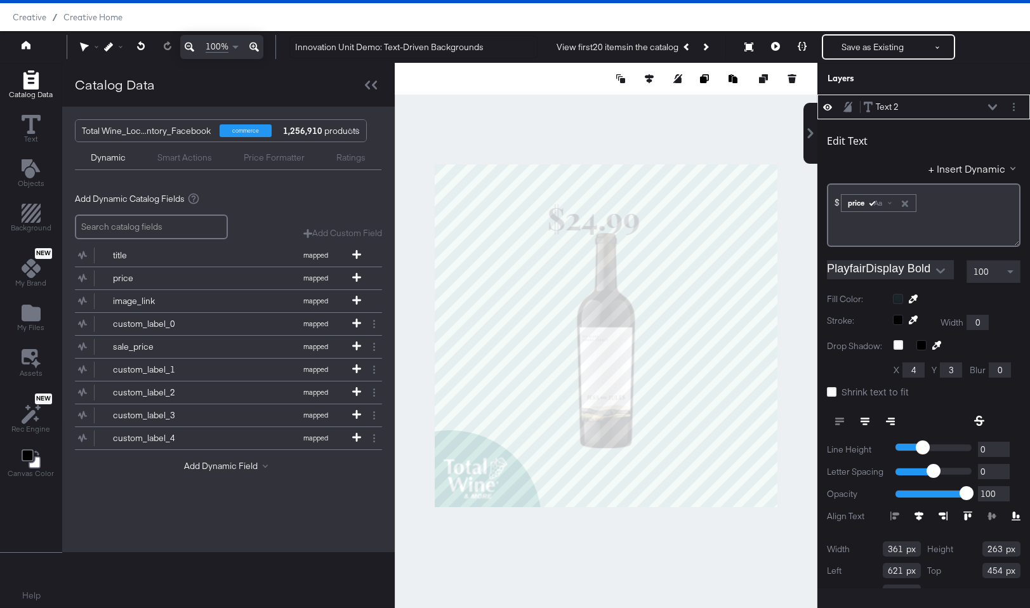
type input "359"
type input "44"
click at [865, 419] on icon at bounding box center [865, 421] width 9 height 9
click at [647, 84] on button at bounding box center [649, 78] width 13 height 13
click at [554, 103] on icon at bounding box center [555, 102] width 9 height 9
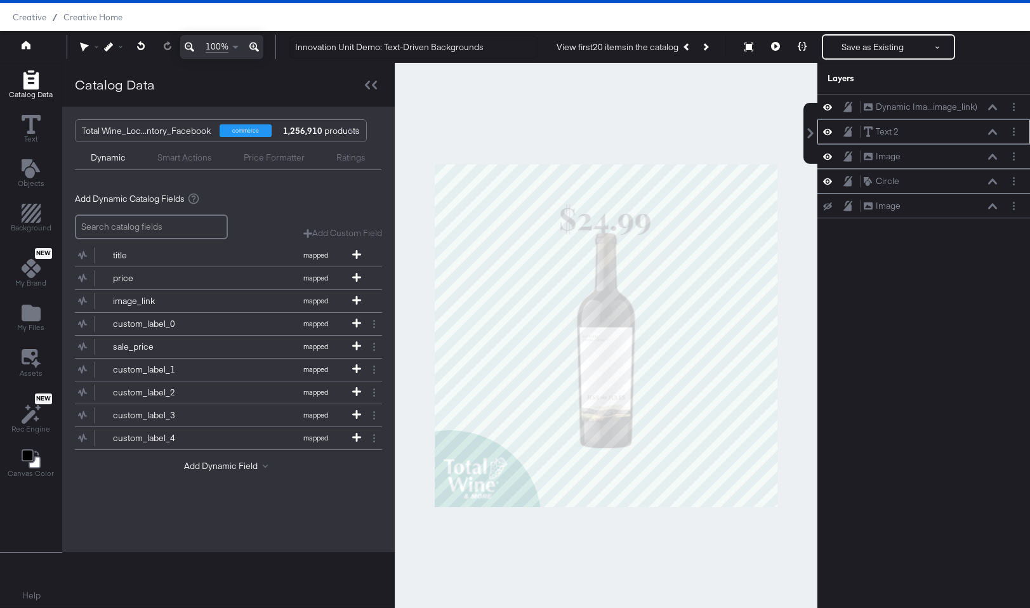
click at [571, 139] on div at bounding box center [606, 335] width 423 height 545
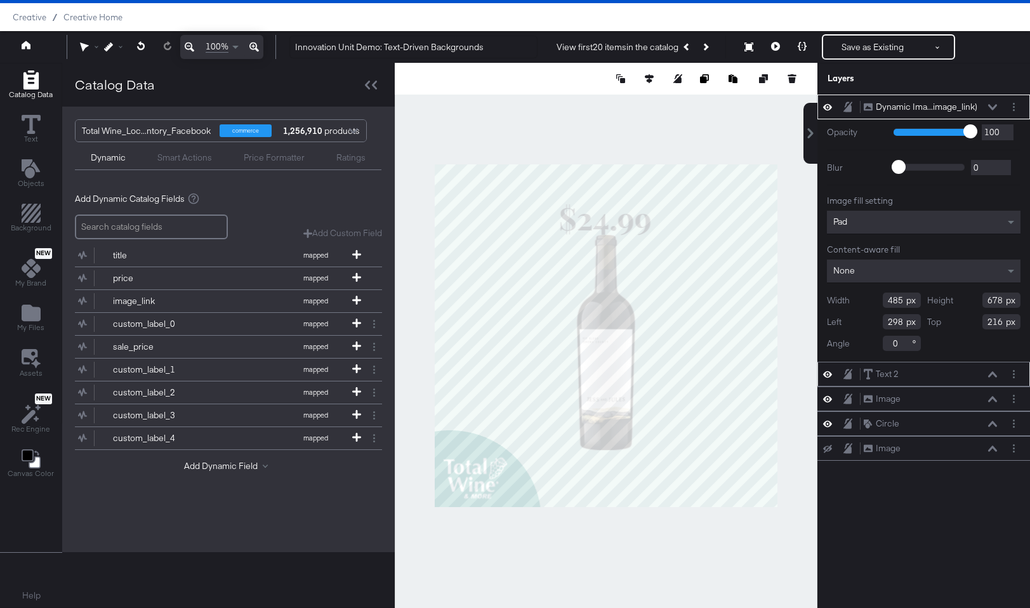
type input "218"
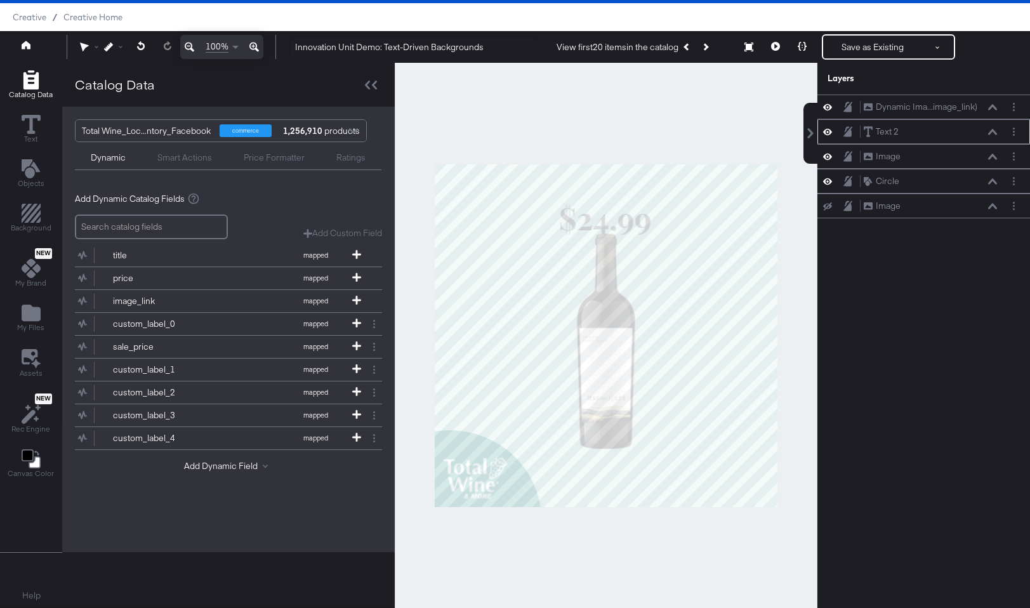
click at [701, 145] on div at bounding box center [606, 335] width 423 height 545
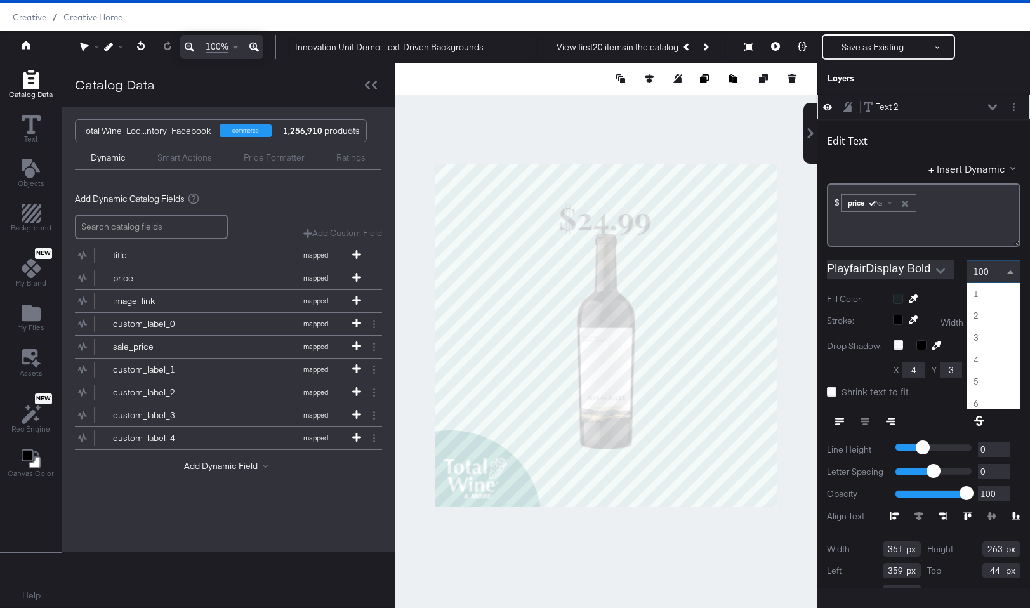
click at [943, 268] on div "100" at bounding box center [993, 272] width 53 height 22
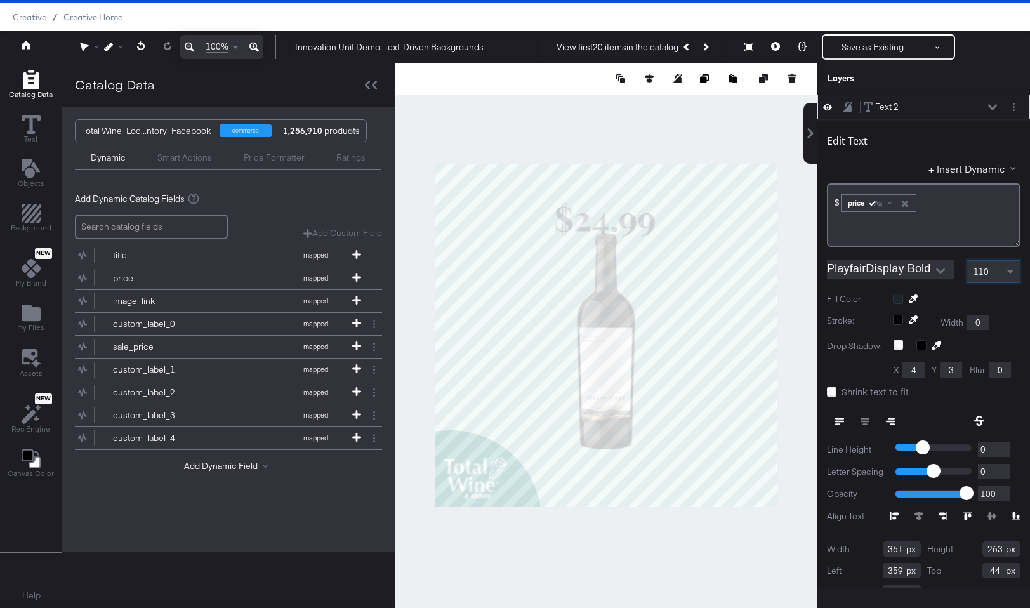
scroll to position [0, 0]
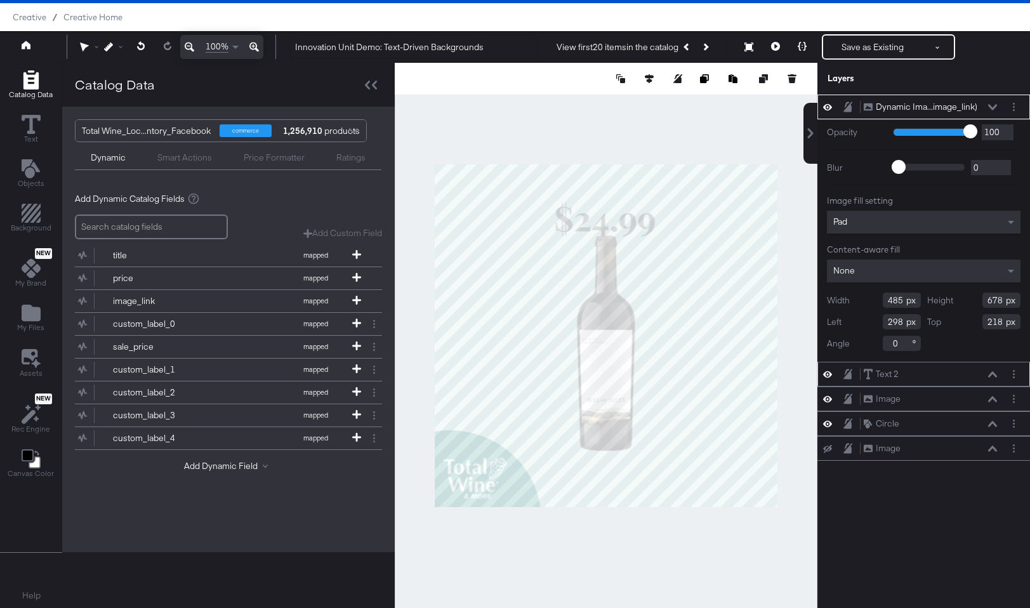
type input "224"
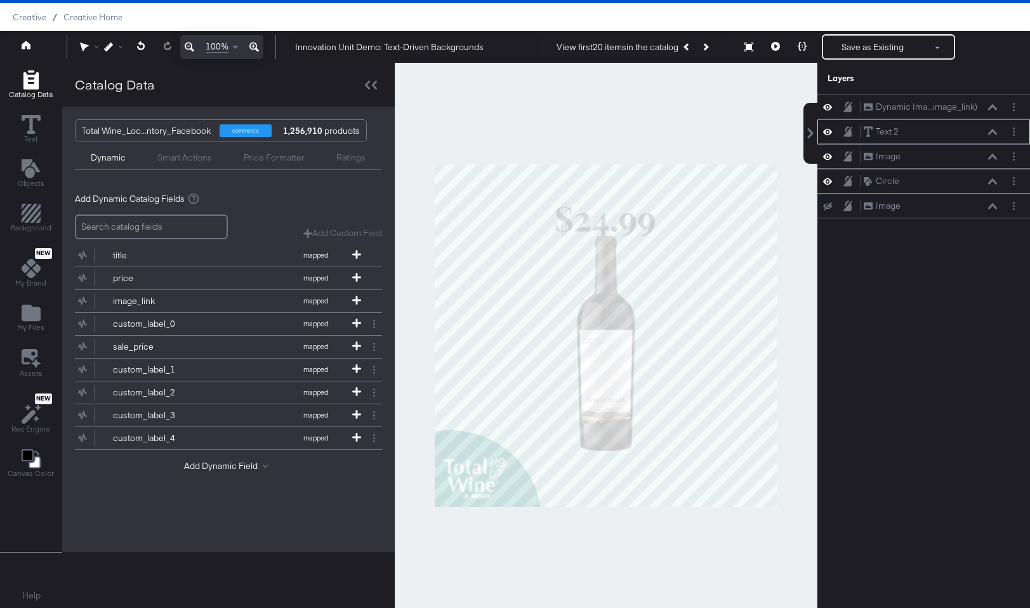
click at [703, 121] on div at bounding box center [606, 335] width 423 height 545
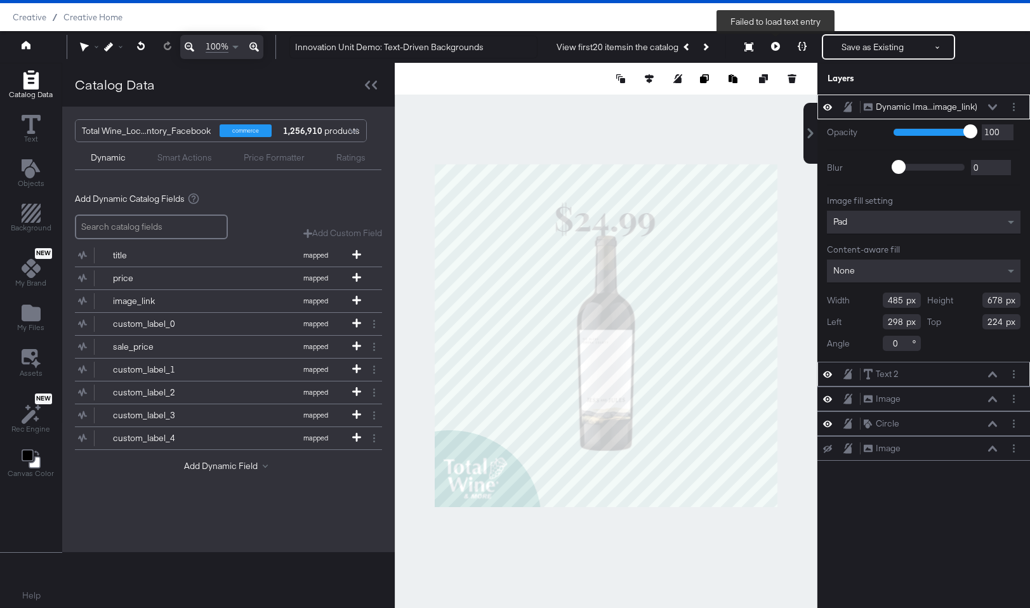
click at [780, 46] on icon at bounding box center [775, 46] width 9 height 9
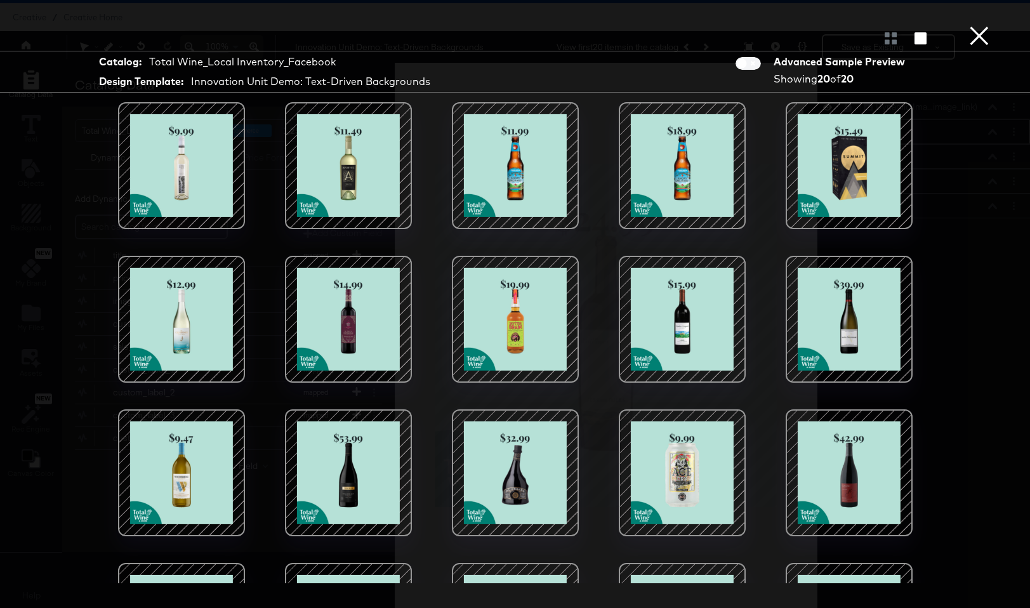
click at [943, 25] on button "×" at bounding box center [979, 12] width 25 height 25
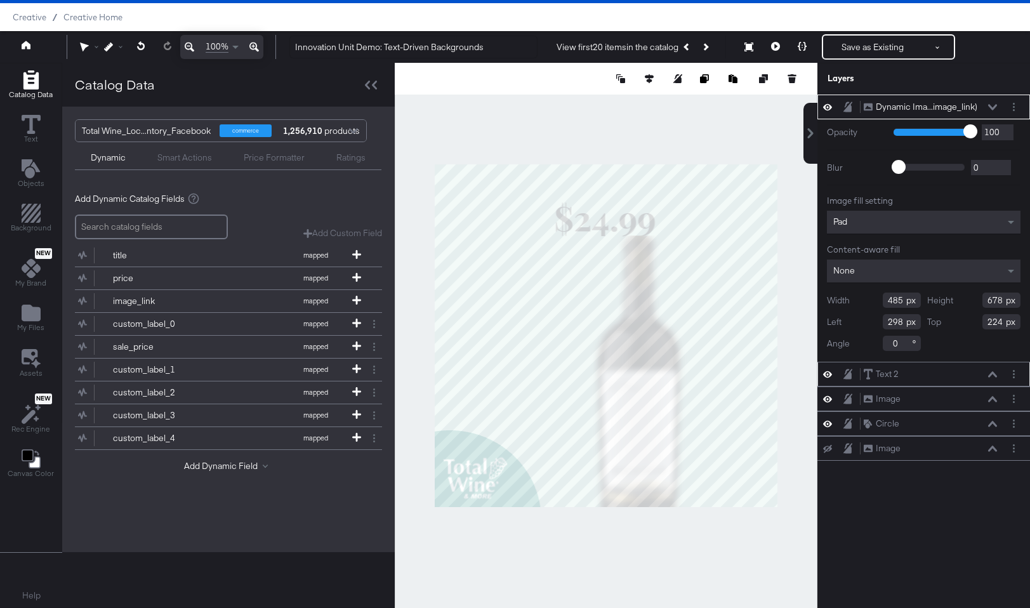
click at [750, 541] on div at bounding box center [606, 335] width 423 height 545
type input "693"
type input "969"
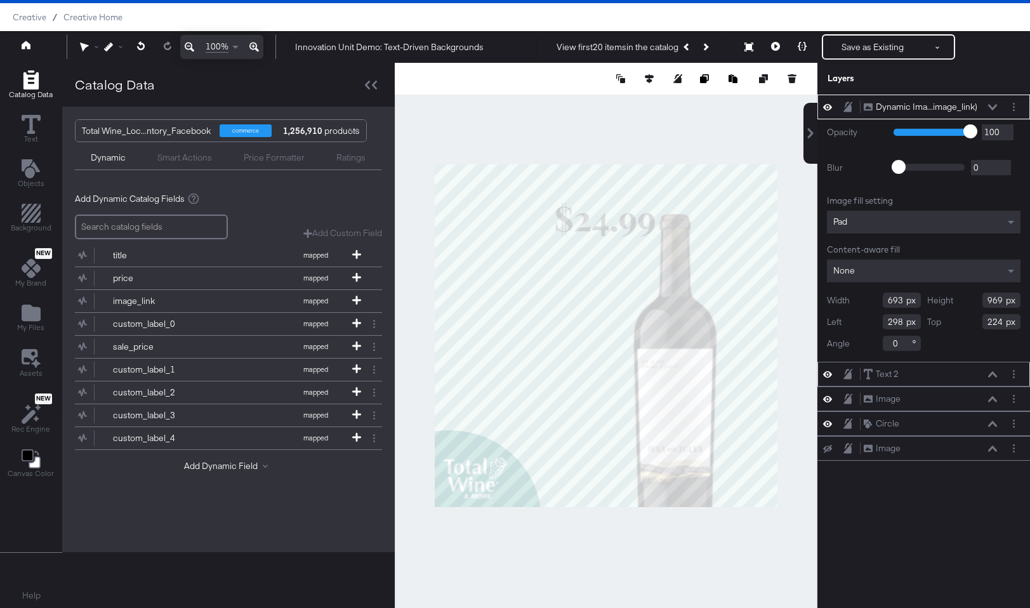
type input "412"
type input "158"
type input "645"
type input "901"
type input "460"
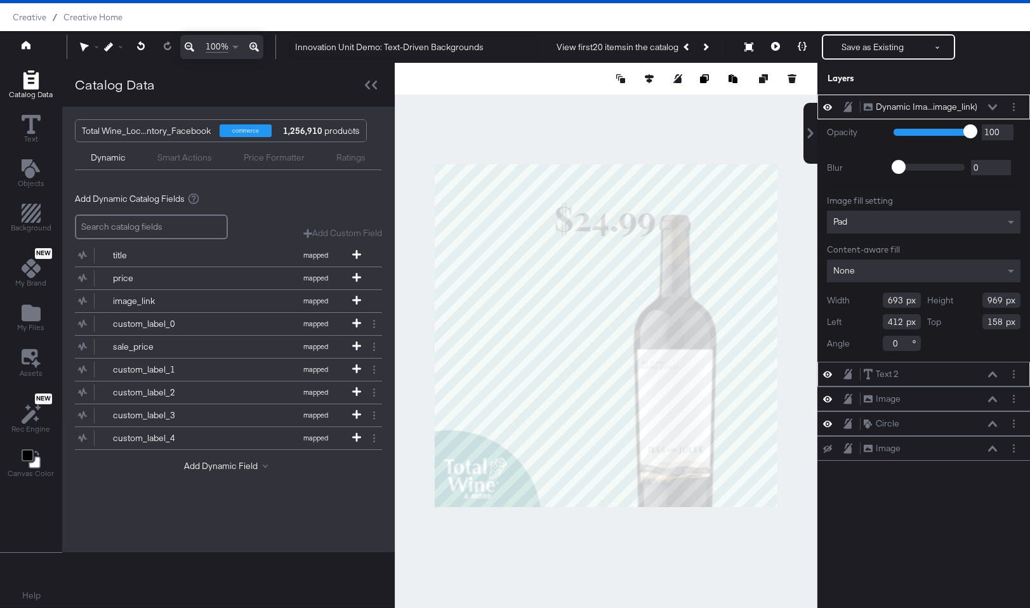
type input "226"
type input "448"
type input "224"
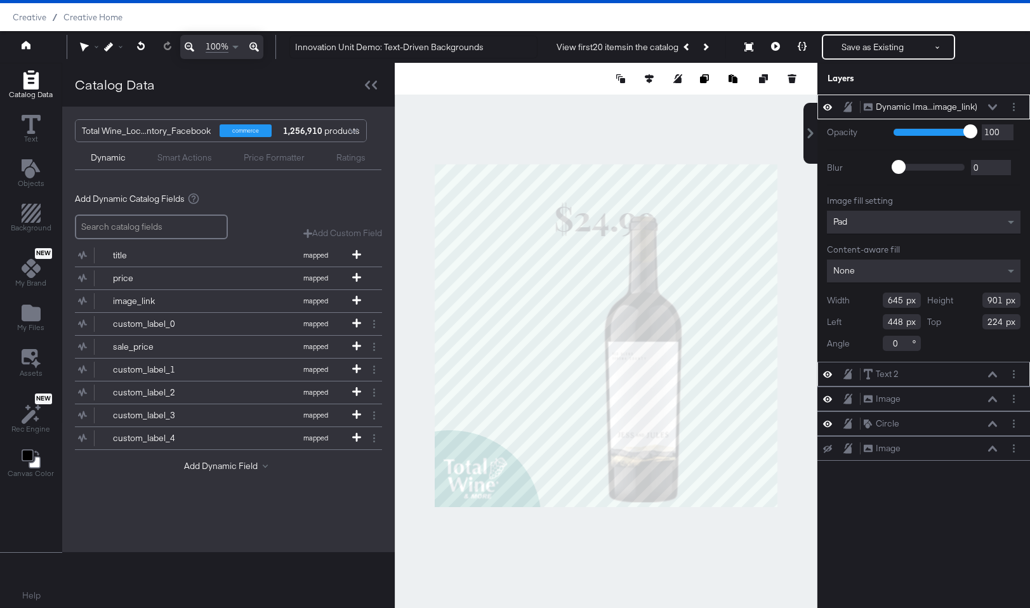
type input "435"
type input "212"
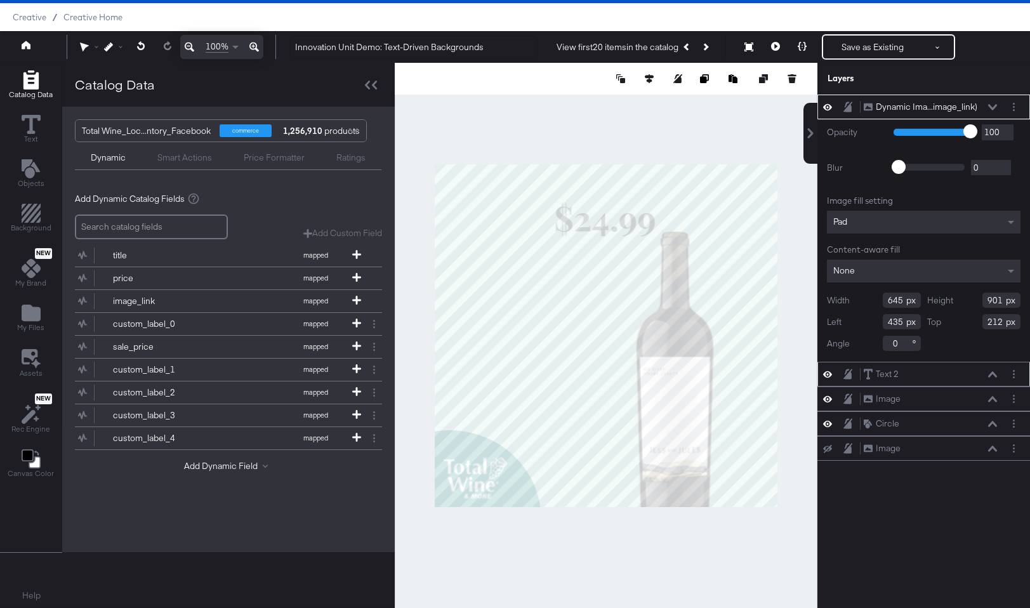
scroll to position [25, 0]
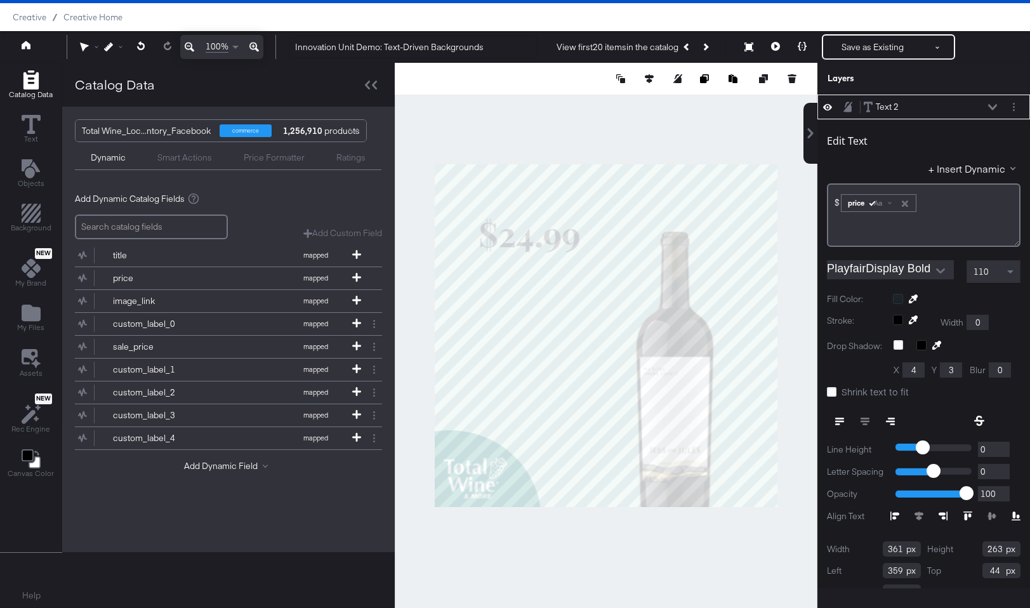
type input "125"
type input "104"
click at [572, 132] on div at bounding box center [606, 335] width 423 height 545
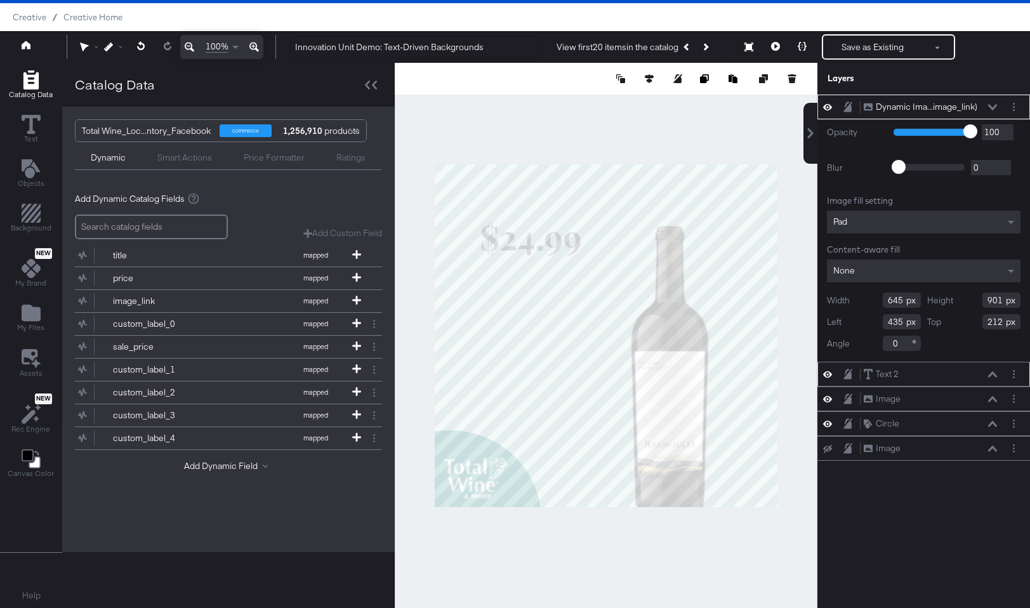
type input "208"
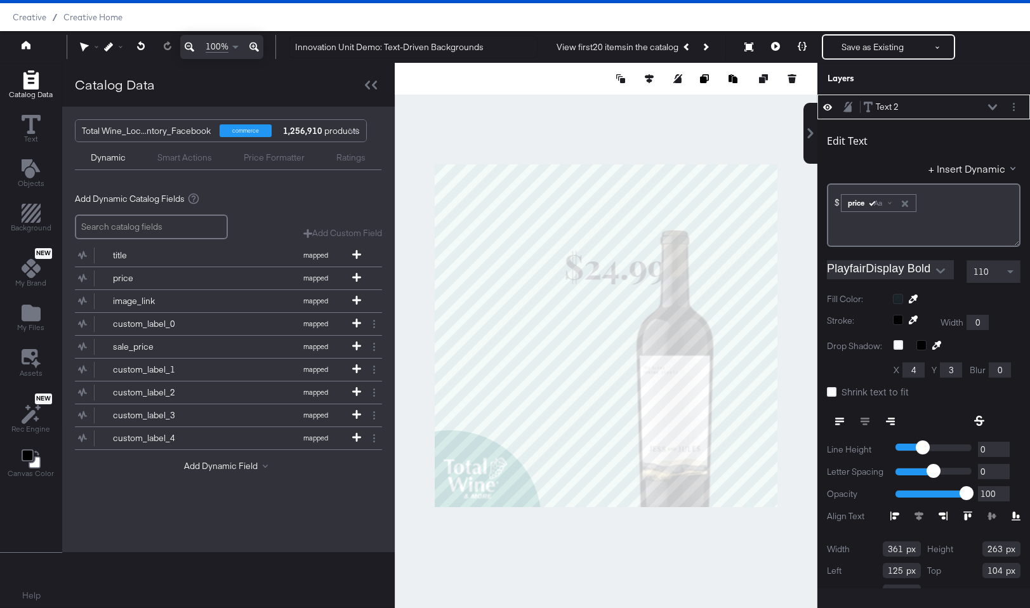
type input "199"
type input "190"
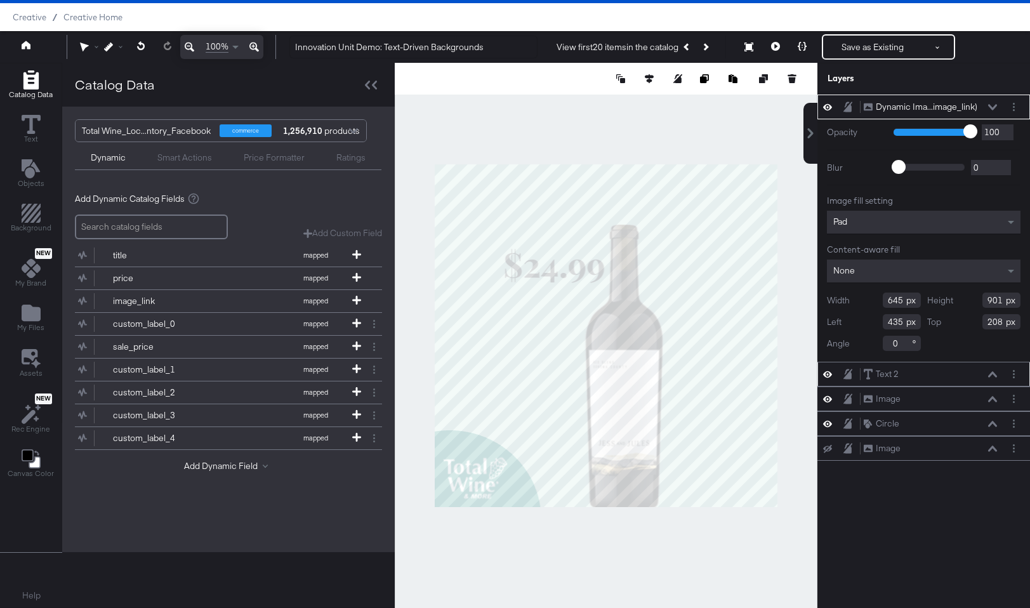
type input "275"
type input "214"
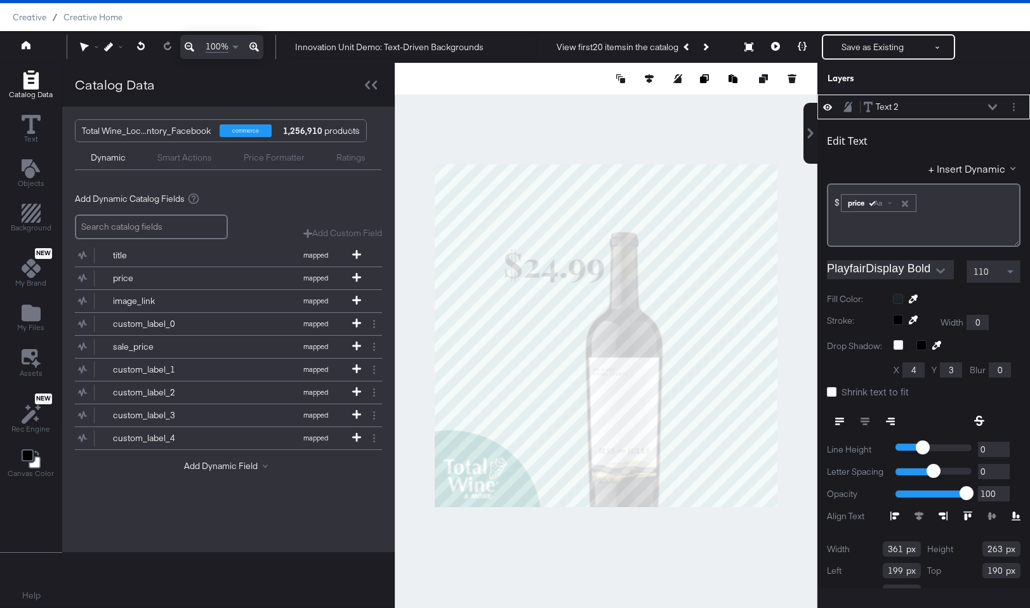
type input "229"
type input "214"
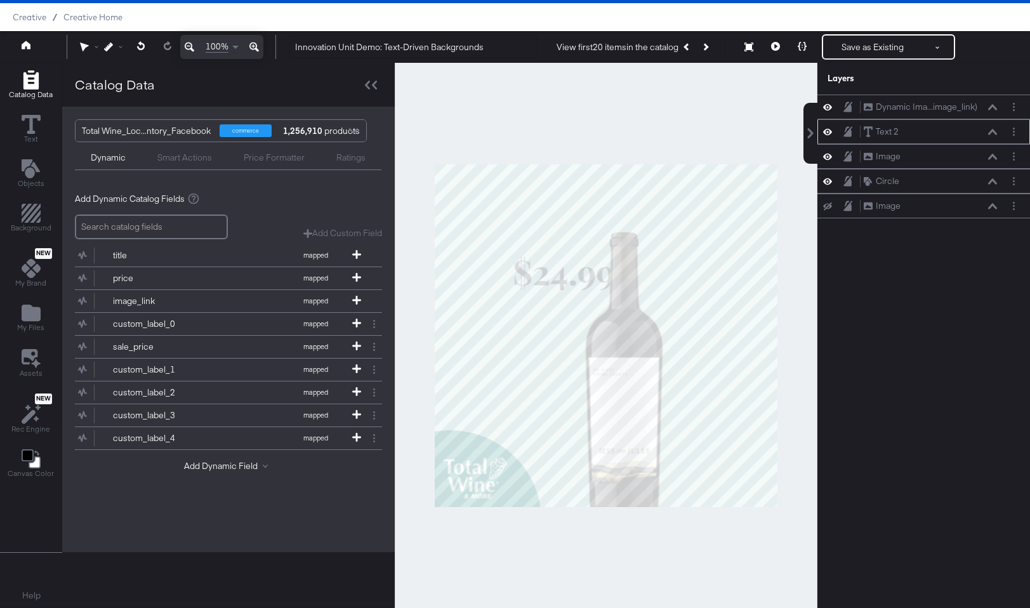
click at [655, 545] on div at bounding box center [606, 335] width 423 height 545
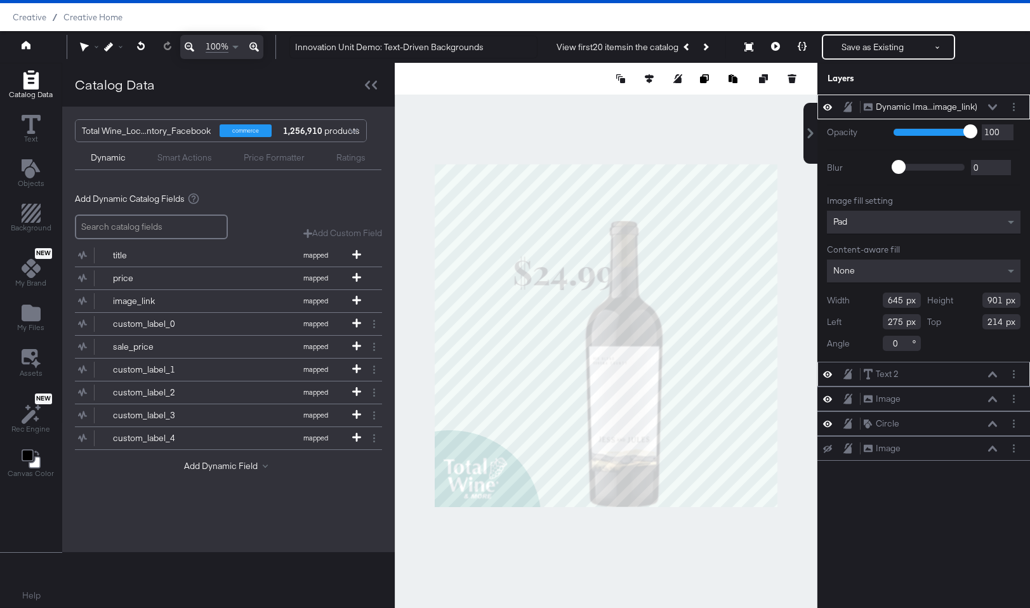
type input "263"
type input "236"
type input "663"
type input "923"
type input "214"
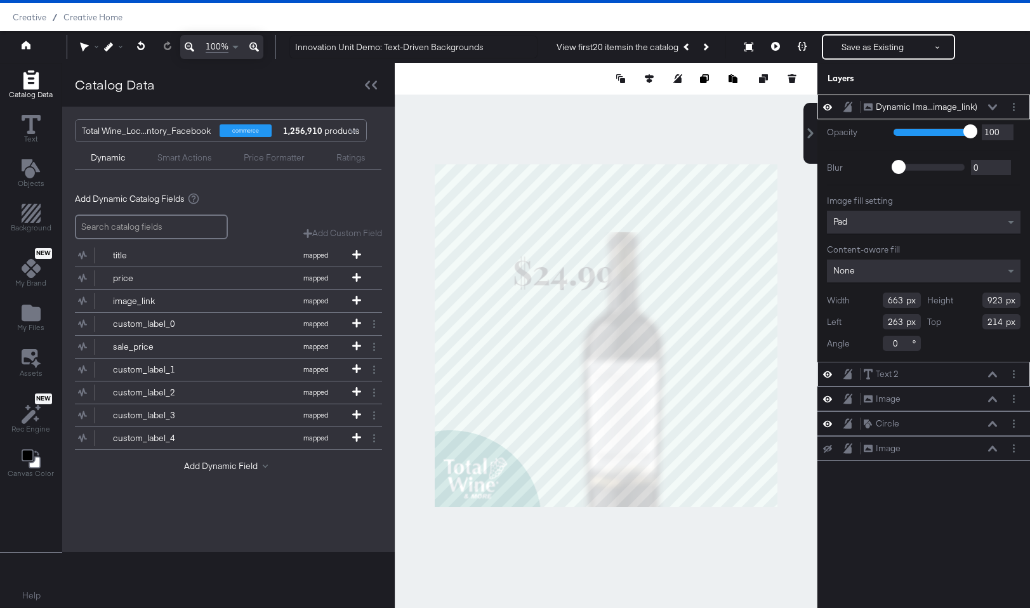
type input "229"
click at [943, 105] on icon at bounding box center [992, 107] width 9 height 6
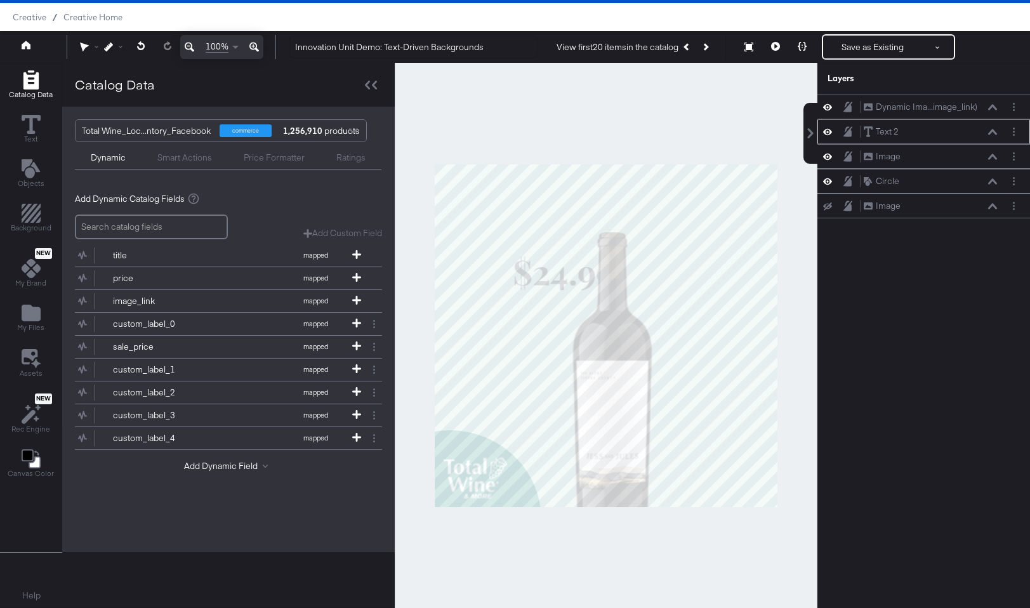
click at [943, 133] on icon at bounding box center [992, 132] width 9 height 6
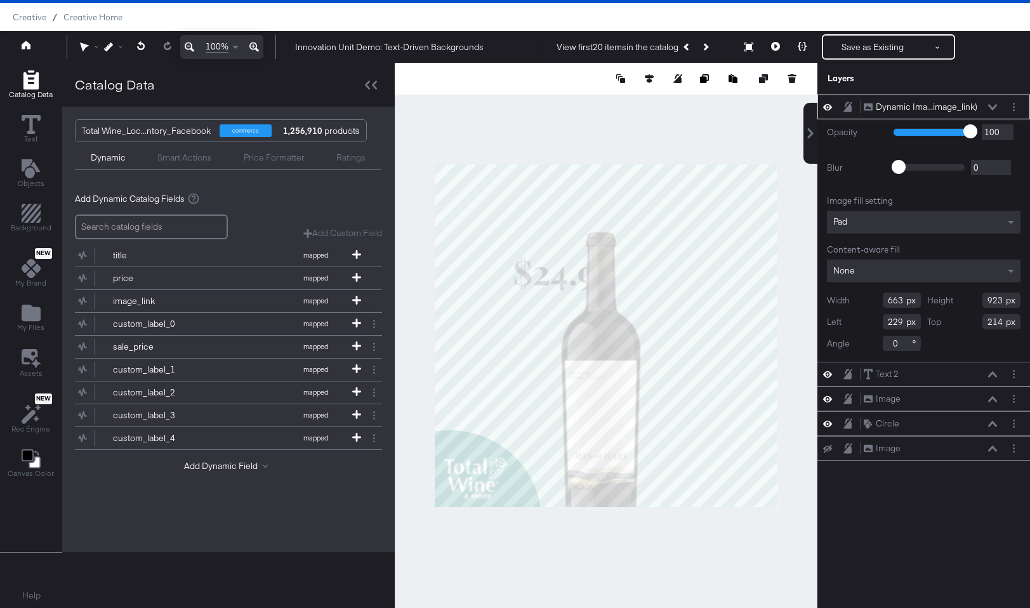
type input "377"
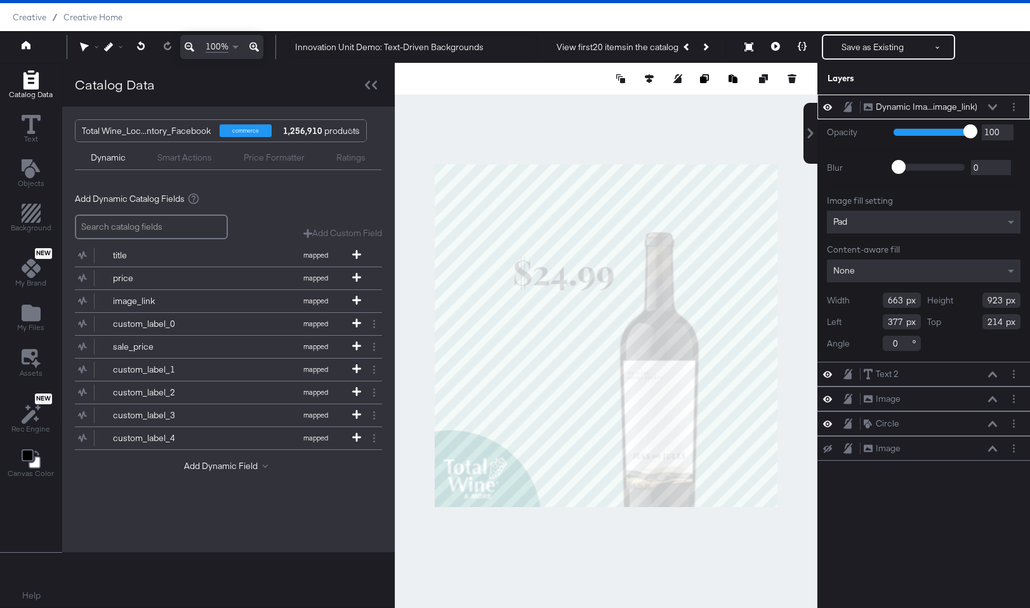
type input "519"
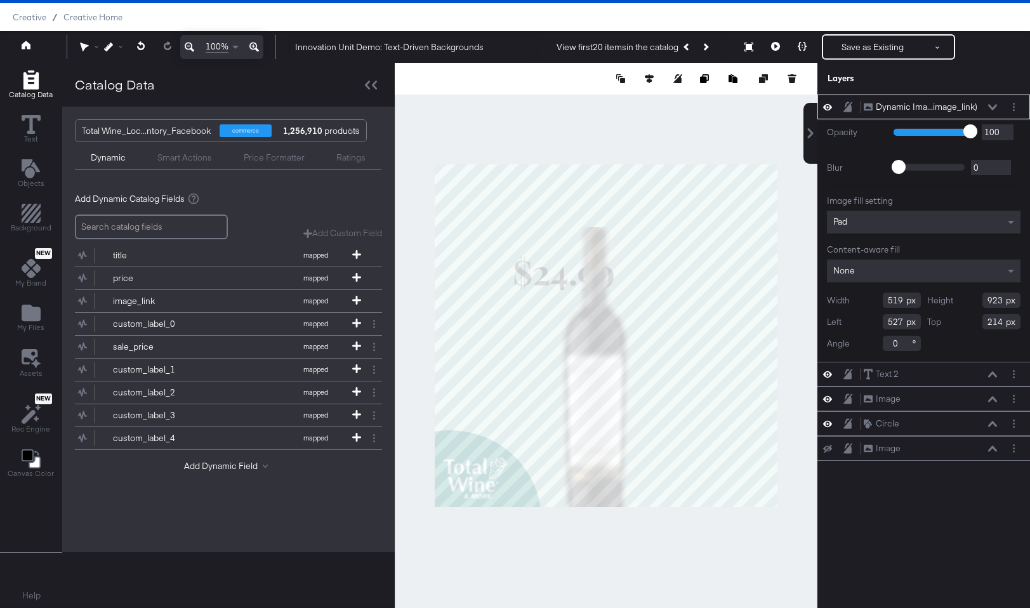
type input "287"
type input "196"
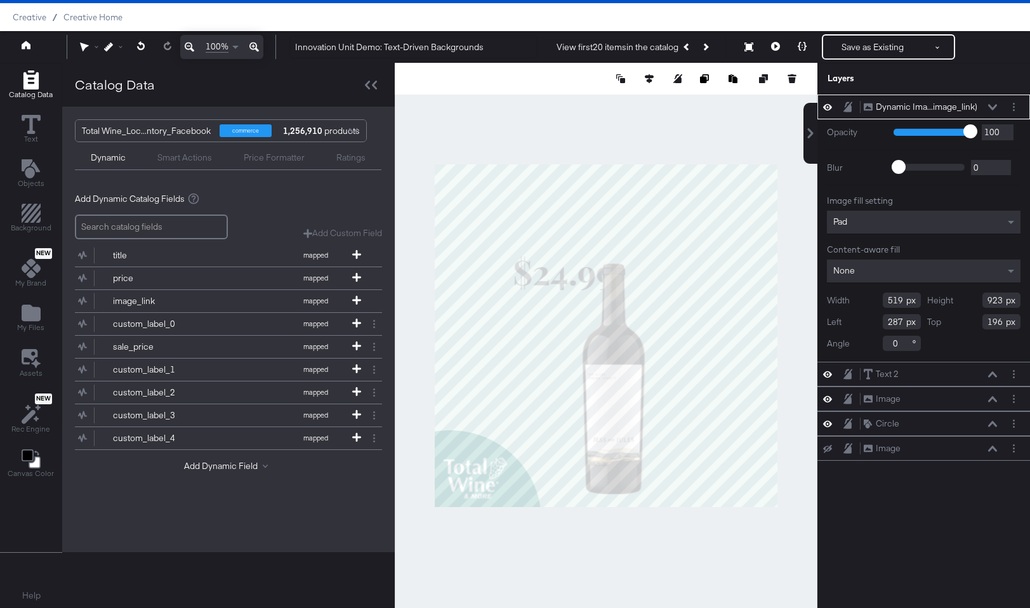
type input "305"
type input "214"
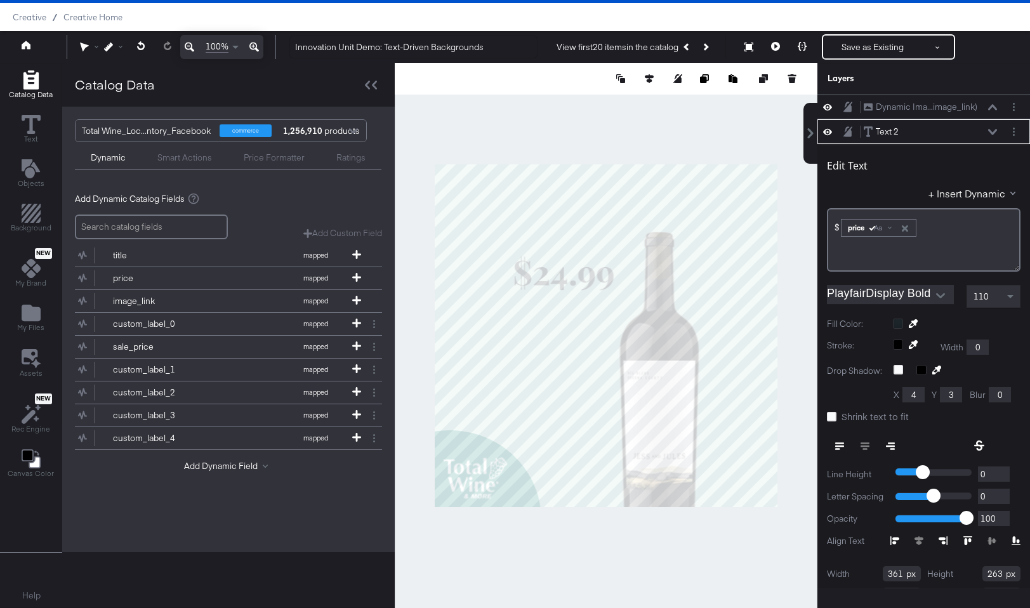
scroll to position [25, 0]
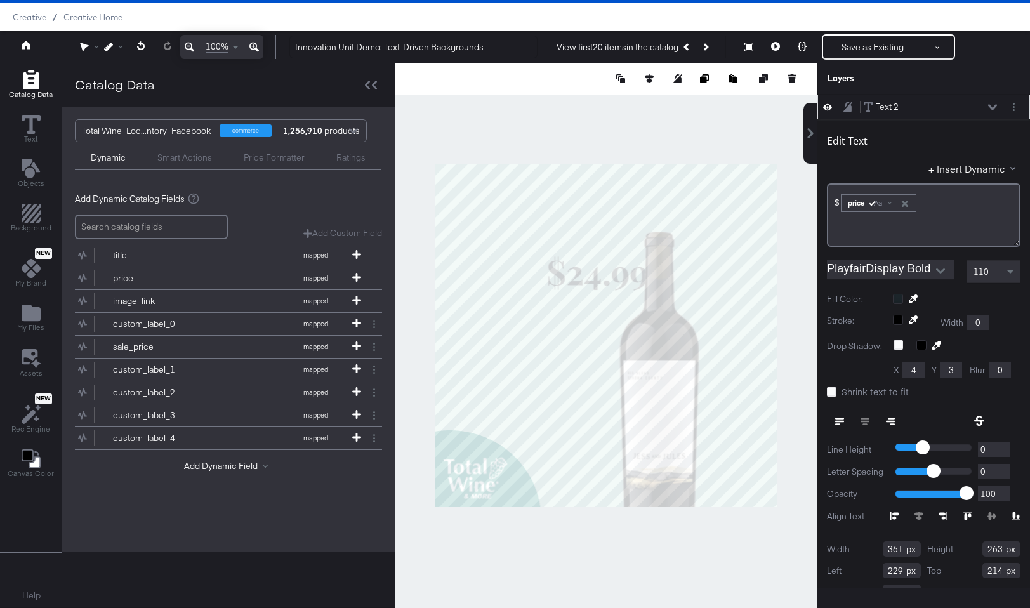
type input "335"
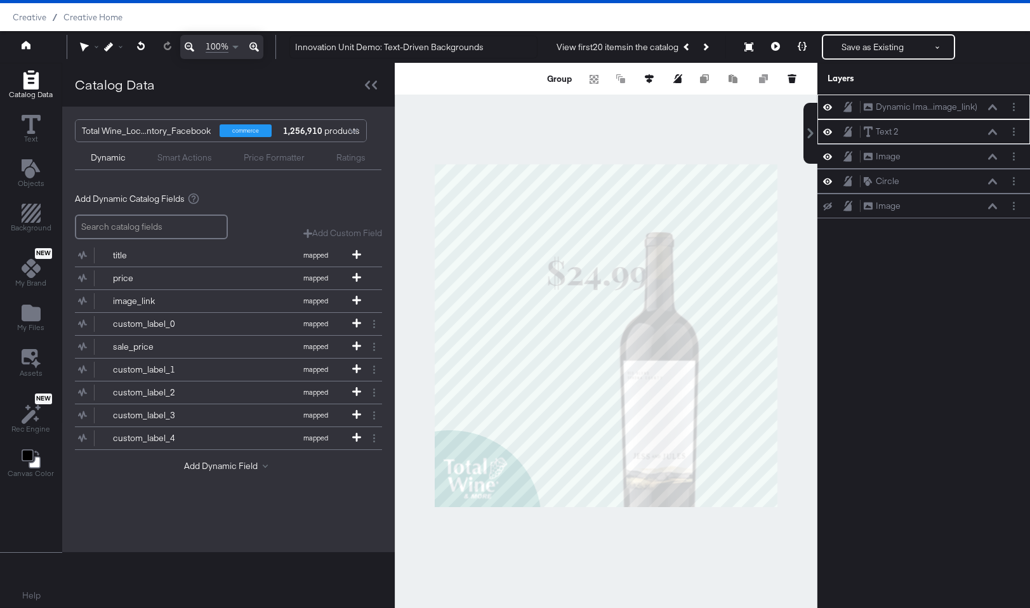
scroll to position [0, 0]
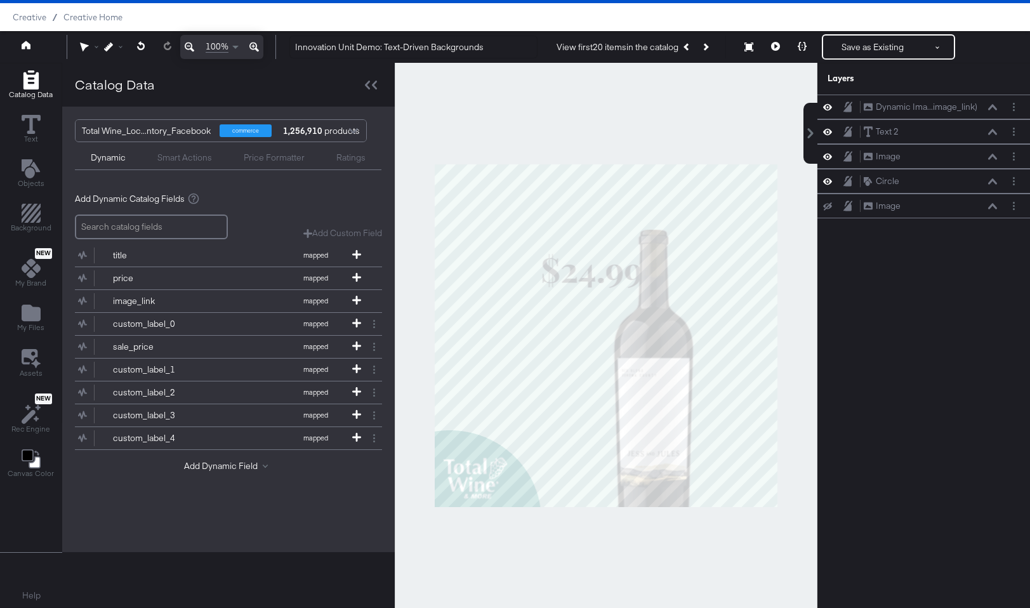
click at [663, 554] on div at bounding box center [606, 335] width 423 height 545
click at [707, 54] on button "Next Product" at bounding box center [705, 47] width 18 height 23
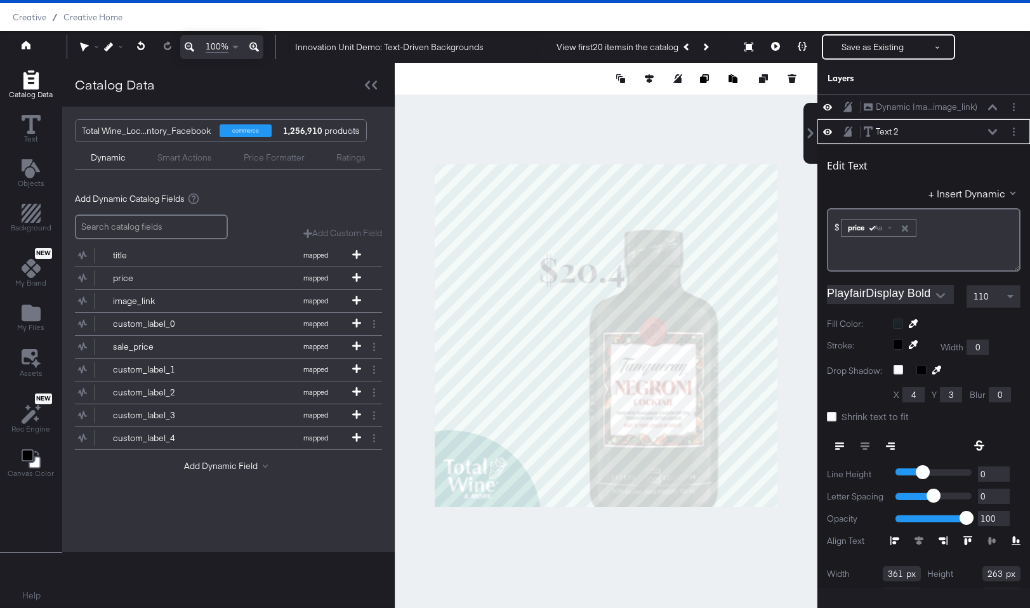
scroll to position [25, 0]
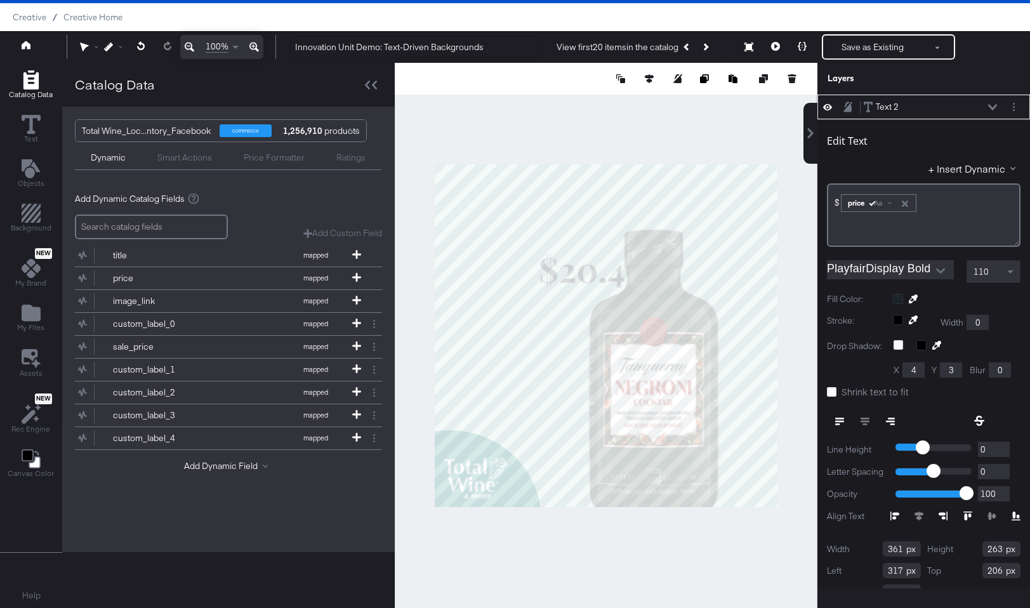
click at [889, 418] on icon at bounding box center [891, 418] width 7 height 1
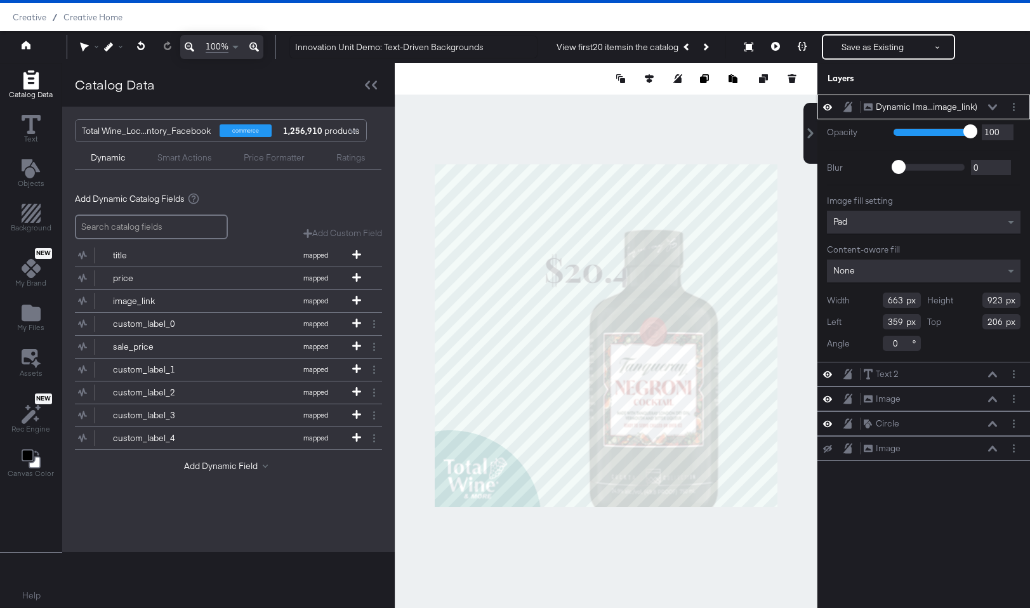
scroll to position [0, 0]
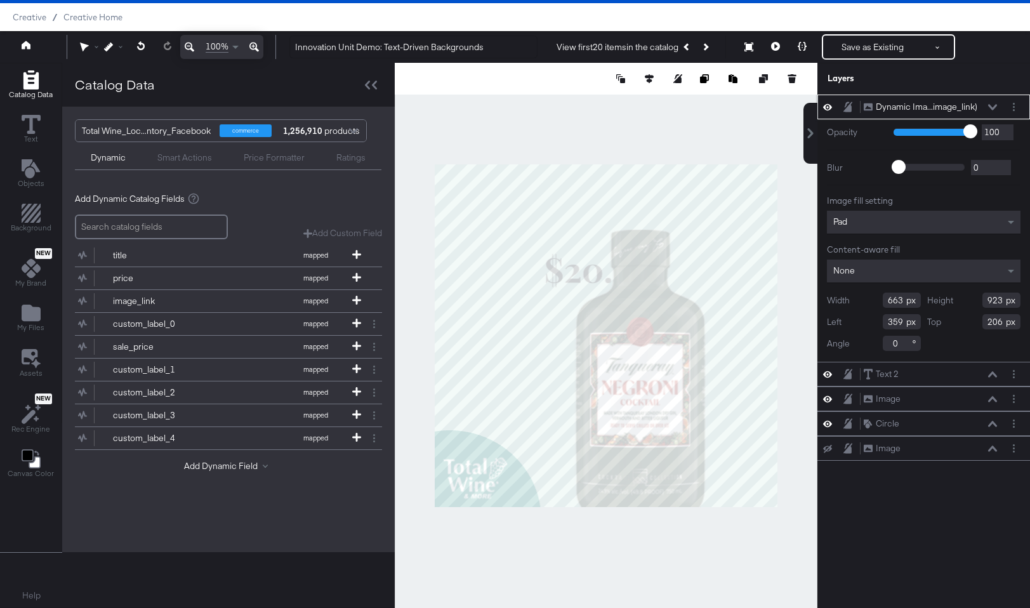
type input "417"
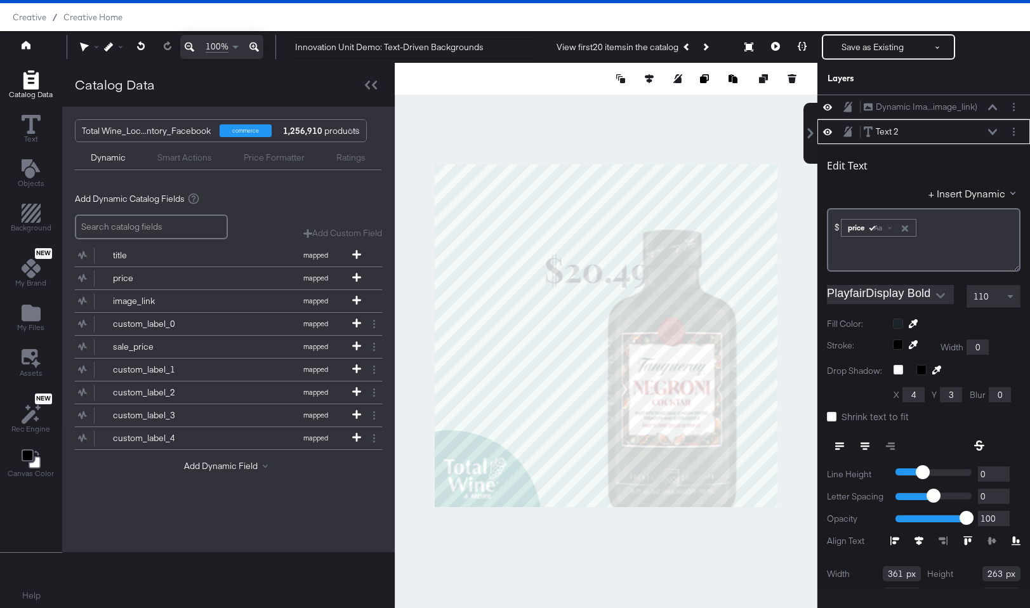
scroll to position [25, 0]
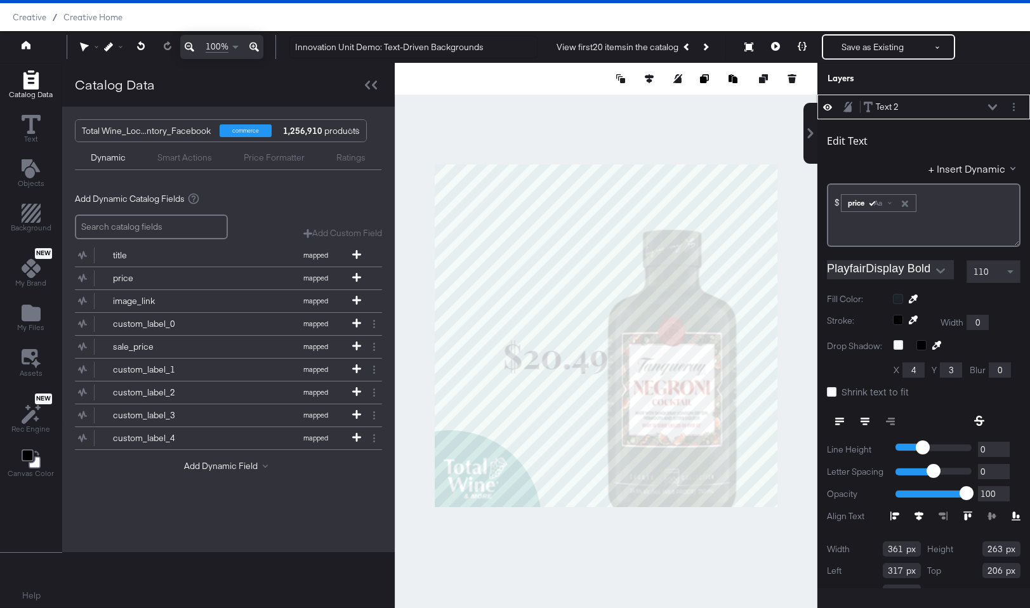
type input "187"
type input "478"
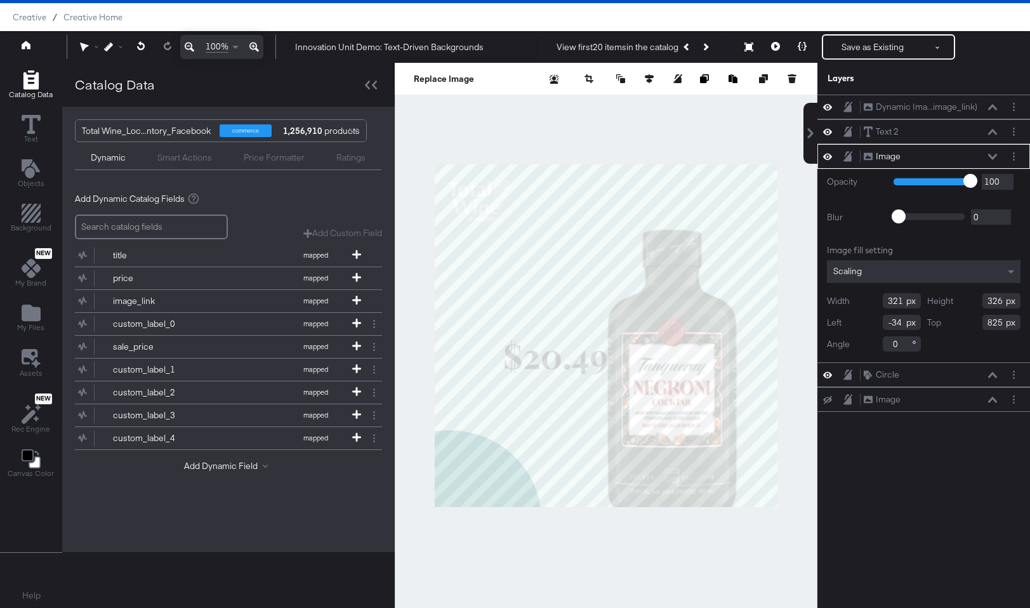
type input "-18"
type input "-45"
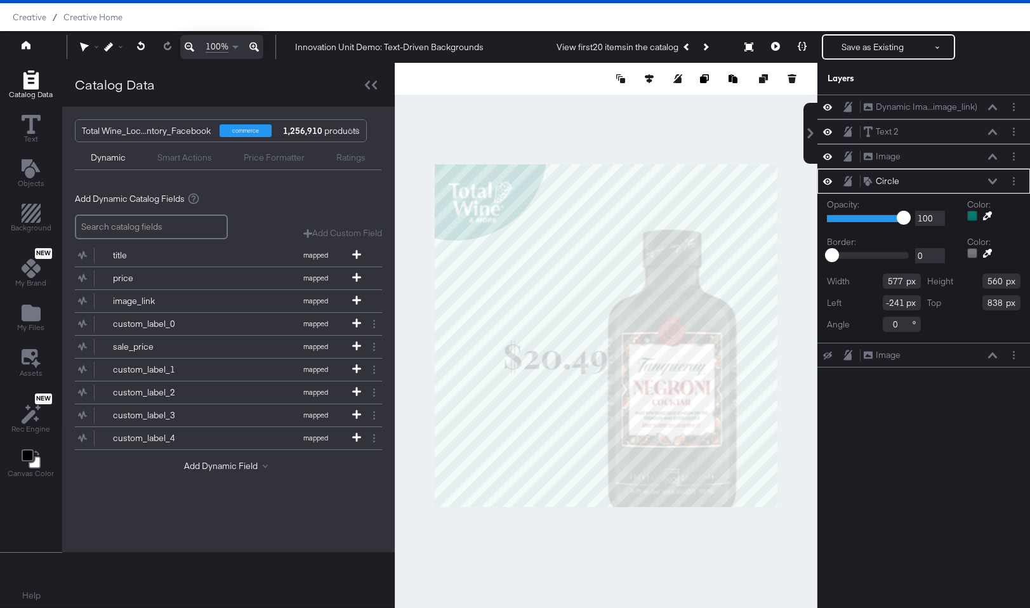
click at [481, 98] on div at bounding box center [606, 335] width 423 height 545
type input "-221"
type input "-318"
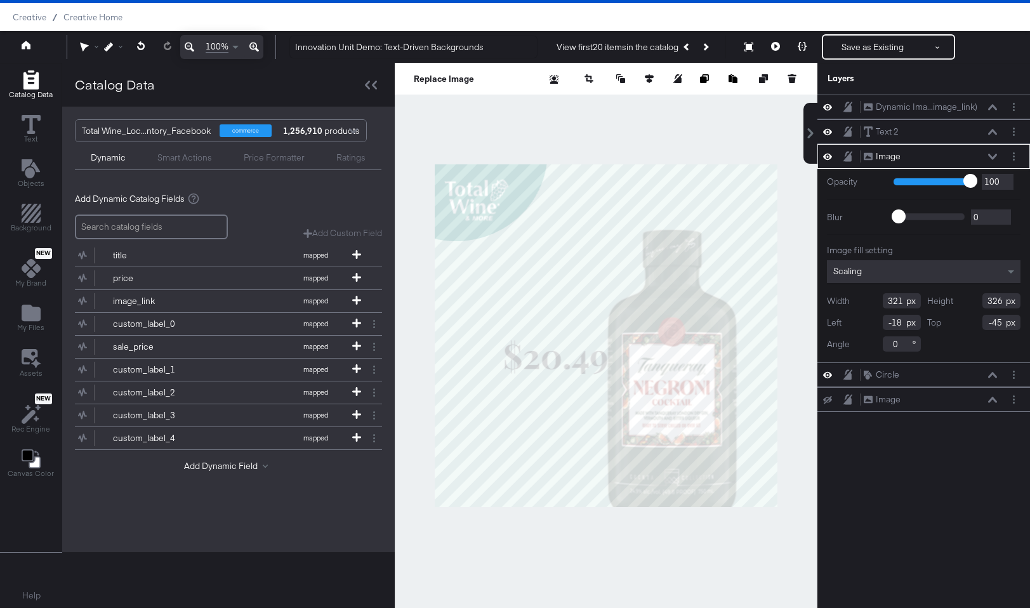
type input "-28"
type input "-51"
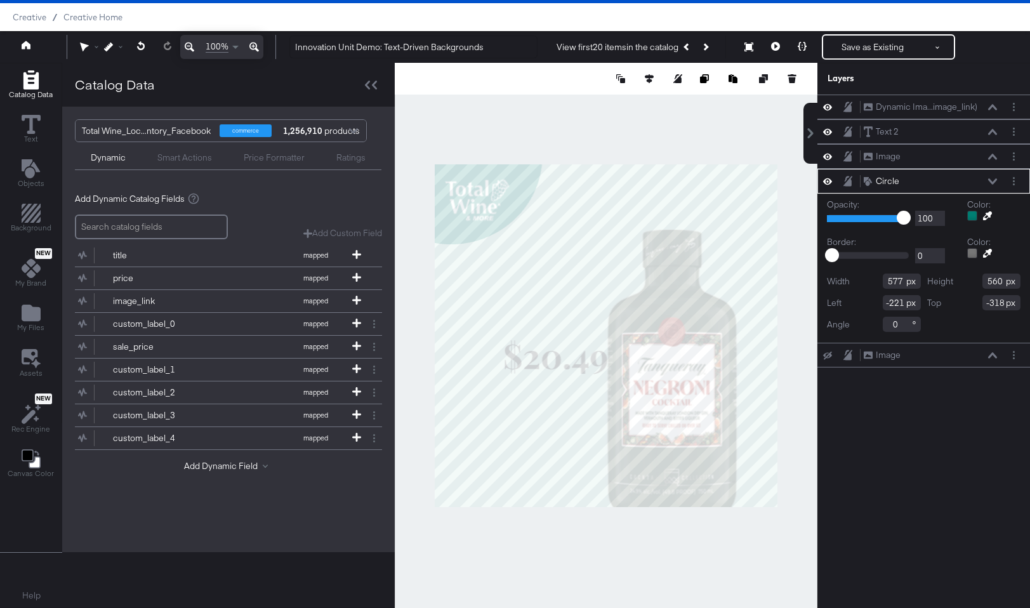
type input "-237"
type input "-312"
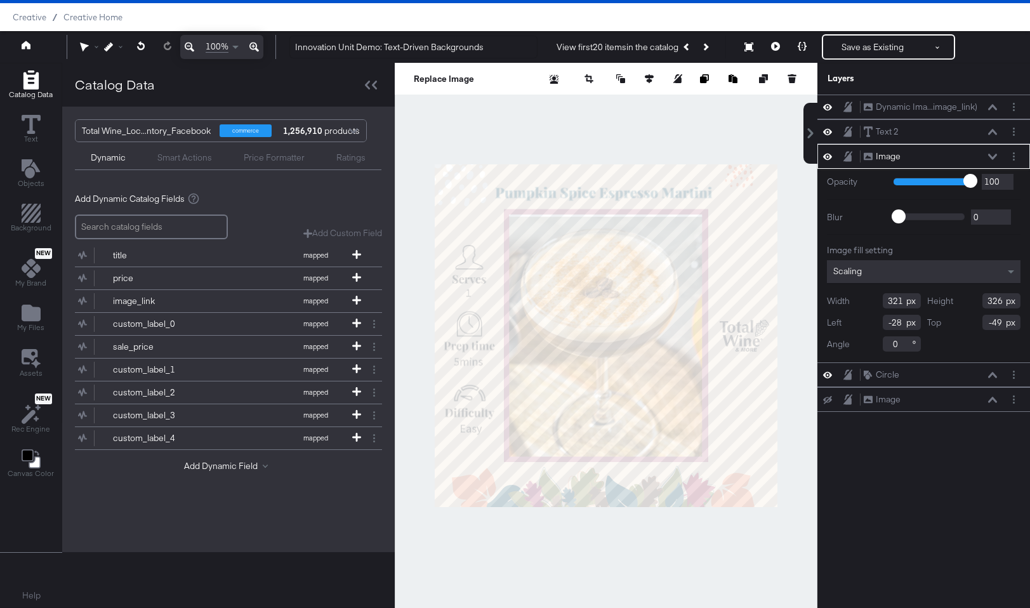
type input "-48"
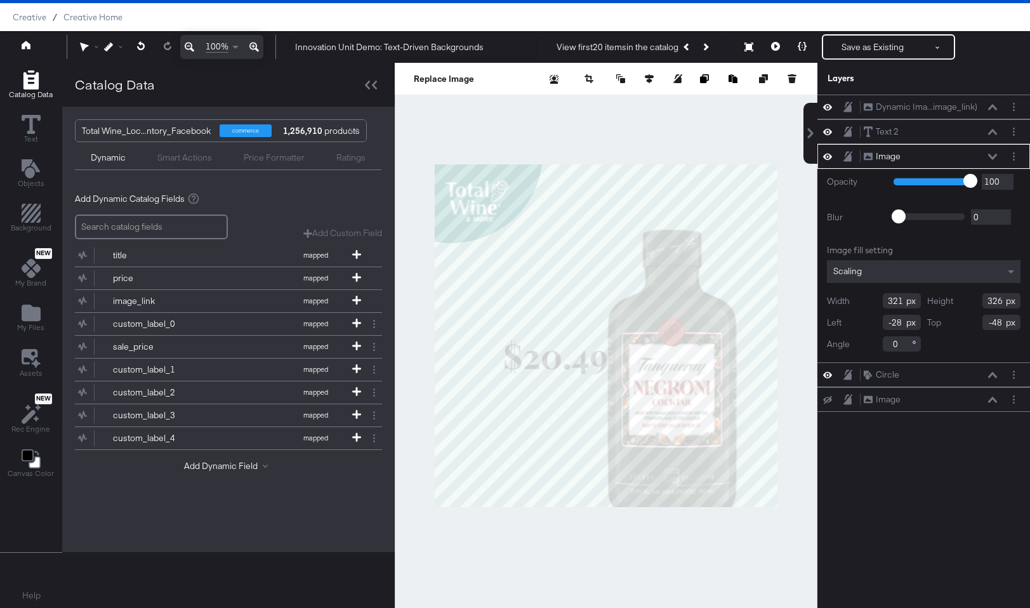
click at [646, 118] on div at bounding box center [606, 335] width 423 height 545
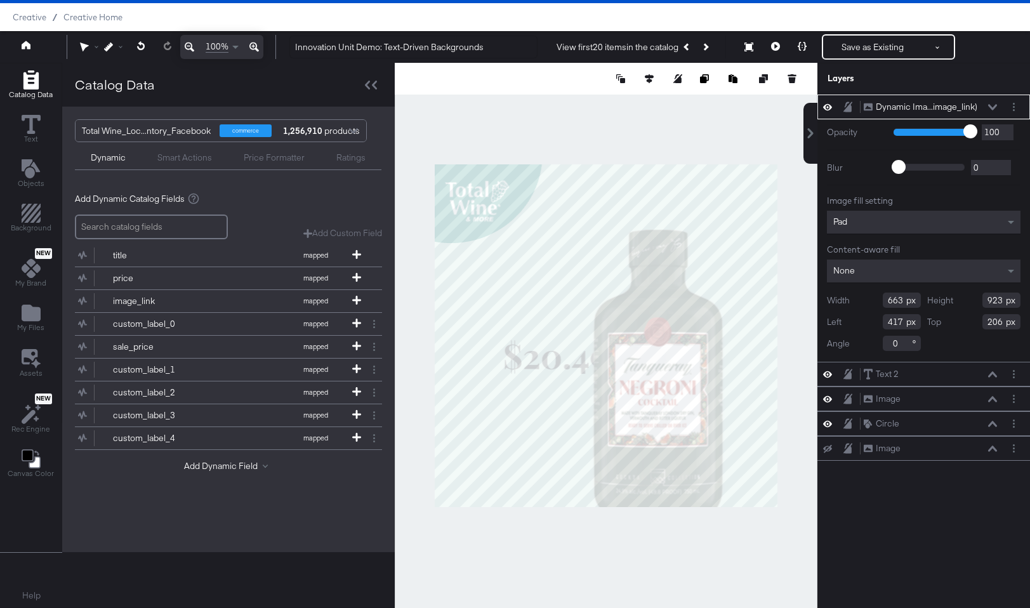
type input "373"
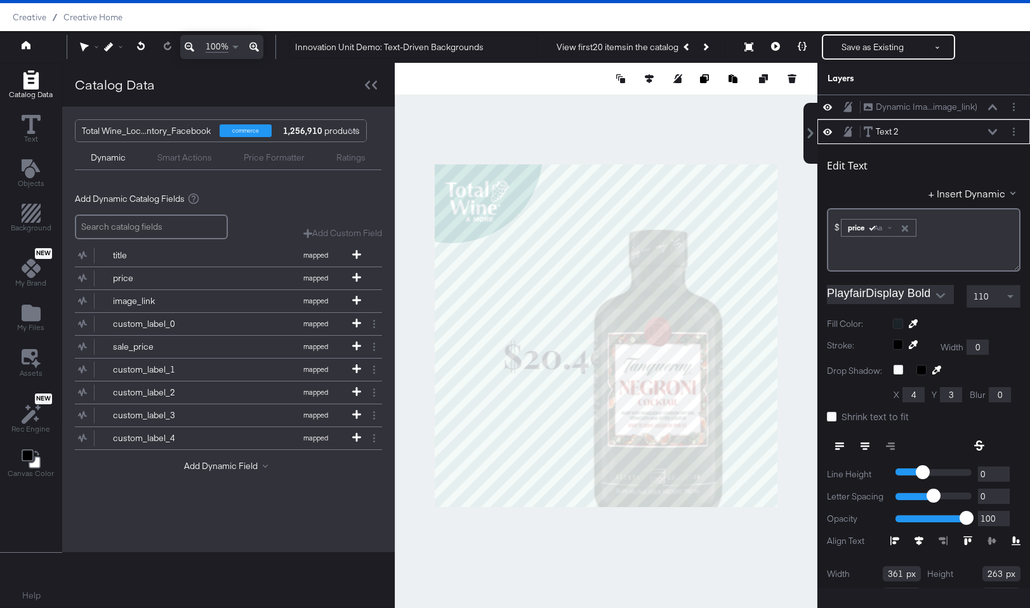
scroll to position [25, 0]
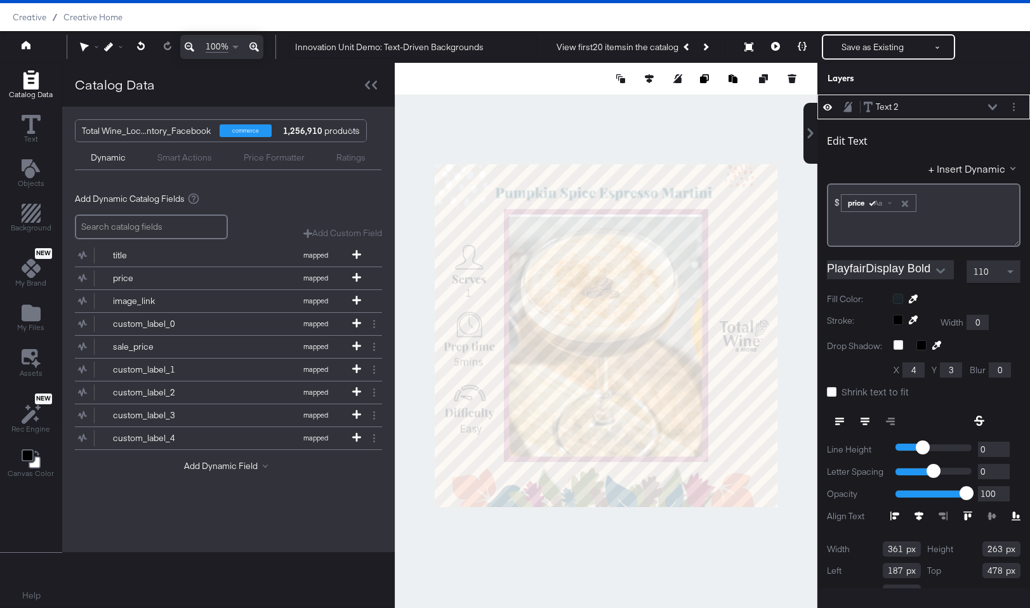
type input "153"
type input "468"
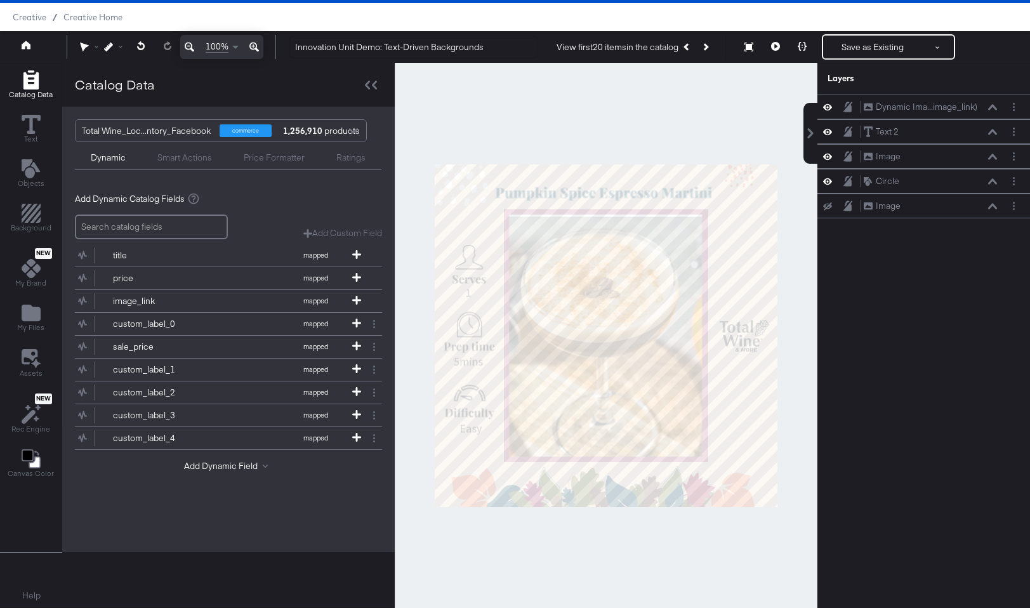
scroll to position [0, 0]
click at [566, 540] on div at bounding box center [606, 335] width 423 height 545
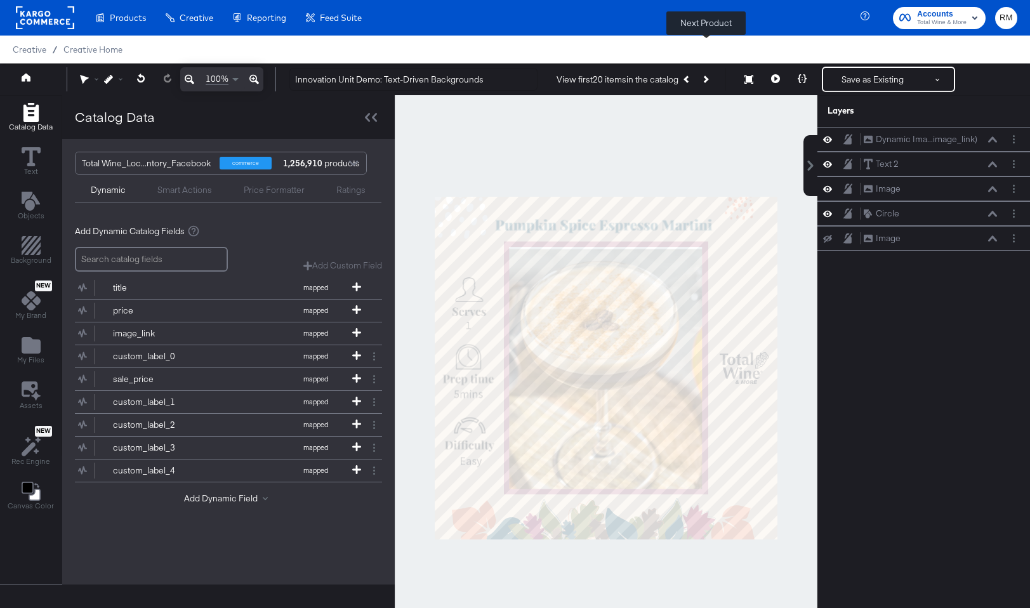
scroll to position [32, 0]
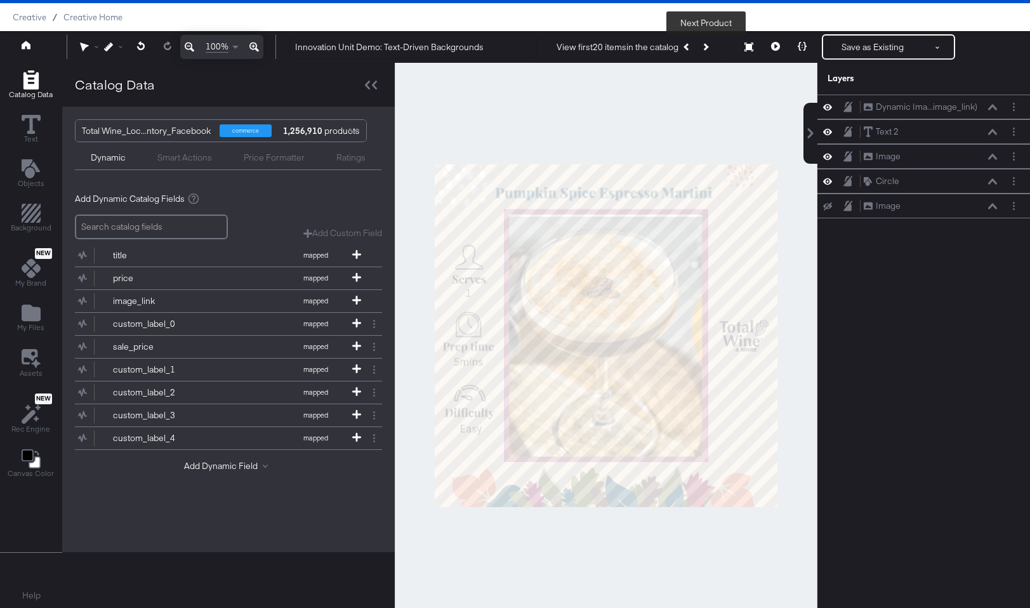
click at [712, 41] on button "Next Product" at bounding box center [705, 47] width 18 height 23
click at [708, 43] on button "Next Product" at bounding box center [705, 47] width 18 height 23
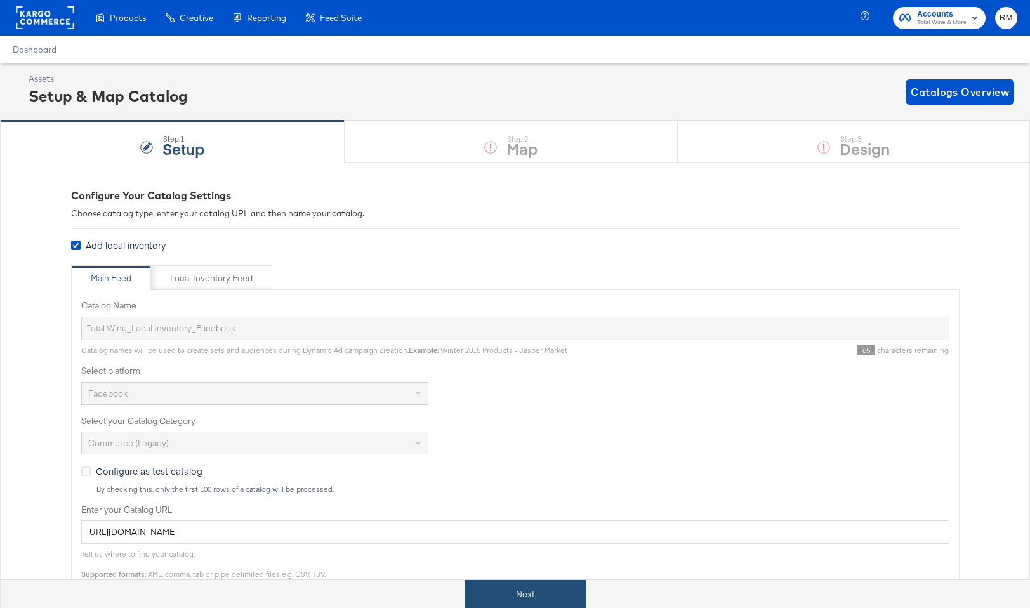
click at [544, 586] on button "Next" at bounding box center [525, 594] width 121 height 29
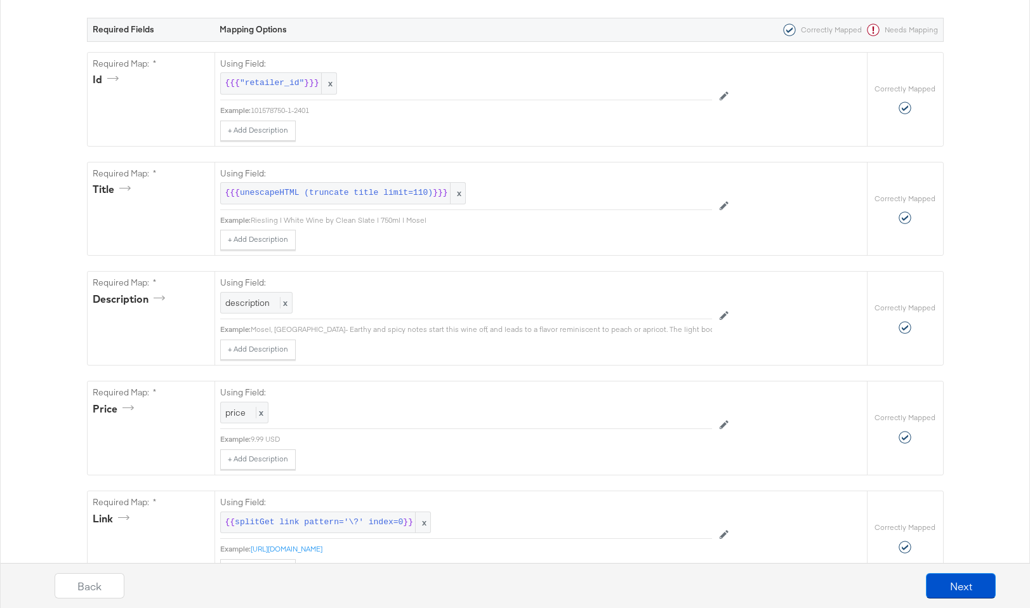
scroll to position [244, 0]
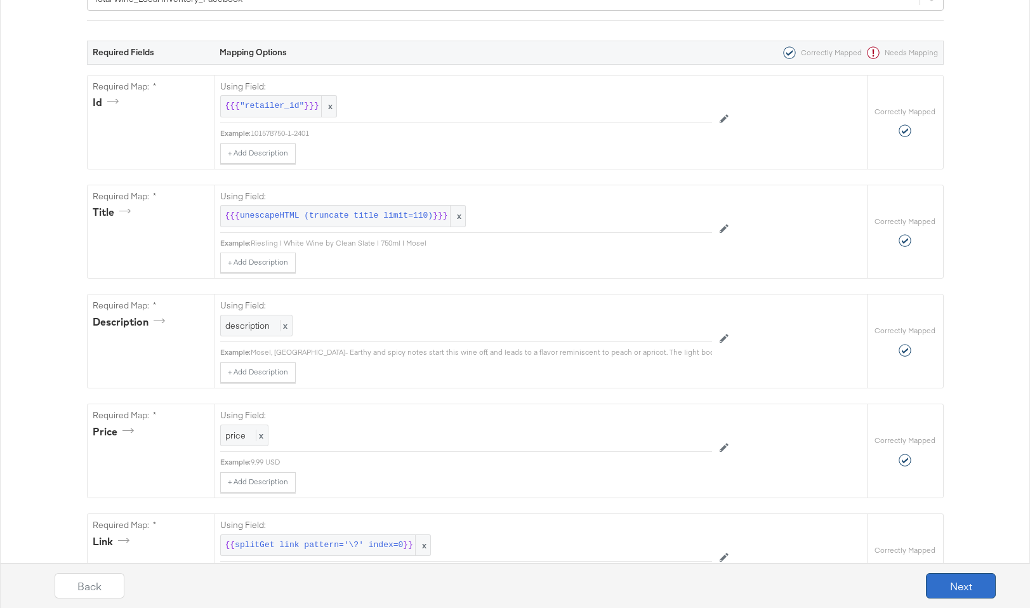
click at [935, 582] on button "Next" at bounding box center [961, 585] width 70 height 25
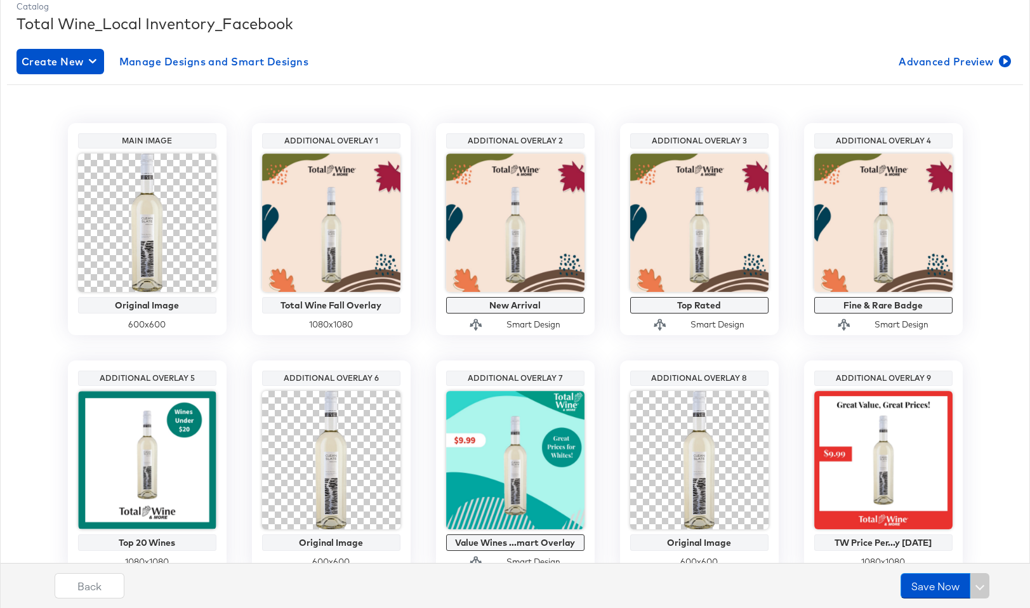
scroll to position [180, 0]
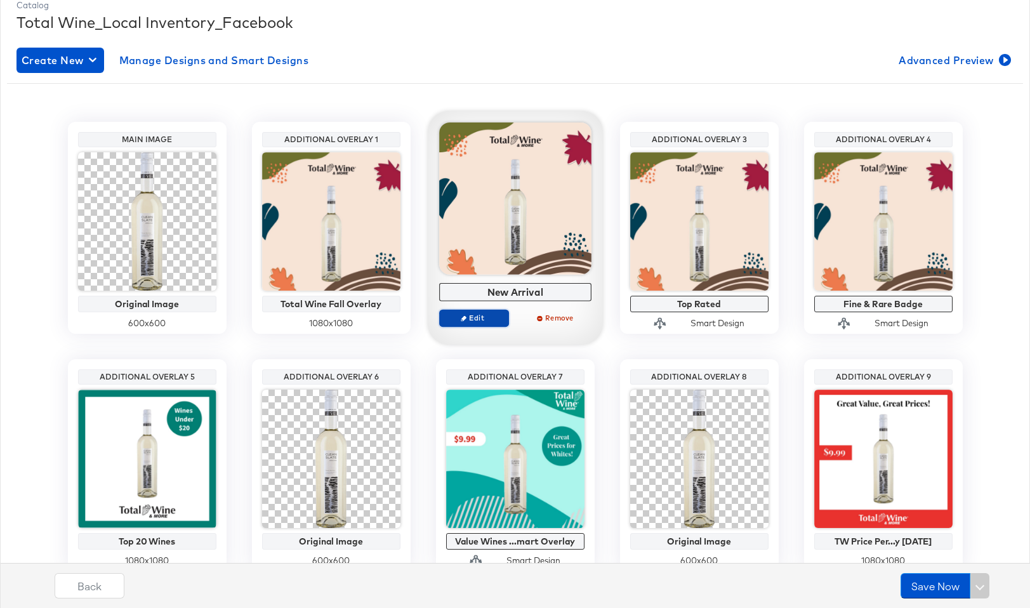
click at [485, 318] on span "Edit" at bounding box center [473, 318] width 58 height 10
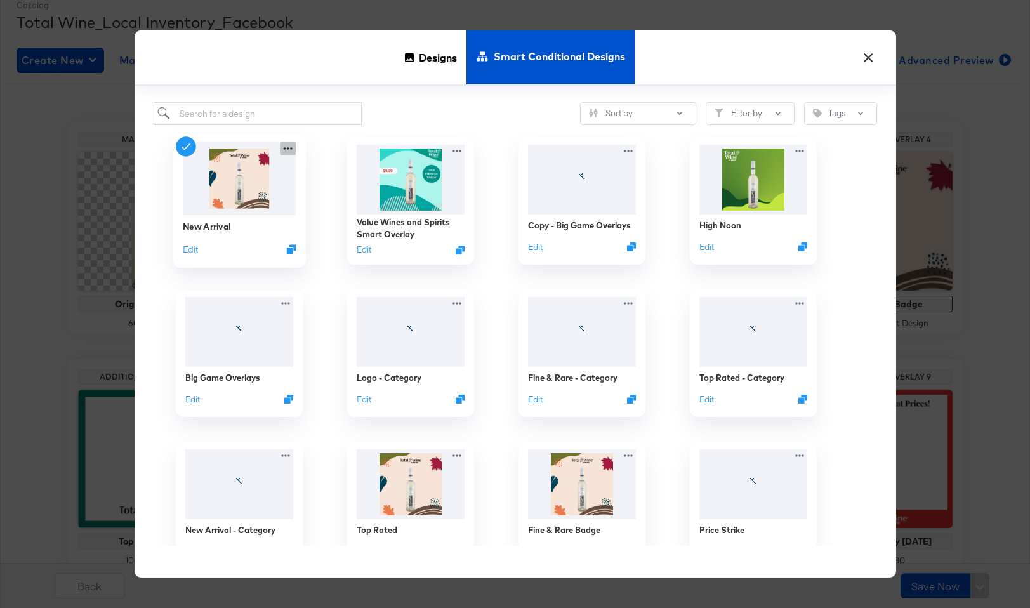
click at [288, 150] on icon at bounding box center [288, 148] width 16 height 13
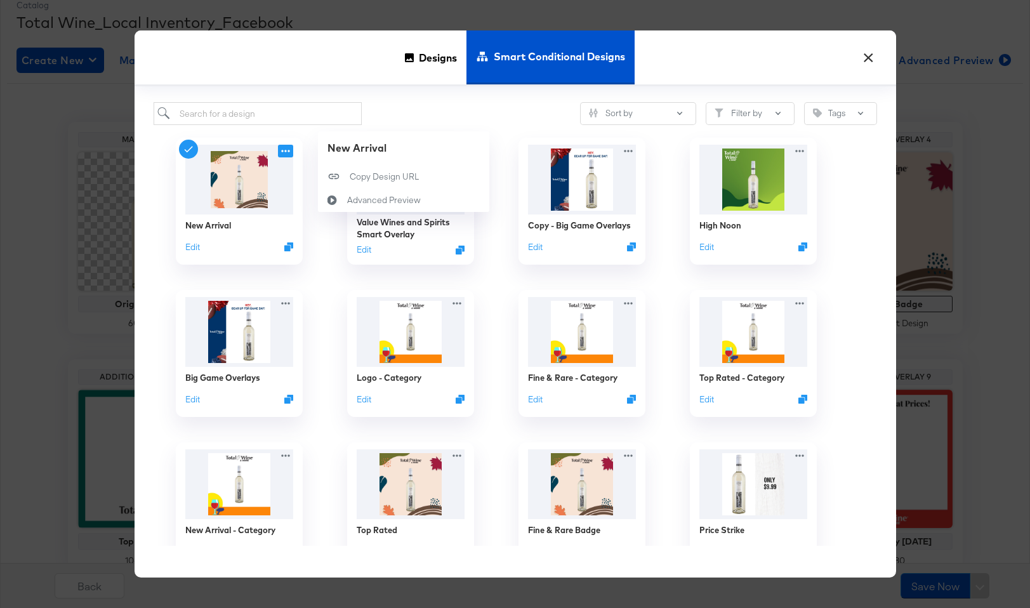
click at [331, 241] on div "Value Wines and Spirits Smart Overlay Edit" at bounding box center [410, 201] width 171 height 152
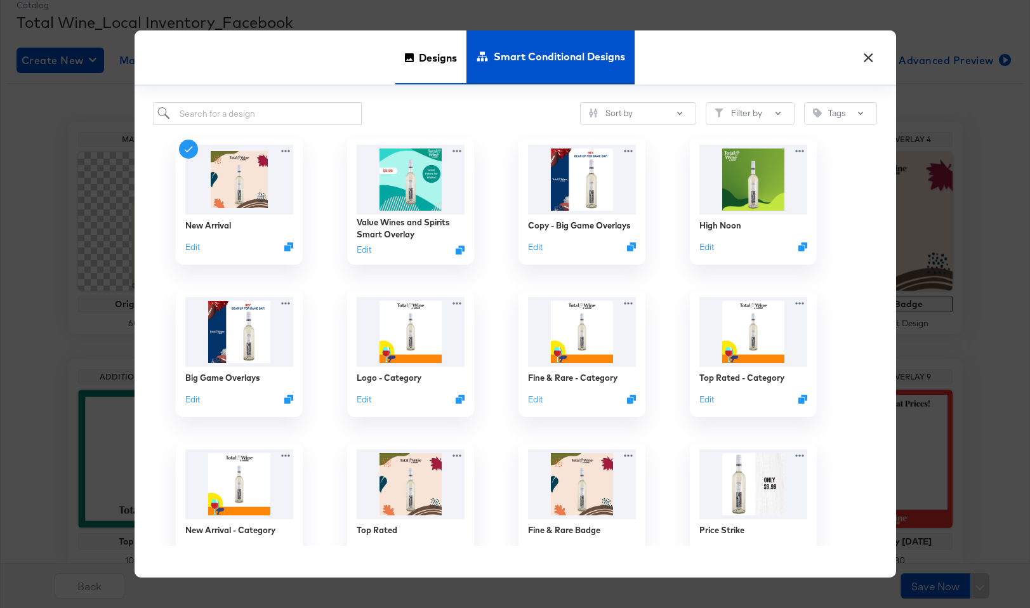
click at [428, 76] on span "Designs" at bounding box center [438, 57] width 38 height 56
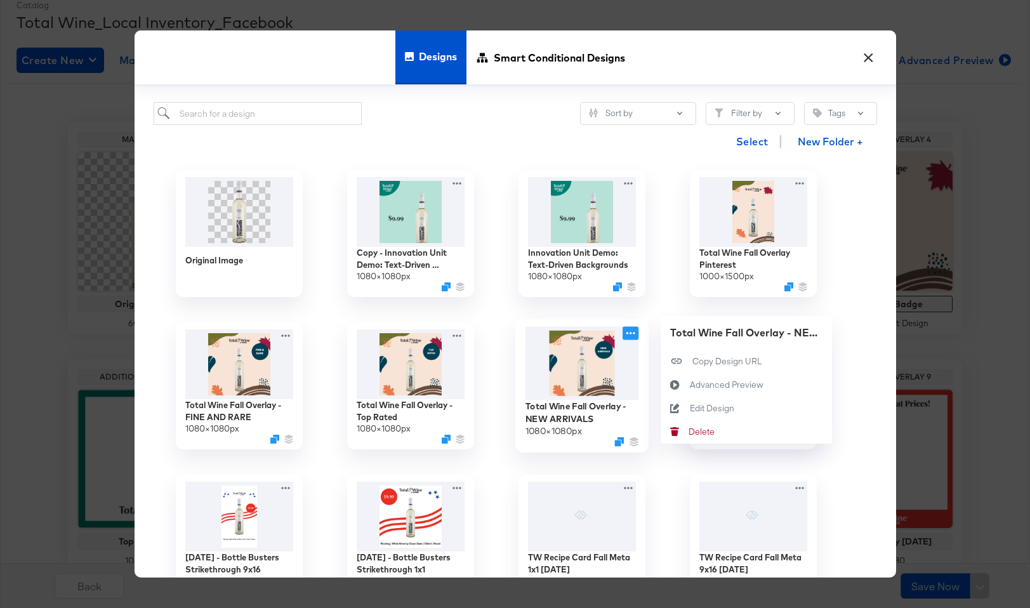
click at [634, 336] on icon at bounding box center [631, 333] width 16 height 13
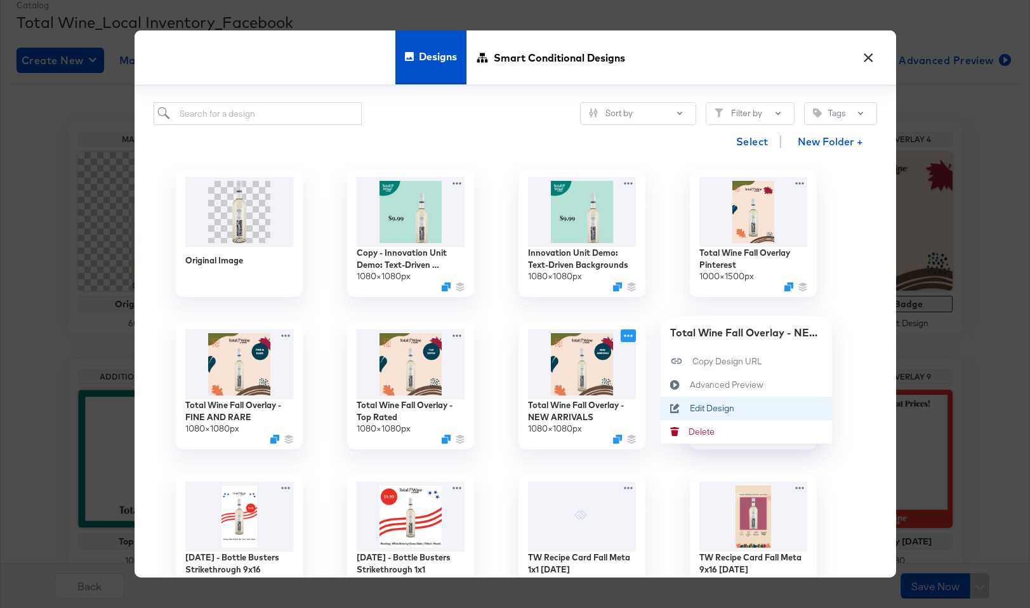
click at [689, 409] on div "Edit Design Edit Design" at bounding box center [689, 409] width 0 height 0
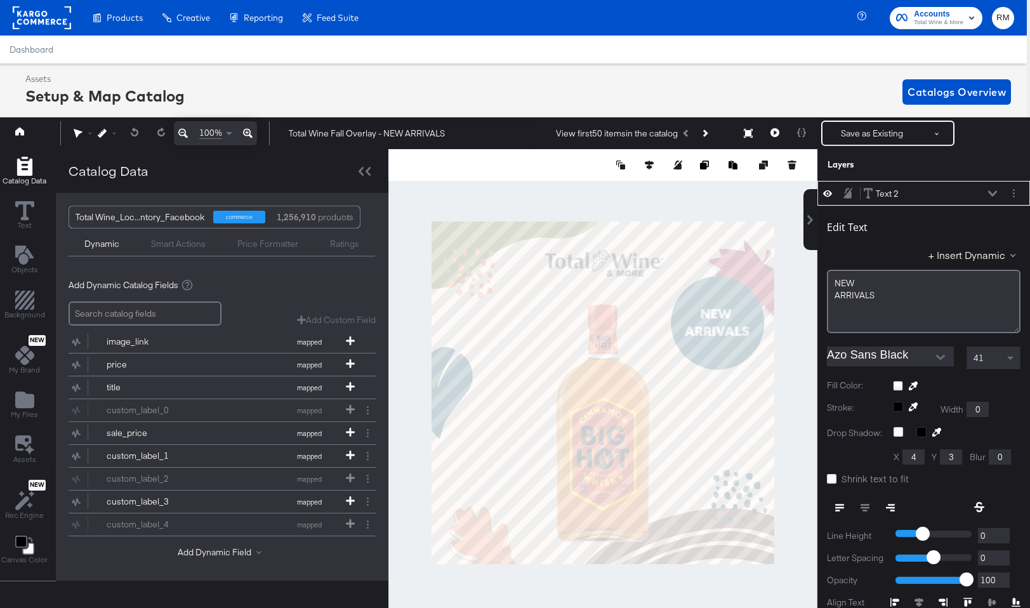
scroll to position [13, 3]
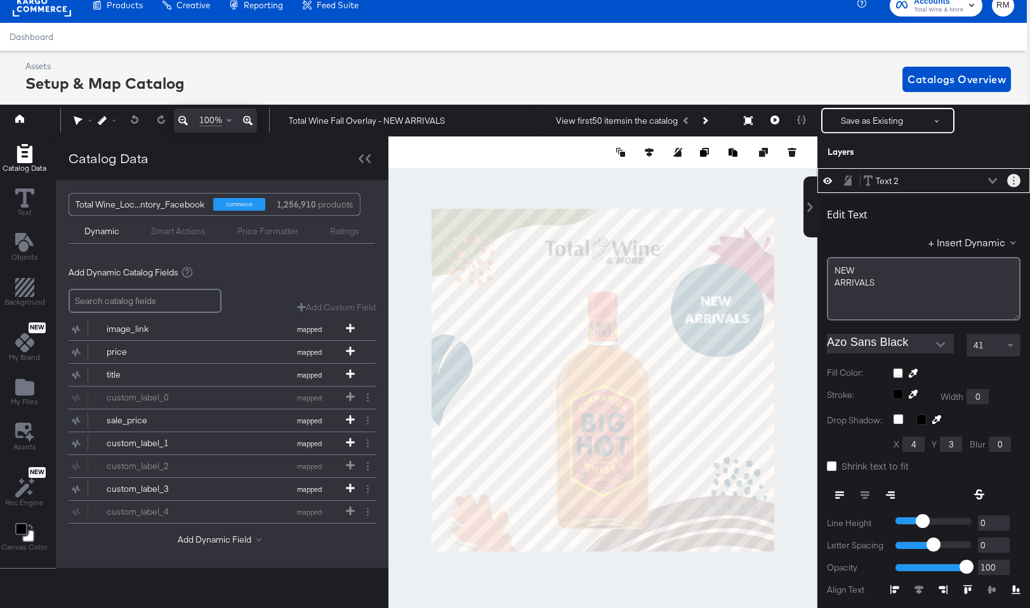
click at [1016, 182] on button "Layer Options" at bounding box center [1013, 180] width 13 height 13
